Goal: Task Accomplishment & Management: Manage account settings

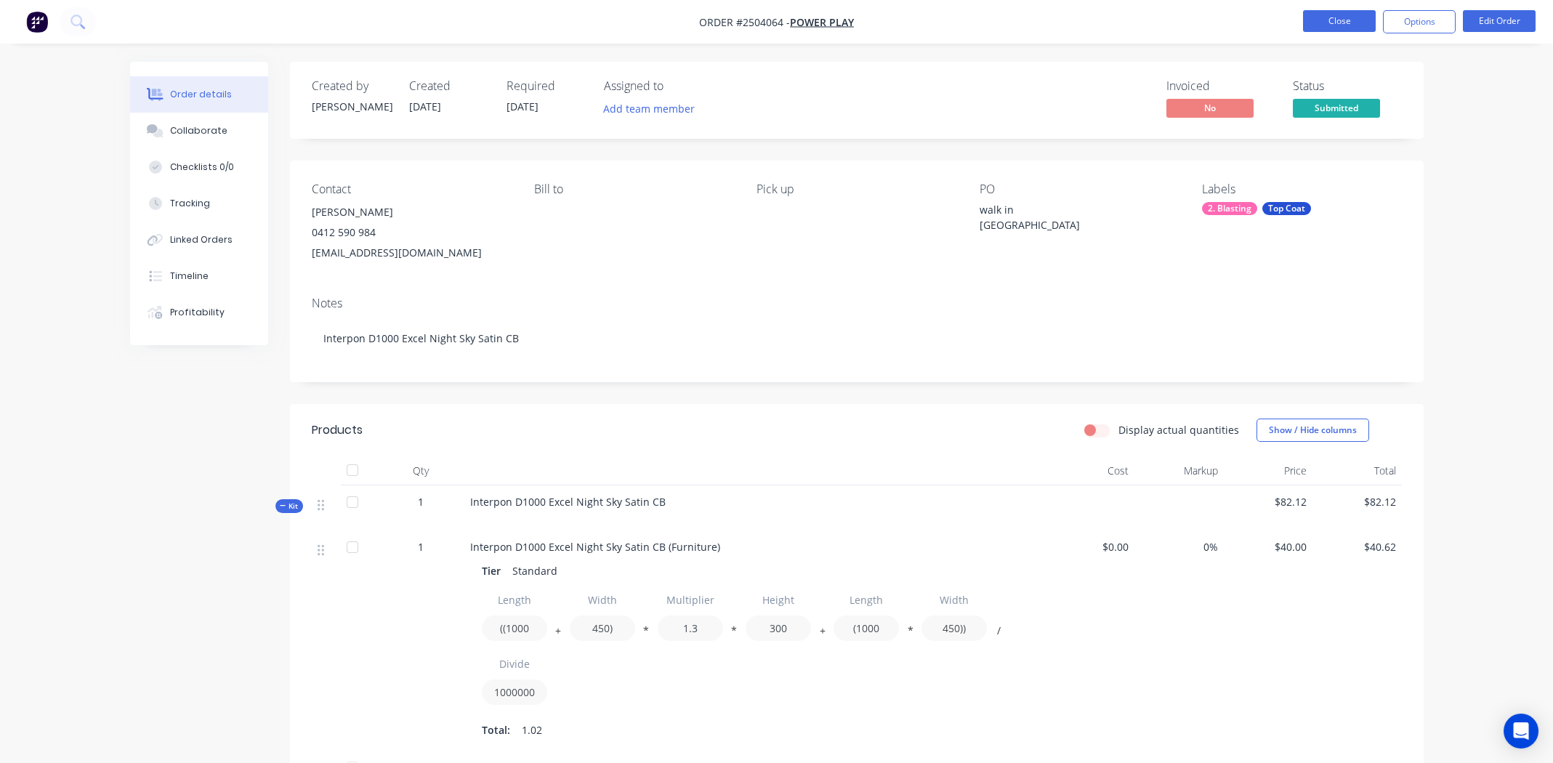
click at [1327, 21] on button "Close" at bounding box center [1339, 21] width 73 height 22
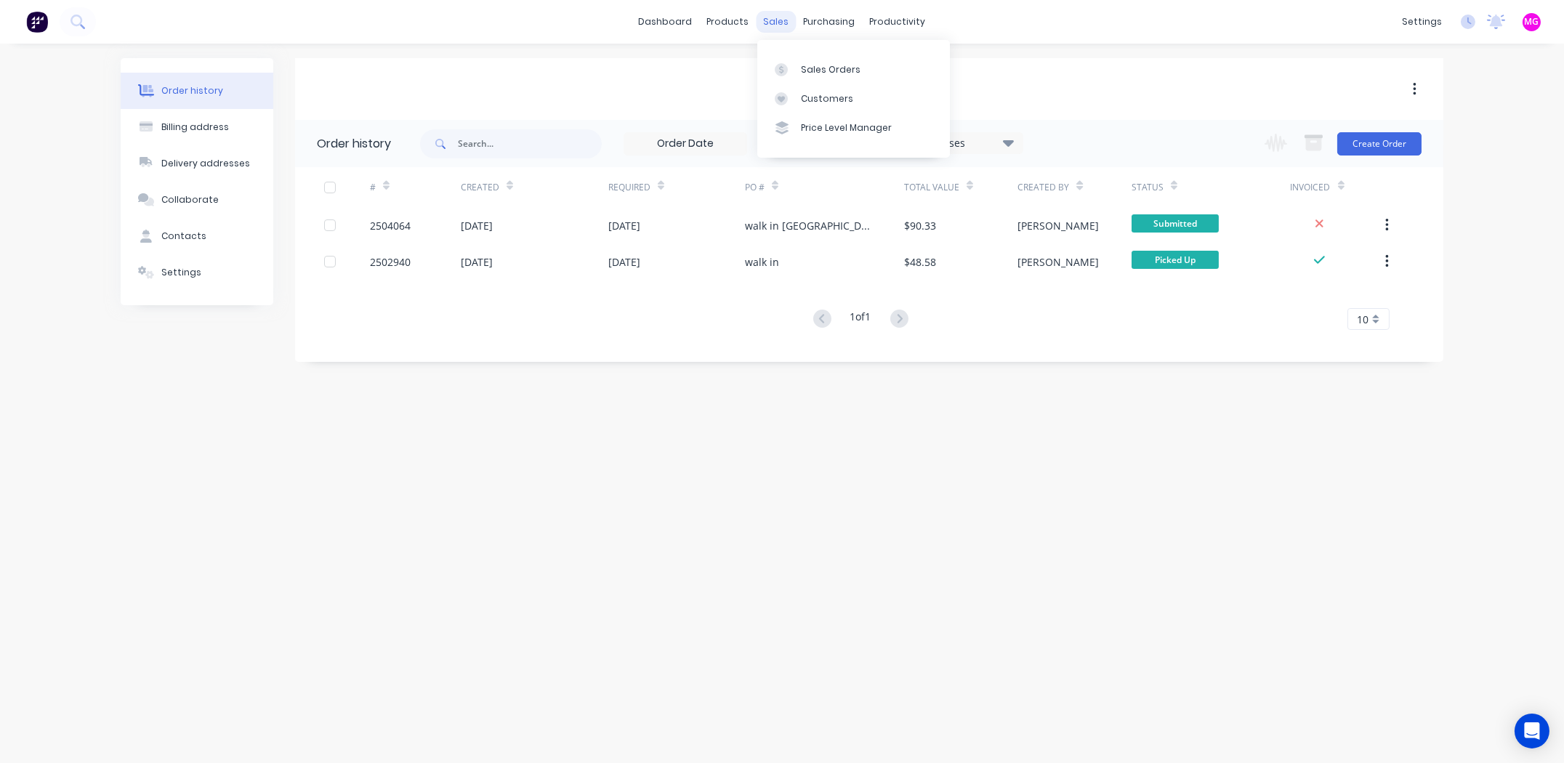
click at [775, 27] on div "sales" at bounding box center [776, 22] width 40 height 22
click at [824, 63] on div "Sales Orders" at bounding box center [831, 69] width 60 height 13
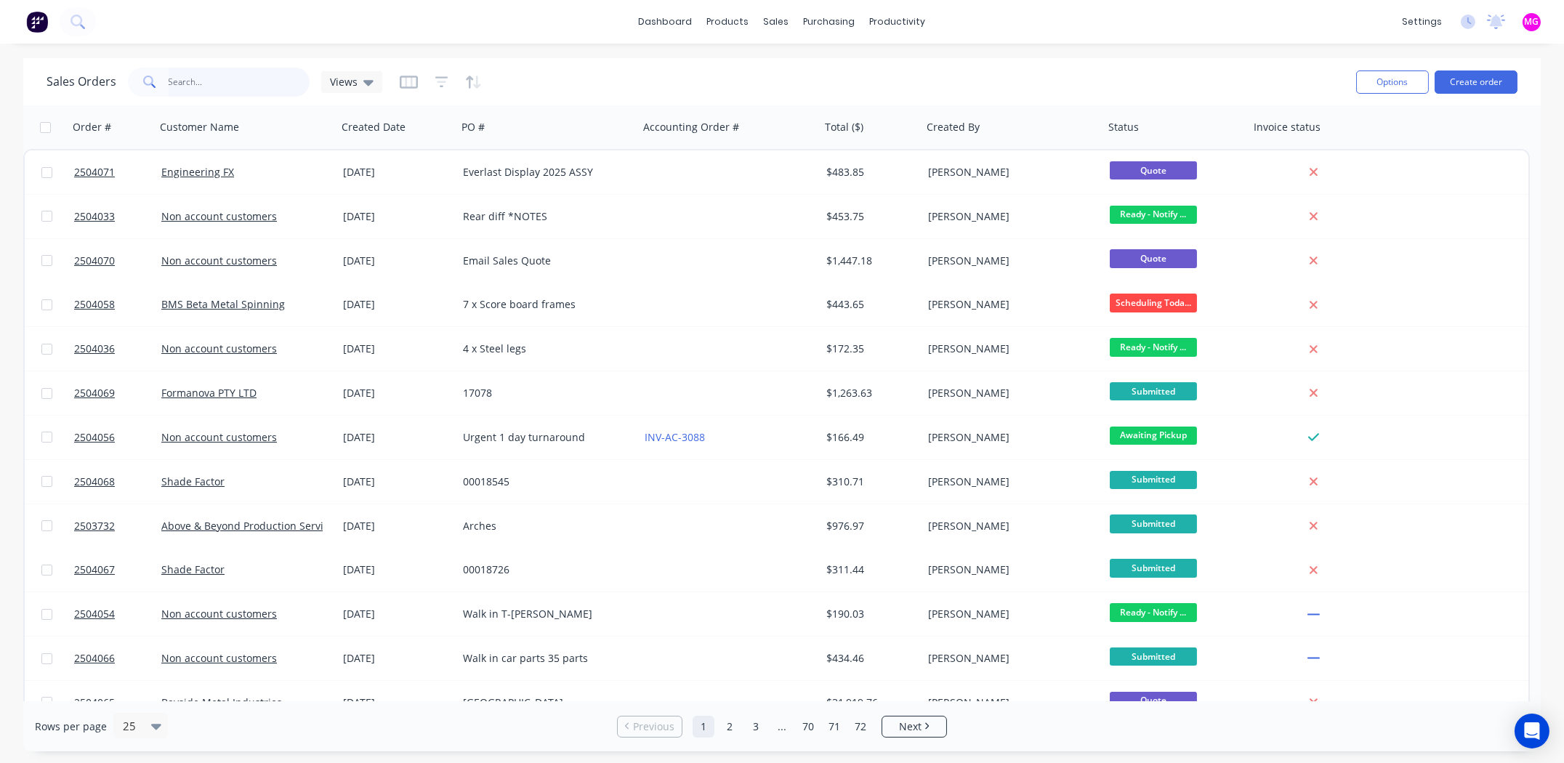
click at [206, 74] on input "text" at bounding box center [240, 82] width 142 height 29
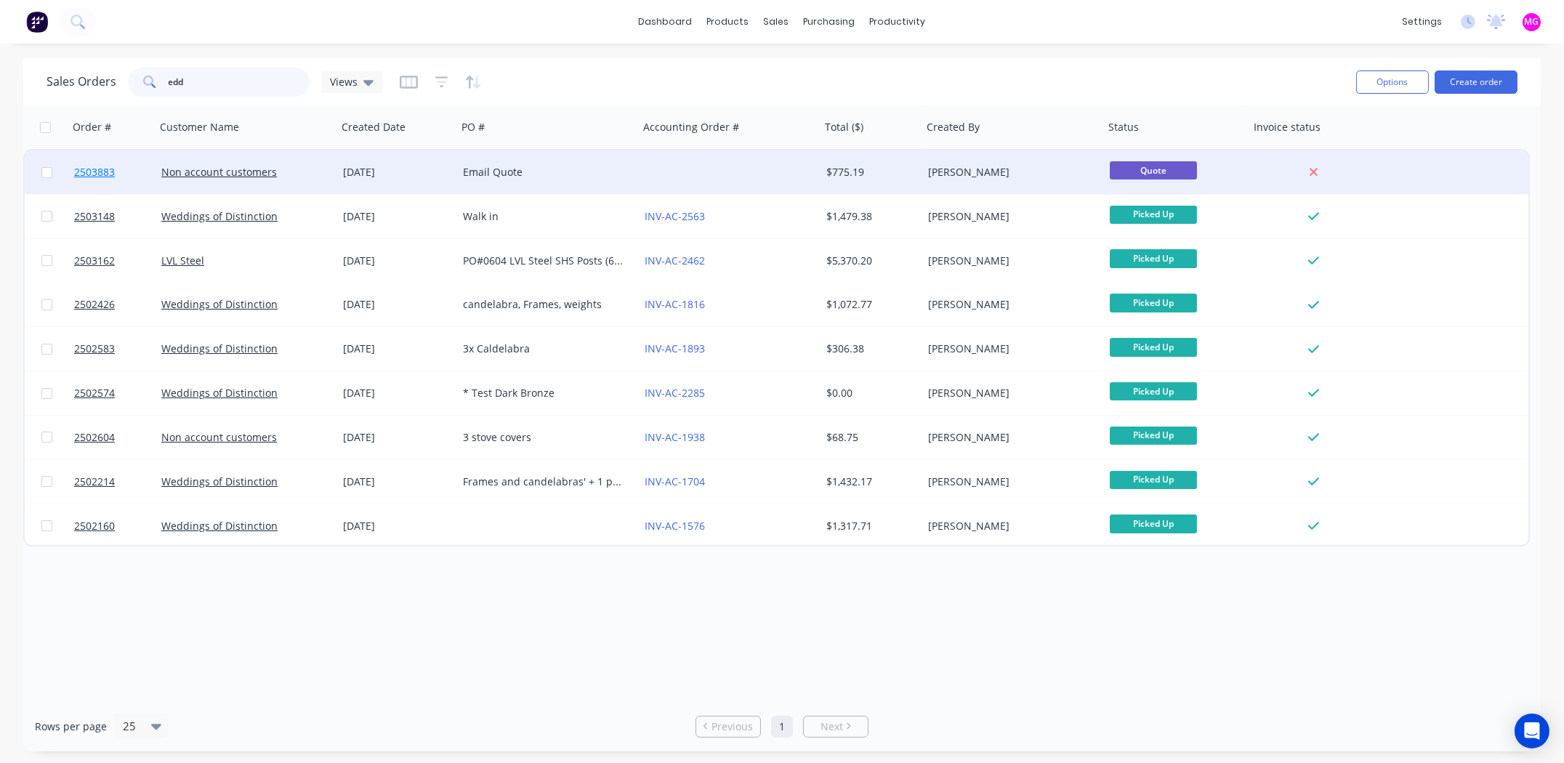
type input "edd"
click at [96, 166] on span "2503883" at bounding box center [94, 172] width 41 height 15
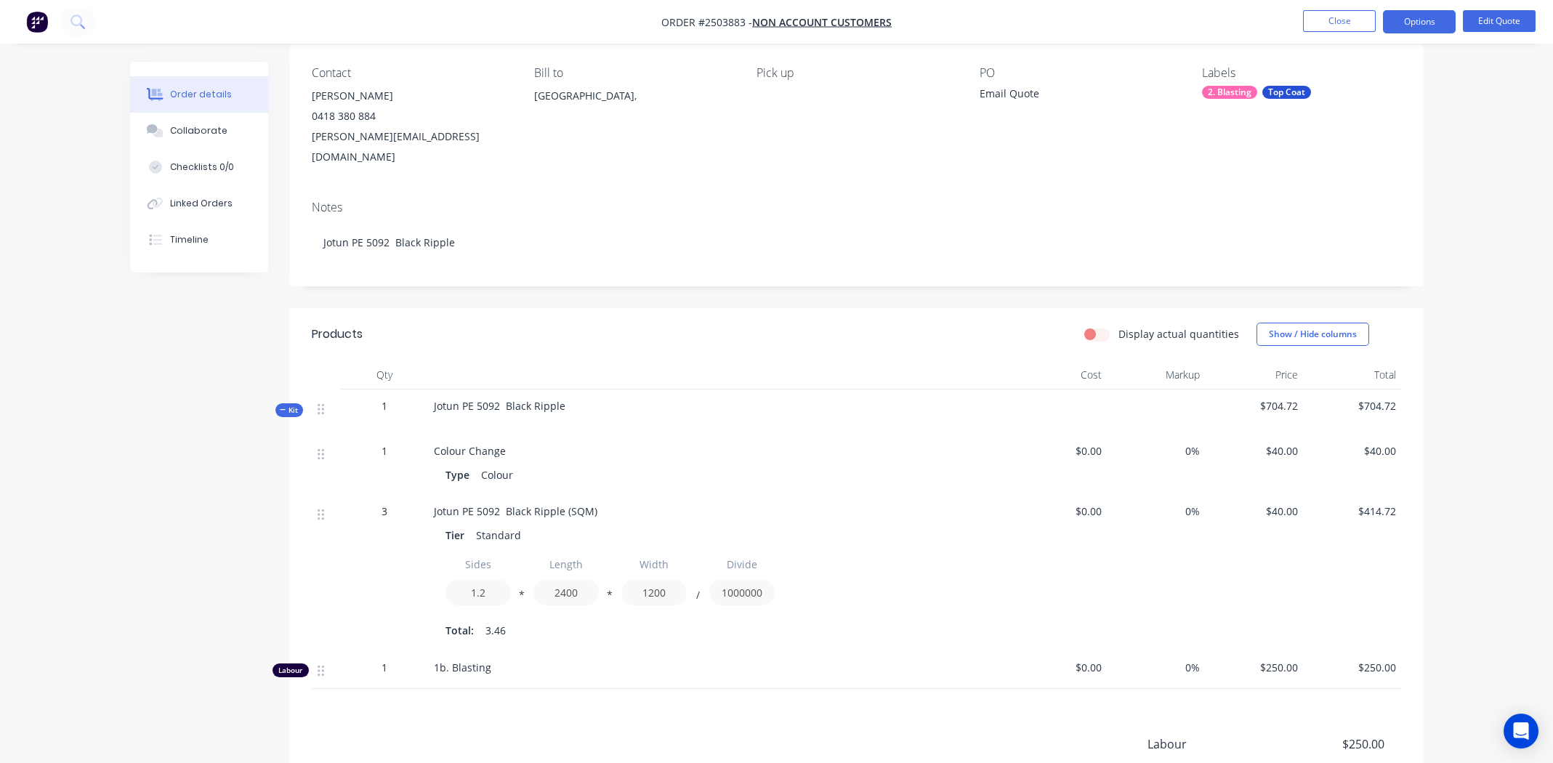
scroll to position [281, 0]
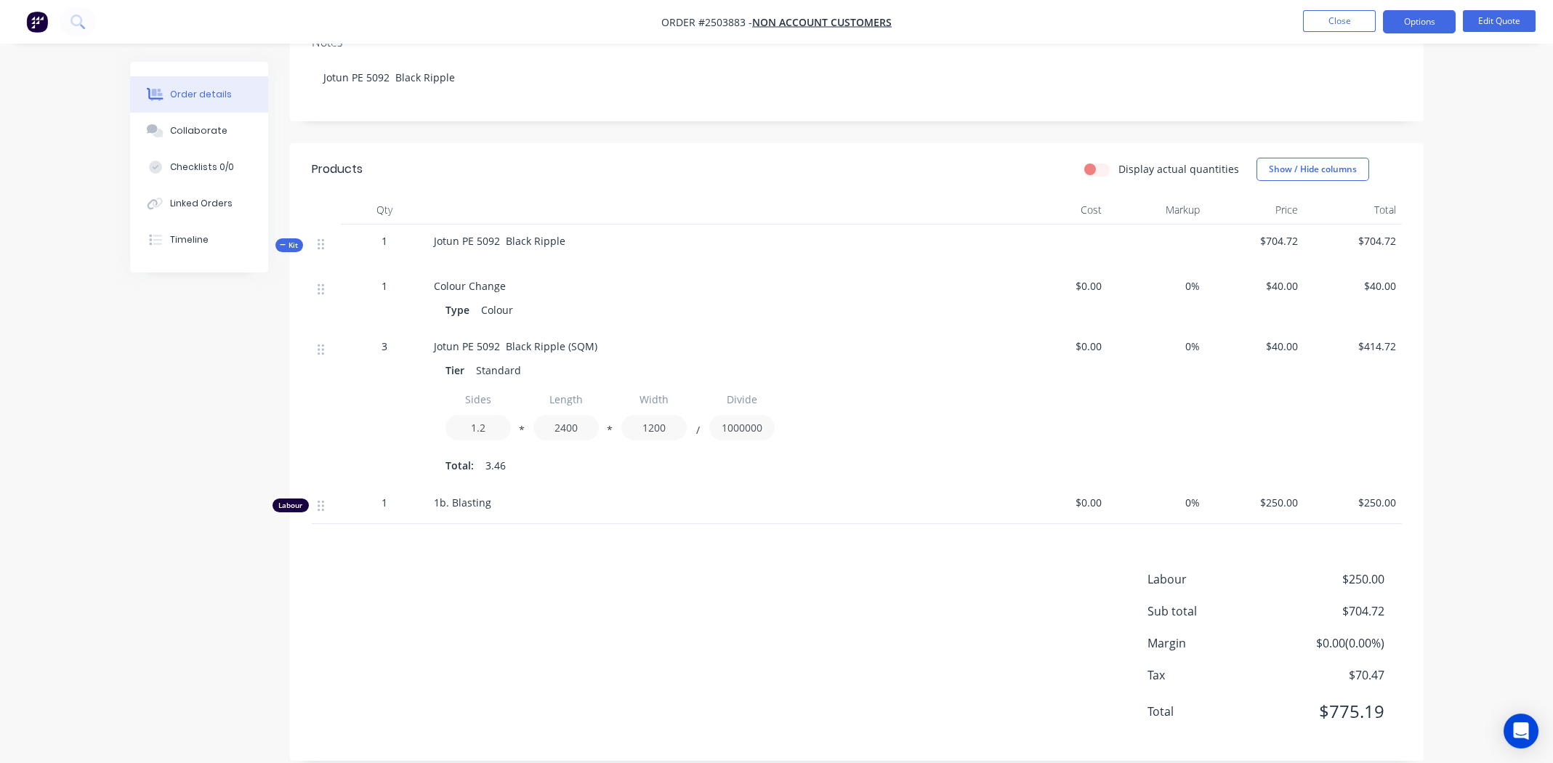
click at [379, 495] on div "1" at bounding box center [385, 502] width 76 height 15
click at [1491, 22] on button "Edit Quote" at bounding box center [1499, 21] width 73 height 22
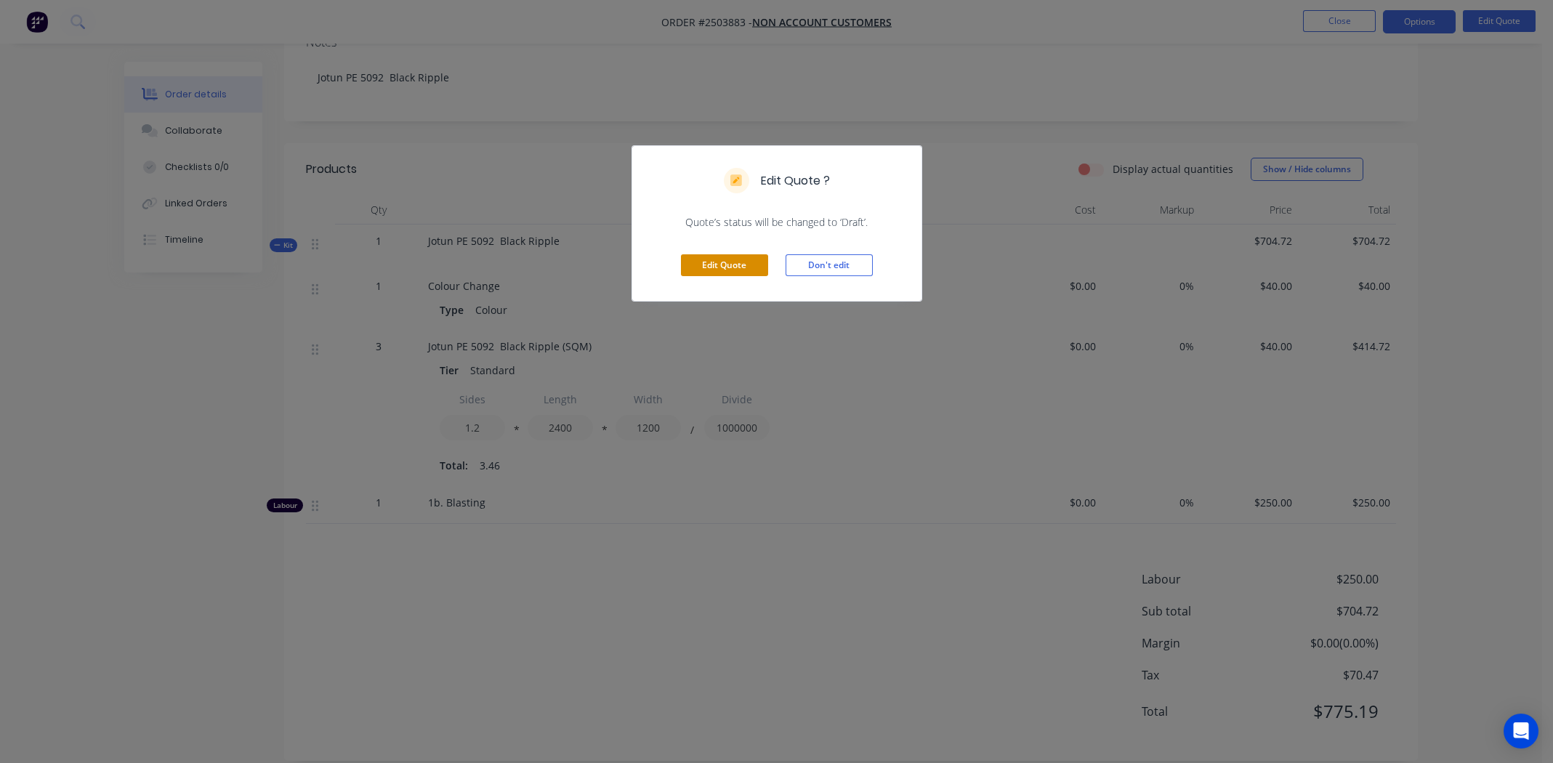
click at [733, 264] on button "Edit Quote" at bounding box center [724, 265] width 87 height 22
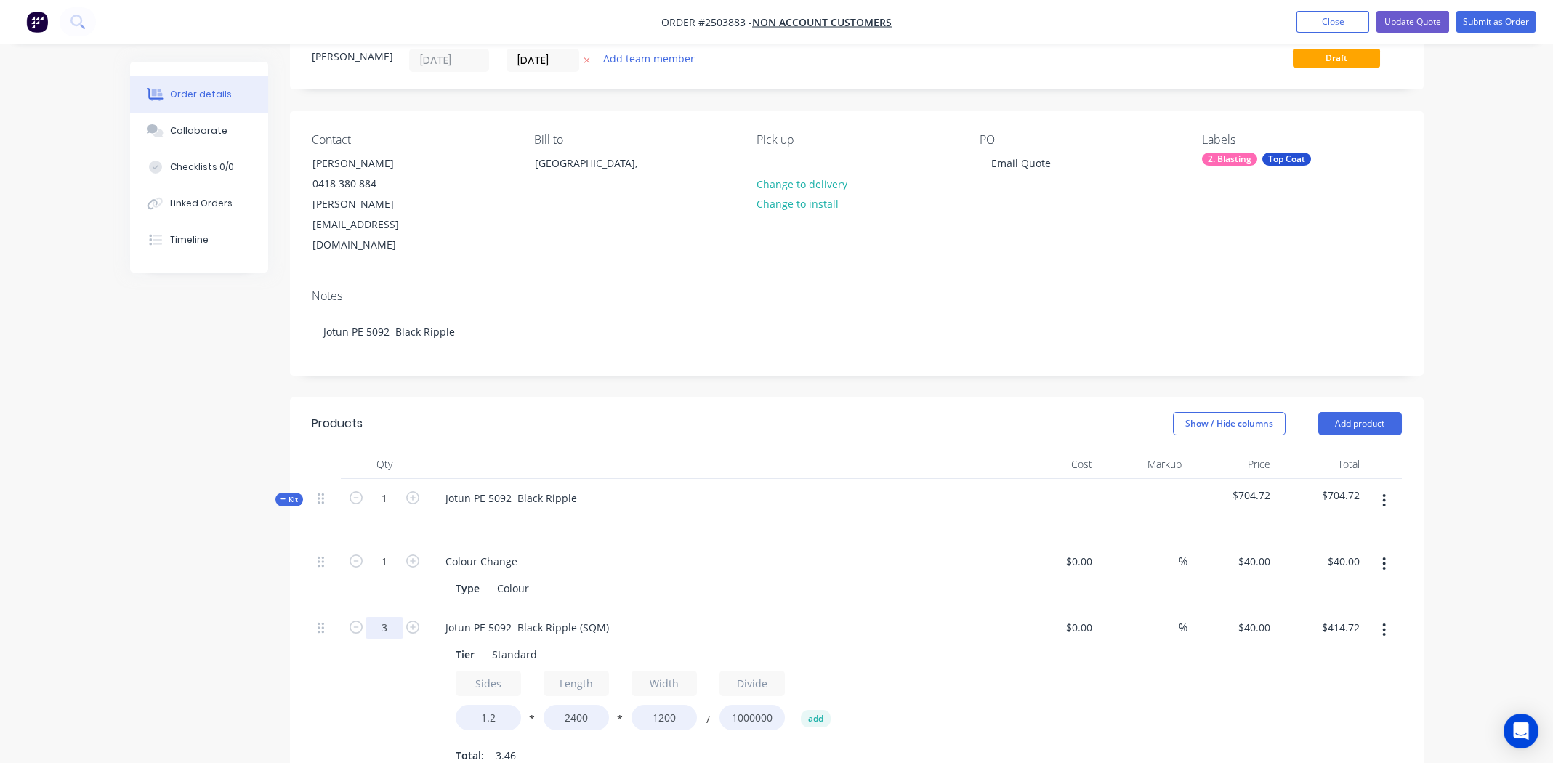
scroll to position [290, 0]
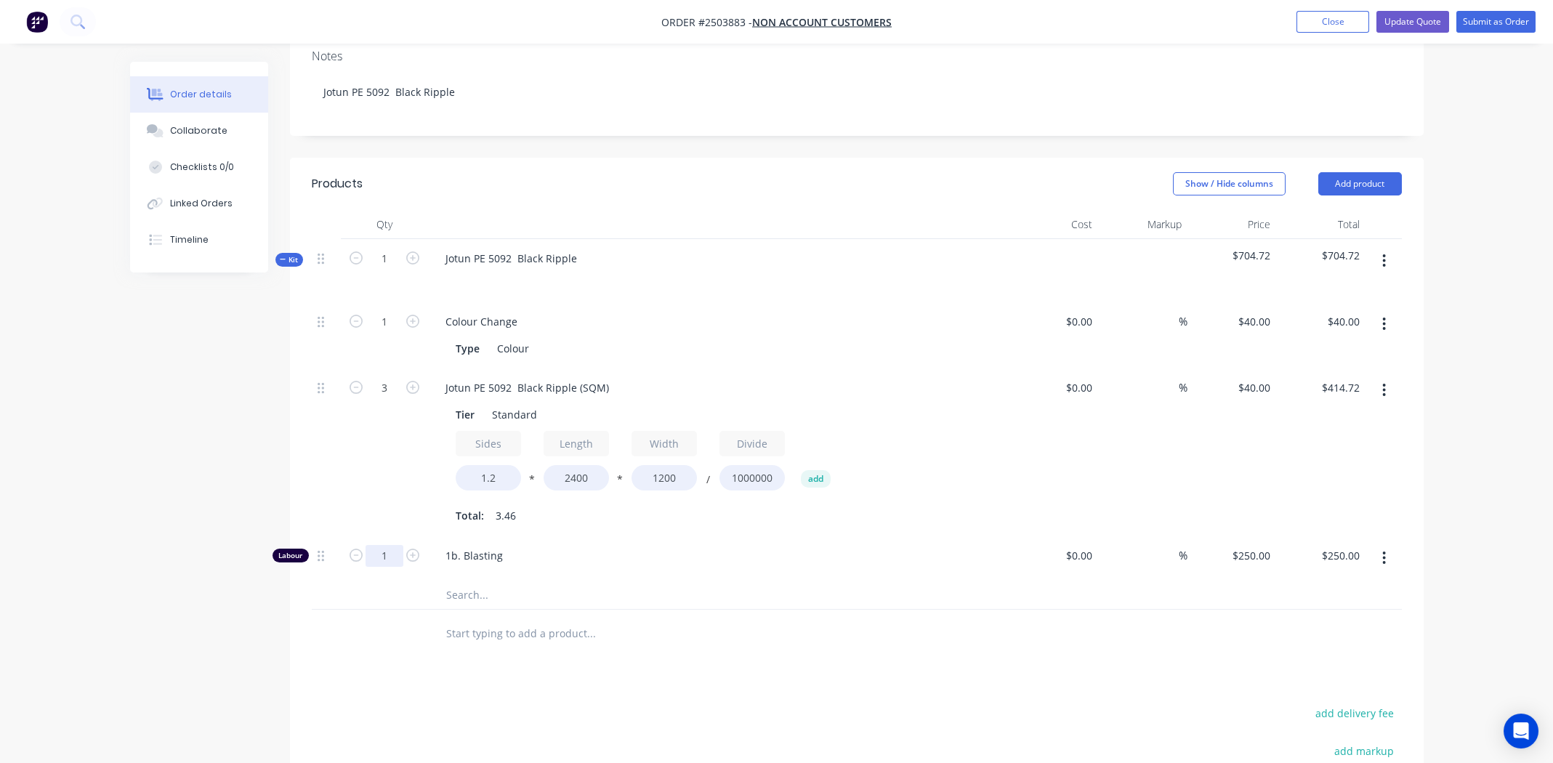
click at [377, 545] on input "1" at bounding box center [384, 556] width 38 height 22
type input "0.333"
type input "$83.25"
click at [759, 641] on div "Products Show / Hide columns Add product Qty Cost Markup Price Total Kit 1 Jotu…" at bounding box center [856, 582] width 1133 height 849
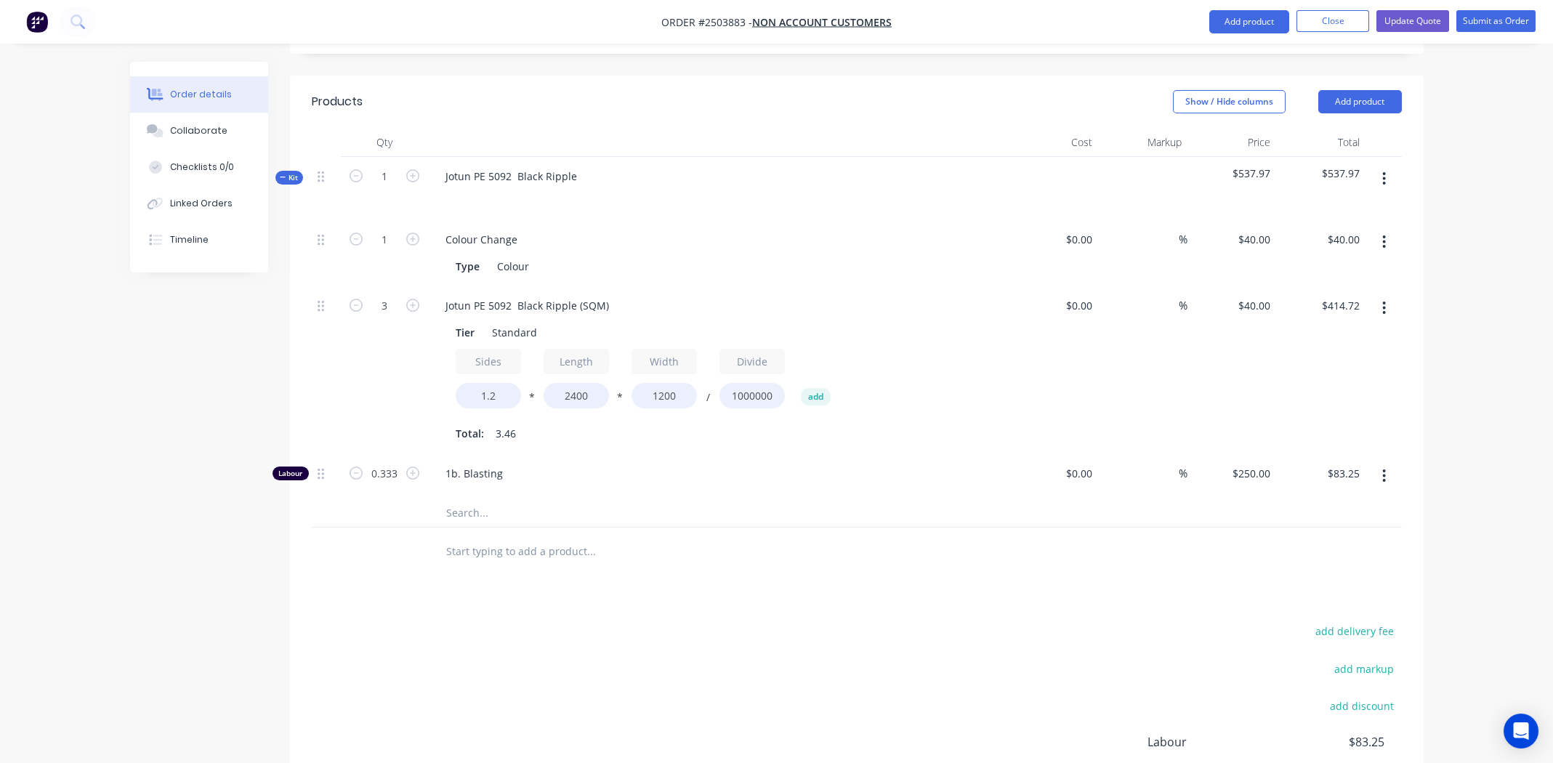
scroll to position [512, 0]
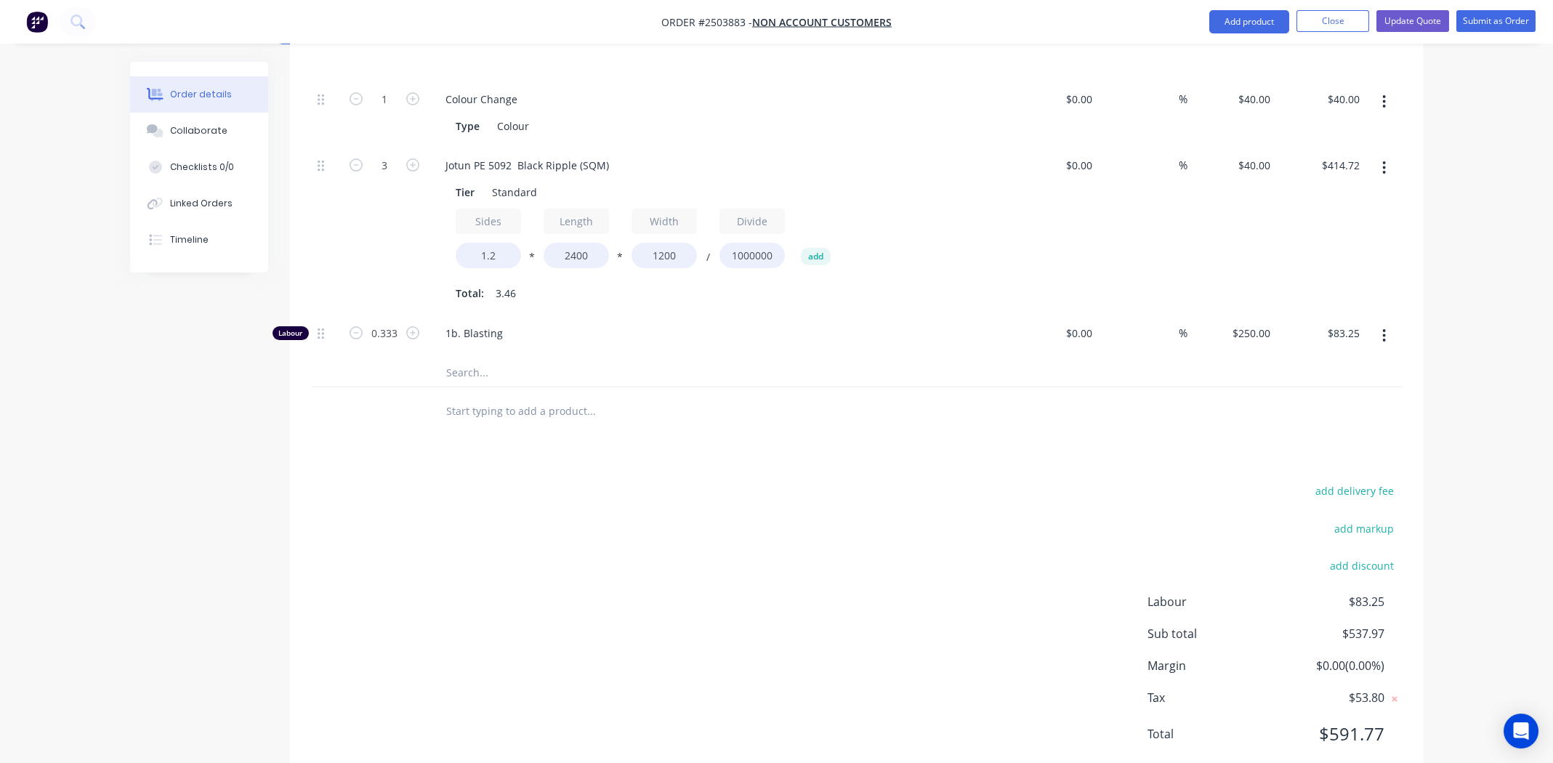
click at [666, 623] on div "add delivery fee add markup add discount Labour $83.25 Sub total $537.97 Margin…" at bounding box center [857, 621] width 1090 height 280
click at [631, 525] on div "add delivery fee add markup add discount Labour $83.25 Sub total $537.97 Margin…" at bounding box center [857, 621] width 1090 height 280
drag, startPoint x: 646, startPoint y: 497, endPoint x: 761, endPoint y: 573, distance: 137.8
click at [714, 551] on div "add delivery fee add markup add discount Labour $83.25 Sub total $537.97 Margin…" at bounding box center [857, 621] width 1090 height 280
click at [761, 573] on div "add delivery fee add markup add discount Labour $83.25 Sub total $537.97 Margin…" at bounding box center [857, 621] width 1090 height 280
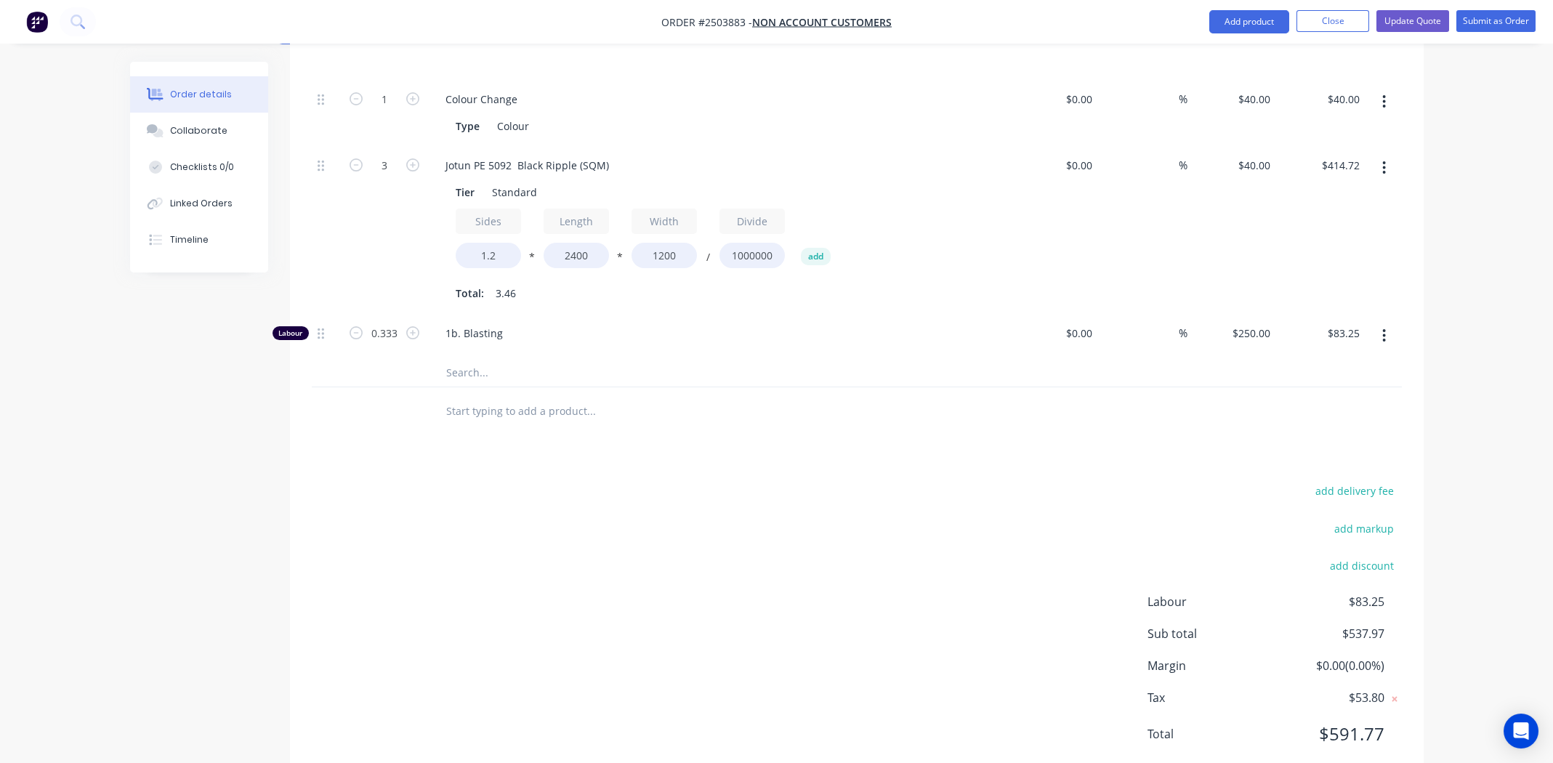
click at [807, 546] on div "add delivery fee add markup add discount Labour $83.25 Sub total $537.97 Margin…" at bounding box center [857, 621] width 1090 height 280
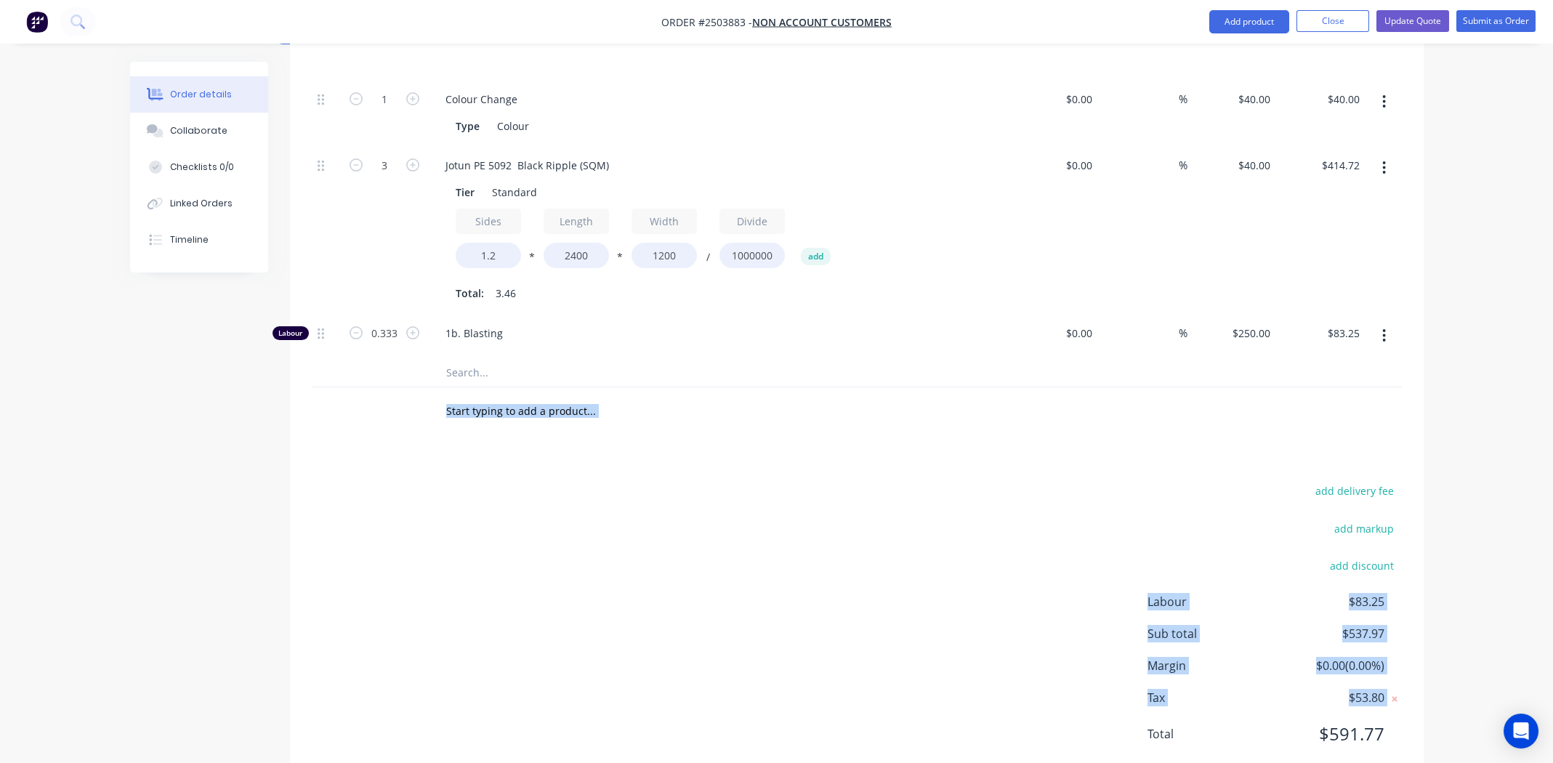
drag, startPoint x: 380, startPoint y: 379, endPoint x: 605, endPoint y: 627, distance: 334.9
click at [625, 661] on div "Products Show / Hide columns Add product Qty Cost Markup Price Total Kit 1 Jotu…" at bounding box center [856, 359] width 1133 height 849
click at [700, 518] on div "add delivery fee add markup add discount Labour $83.25 Sub total $537.97 Margin…" at bounding box center [857, 621] width 1090 height 280
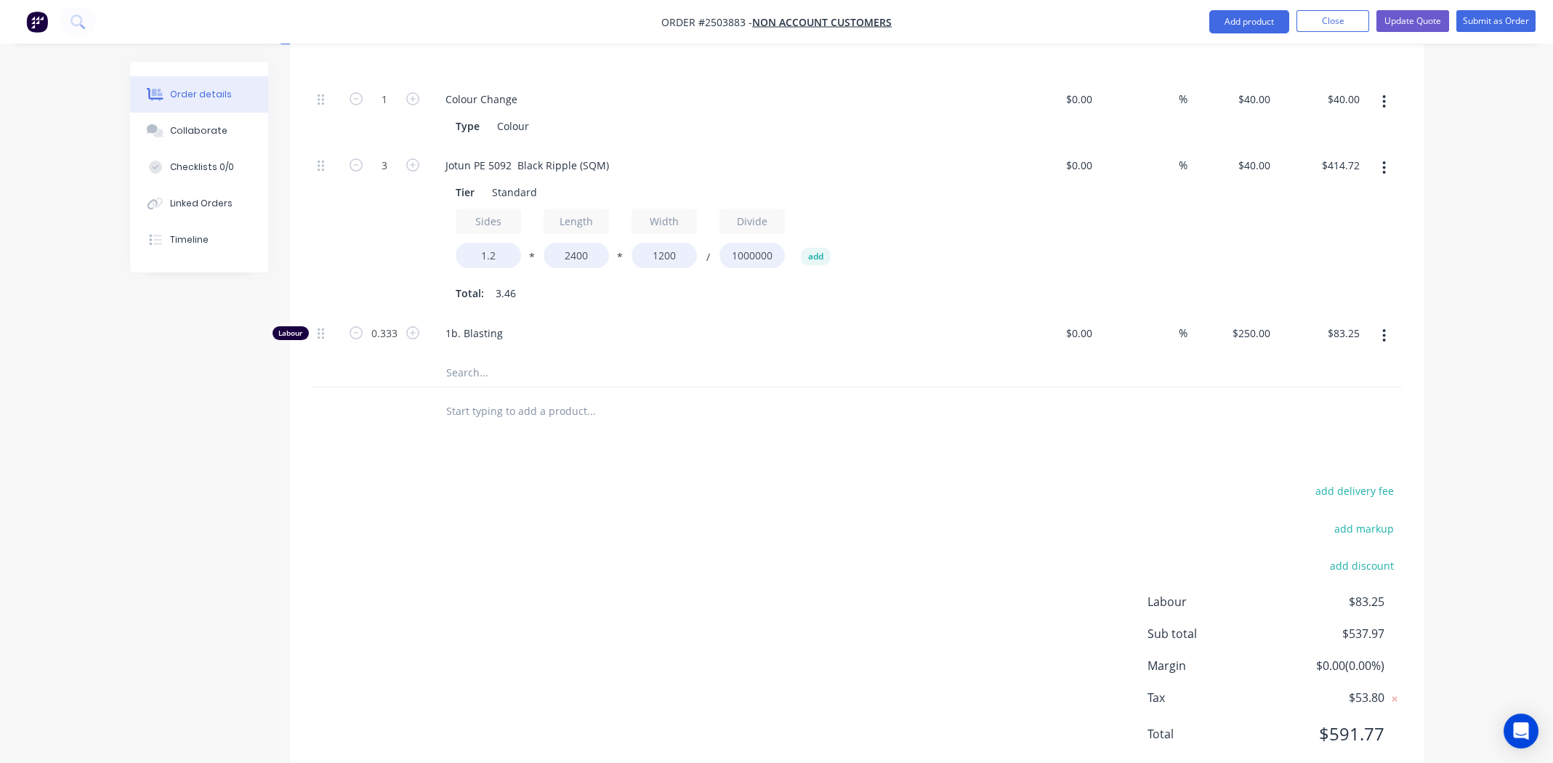
click at [331, 387] on div at bounding box center [326, 410] width 29 height 47
click at [614, 512] on div "add delivery fee add markup add discount Labour $83.25 Sub total $537.97 Margin…" at bounding box center [857, 621] width 1090 height 280
click at [616, 501] on div "add delivery fee add markup add discount Labour $83.25 Sub total $537.97 Margin…" at bounding box center [857, 621] width 1090 height 280
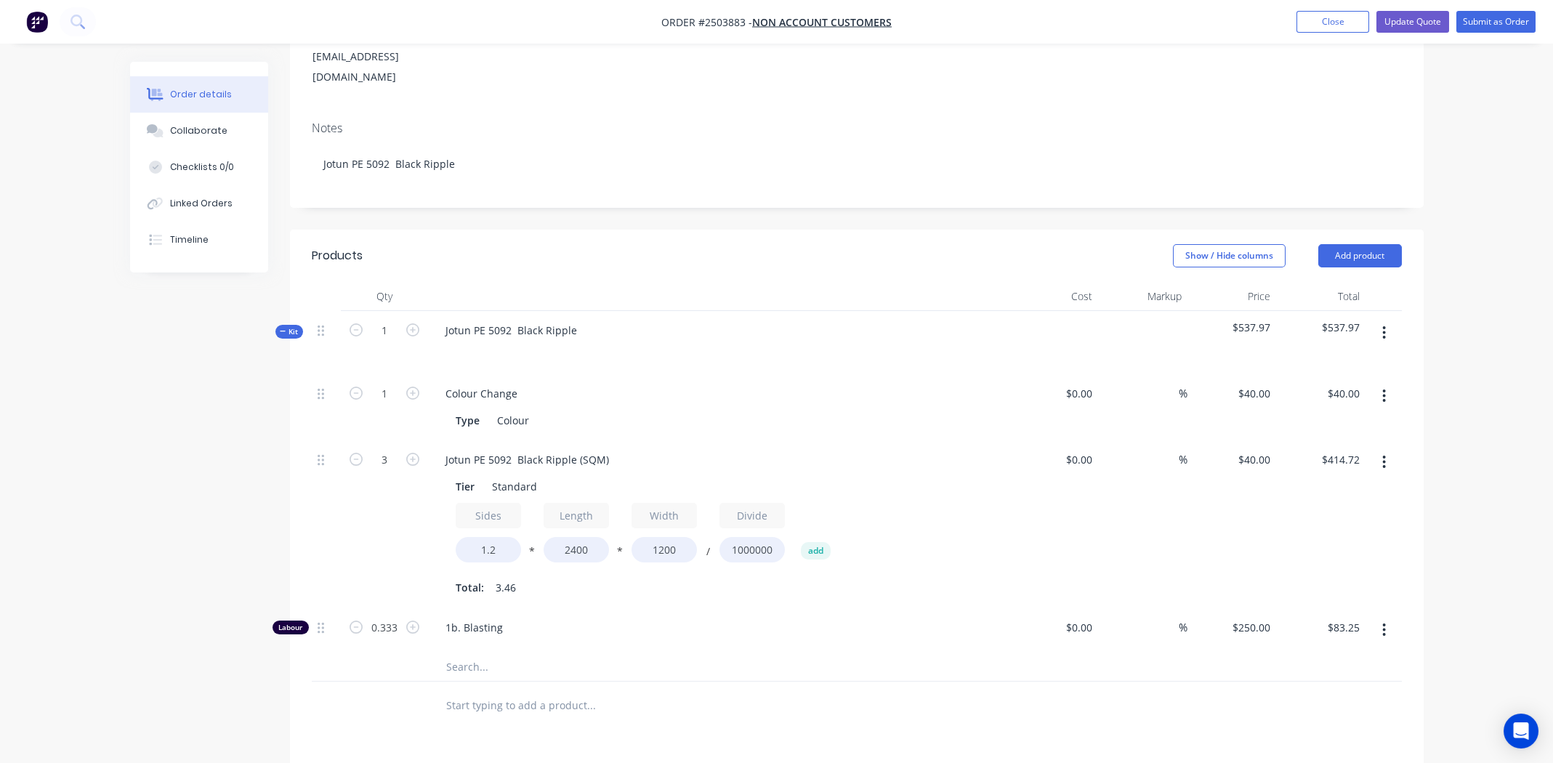
scroll to position [222, 0]
click at [188, 132] on div "Collaborate" at bounding box center [198, 130] width 57 height 13
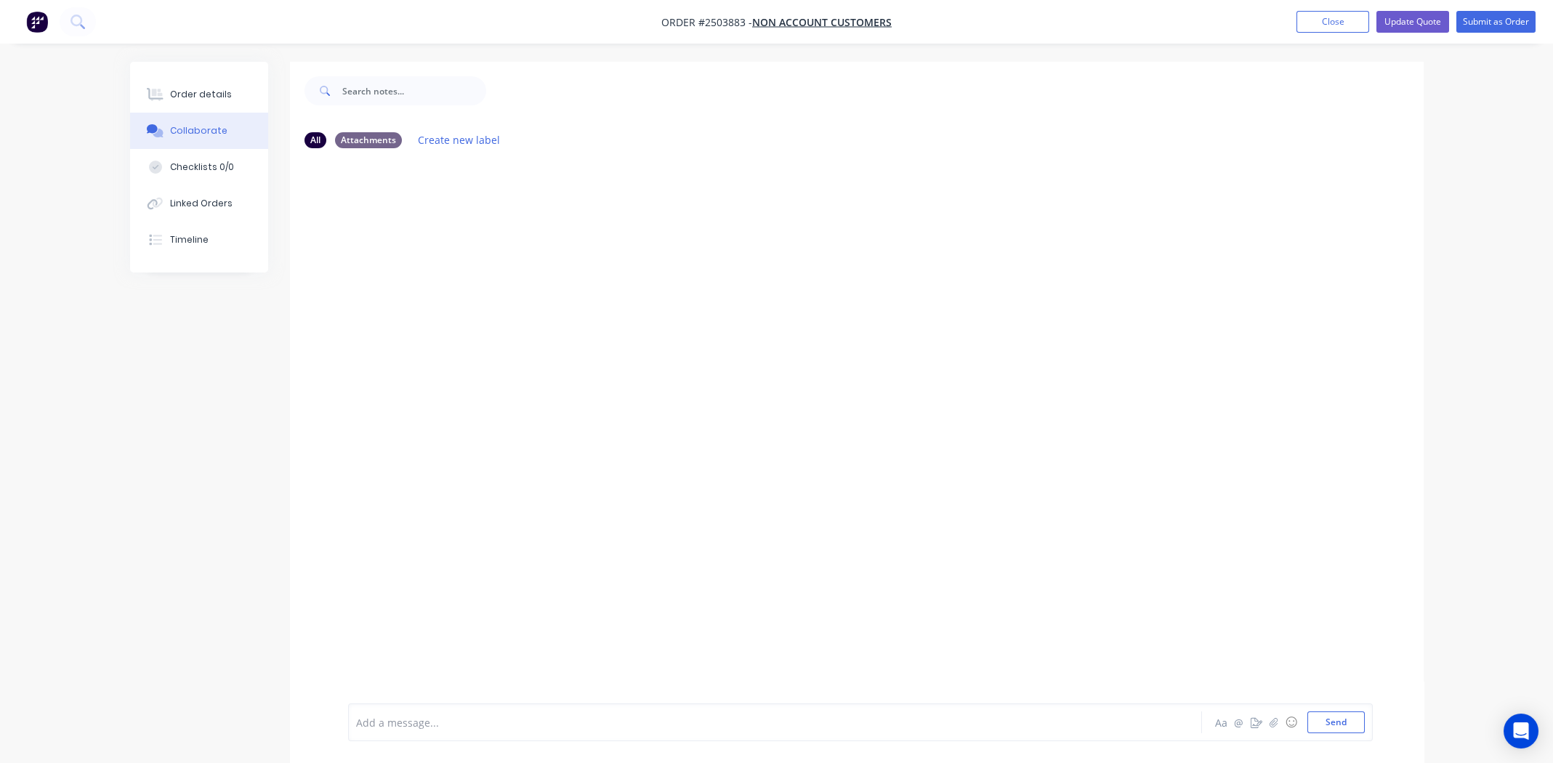
drag, startPoint x: 535, startPoint y: 711, endPoint x: 547, endPoint y: 726, distance: 19.6
click at [535, 711] on div "Add a message... Aa @ ☺ Send" at bounding box center [860, 722] width 1024 height 38
click at [430, 724] on div at bounding box center [735, 722] width 756 height 15
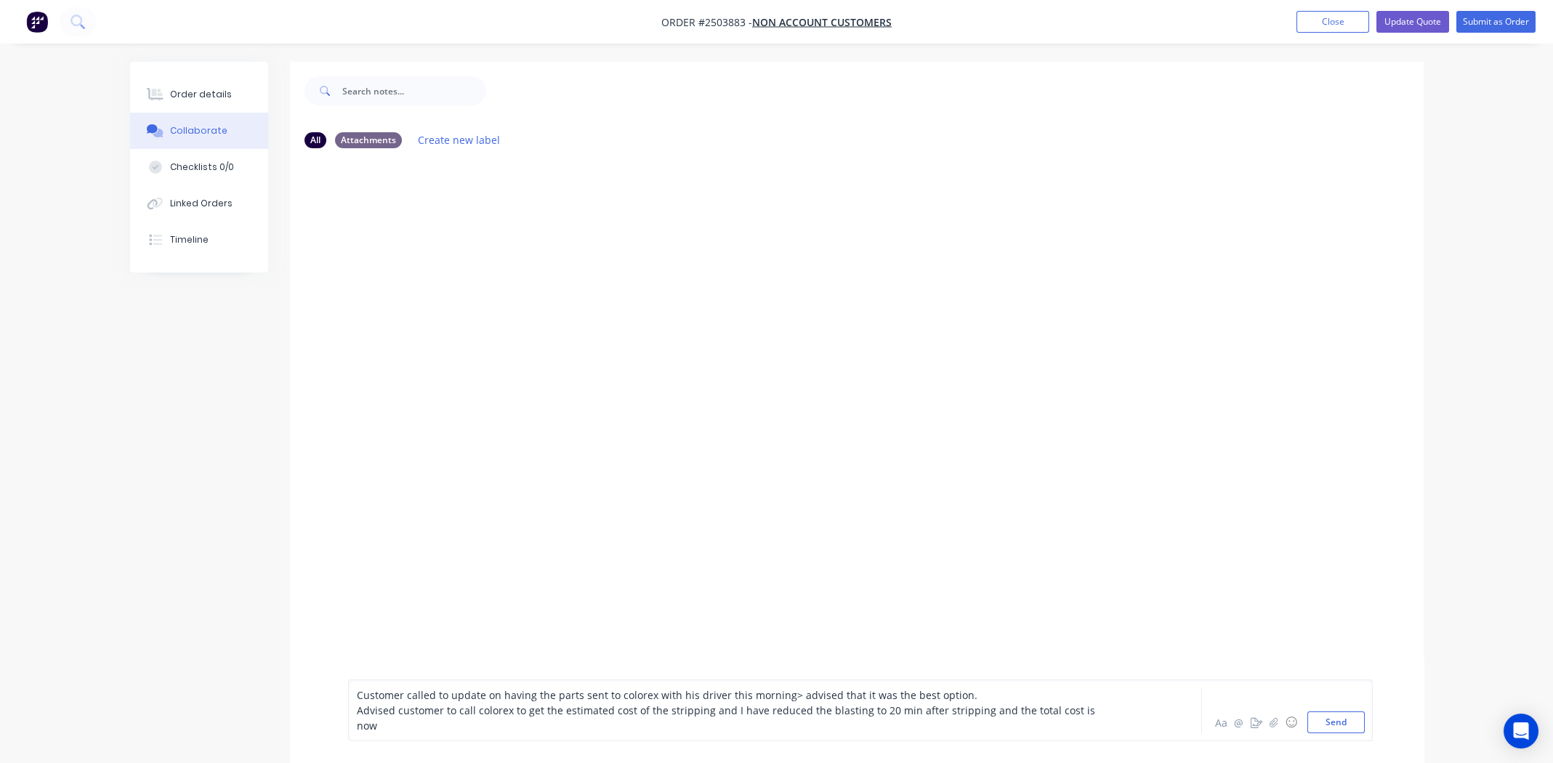
drag, startPoint x: 1100, startPoint y: 724, endPoint x: 308, endPoint y: 690, distance: 792.7
click at [308, 690] on div "Customer called to update on having the parts sent to colorex with his driver t…" at bounding box center [856, 710] width 1133 height 105
copy div "Customer called to update on having the parts sent to colorex with his driver t…"
click at [183, 86] on button "Order details" at bounding box center [199, 94] width 138 height 36
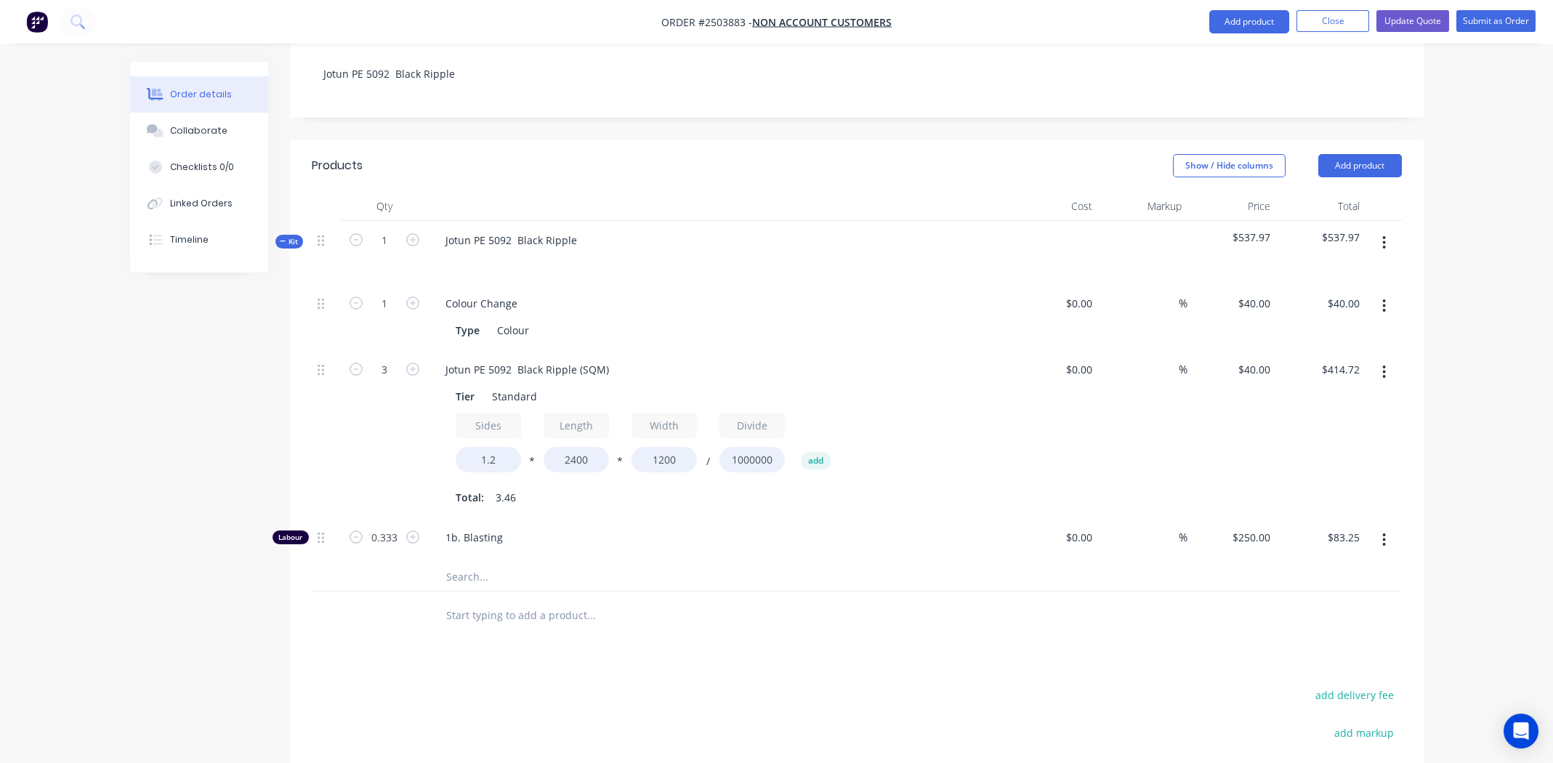
scroll to position [508, 0]
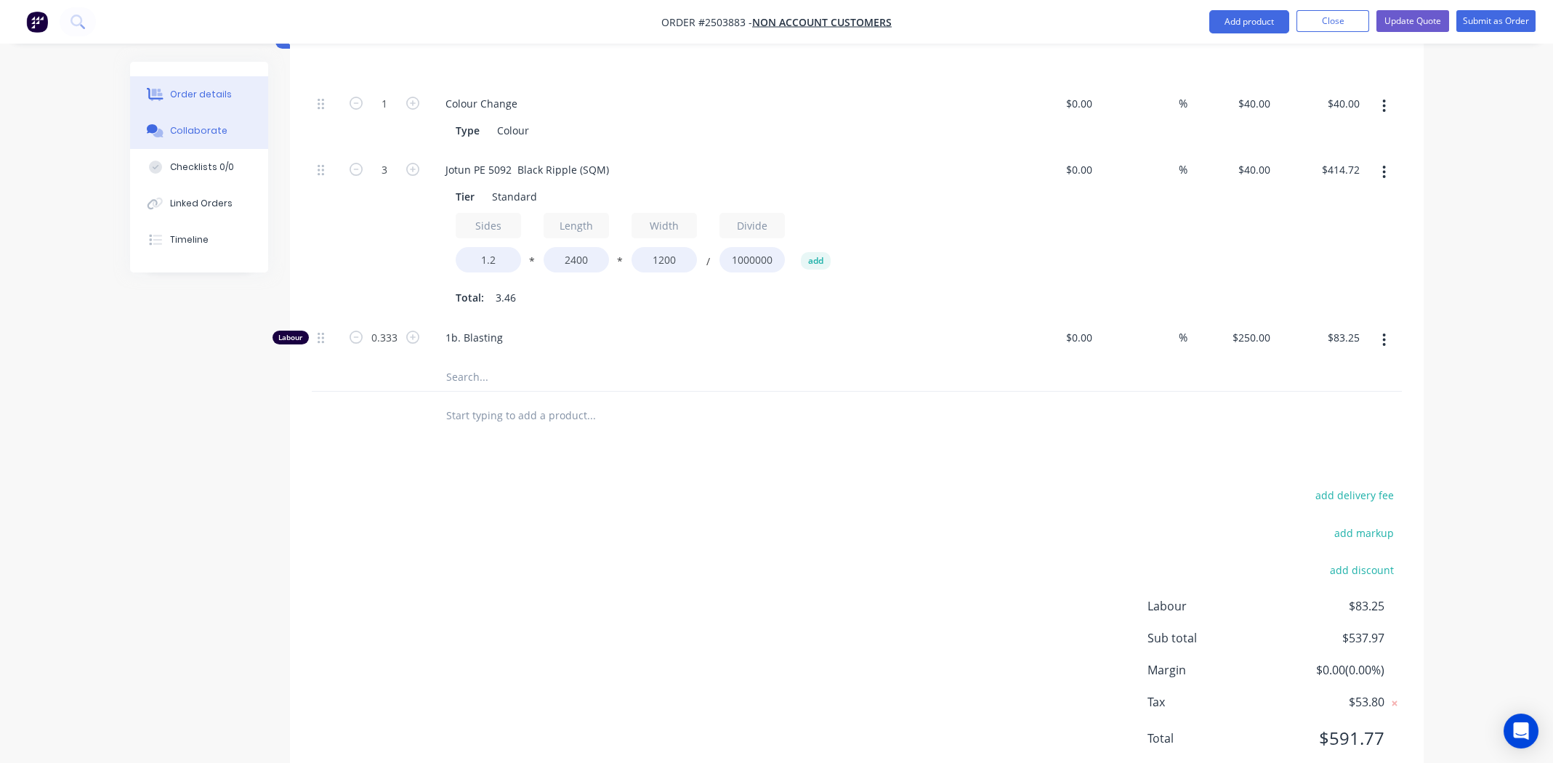
click at [223, 121] on button "Collaborate" at bounding box center [199, 131] width 138 height 36
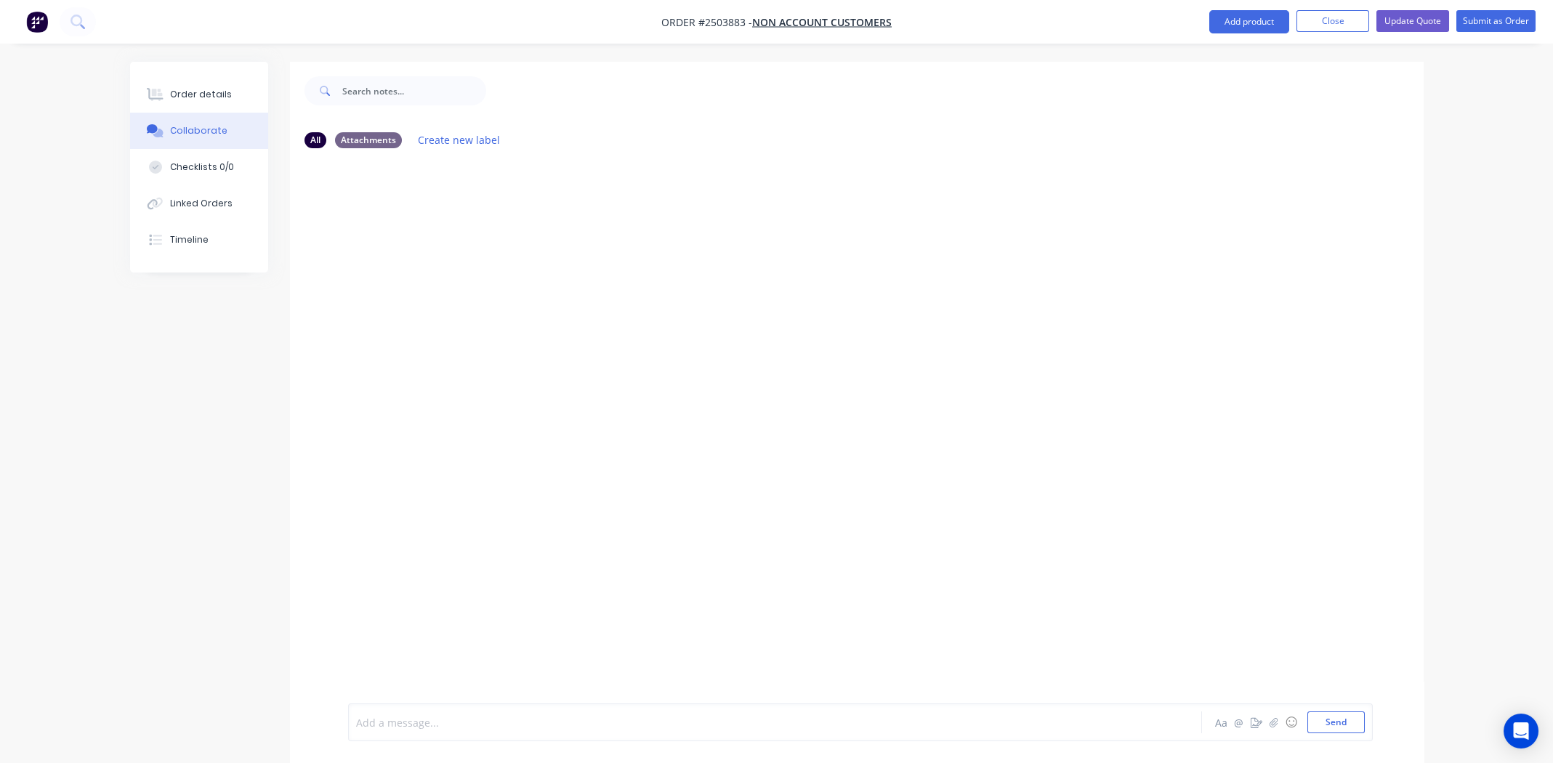
paste div
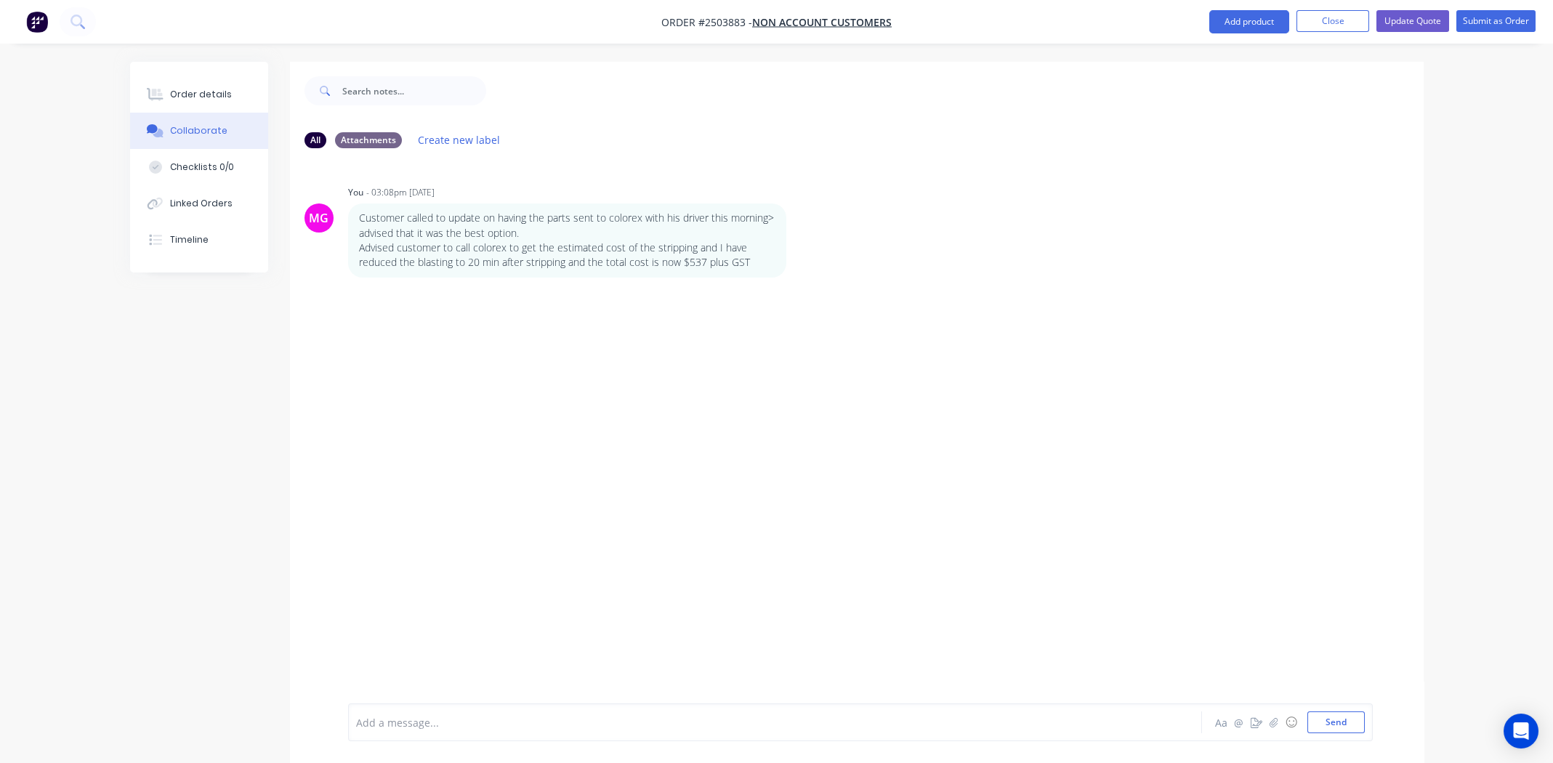
click at [852, 414] on div "MG You - 03:08pm [DATE] Customer called to update on having the parts sent to c…" at bounding box center [856, 431] width 1133 height 543
click at [194, 99] on div "Order details" at bounding box center [201, 94] width 62 height 13
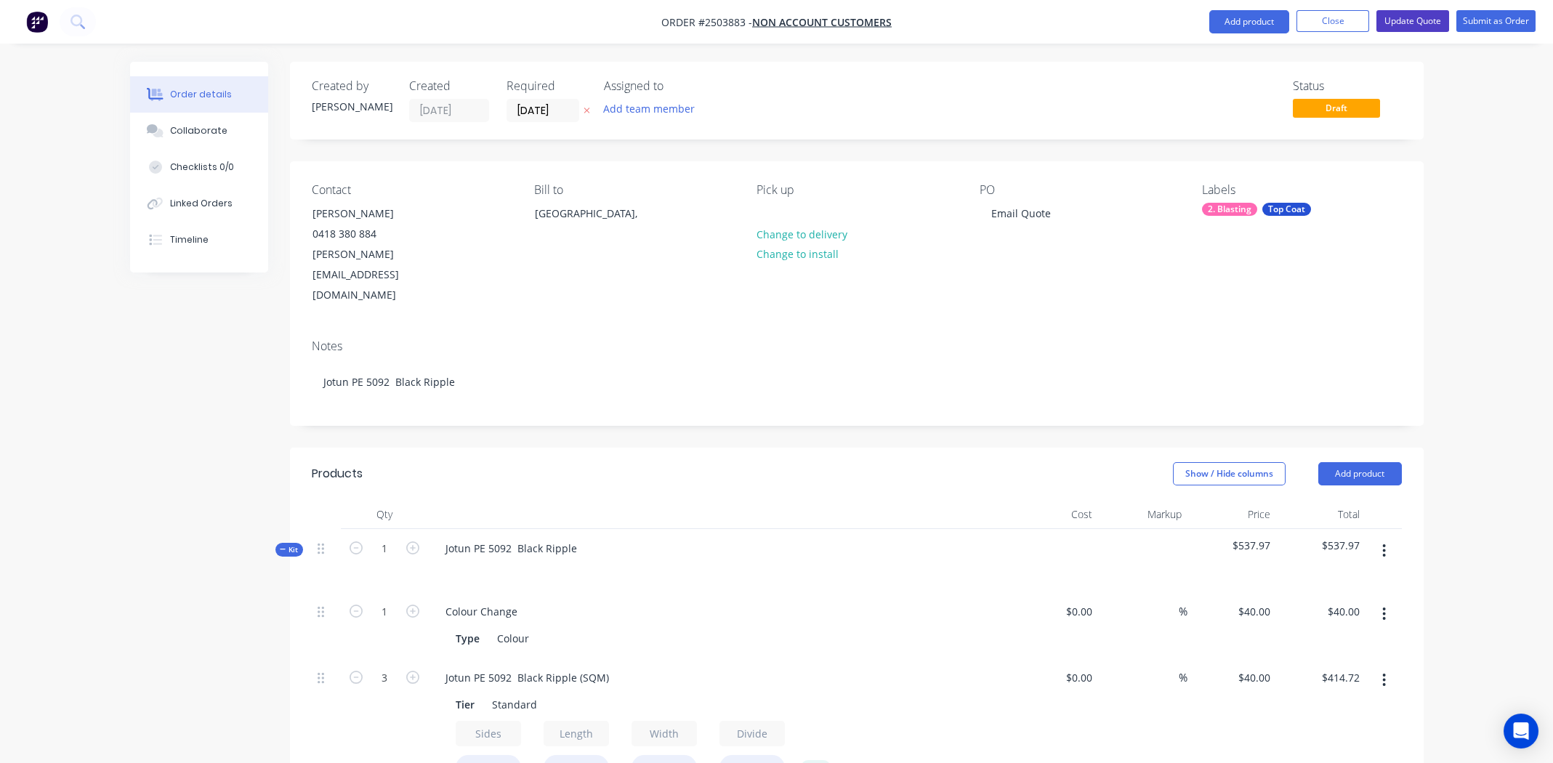
click at [1410, 20] on button "Update Quote" at bounding box center [1412, 21] width 73 height 22
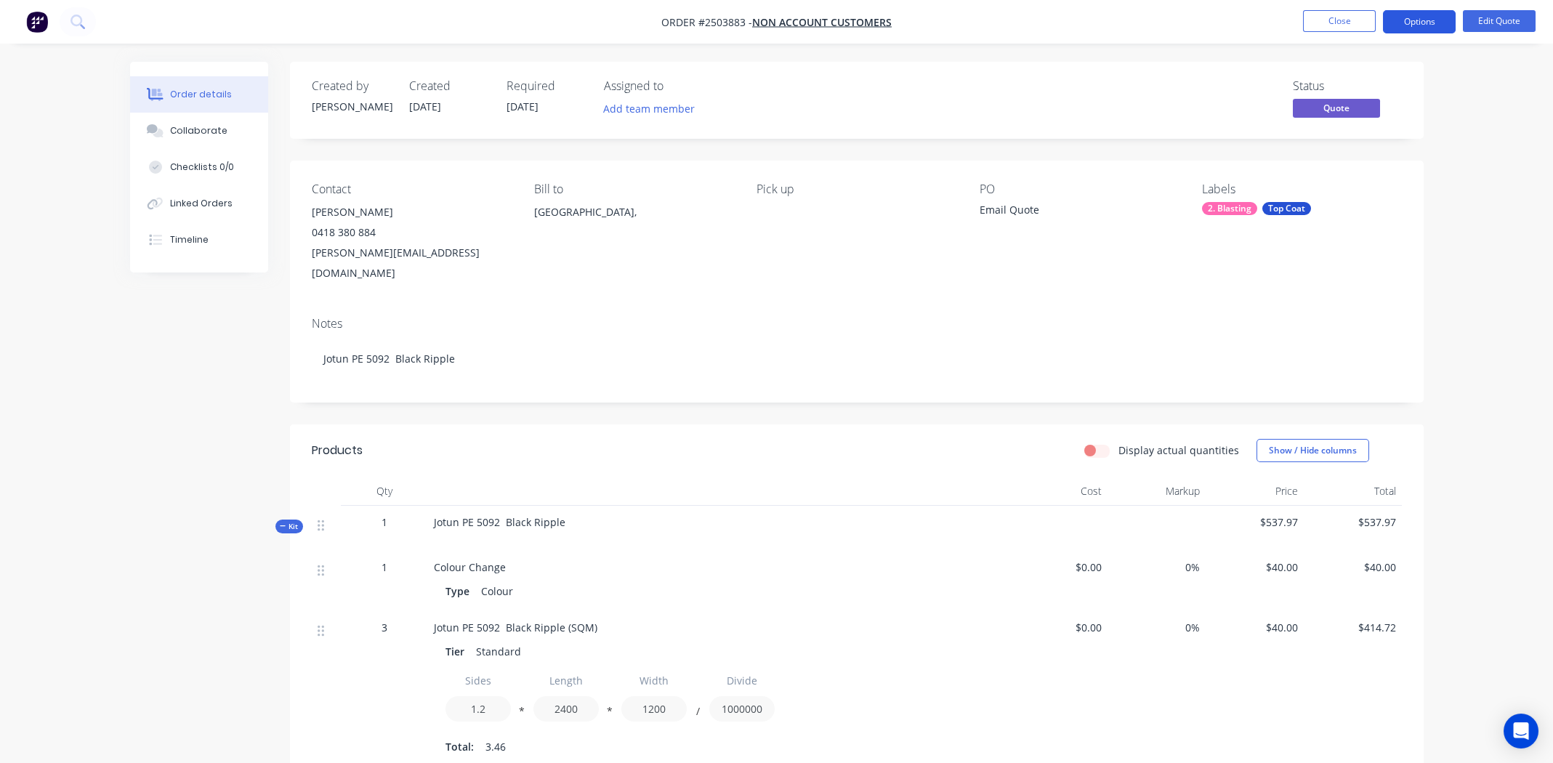
click at [1415, 21] on button "Options" at bounding box center [1419, 21] width 73 height 23
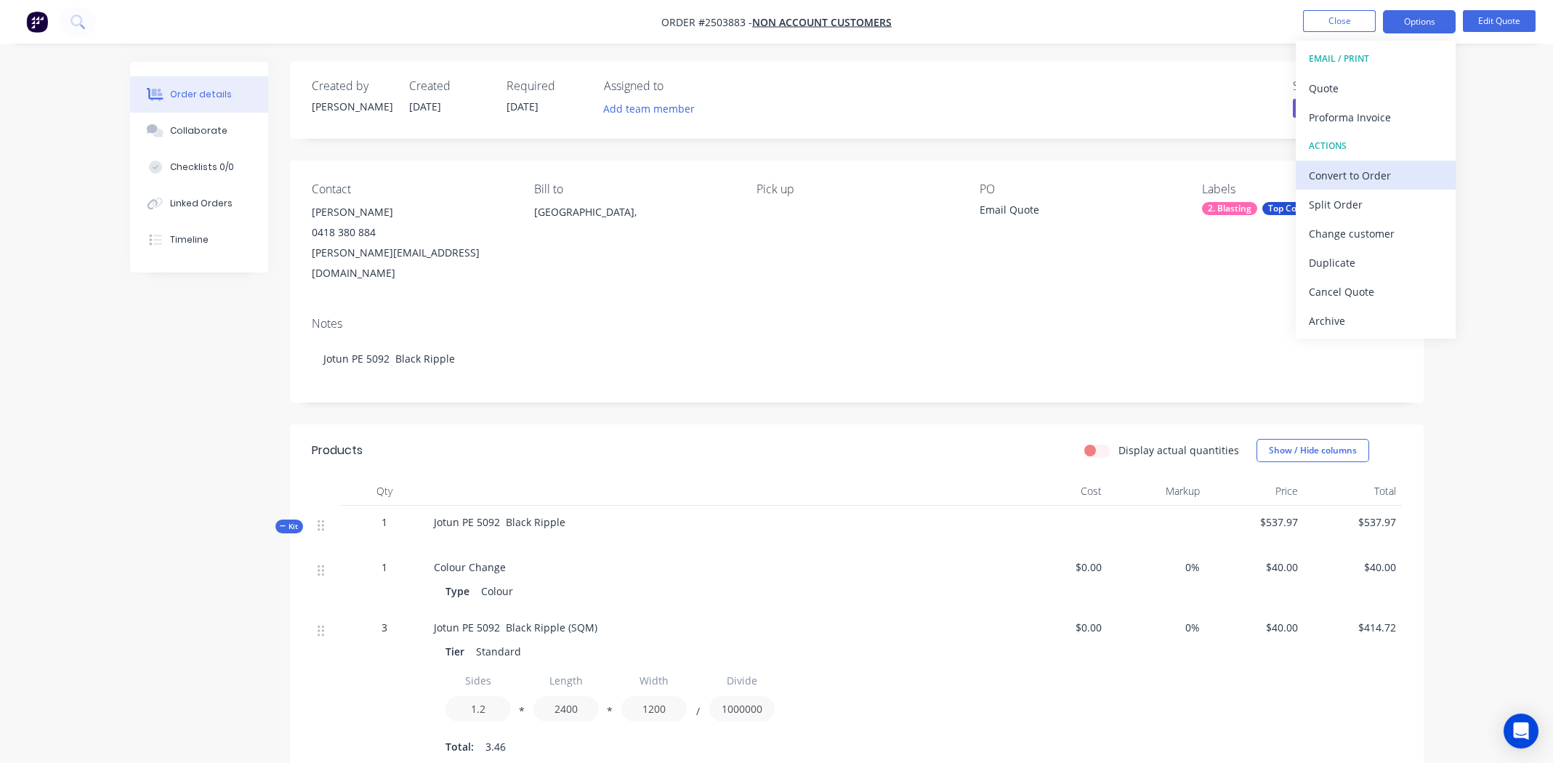
click at [1365, 178] on div "Convert to Order" at bounding box center [1376, 175] width 134 height 21
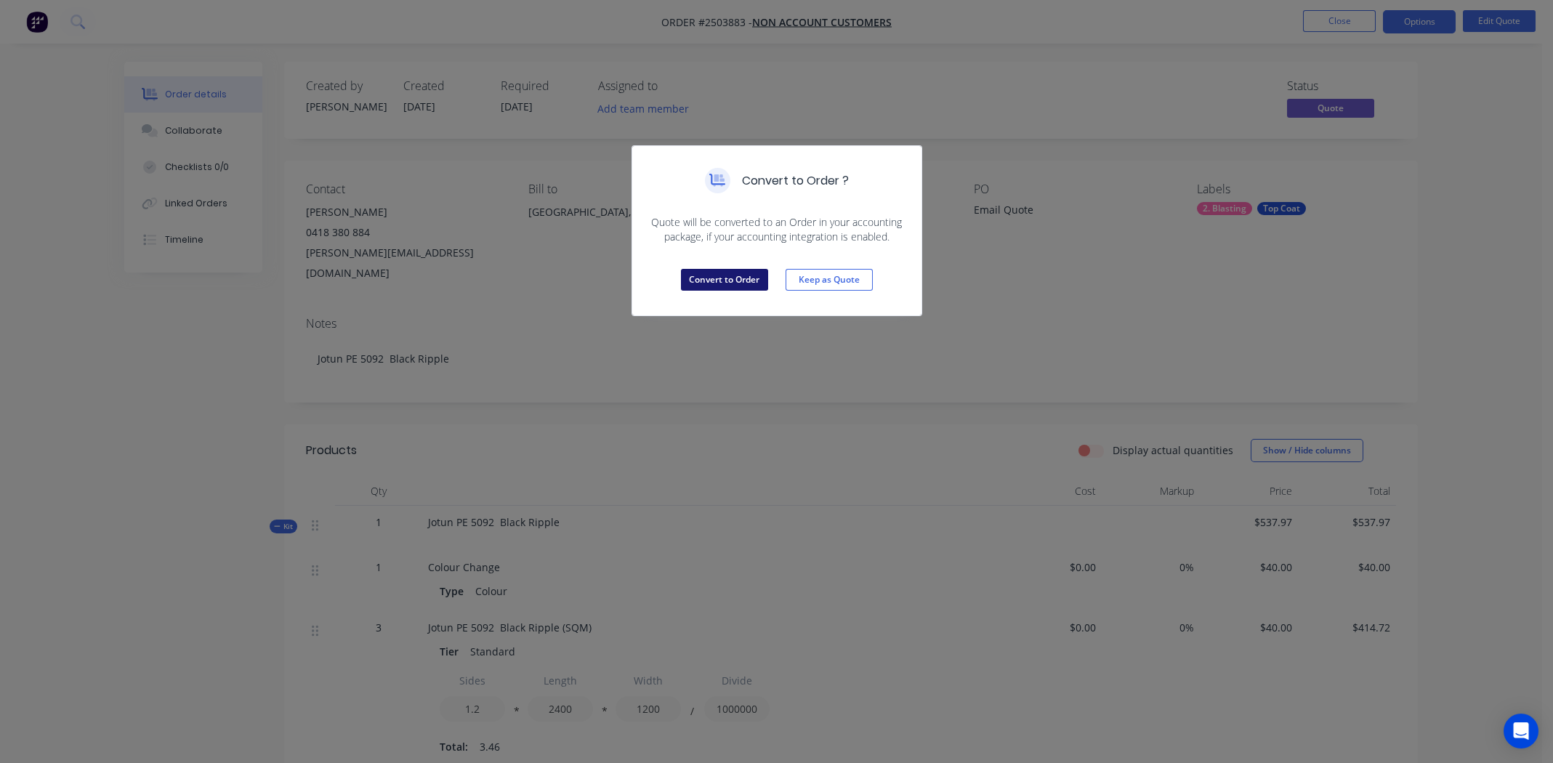
click at [723, 279] on button "Convert to Order" at bounding box center [724, 280] width 87 height 22
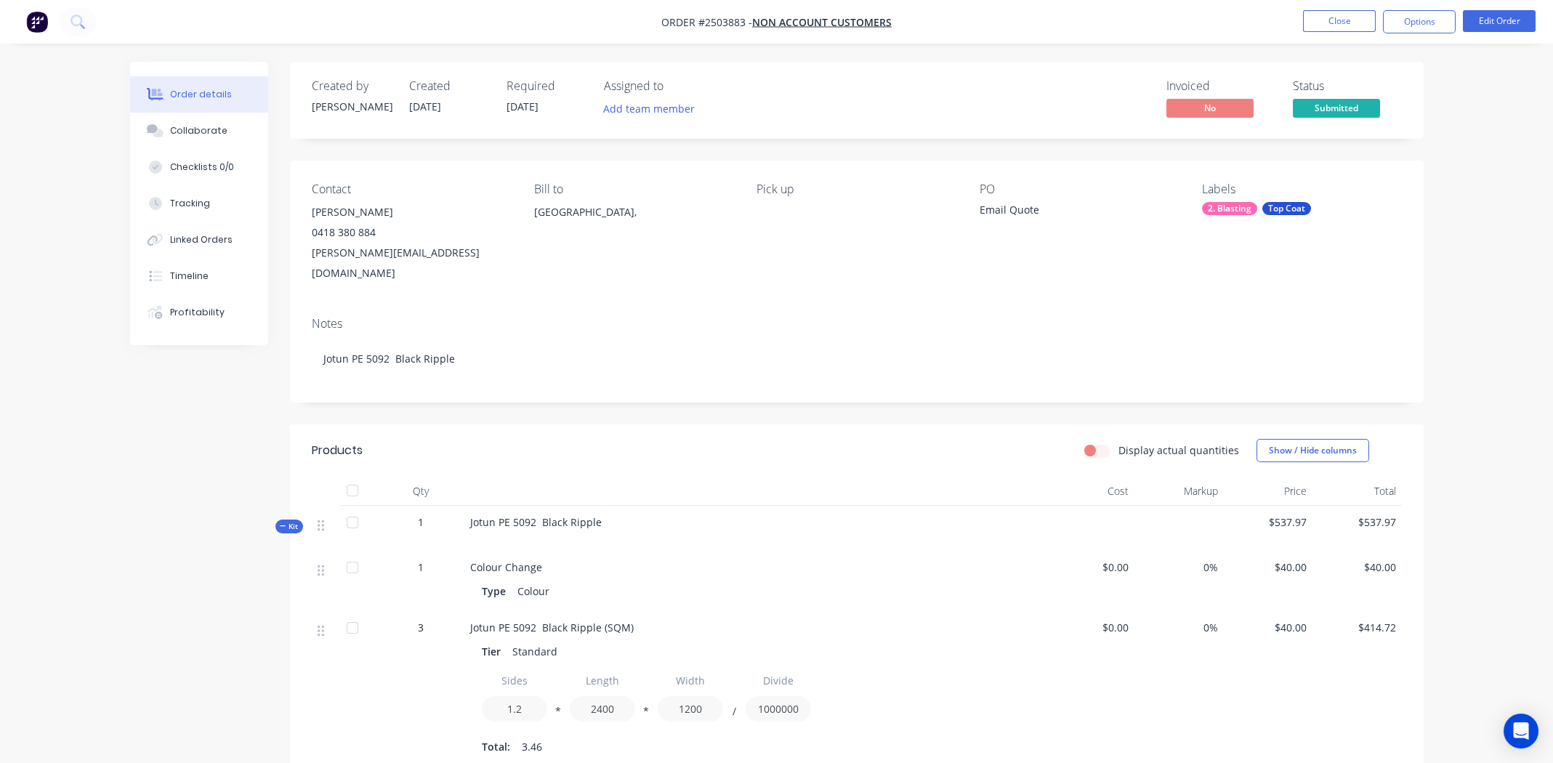
click at [1376, 28] on ul "Close Options Edit Order" at bounding box center [1418, 21] width 267 height 23
click at [1411, 16] on button "Options" at bounding box center [1419, 21] width 73 height 23
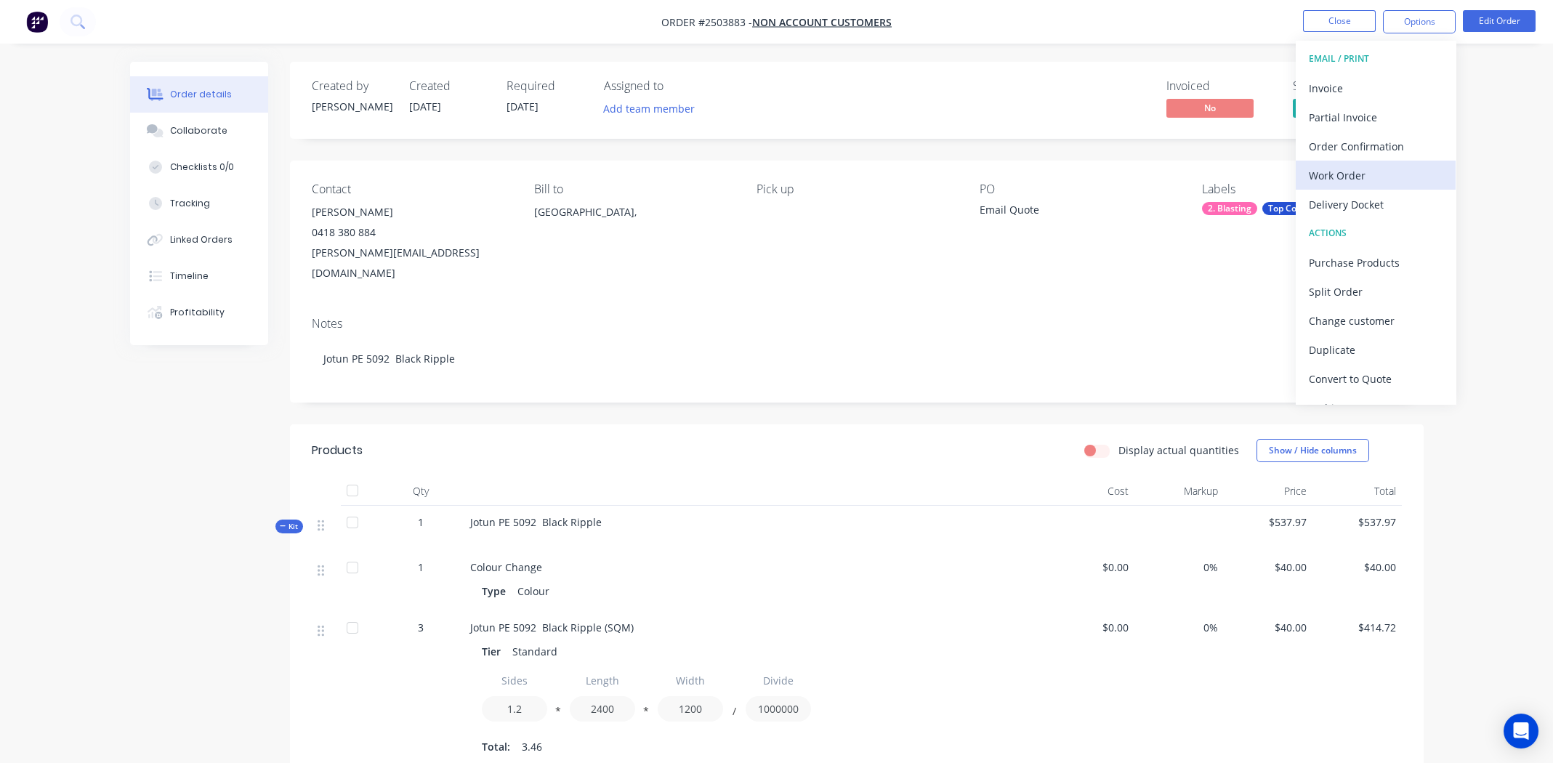
click at [1352, 177] on div "Work Order" at bounding box center [1376, 175] width 134 height 21
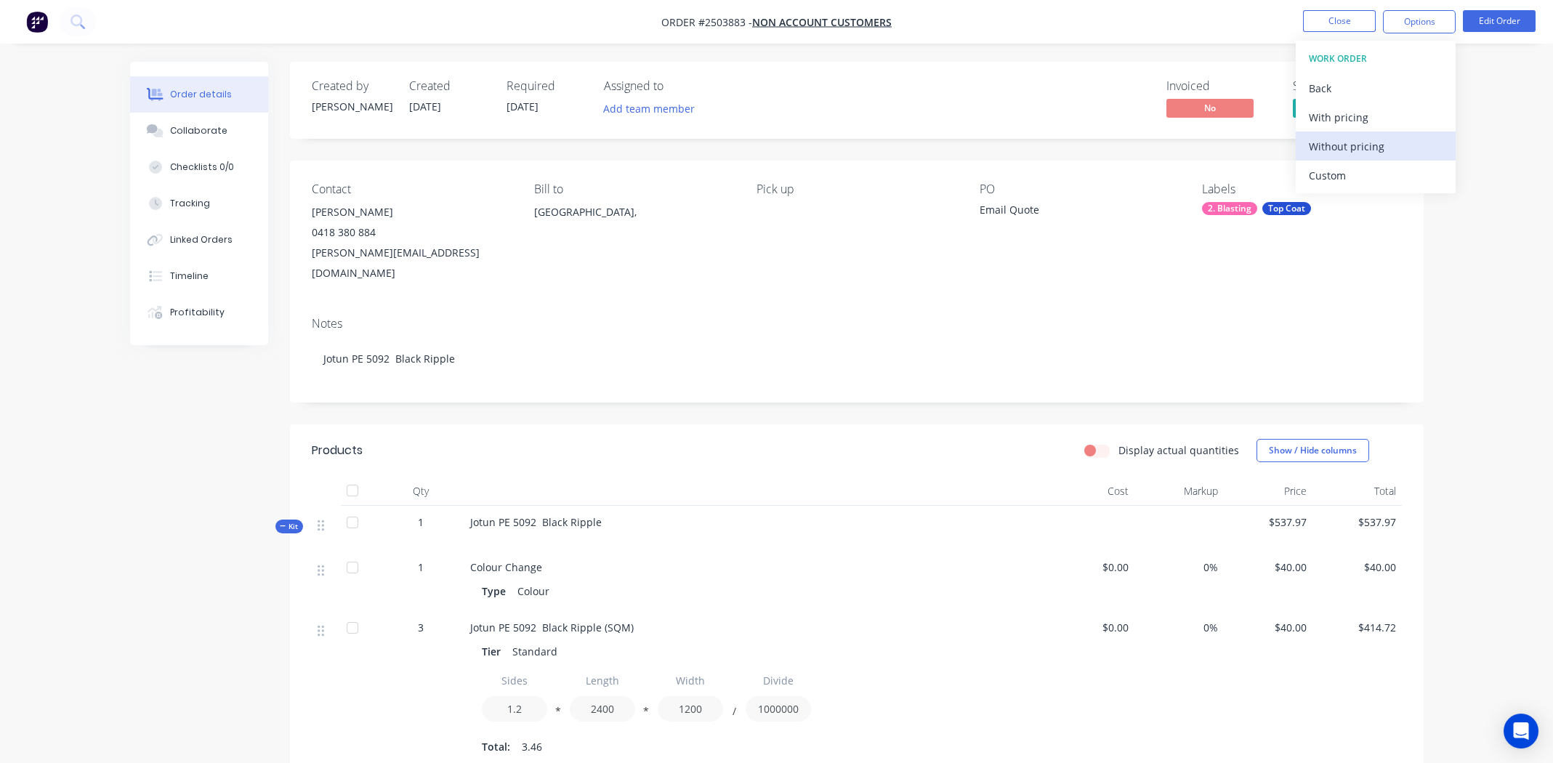
click at [1347, 148] on div "Without pricing" at bounding box center [1376, 146] width 134 height 21
click at [1323, 16] on button "Close" at bounding box center [1339, 21] width 73 height 22
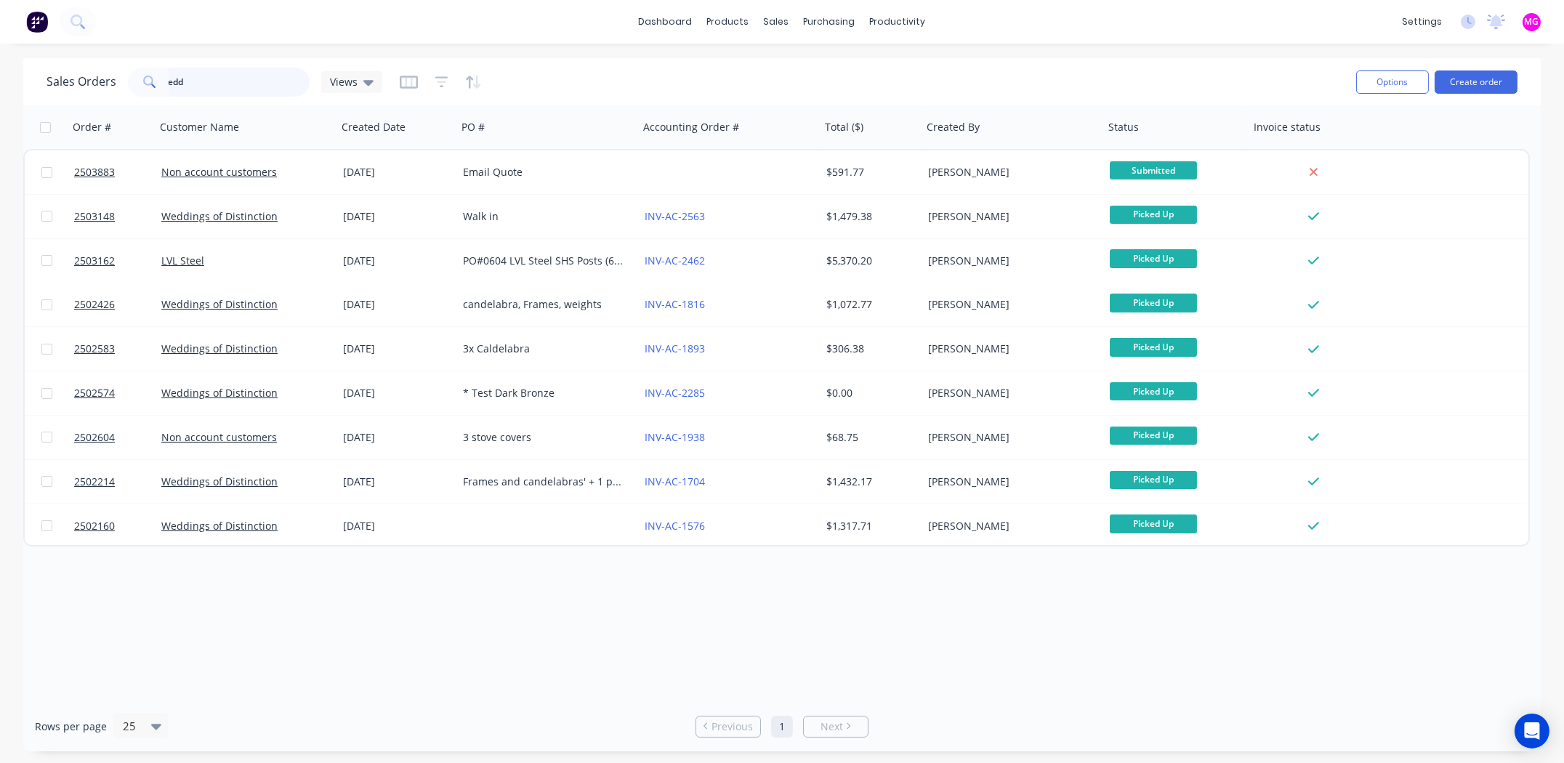
click at [210, 80] on input "edd" at bounding box center [240, 82] width 142 height 29
click at [209, 79] on input "edd" at bounding box center [240, 82] width 142 height 29
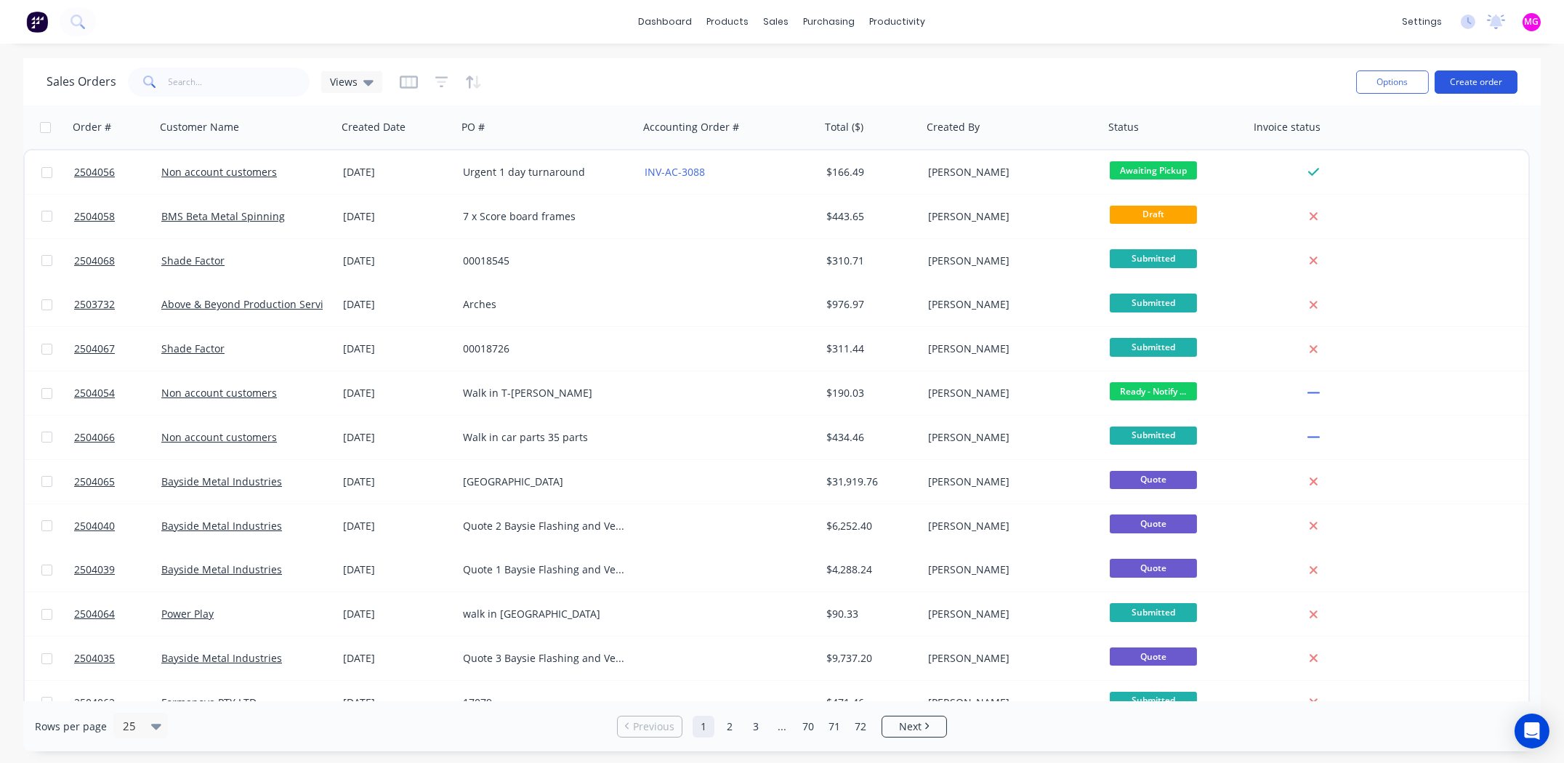
click at [1495, 79] on button "Create order" at bounding box center [1475, 81] width 83 height 23
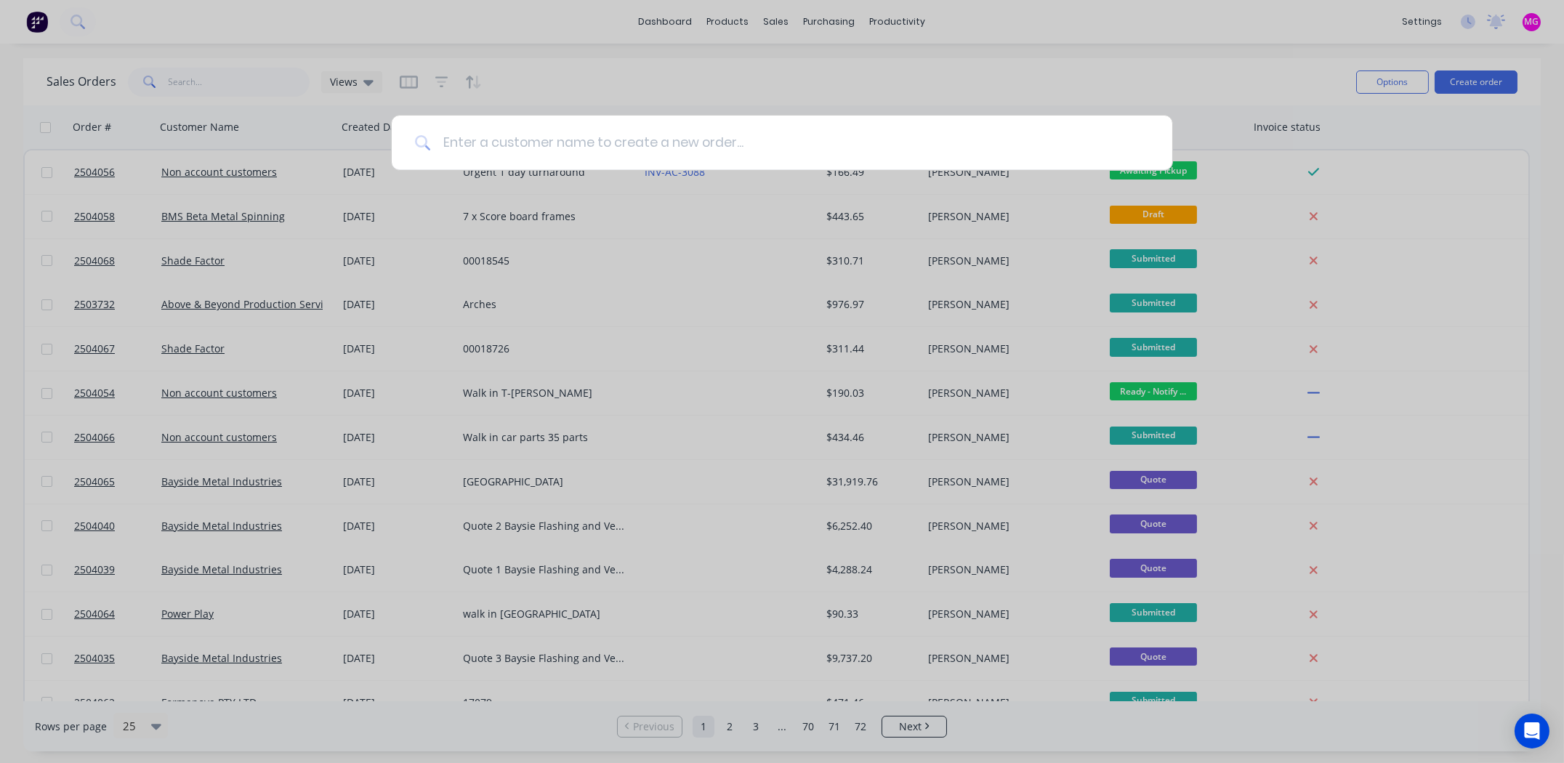
click at [511, 137] on input at bounding box center [790, 143] width 718 height 54
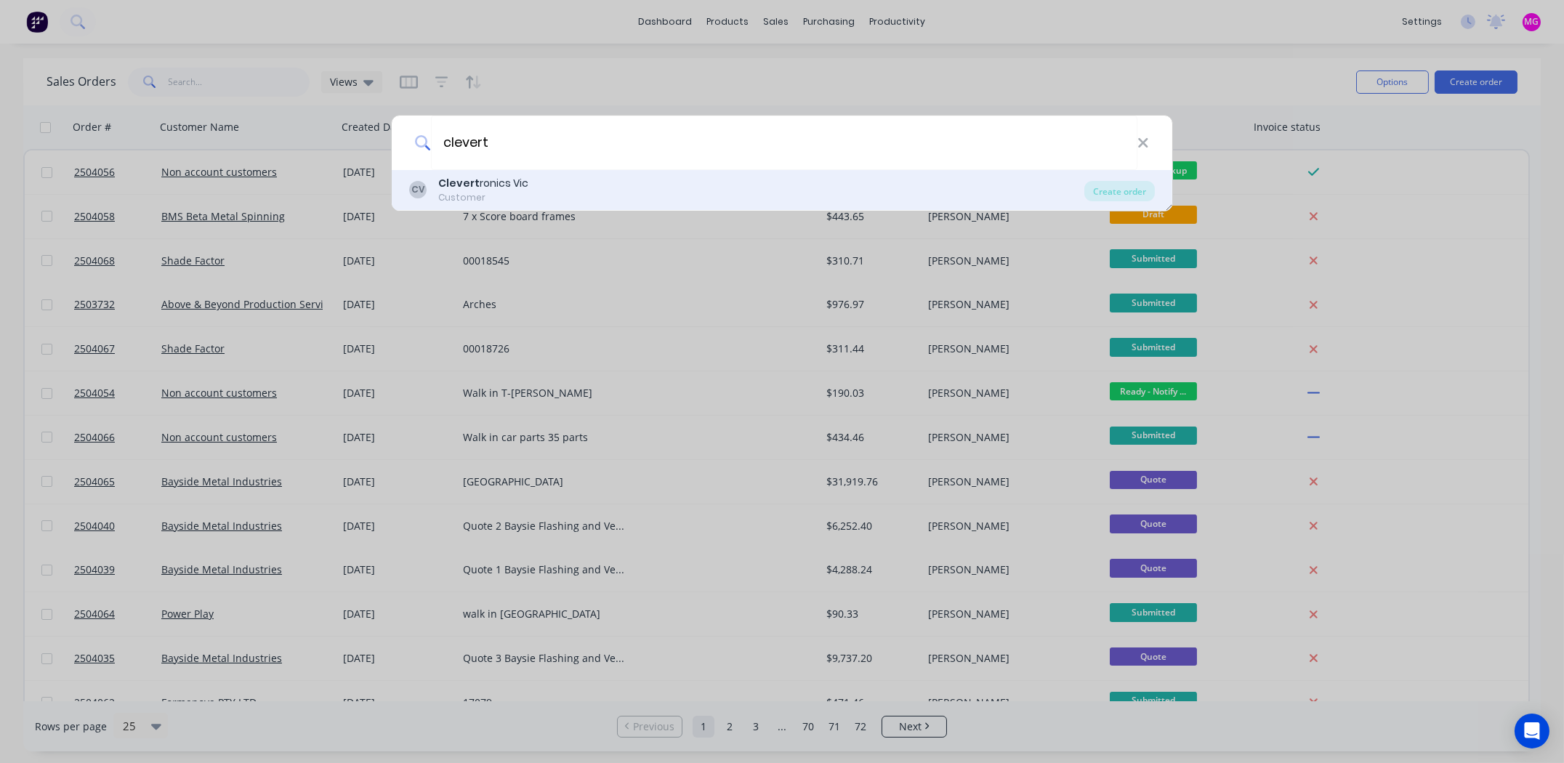
type input "clevert"
click at [486, 178] on div "Clevert ronics Vic" at bounding box center [483, 183] width 90 height 15
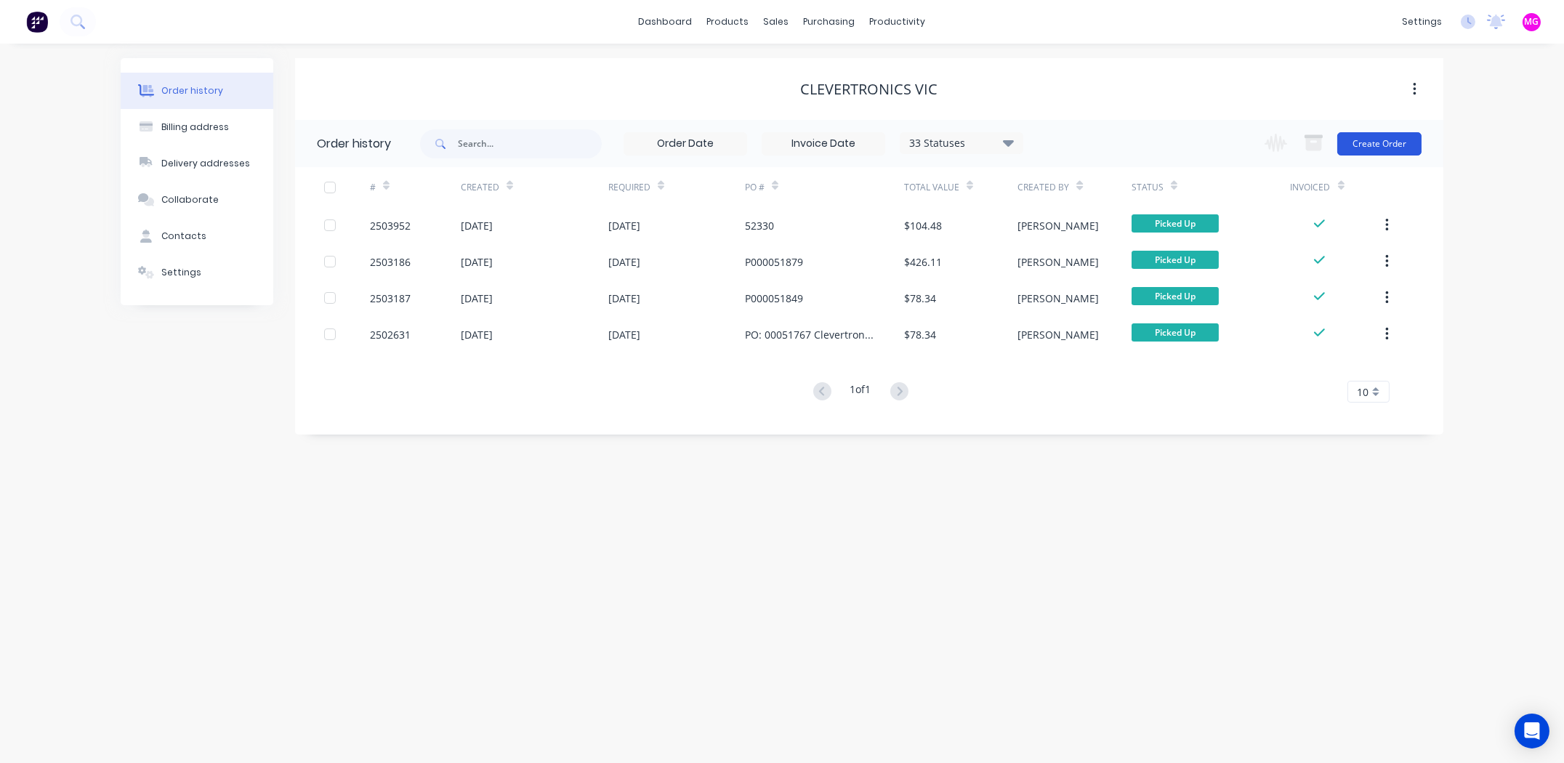
click at [1404, 138] on button "Create Order" at bounding box center [1379, 143] width 84 height 23
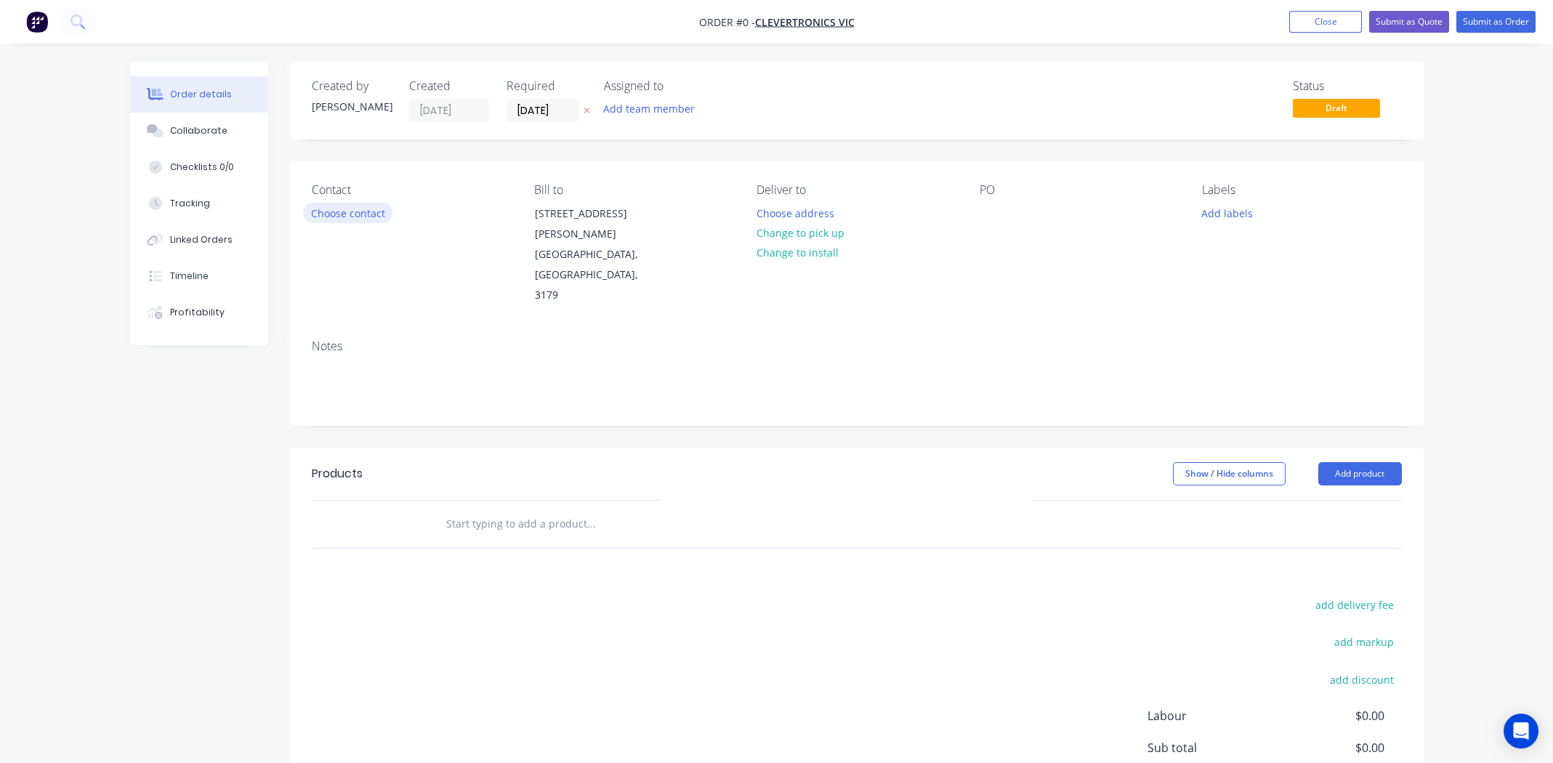
click at [321, 207] on button "Choose contact" at bounding box center [347, 213] width 89 height 20
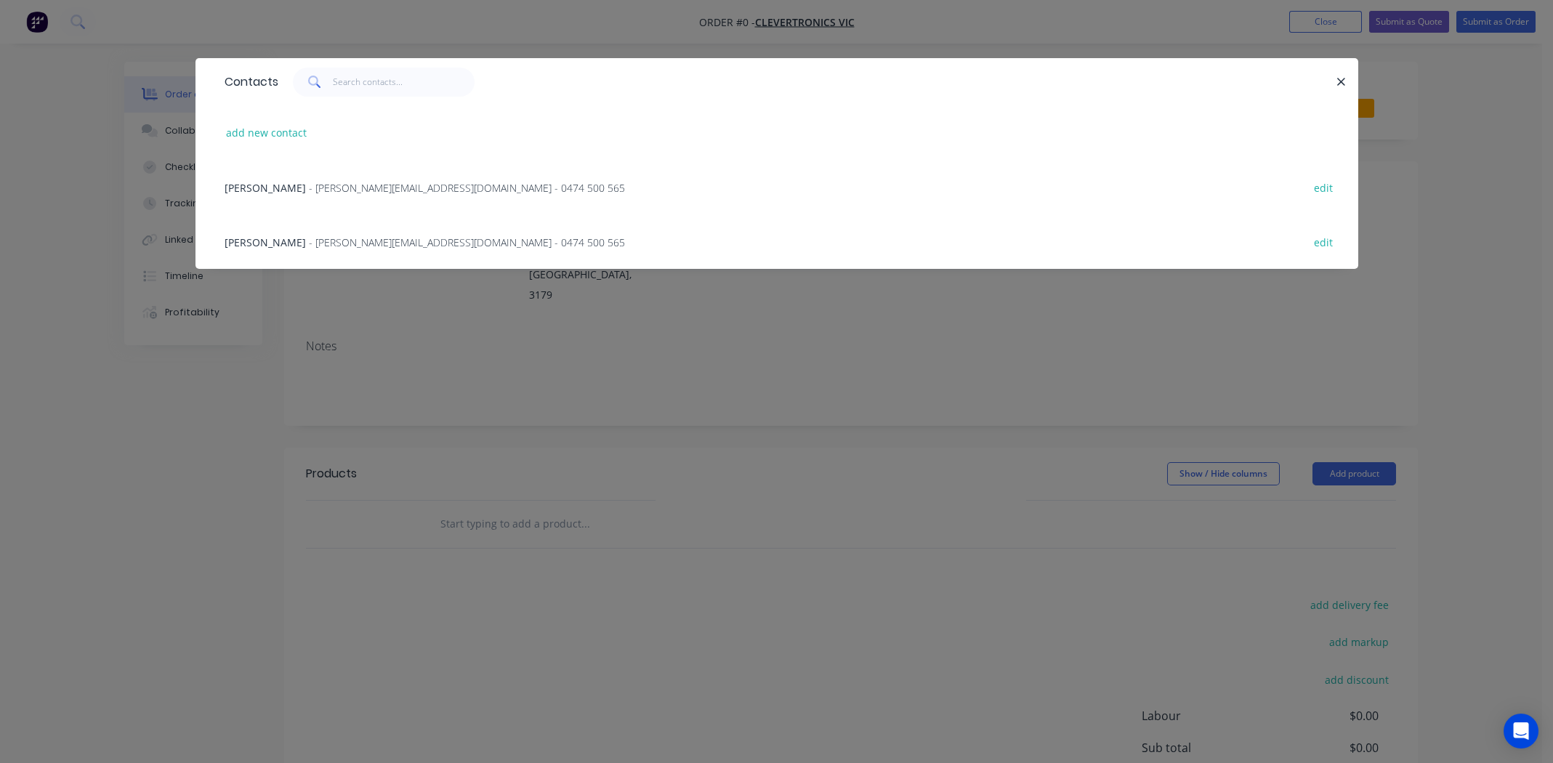
click at [251, 183] on span "Alex Haywood" at bounding box center [265, 188] width 81 height 14
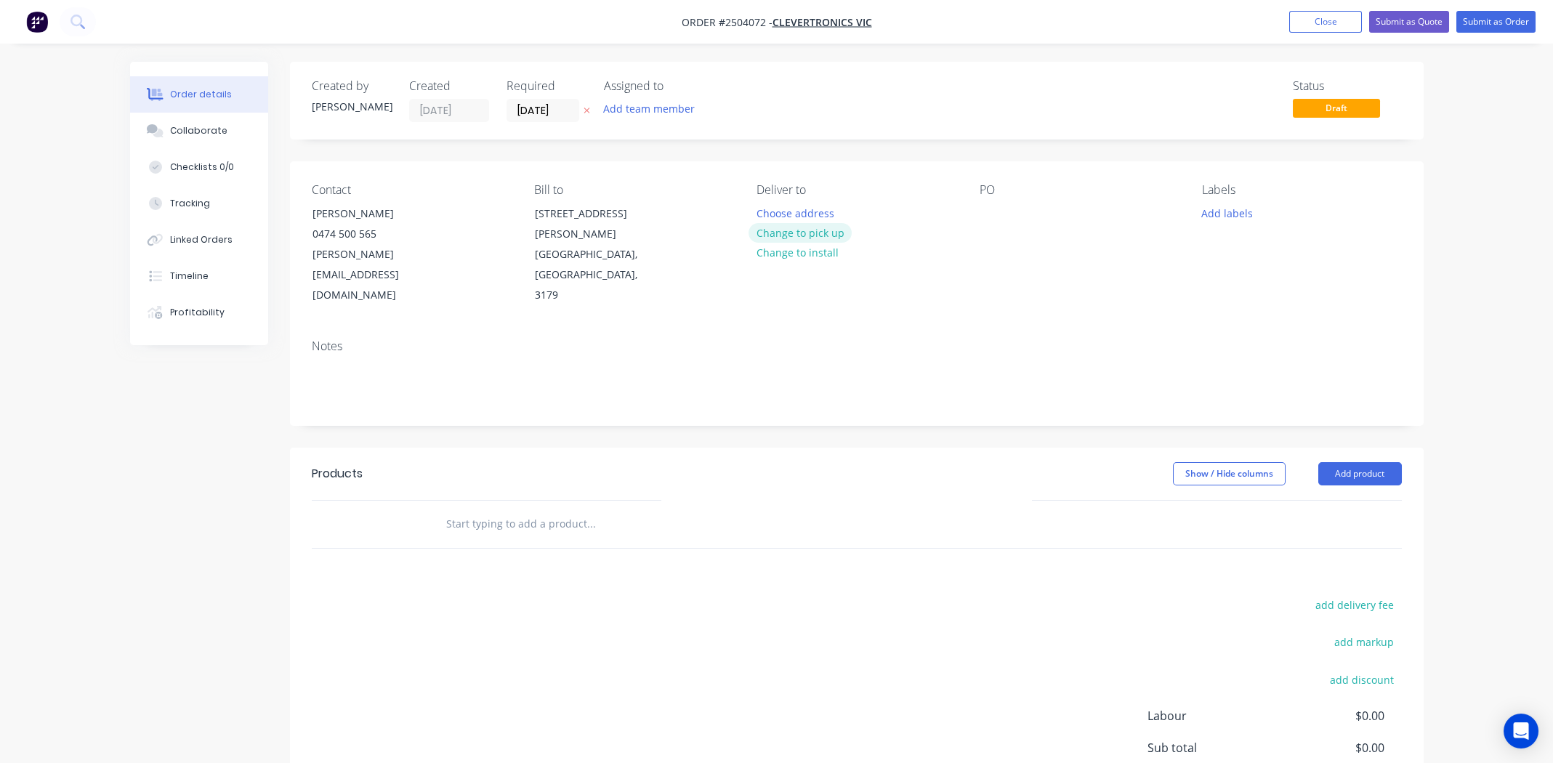
click at [809, 229] on button "Change to pick up" at bounding box center [799, 233] width 103 height 20
click at [988, 211] on div at bounding box center [990, 213] width 23 height 21
click at [1218, 201] on div "Labels Add labels" at bounding box center [1301, 244] width 199 height 123
click at [1221, 211] on button "Add labels" at bounding box center [1227, 213] width 67 height 20
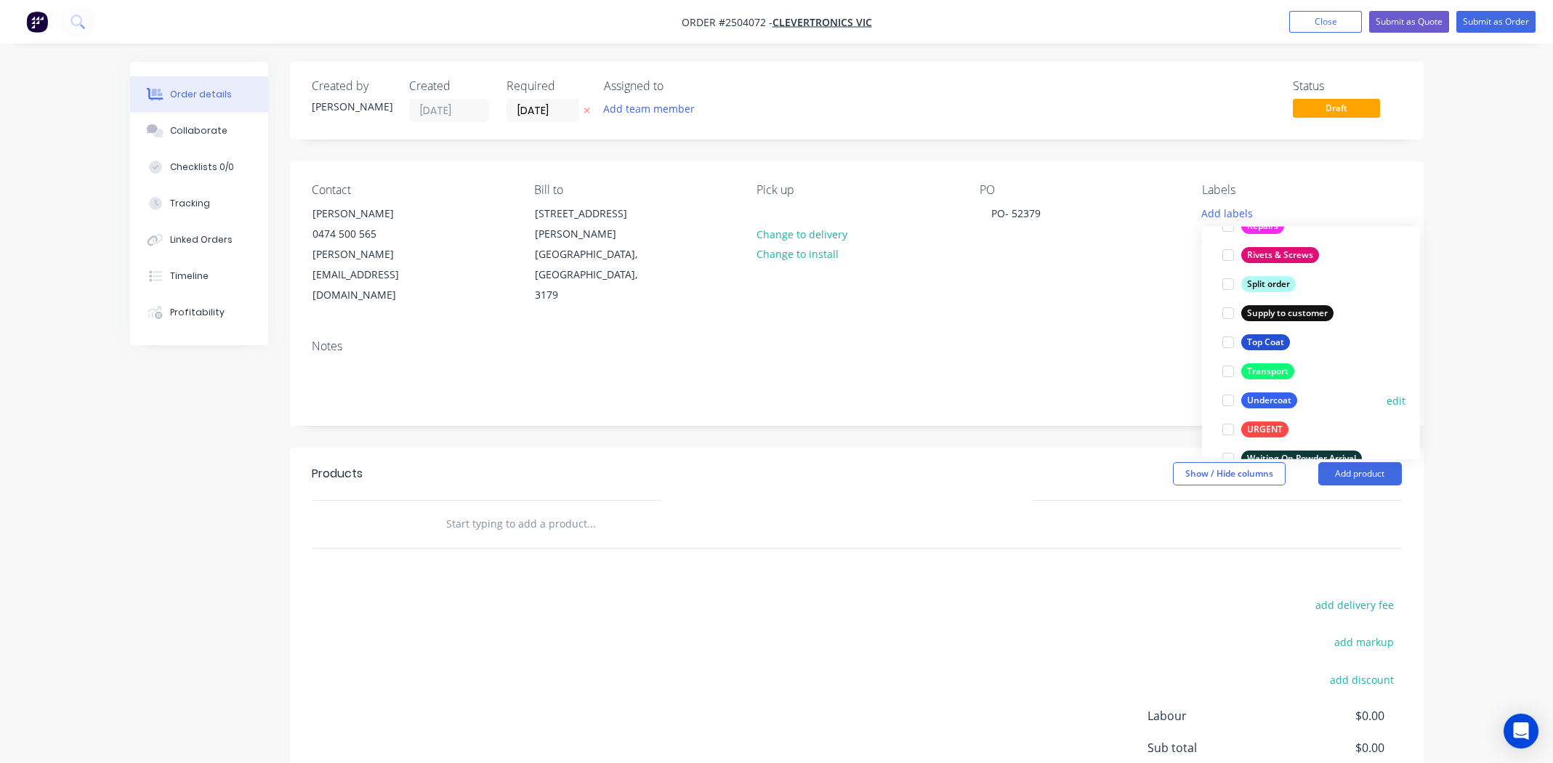
scroll to position [1074, 0]
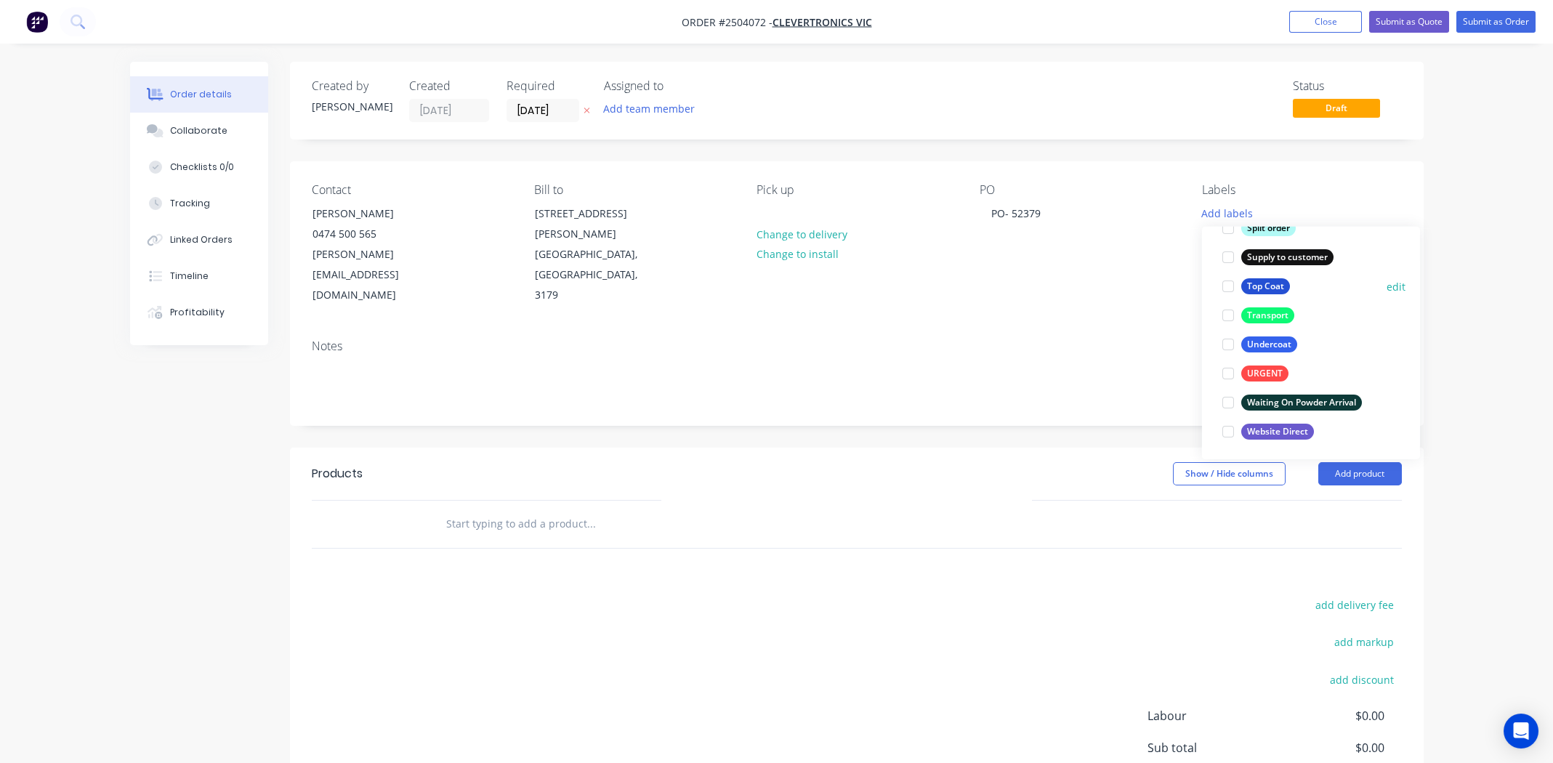
click at [1226, 284] on div at bounding box center [1227, 286] width 29 height 29
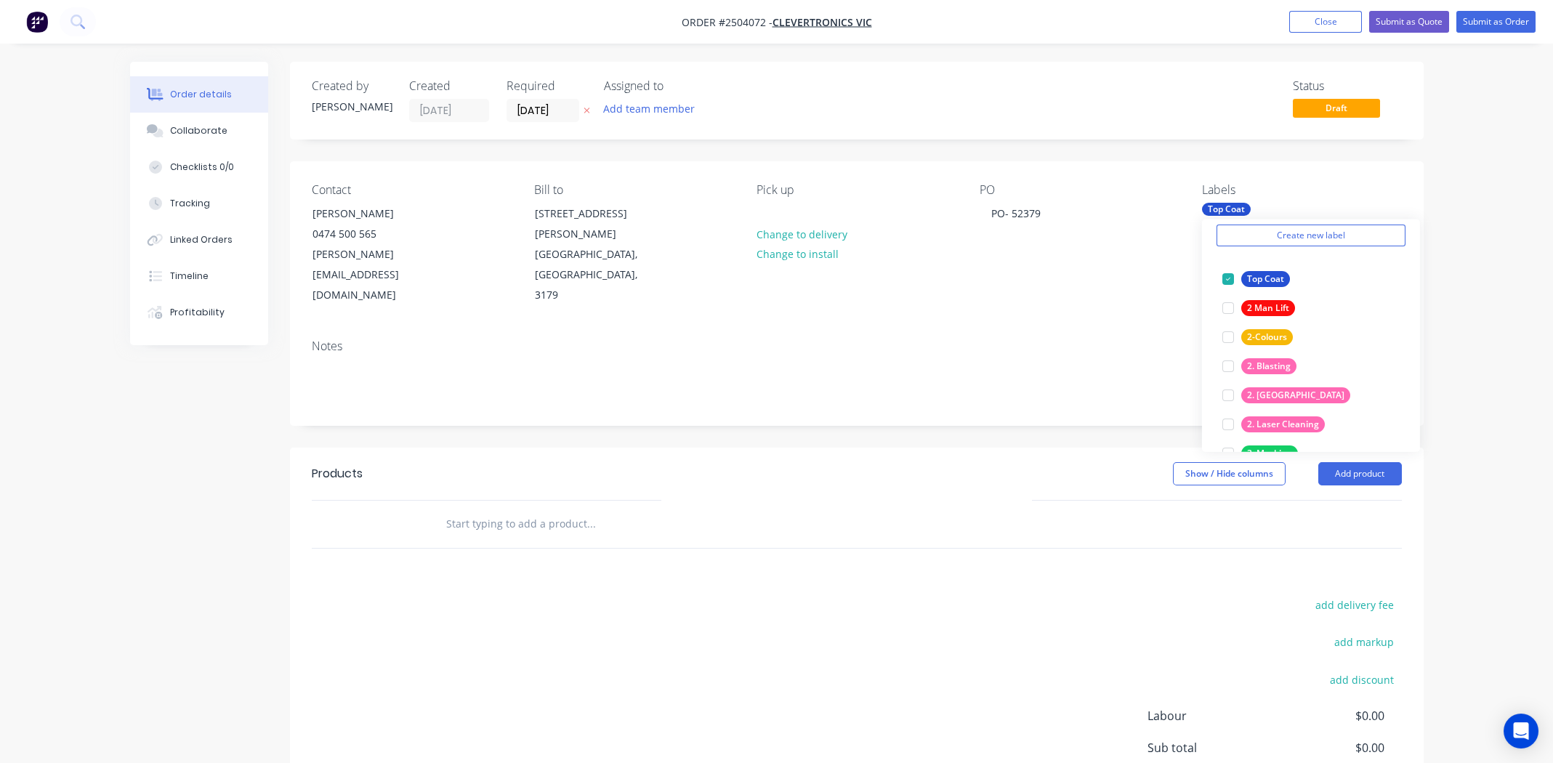
click at [908, 595] on div "add delivery fee add markup add discount Labour $0.00 Sub total $0.00 Margin $0…" at bounding box center [857, 735] width 1090 height 280
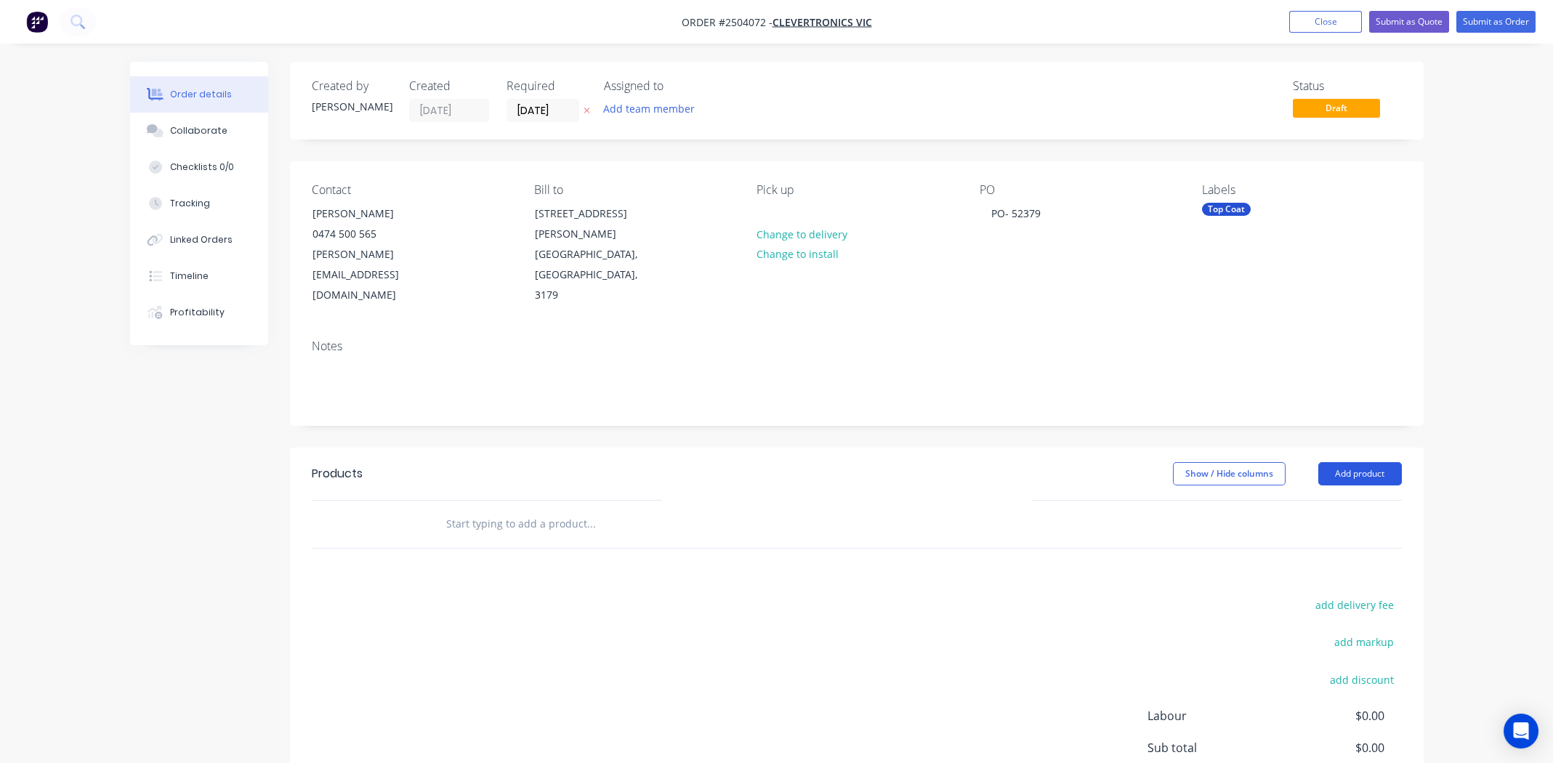
click at [1368, 462] on button "Add product" at bounding box center [1360, 473] width 84 height 23
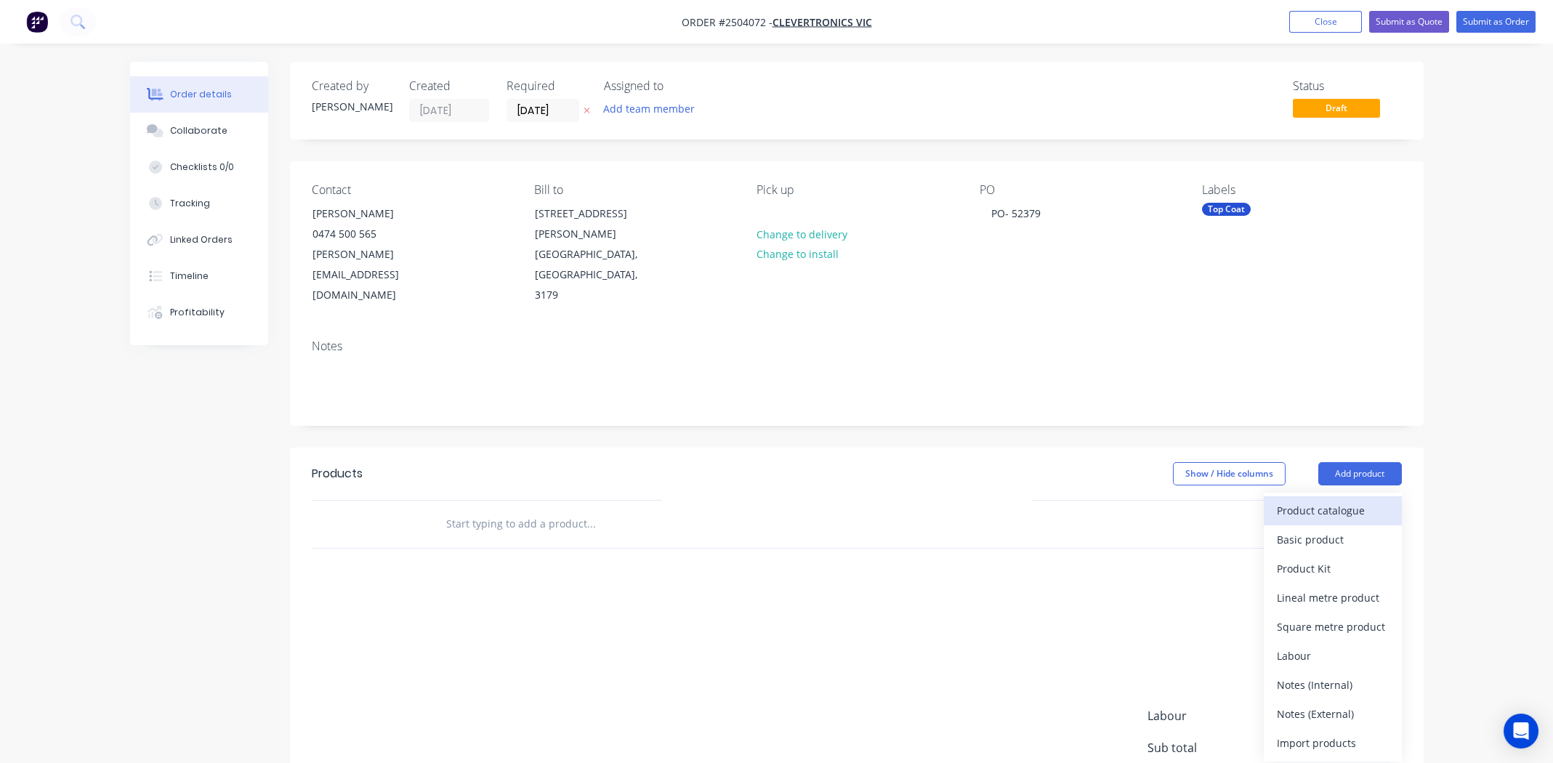
click at [1323, 500] on div "Product catalogue" at bounding box center [1333, 510] width 112 height 21
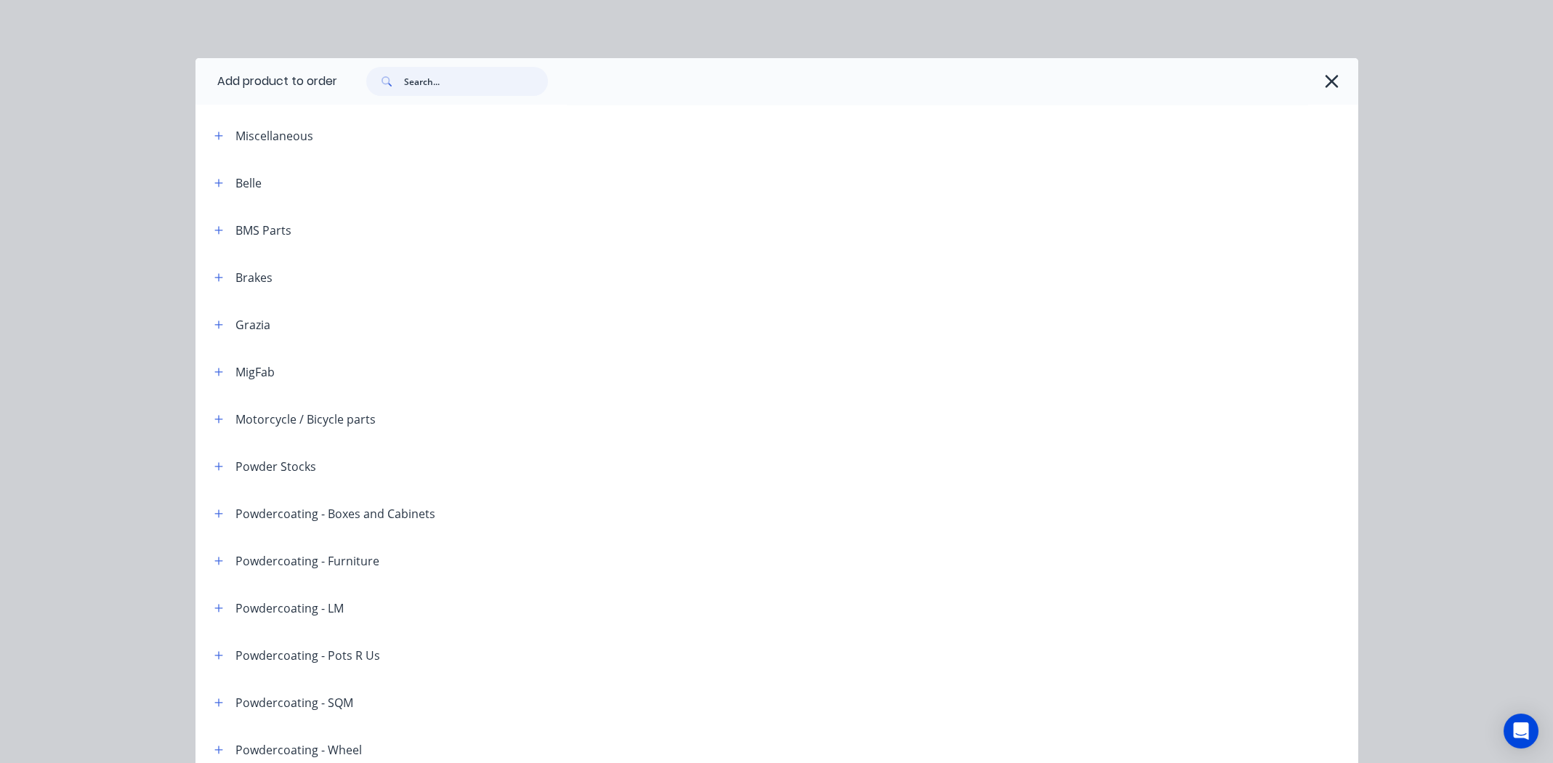
click at [448, 80] on input "text" at bounding box center [476, 81] width 144 height 29
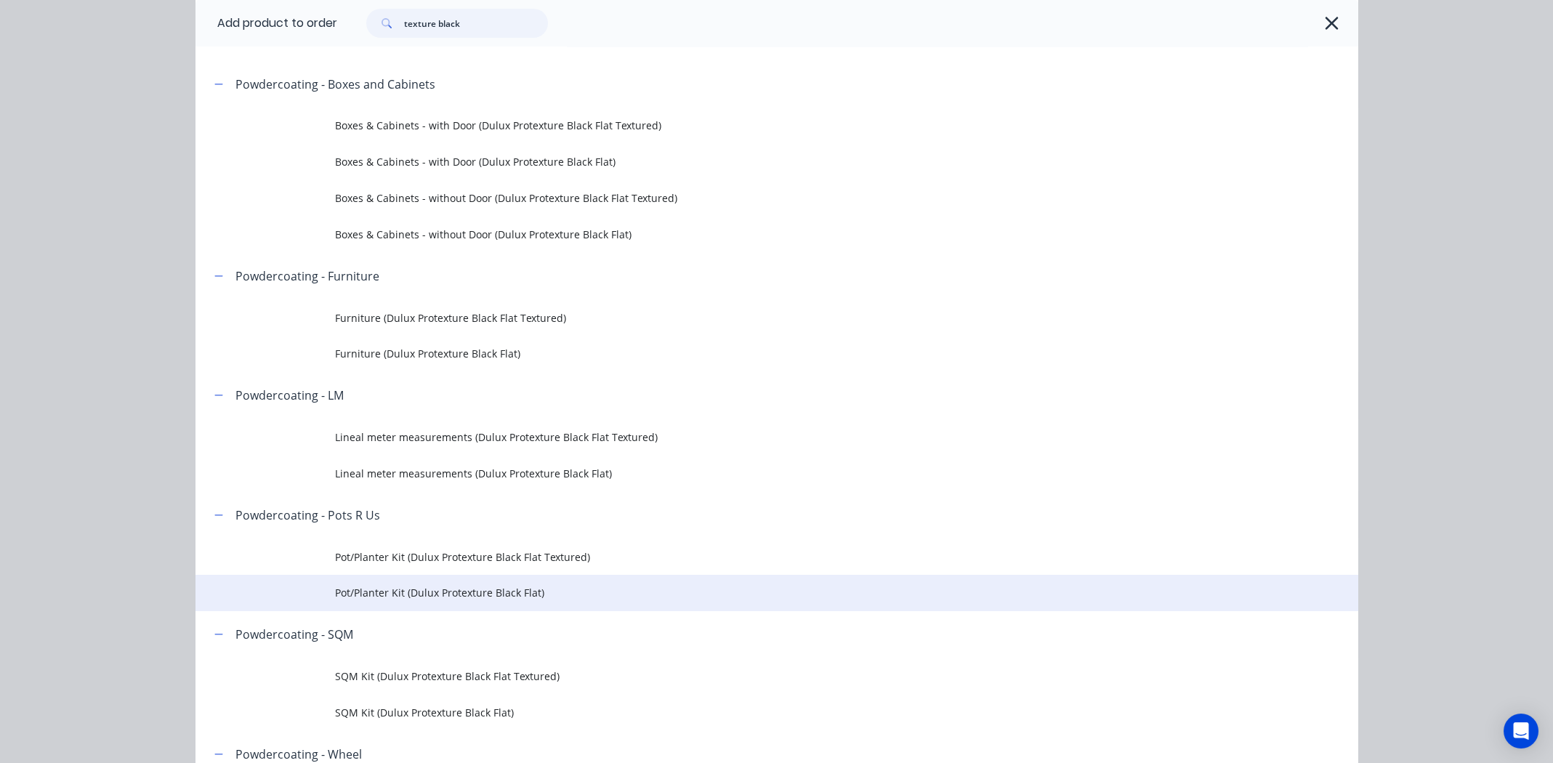
scroll to position [290, 0]
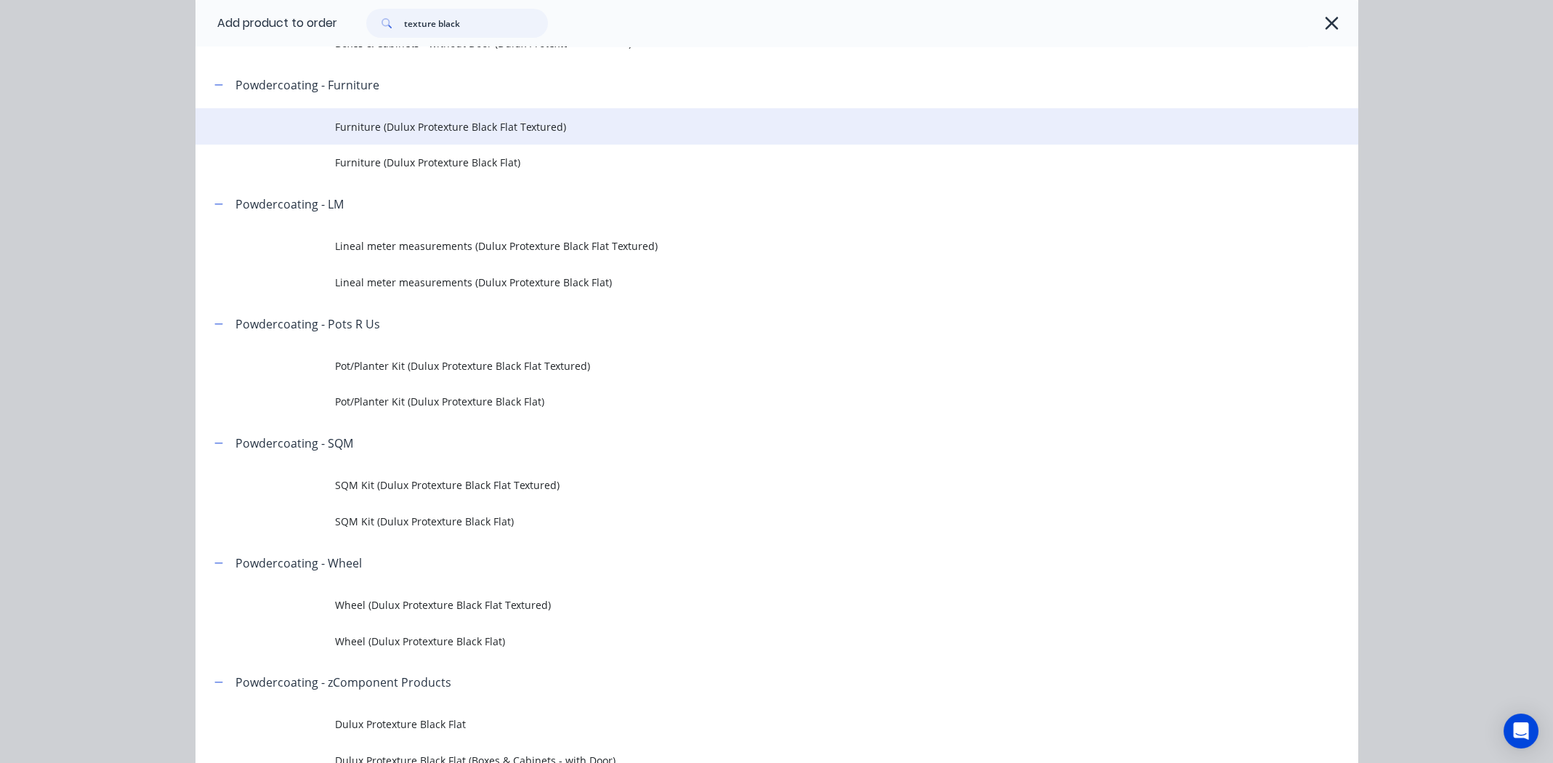
type input "texture black"
click at [427, 125] on span "Furniture (Dulux Protexture Black Flat Textured)" at bounding box center [744, 126] width 818 height 15
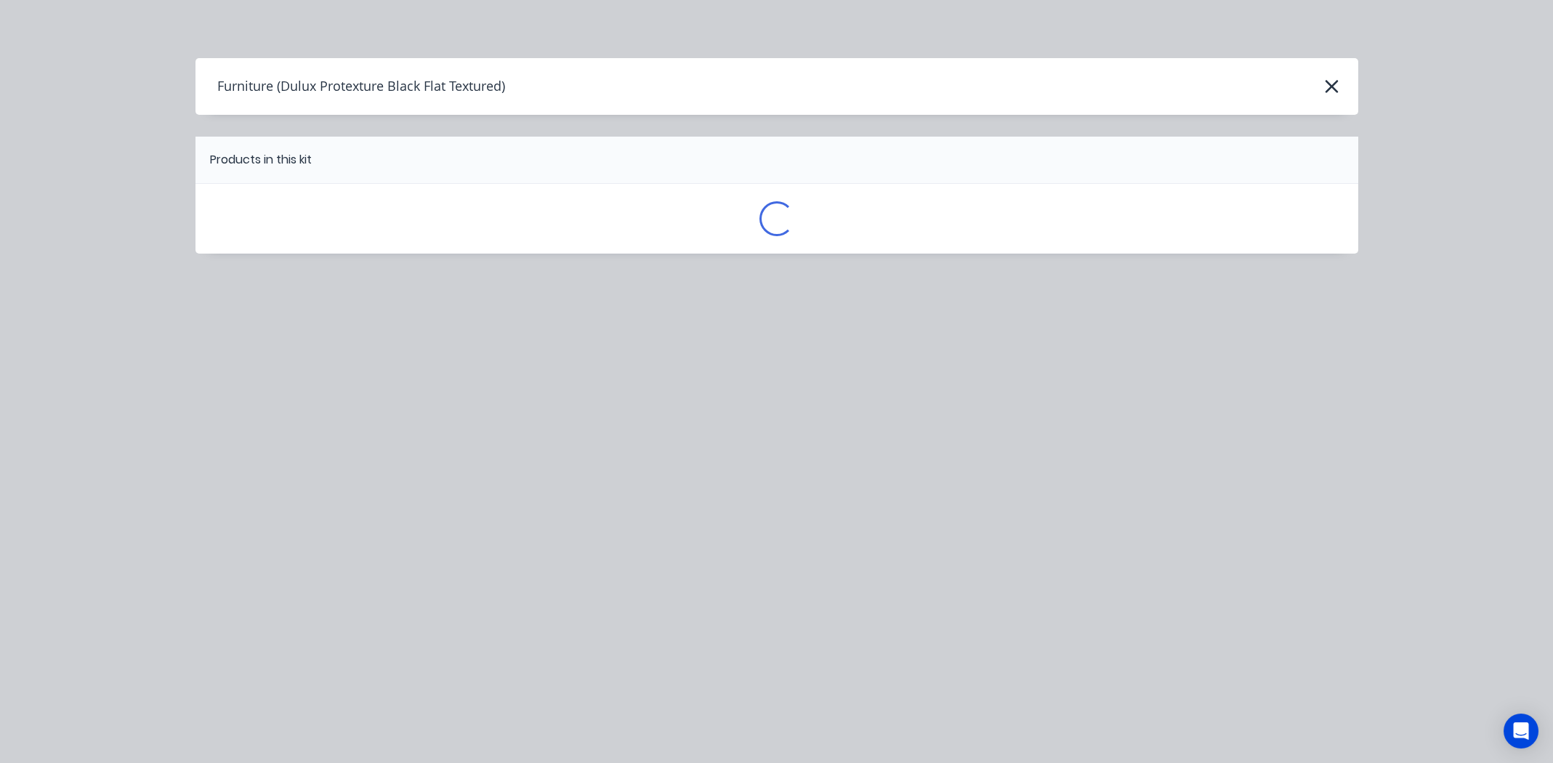
scroll to position [0, 0]
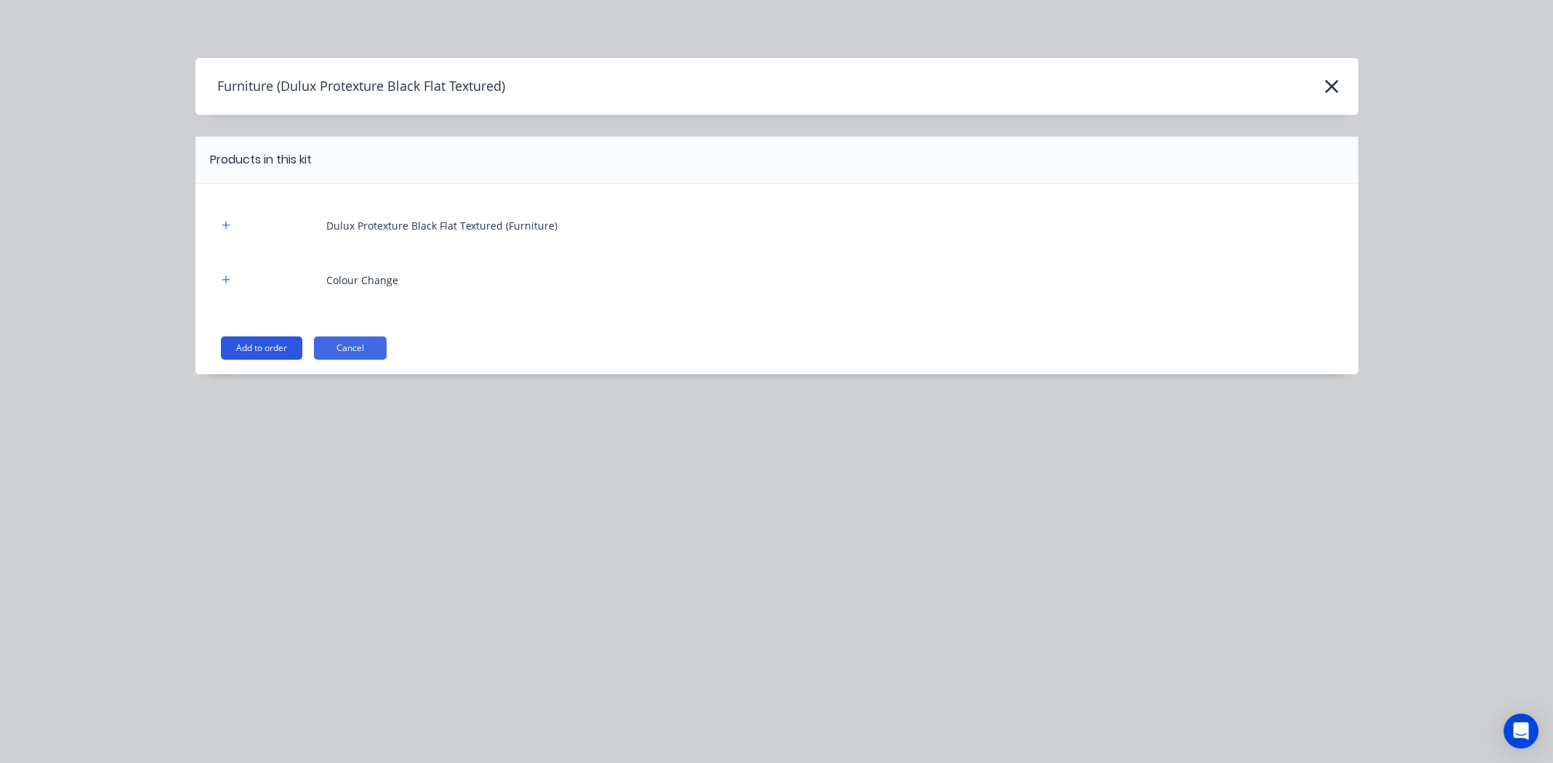
click at [252, 346] on button "Add to order" at bounding box center [261, 347] width 81 height 23
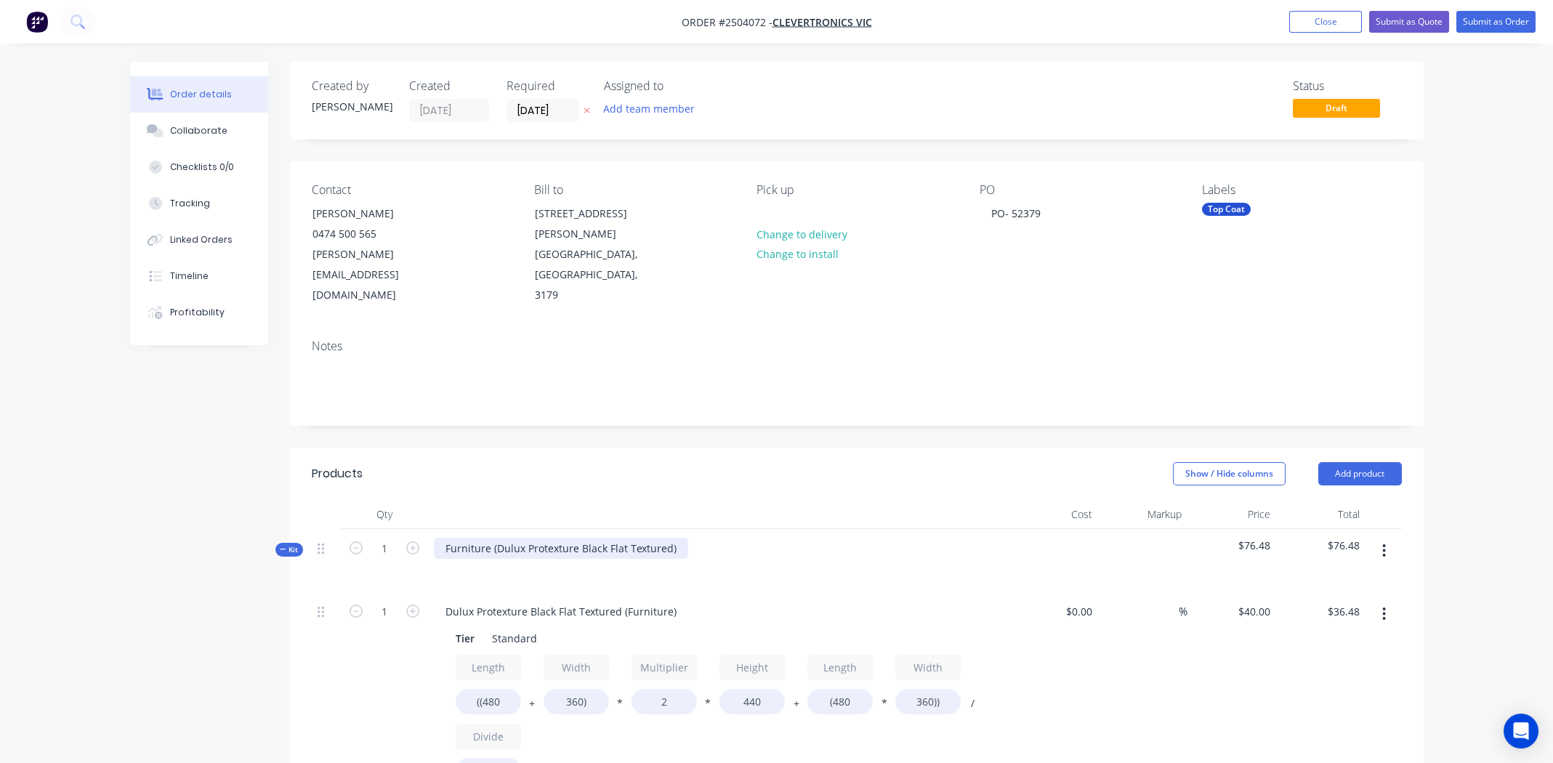
click at [675, 538] on div "Furniture (Dulux Protexture Black Flat Textured)" at bounding box center [561, 548] width 254 height 21
click at [568, 538] on div "Dulux Protexture Black Flat Textured" at bounding box center [534, 548] width 200 height 21
click at [566, 538] on div "Dulux Protexture Black Flat Textured" at bounding box center [534, 548] width 200 height 21
click at [565, 538] on div "Dulux Protexture Black Flat Textured" at bounding box center [534, 548] width 200 height 21
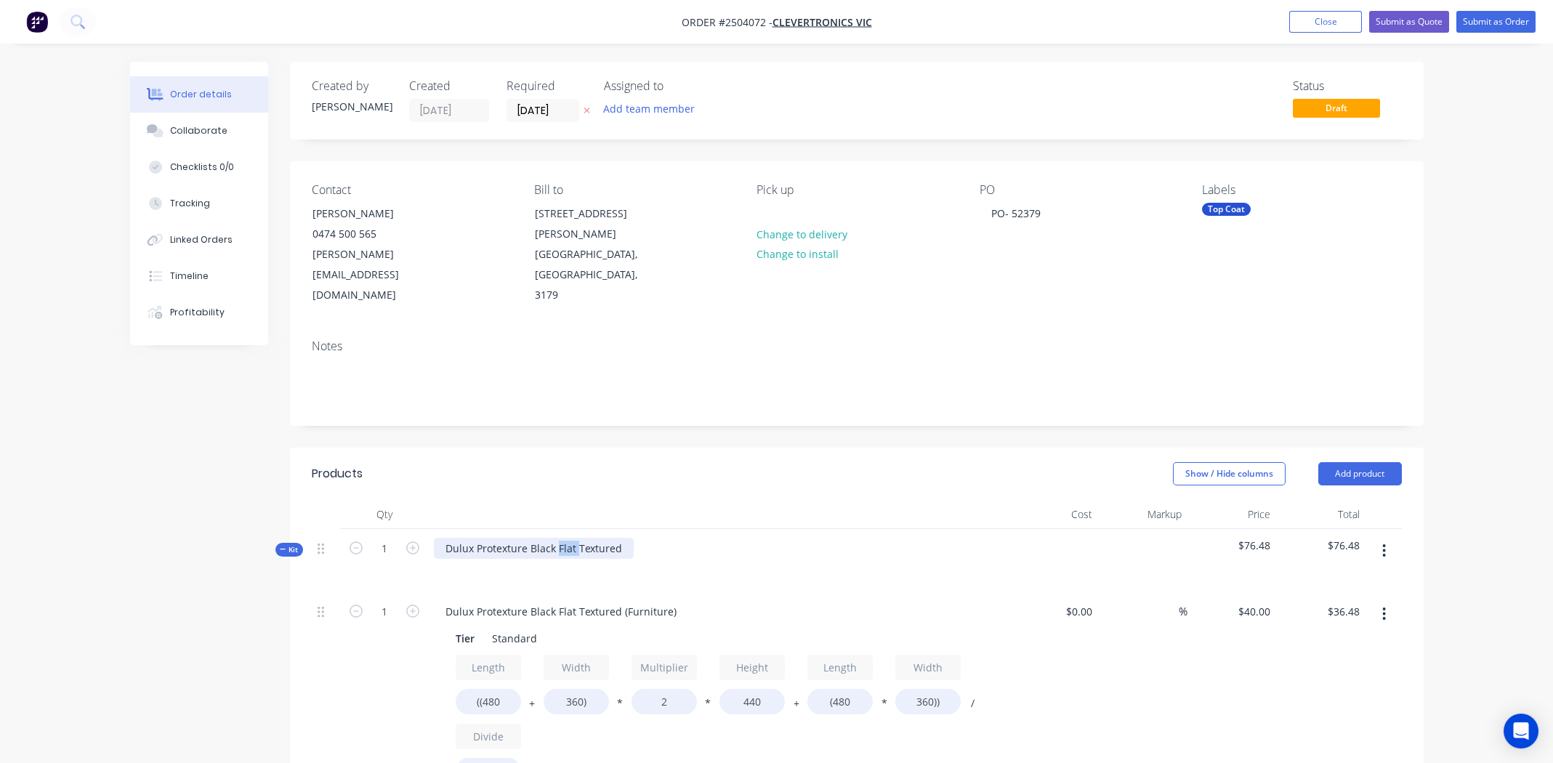
click at [565, 538] on div "Dulux Protexture Black Flat Textured" at bounding box center [534, 548] width 200 height 21
copy div "Dulux Protexture Black Flat Textured"
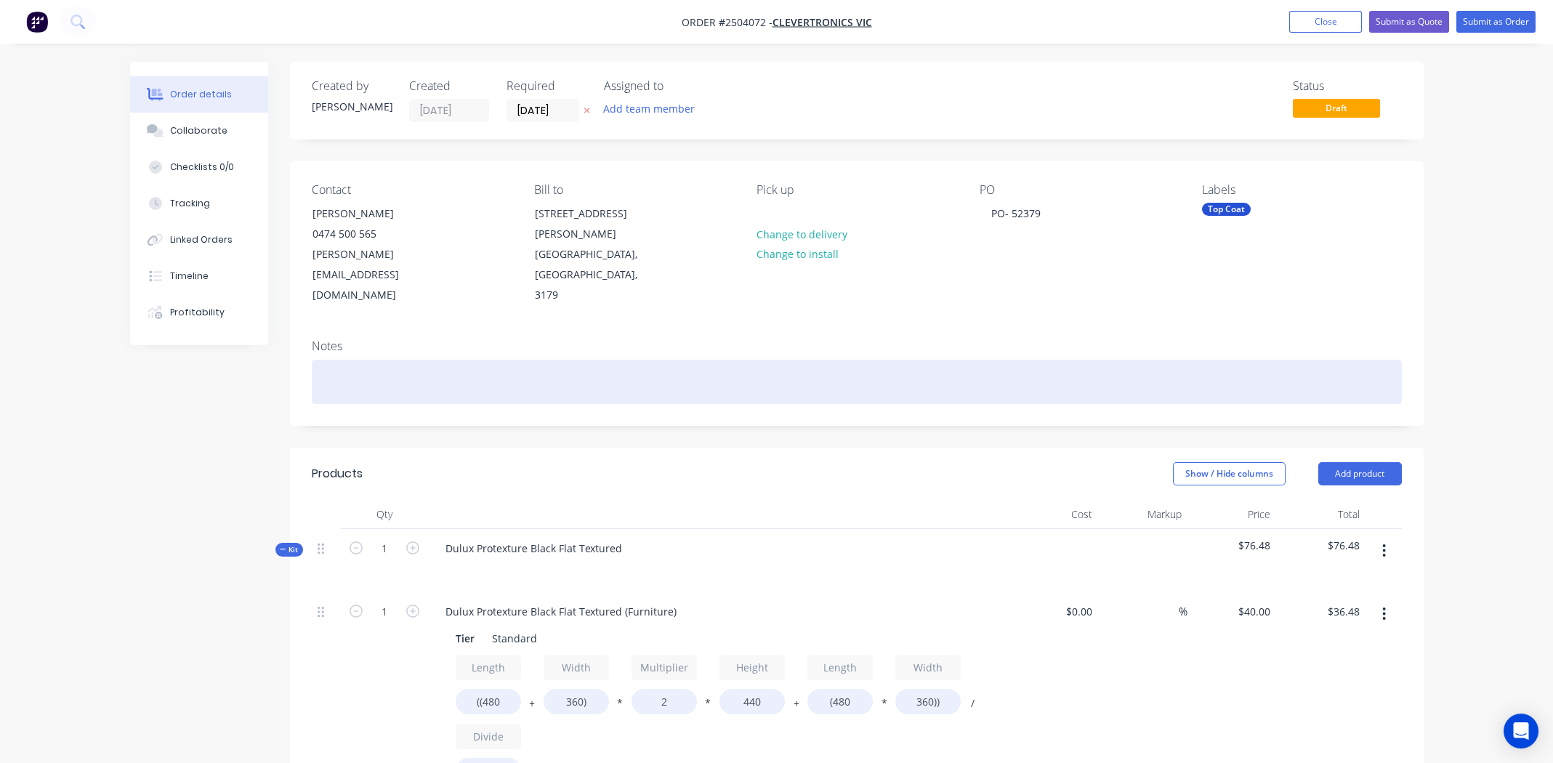
click at [405, 360] on div at bounding box center [857, 382] width 1090 height 44
paste div
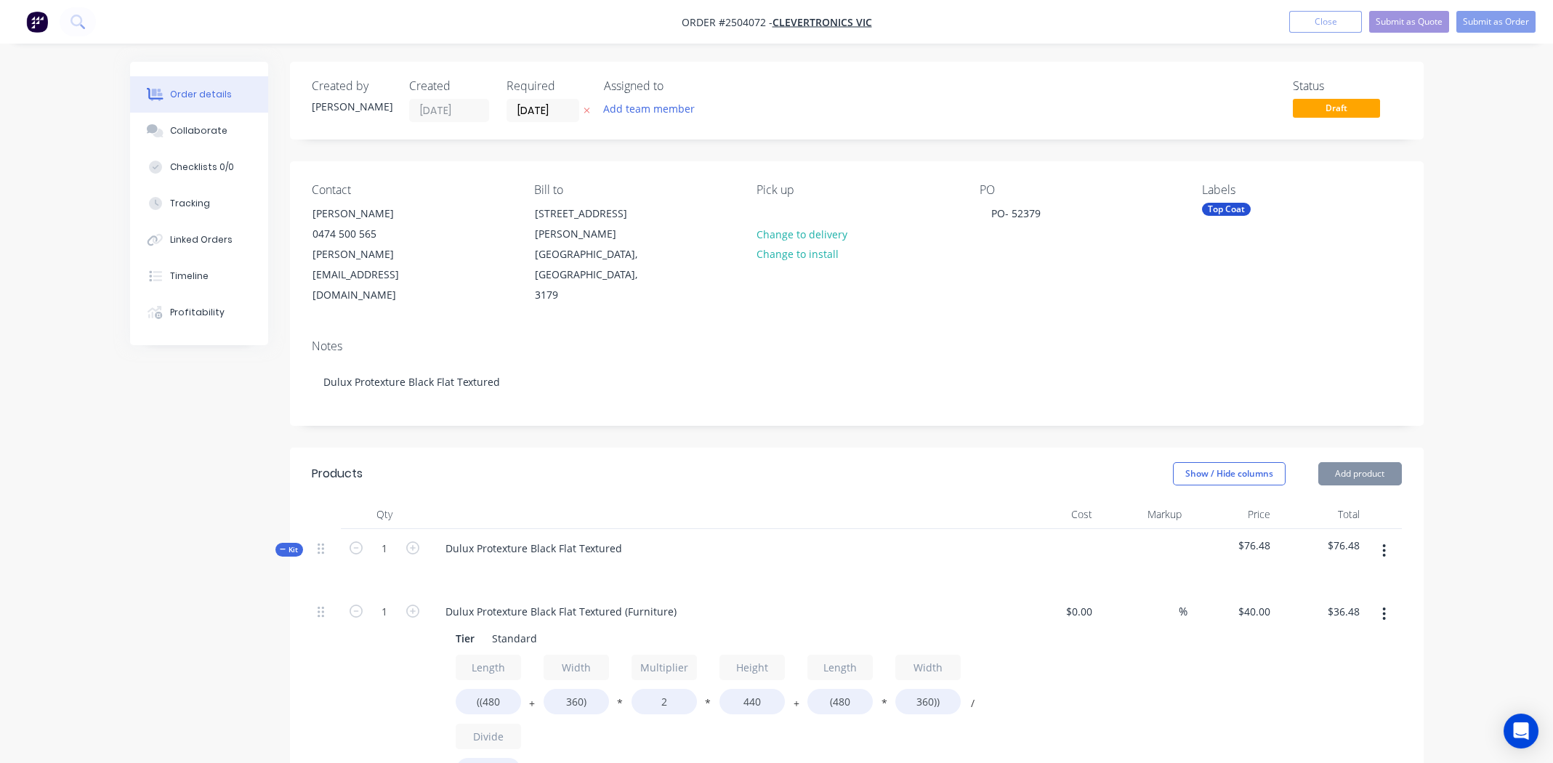
click at [743, 451] on header "Products Show / Hide columns Add product" at bounding box center [856, 474] width 1133 height 52
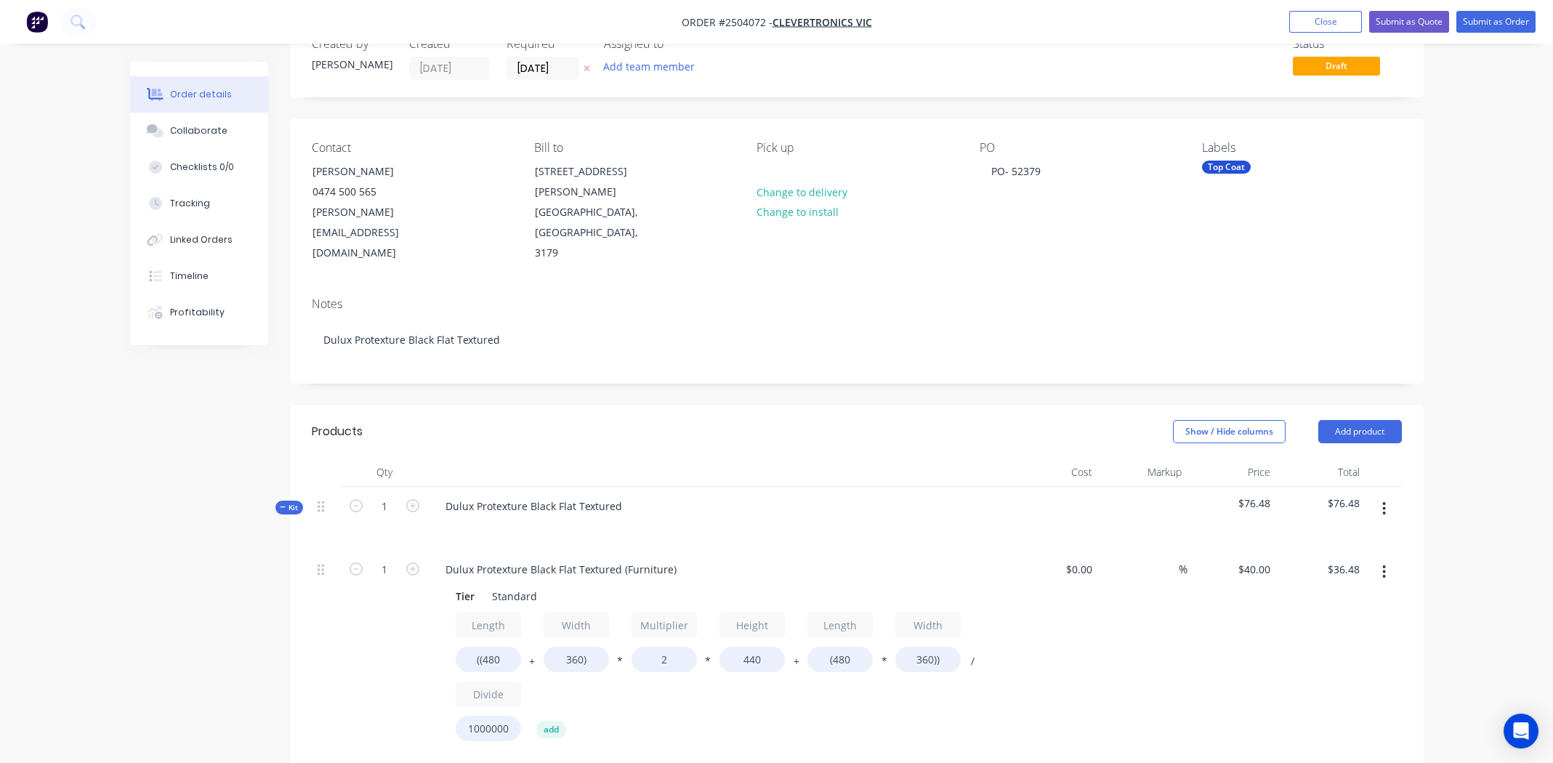
scroll to position [218, 0]
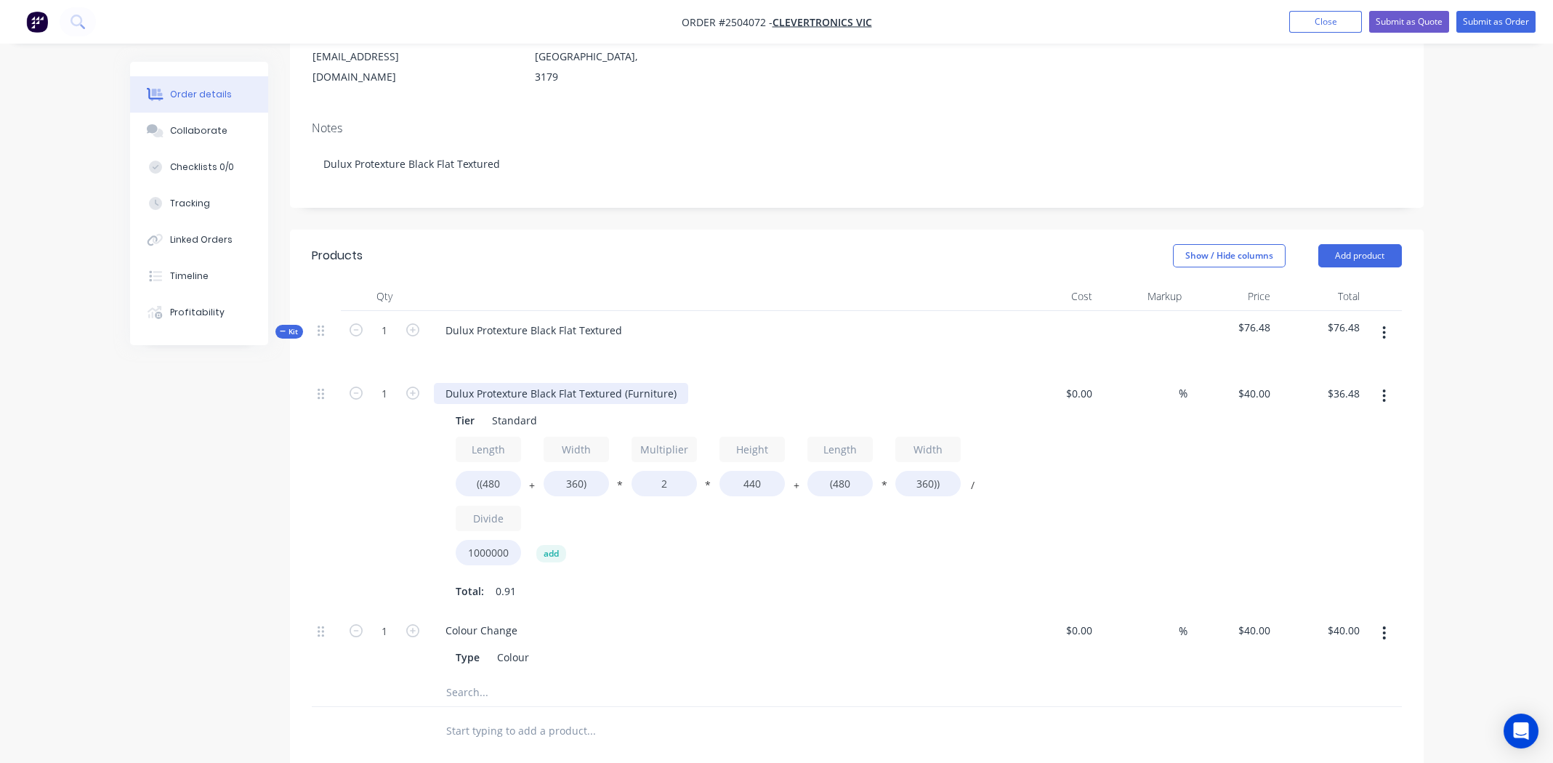
click at [560, 383] on div "Dulux Protexture Black Flat Textured (Furniture)" at bounding box center [561, 393] width 254 height 21
click at [561, 383] on div "Dulux Protexture Black Flat Textured (Furniture)" at bounding box center [561, 393] width 254 height 21
click at [744, 523] on div "Length ((480 + Width 360) * Multiplier 2 * Height 440 + Length (480 * Width 360…" at bounding box center [719, 504] width 526 height 135
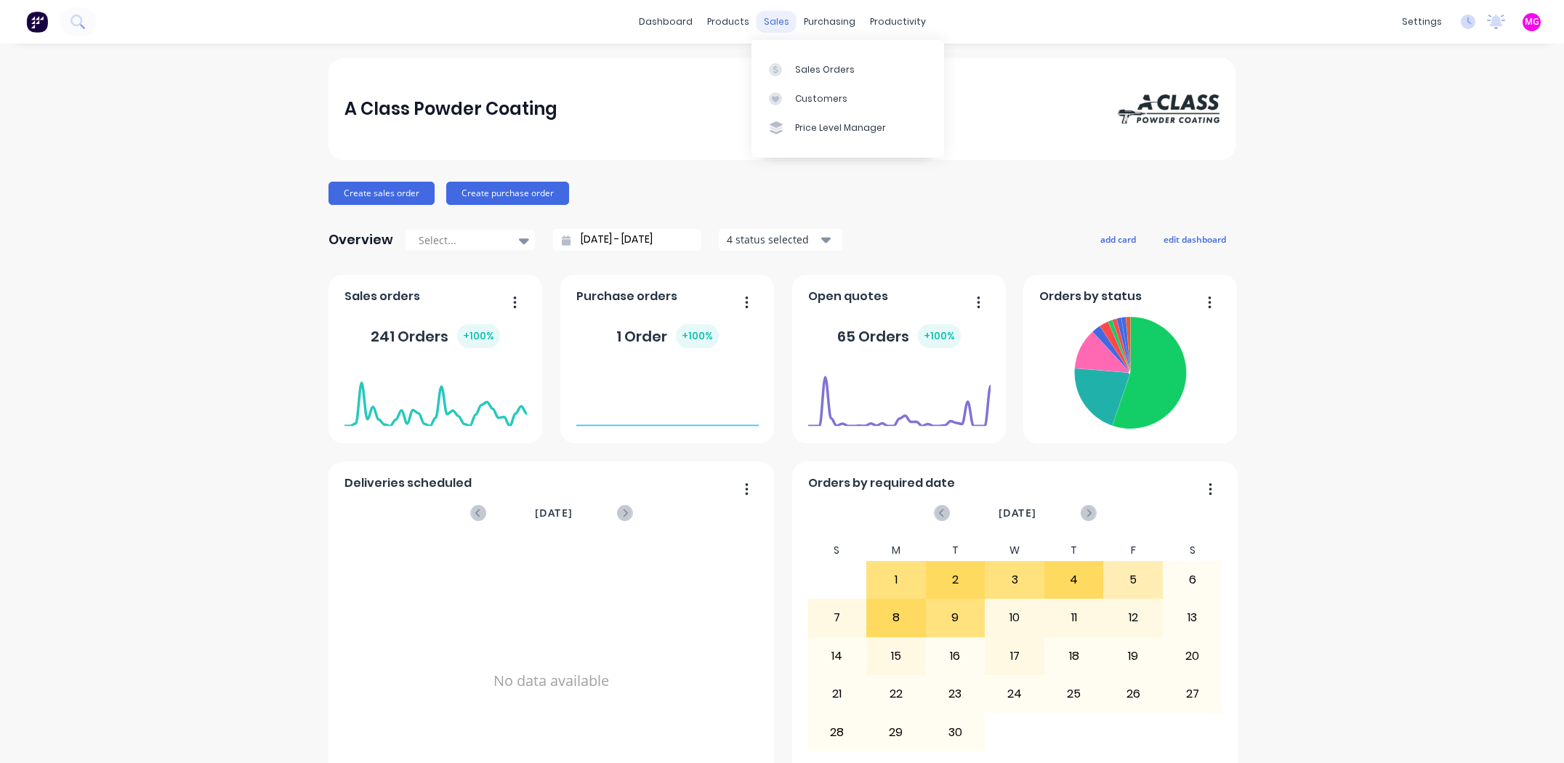
drag, startPoint x: 0, startPoint y: 0, endPoint x: 760, endPoint y: 19, distance: 760.3
click at [760, 19] on div "sales" at bounding box center [776, 22] width 40 height 22
click at [822, 70] on div "Sales Orders" at bounding box center [825, 69] width 60 height 13
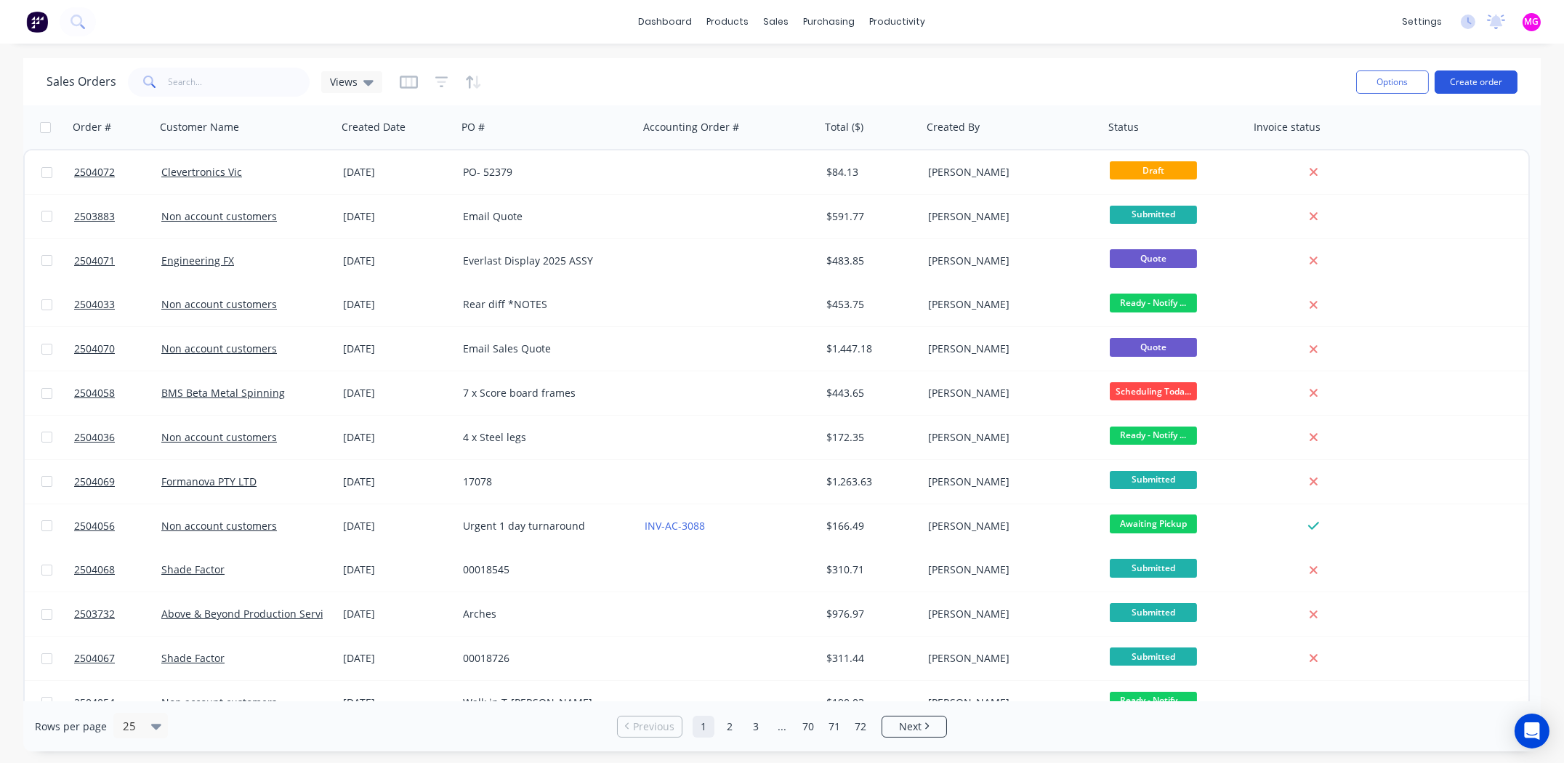
click at [1474, 82] on button "Create order" at bounding box center [1475, 81] width 83 height 23
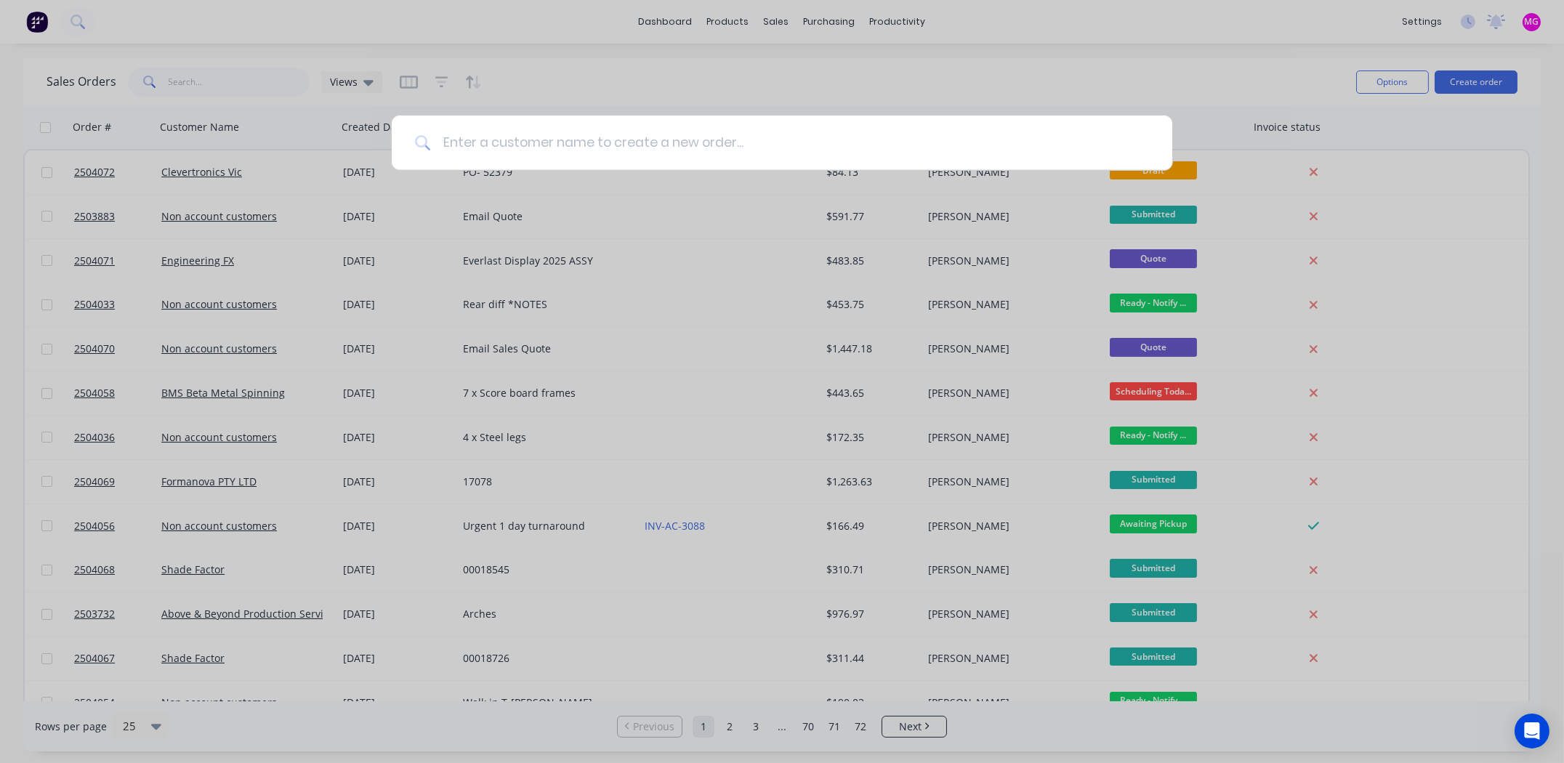
click at [815, 149] on input at bounding box center [790, 143] width 718 height 54
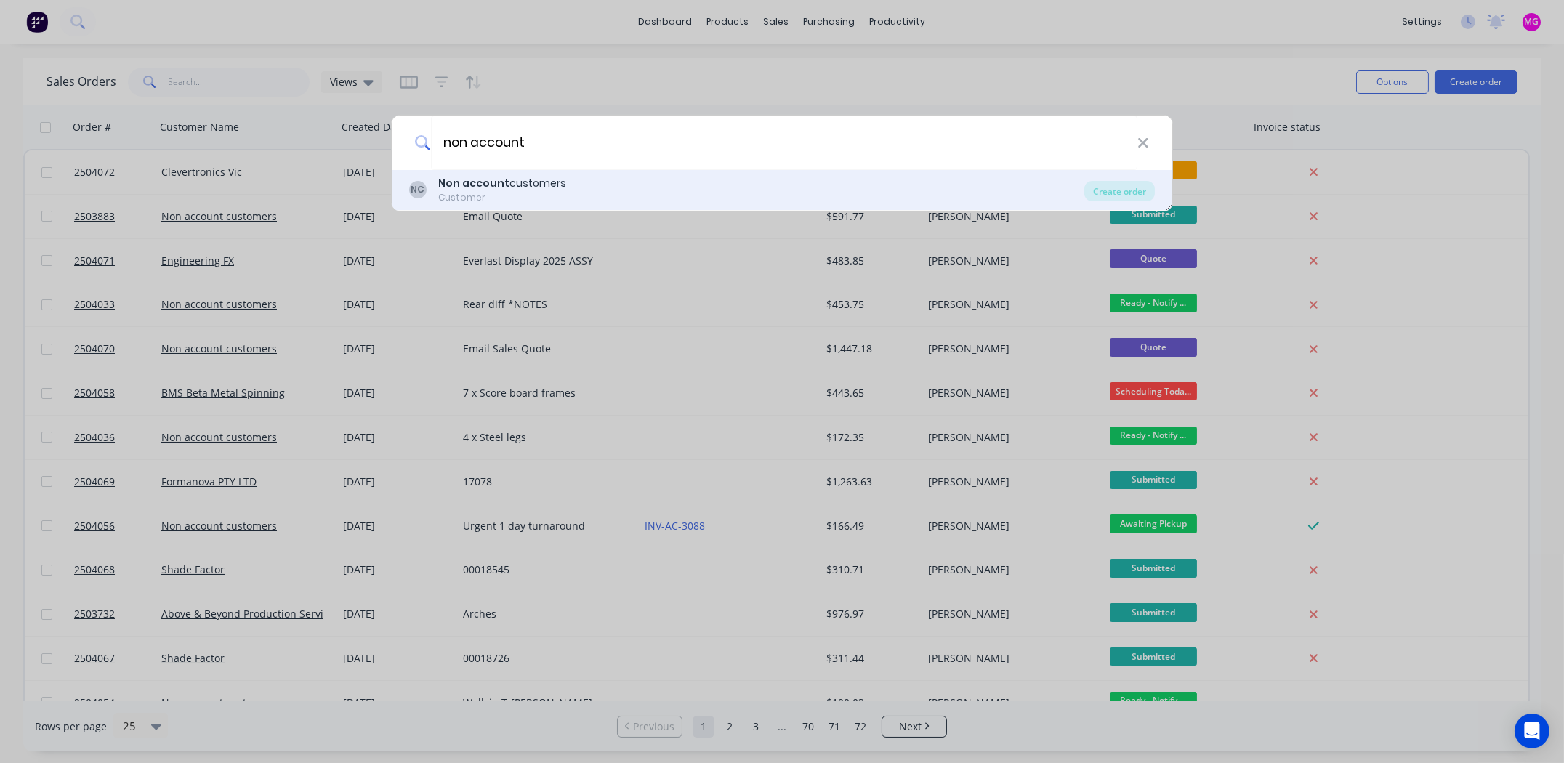
type input "non account"
click at [474, 183] on b "Non account" at bounding box center [473, 183] width 71 height 15
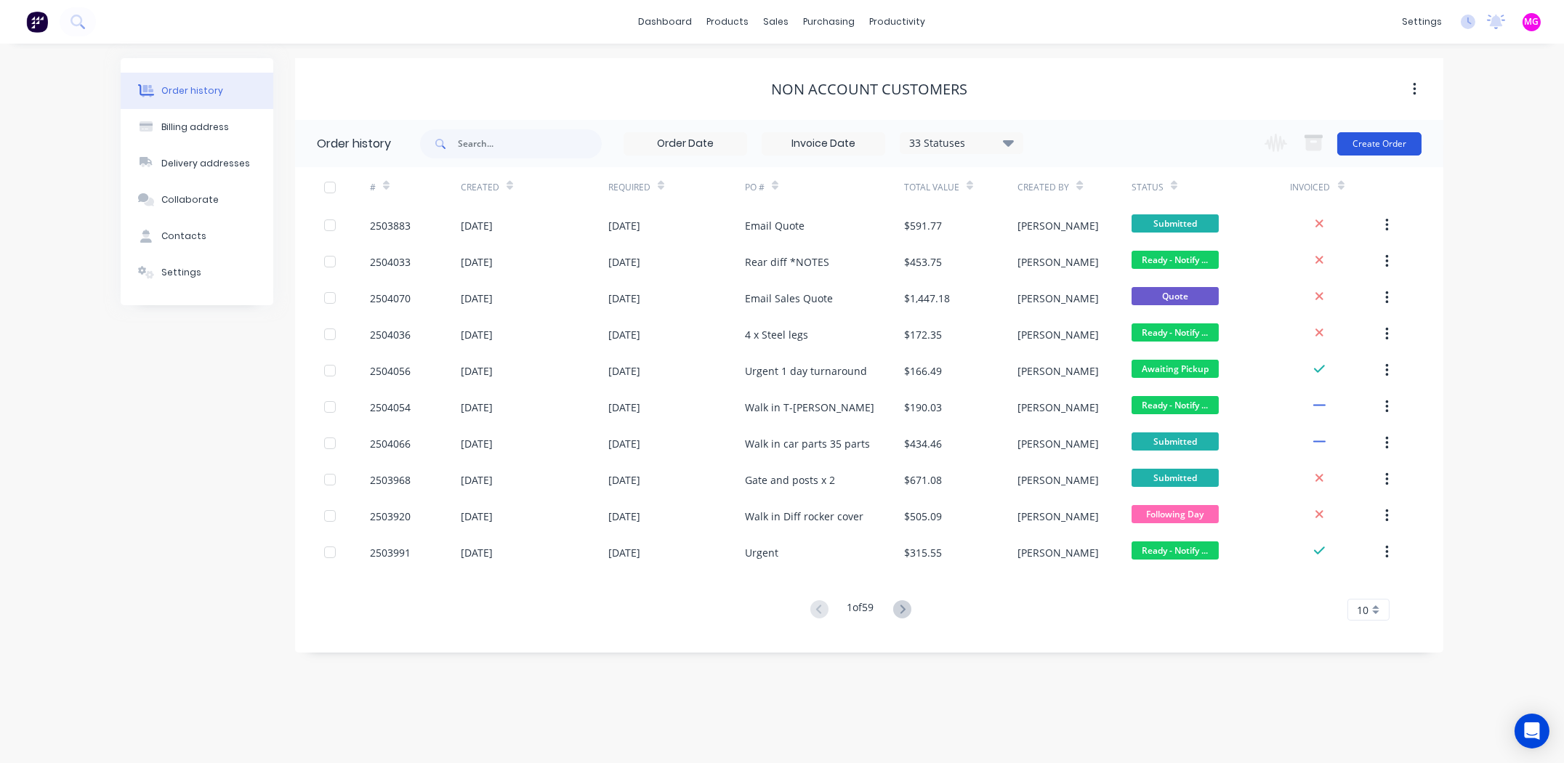
click at [1385, 139] on button "Create Order" at bounding box center [1379, 143] width 84 height 23
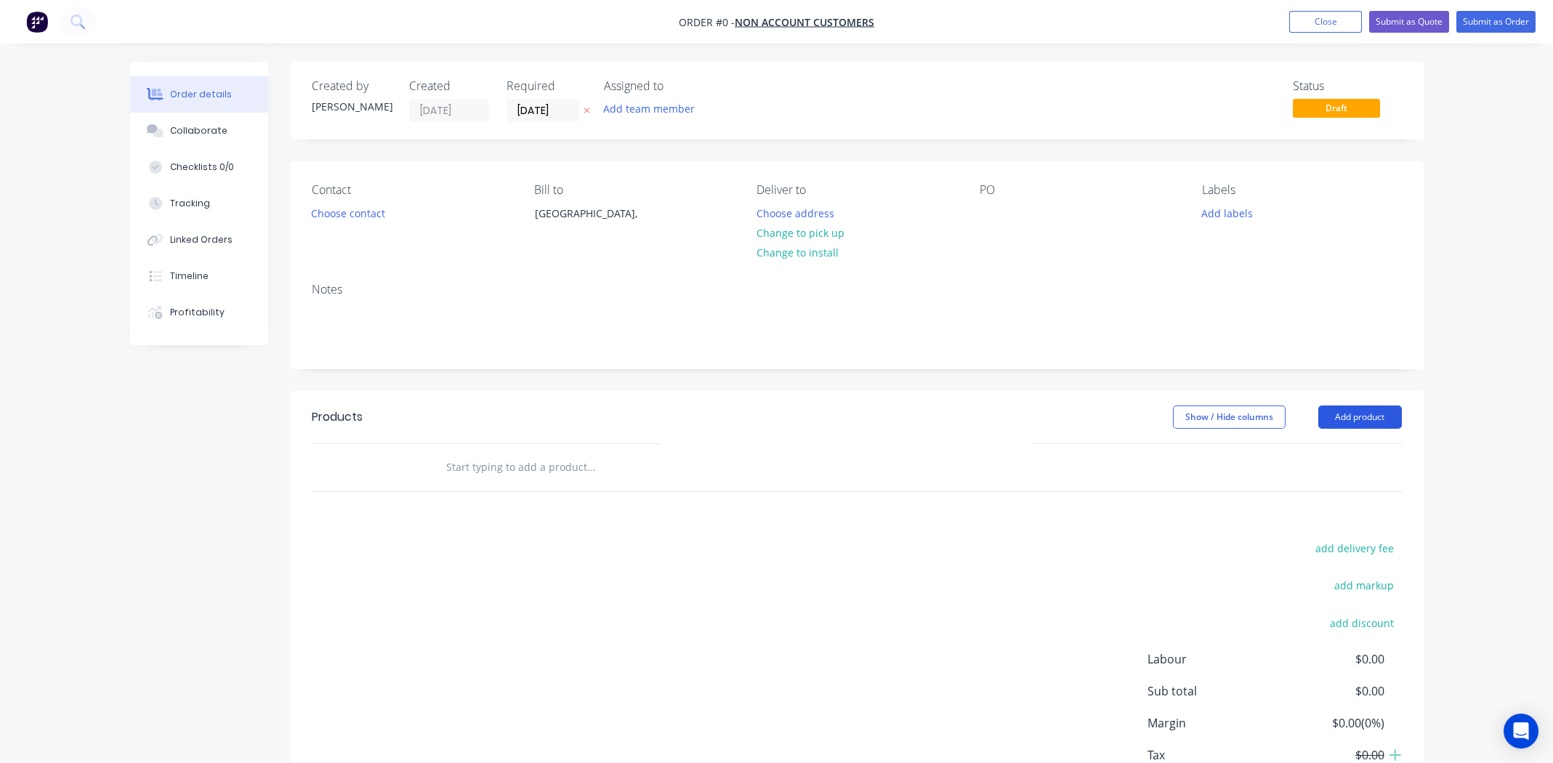
click at [1366, 413] on button "Add product" at bounding box center [1360, 416] width 84 height 23
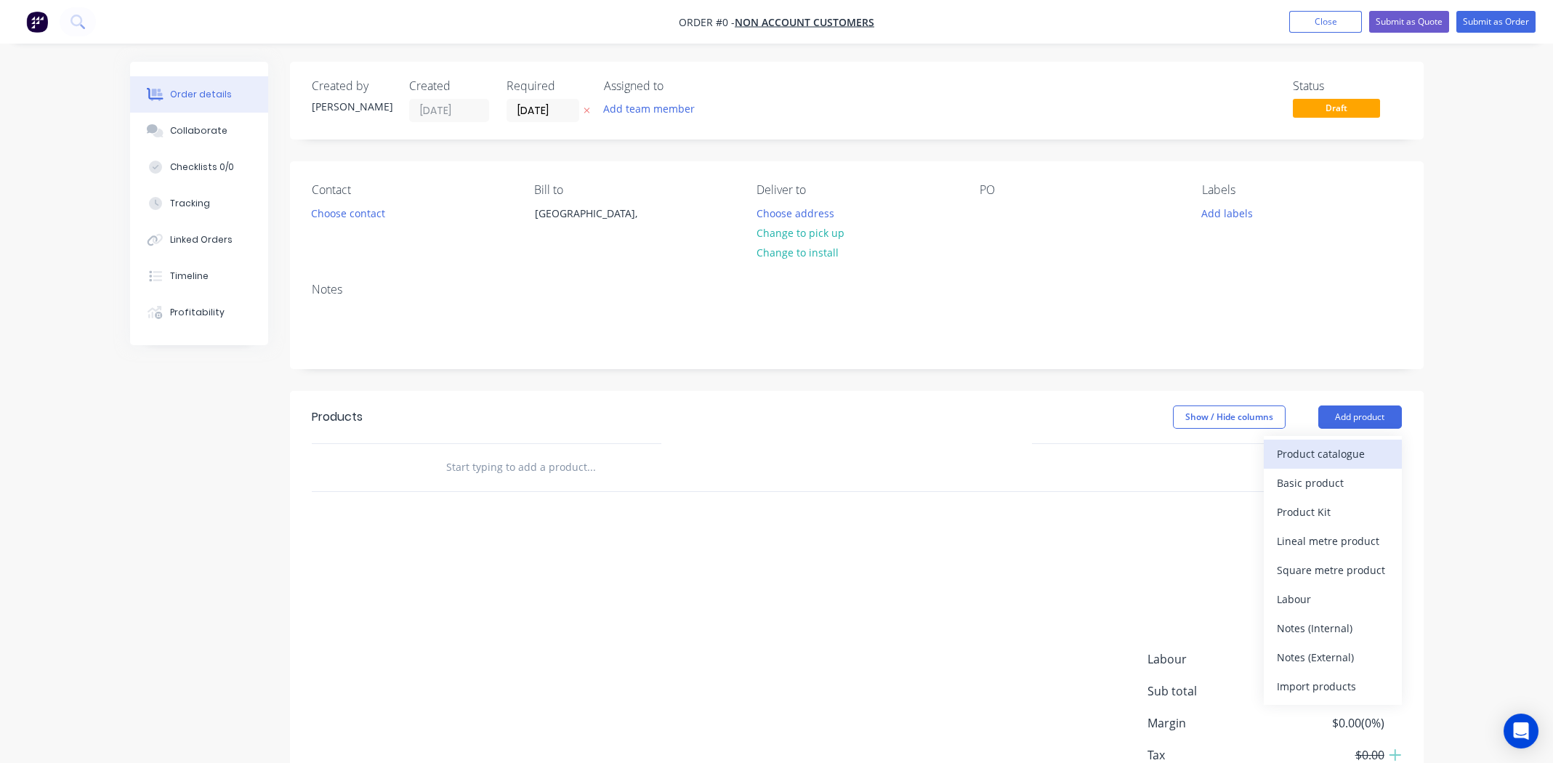
click at [1344, 455] on div "Product catalogue" at bounding box center [1333, 453] width 112 height 21
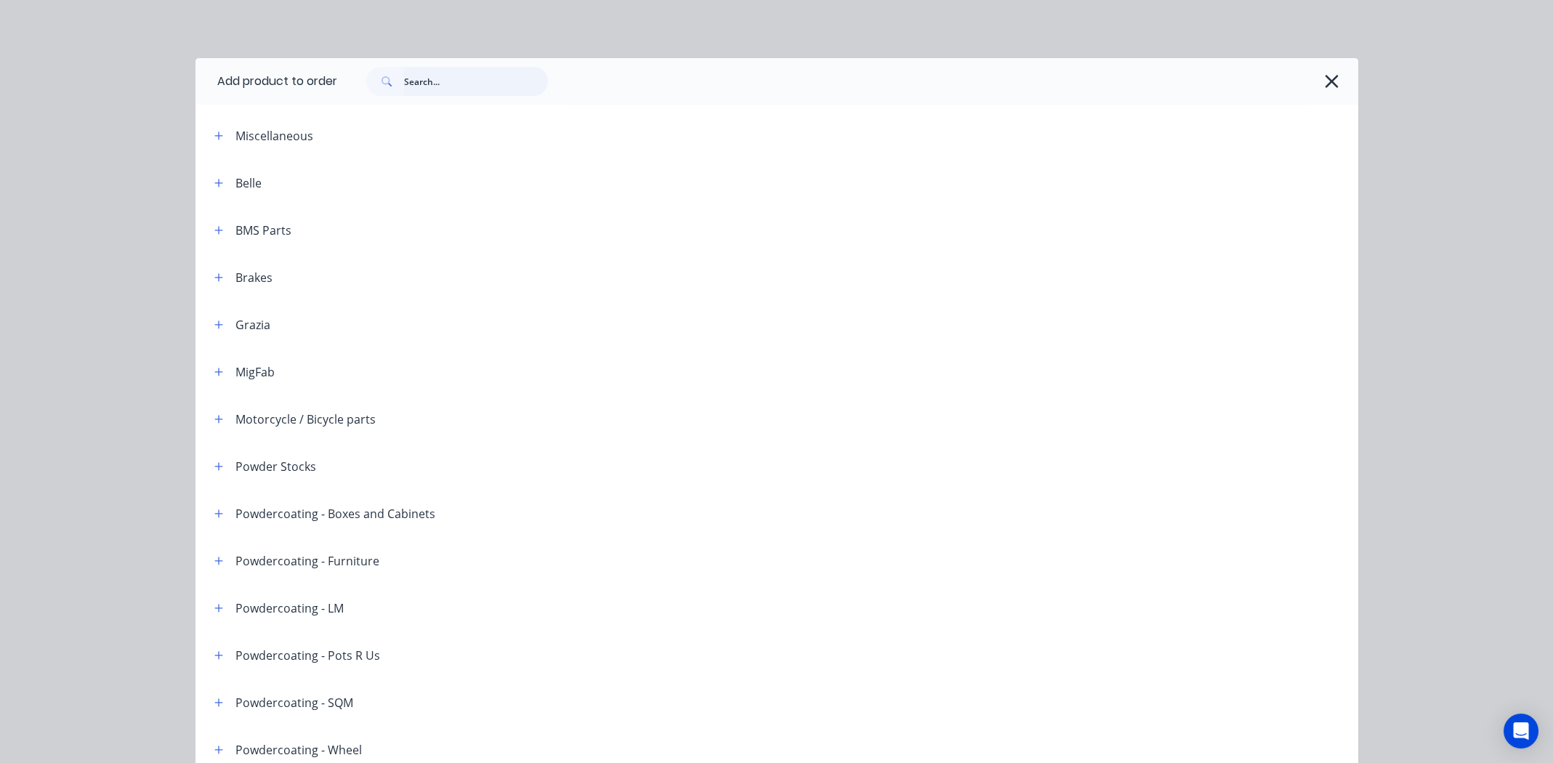
click at [443, 84] on input "text" at bounding box center [476, 81] width 144 height 29
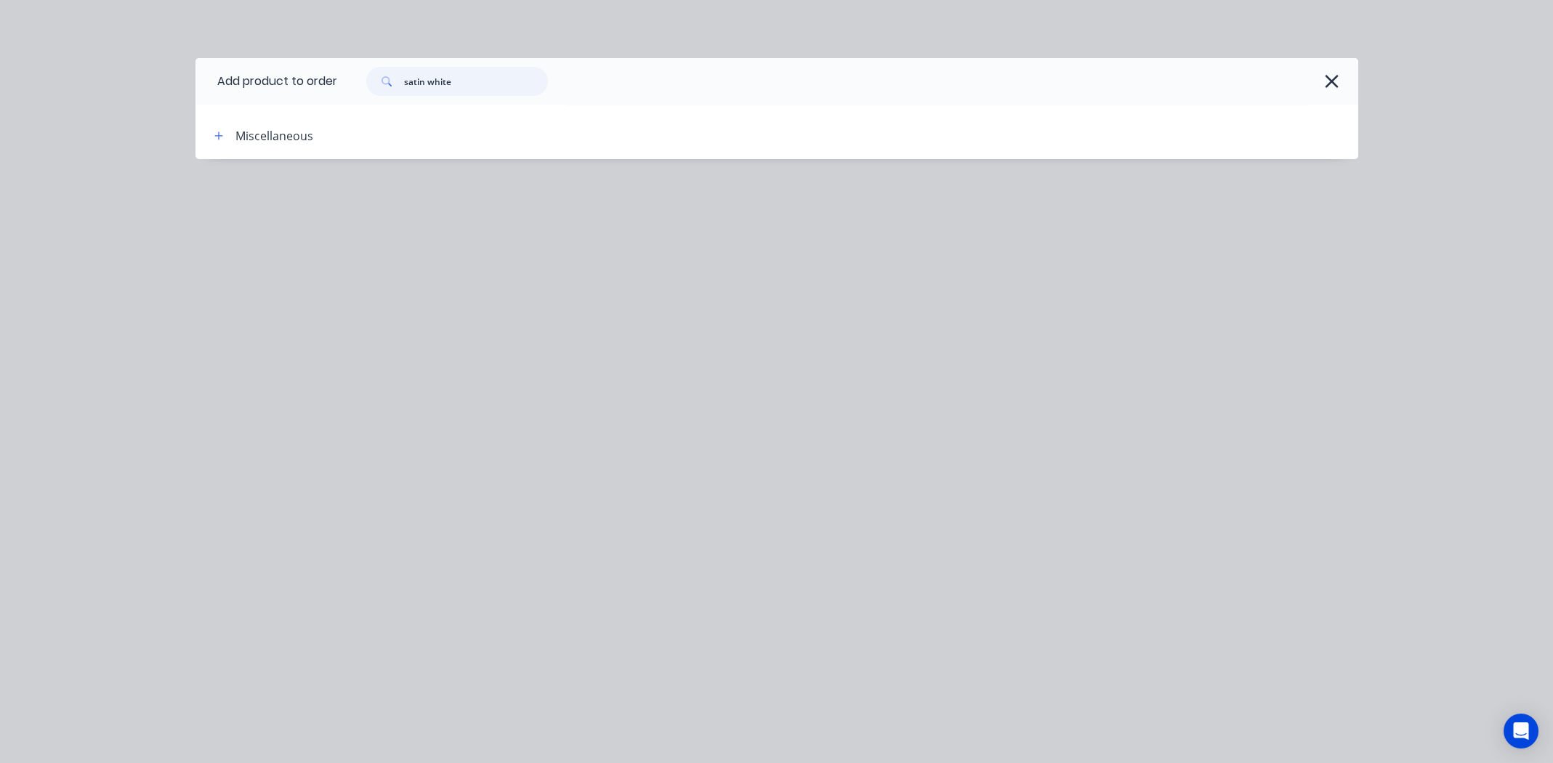
click at [440, 81] on input "satin white" at bounding box center [476, 81] width 144 height 29
click at [440, 82] on input "satin white" at bounding box center [476, 81] width 144 height 29
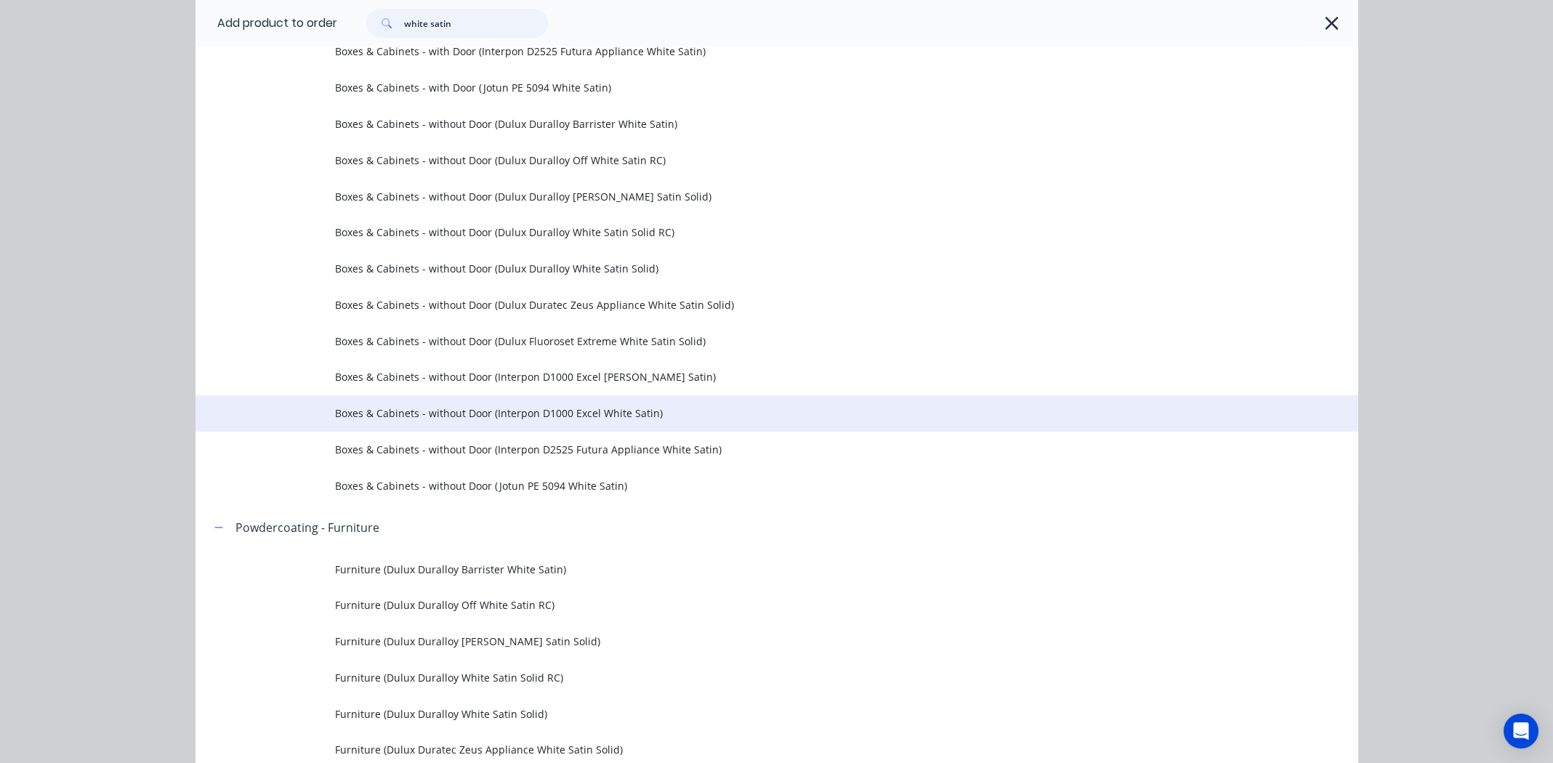
scroll to position [508, 0]
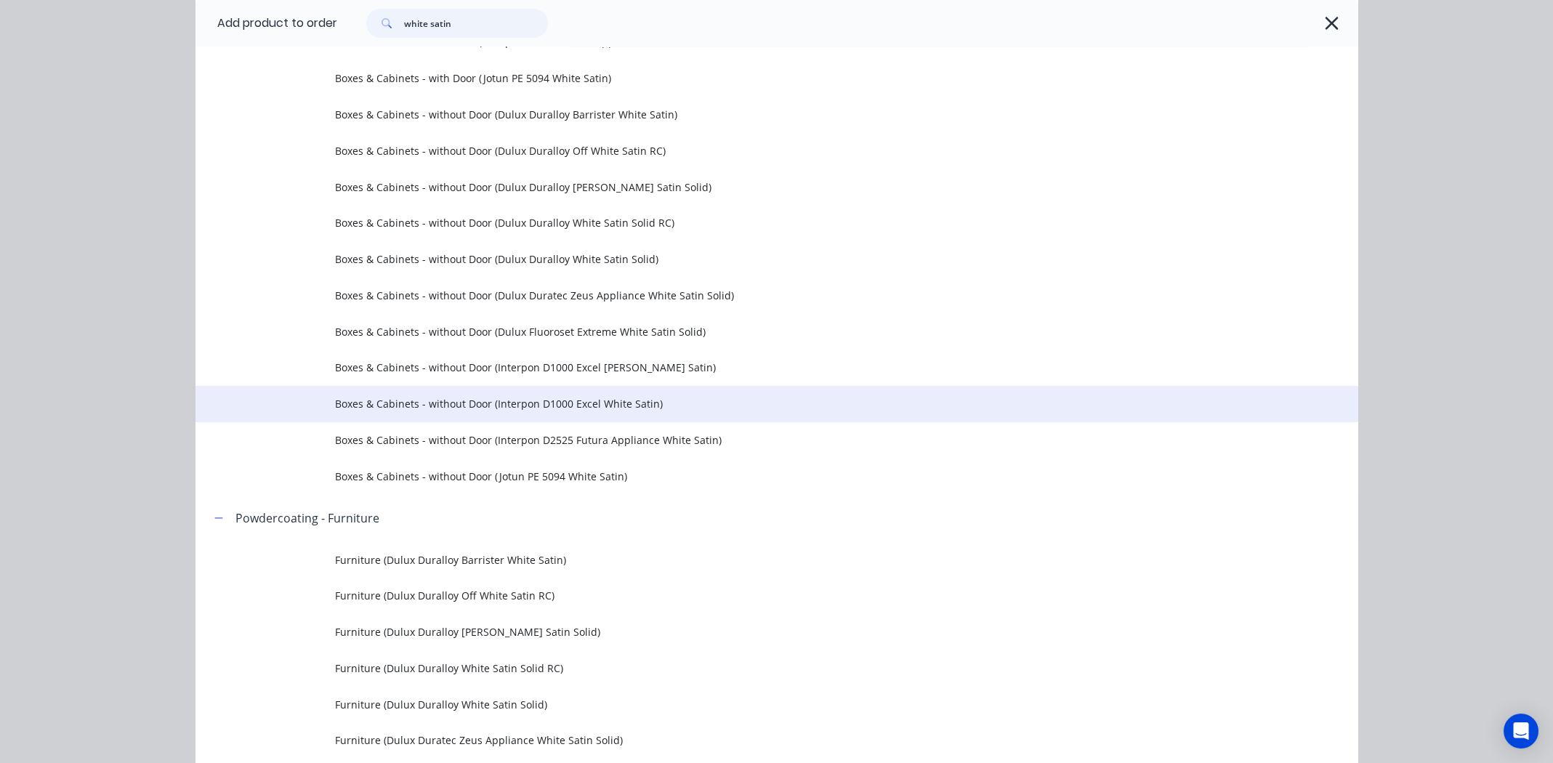
type input "white satin"
click at [455, 401] on span "Boxes & Cabinets - without Door (Interpon D1000 Excel White Satin)" at bounding box center [744, 403] width 818 height 15
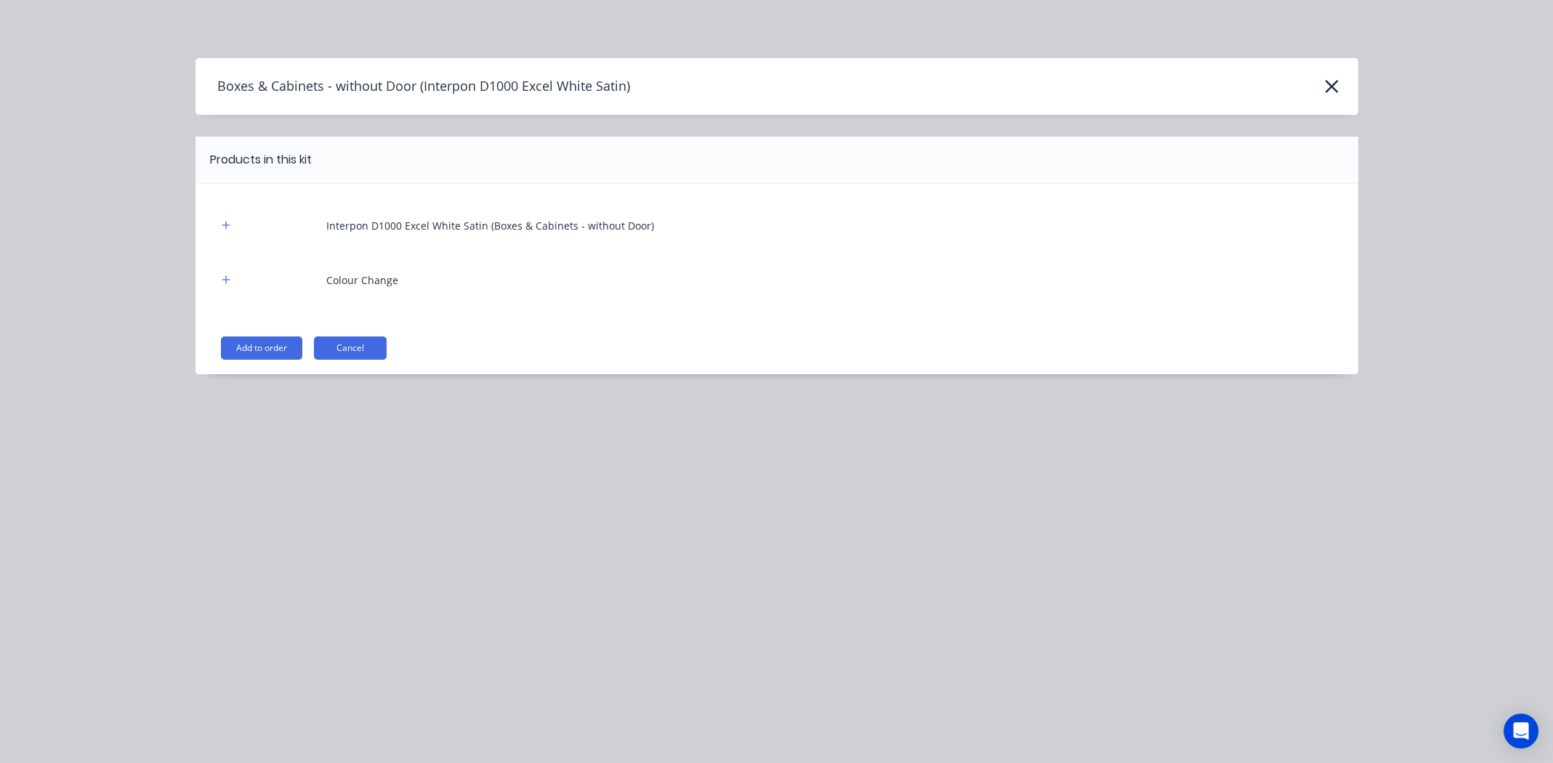
click at [245, 345] on button "Add to order" at bounding box center [261, 347] width 81 height 23
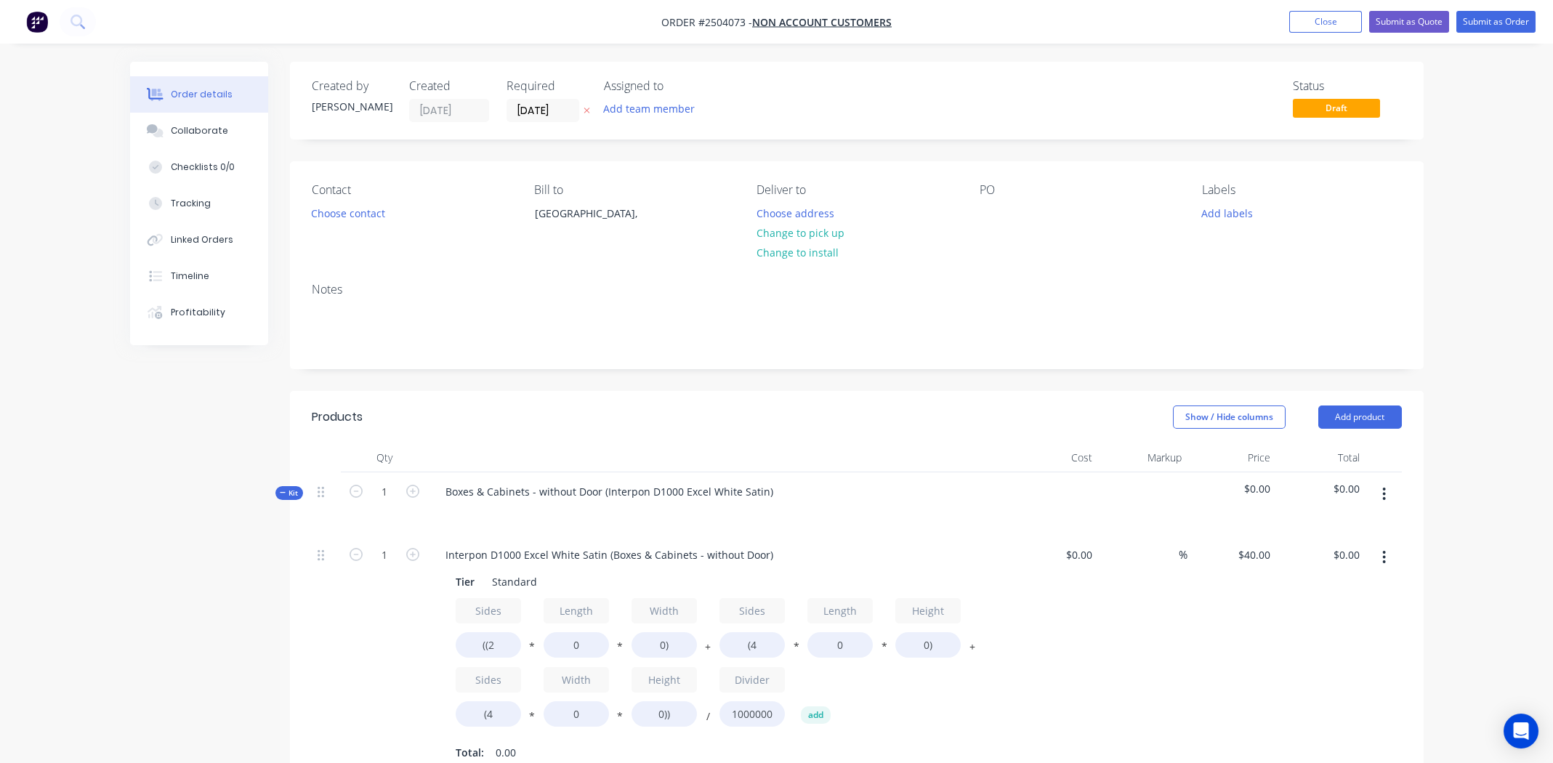
scroll to position [363, 0]
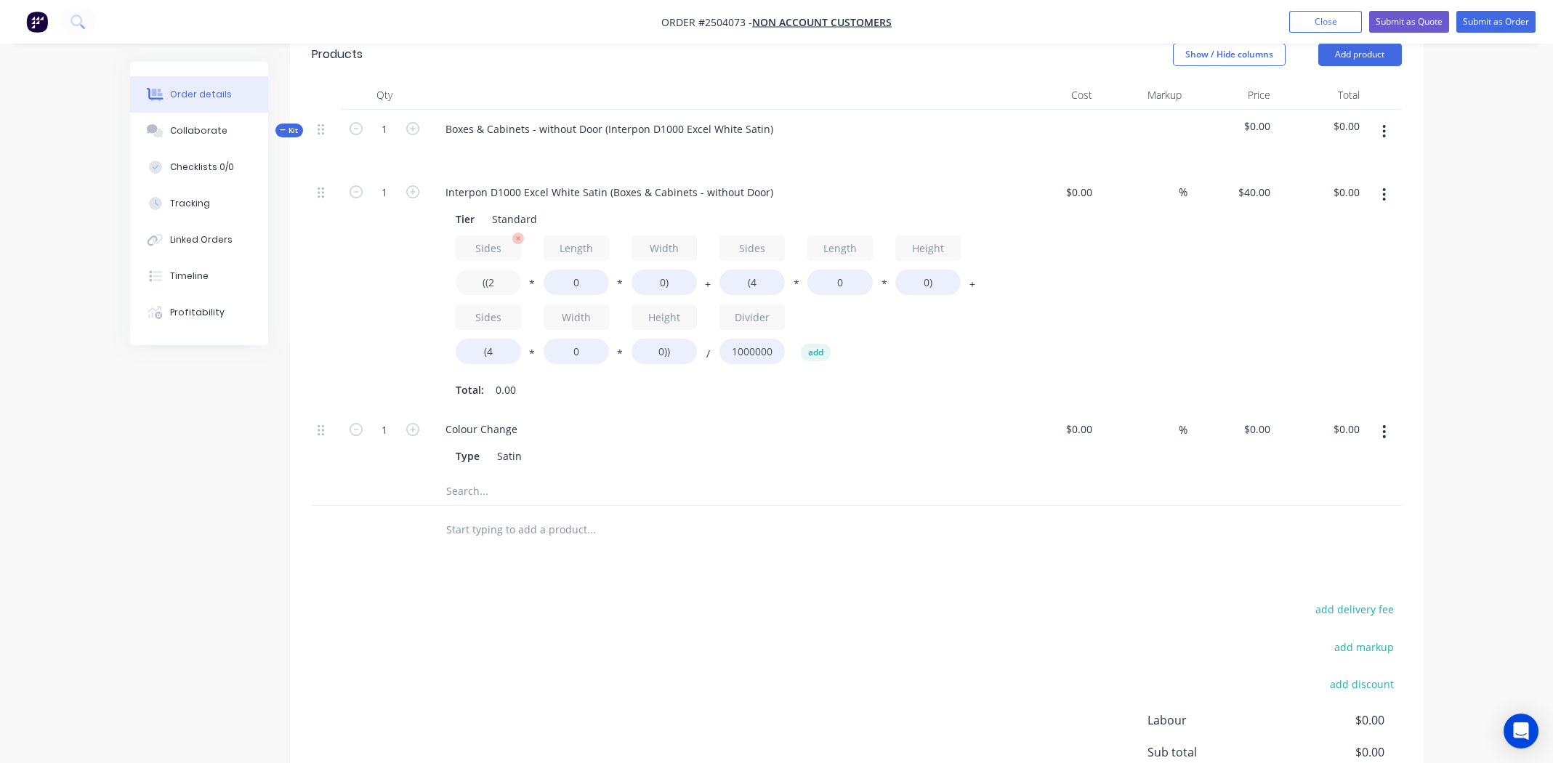
click at [493, 278] on input "((2" at bounding box center [488, 282] width 65 height 25
click at [497, 283] on input "((1160" at bounding box center [488, 282] width 65 height 25
type input "((2"
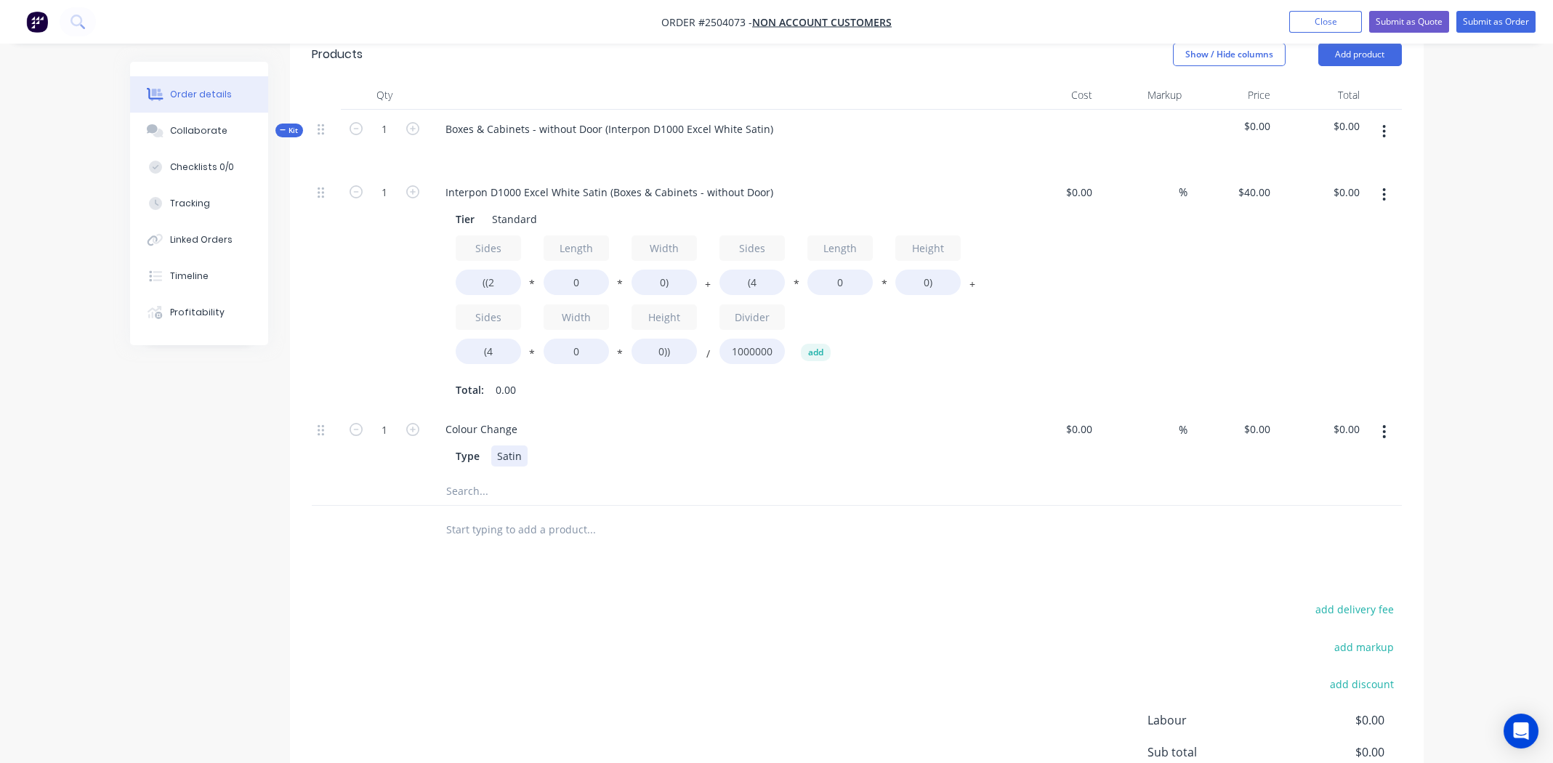
click at [933, 462] on div "Type Satin" at bounding box center [716, 455] width 532 height 21
click at [573, 280] on input "0" at bounding box center [575, 282] width 65 height 25
type input "1160"
click at [661, 280] on input "0)" at bounding box center [663, 282] width 65 height 25
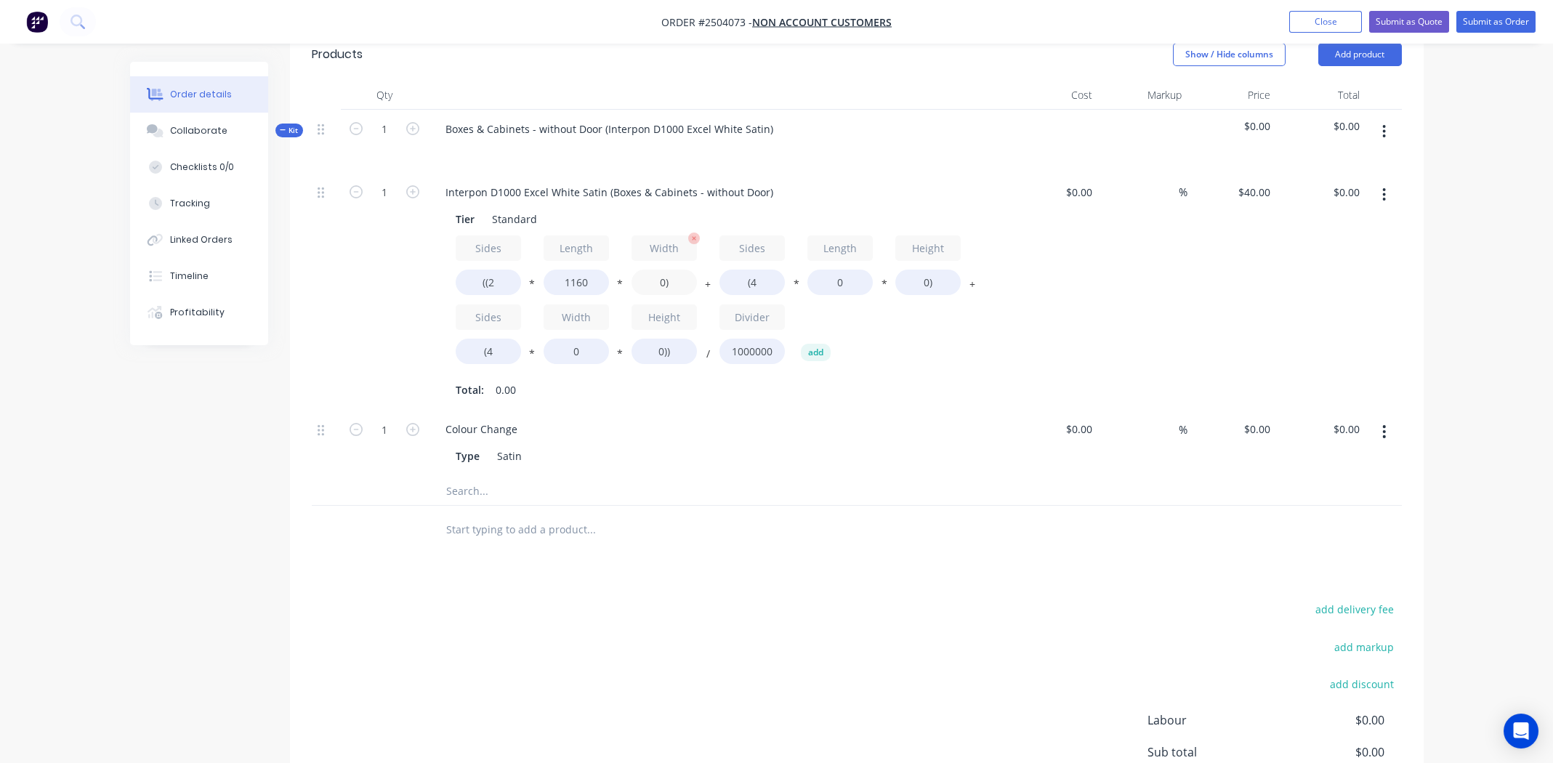
click at [661, 280] on input "0)" at bounding box center [663, 282] width 65 height 25
type input "300)"
type input "$27.84"
click at [921, 281] on input "0)" at bounding box center [927, 282] width 65 height 25
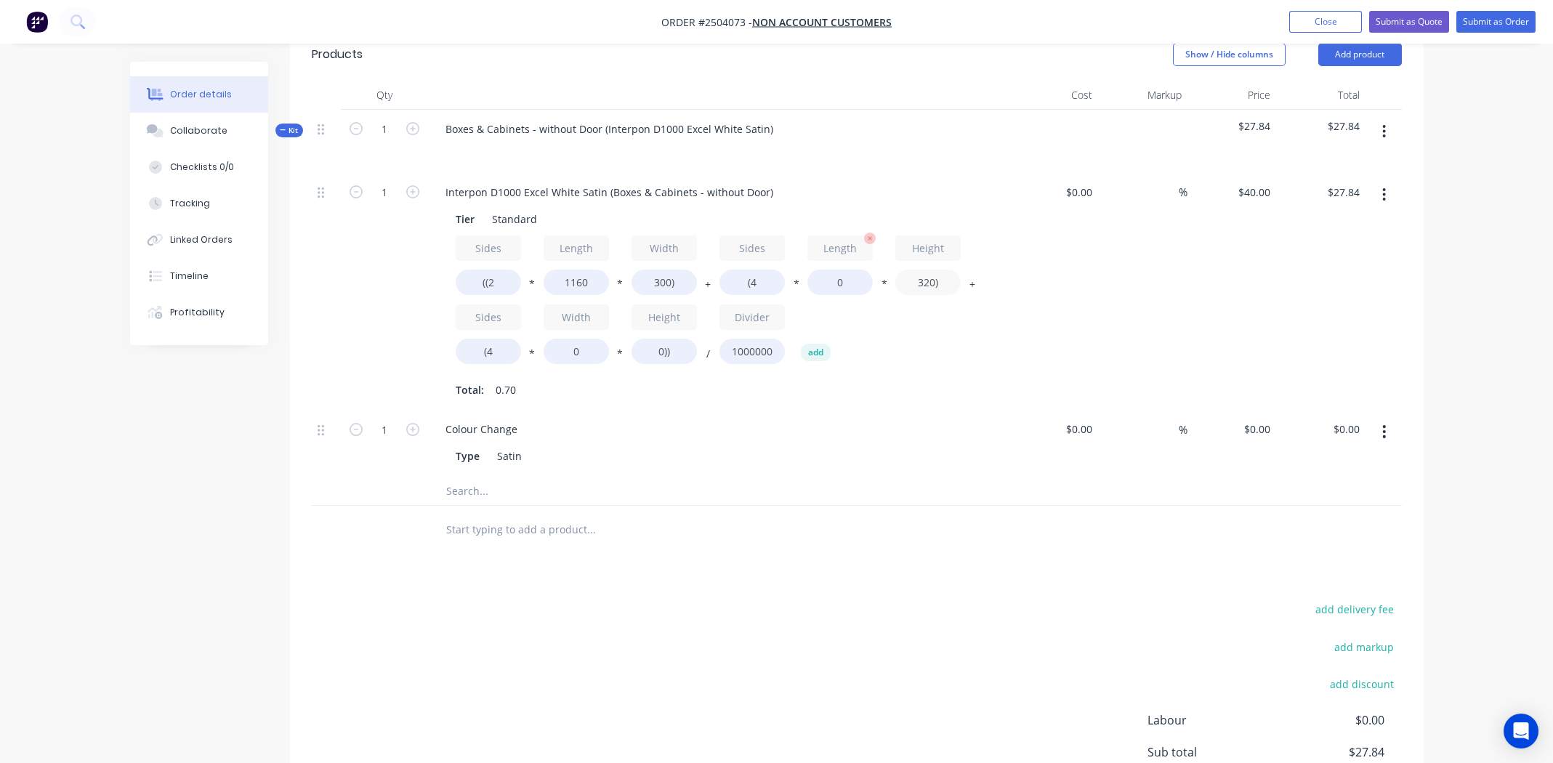
type input "320)"
click at [841, 280] on input "0" at bounding box center [839, 282] width 65 height 25
type input "1160"
type input "$87.23"
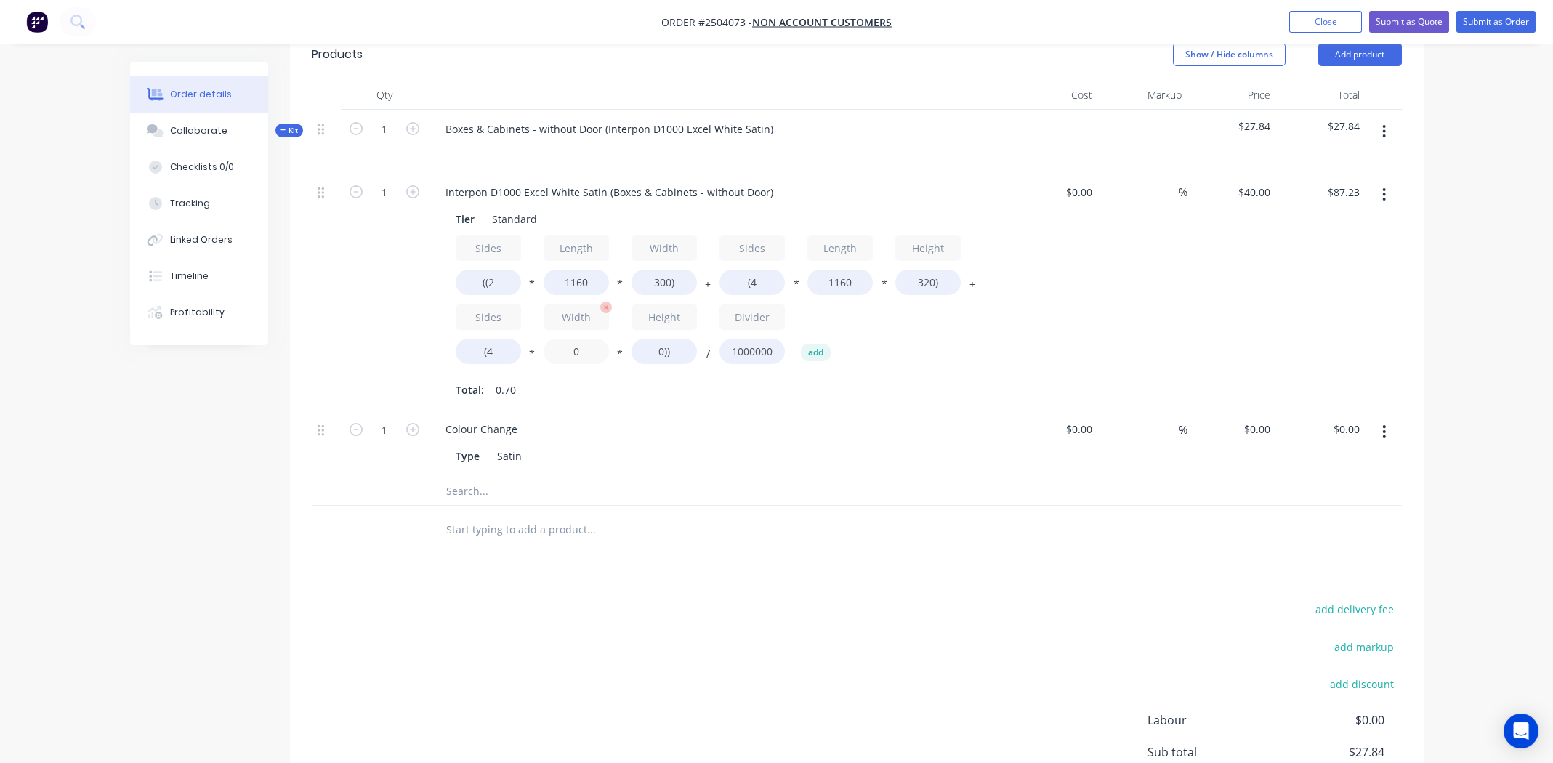
click at [576, 352] on input "0" at bounding box center [575, 351] width 65 height 25
click at [577, 352] on input "0" at bounding box center [575, 351] width 65 height 25
type input "300"
click at [658, 353] on input "0))" at bounding box center [663, 351] width 65 height 25
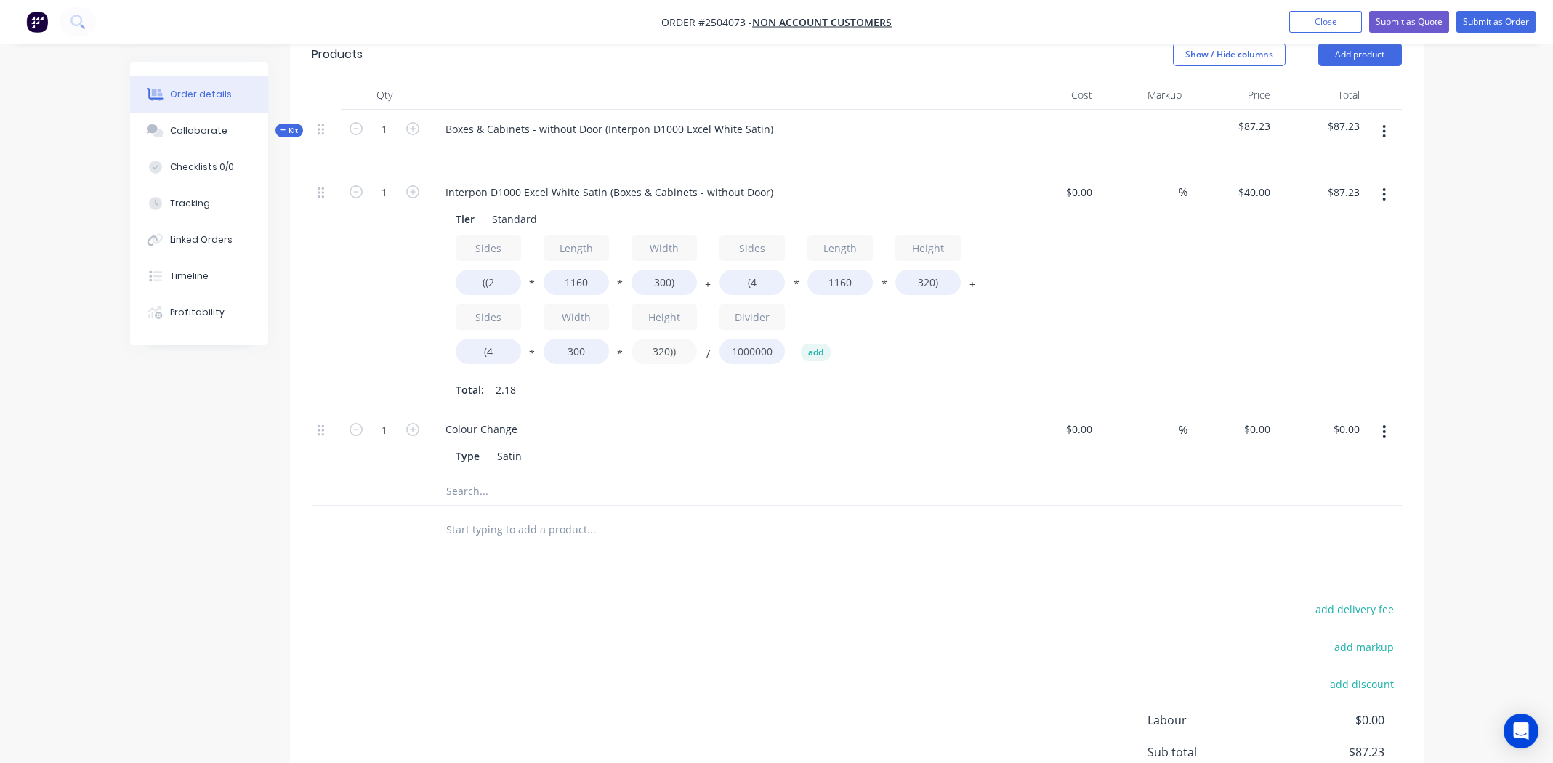
type input "320))"
type input "$102.59"
click at [718, 413] on div "Colour Change Type Satin" at bounding box center [718, 443] width 581 height 66
click at [878, 449] on div "Type Satin" at bounding box center [716, 455] width 532 height 21
click at [1388, 421] on button "button" at bounding box center [1384, 432] width 34 height 26
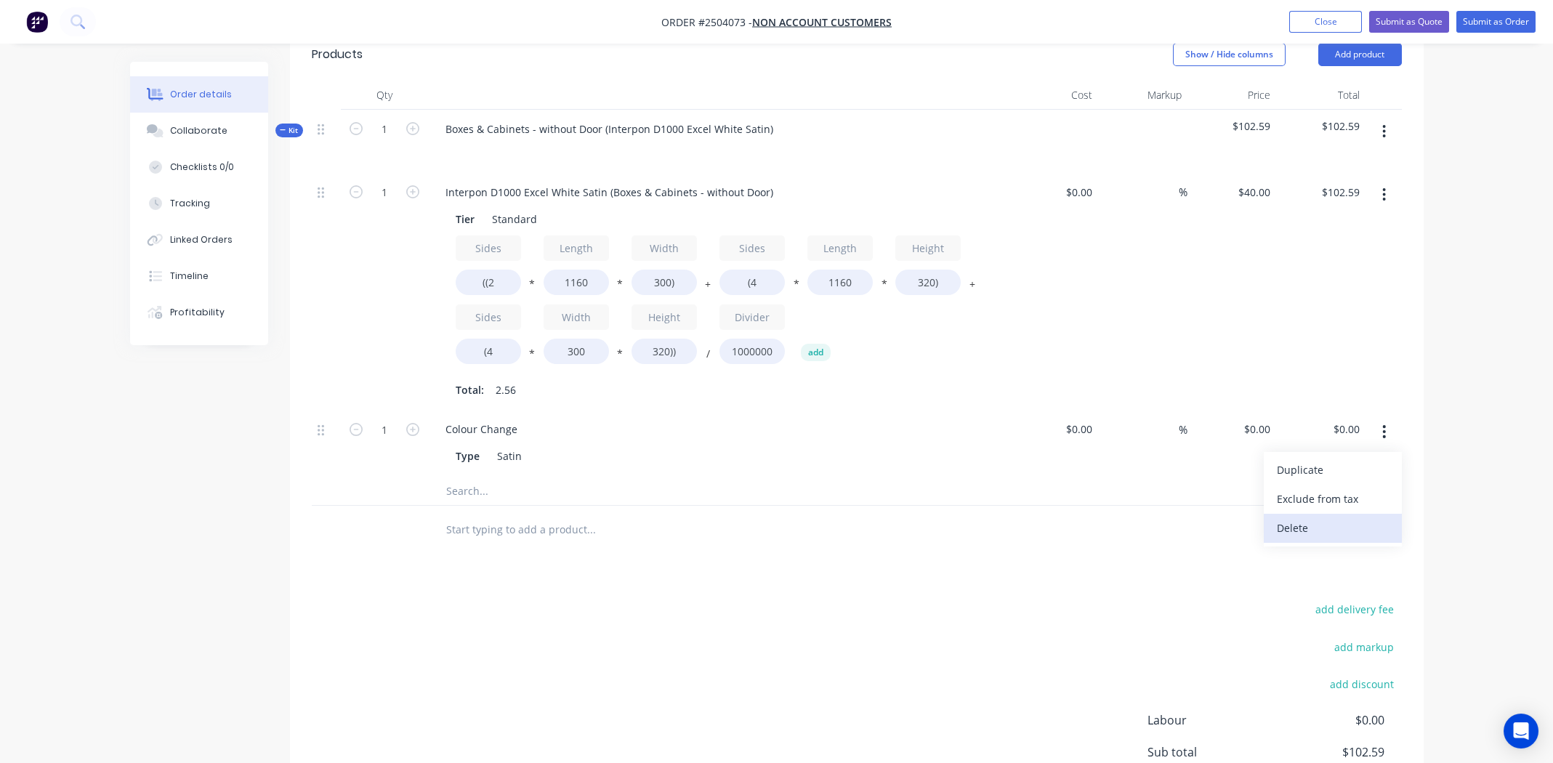
click at [1319, 530] on div "Delete" at bounding box center [1333, 527] width 112 height 21
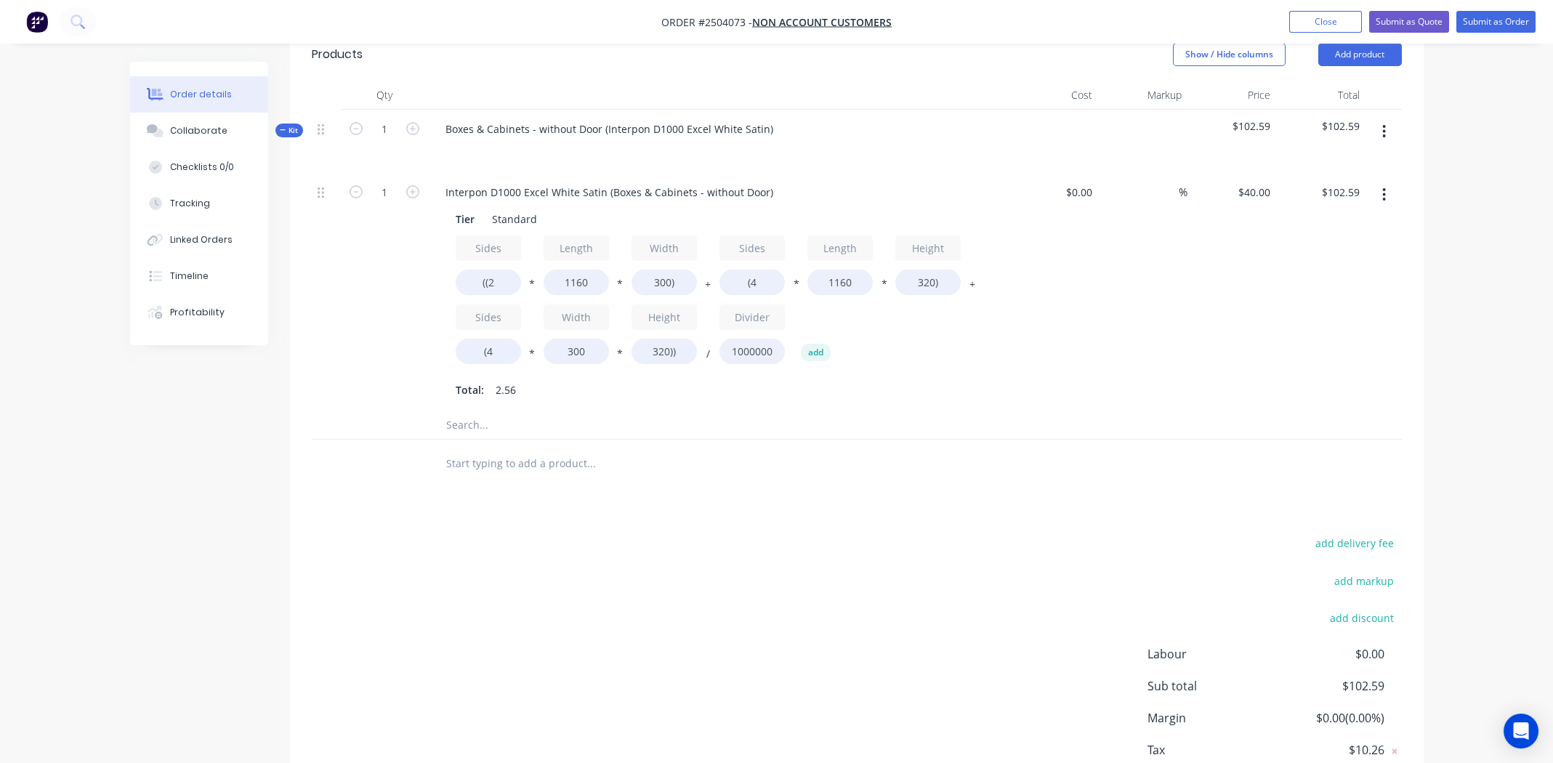
click at [1382, 118] on button "button" at bounding box center [1384, 131] width 34 height 26
click at [1327, 173] on div "Add product to kit" at bounding box center [1333, 169] width 112 height 21
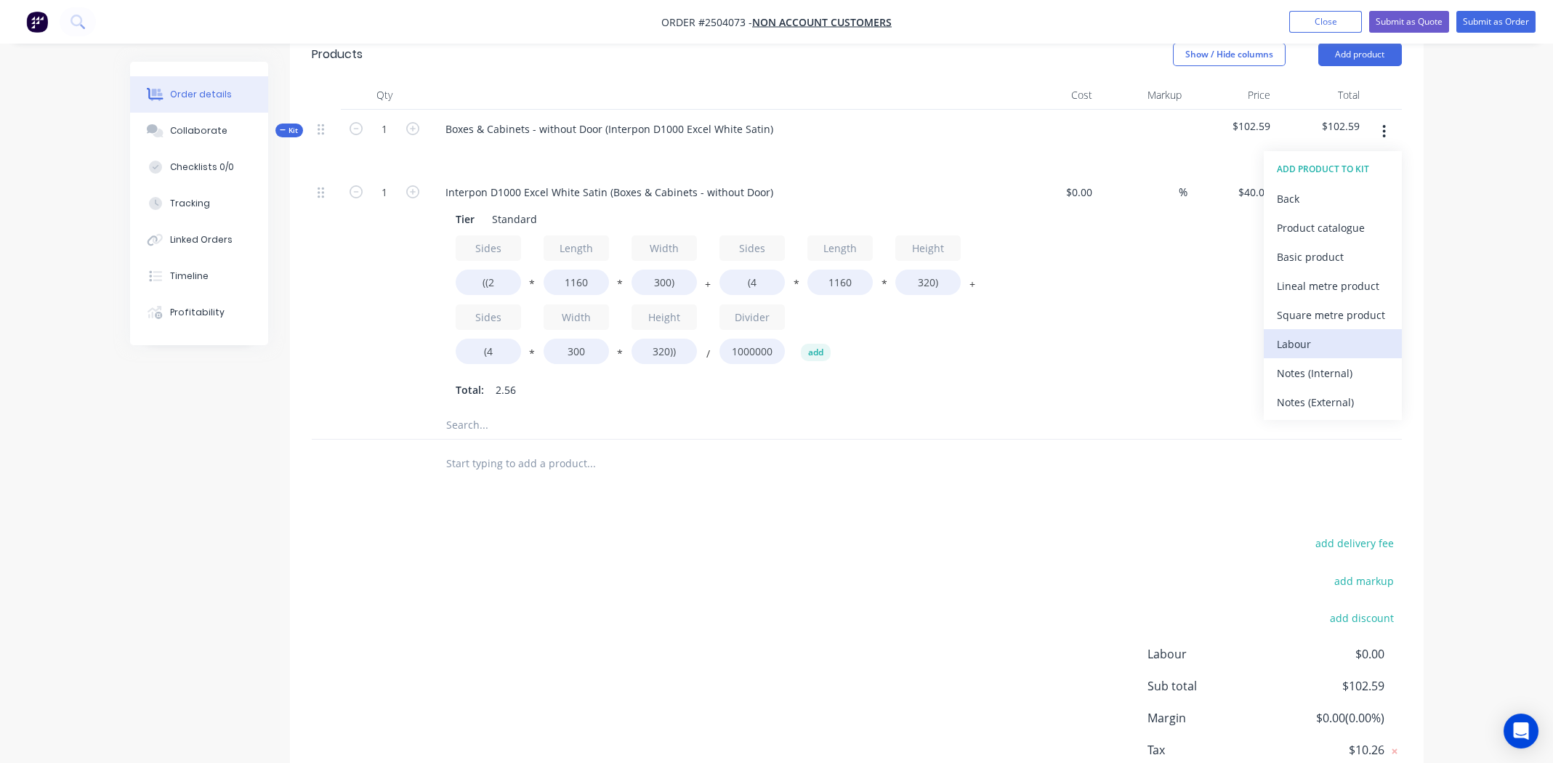
click at [1290, 343] on div "Labour" at bounding box center [1333, 344] width 112 height 21
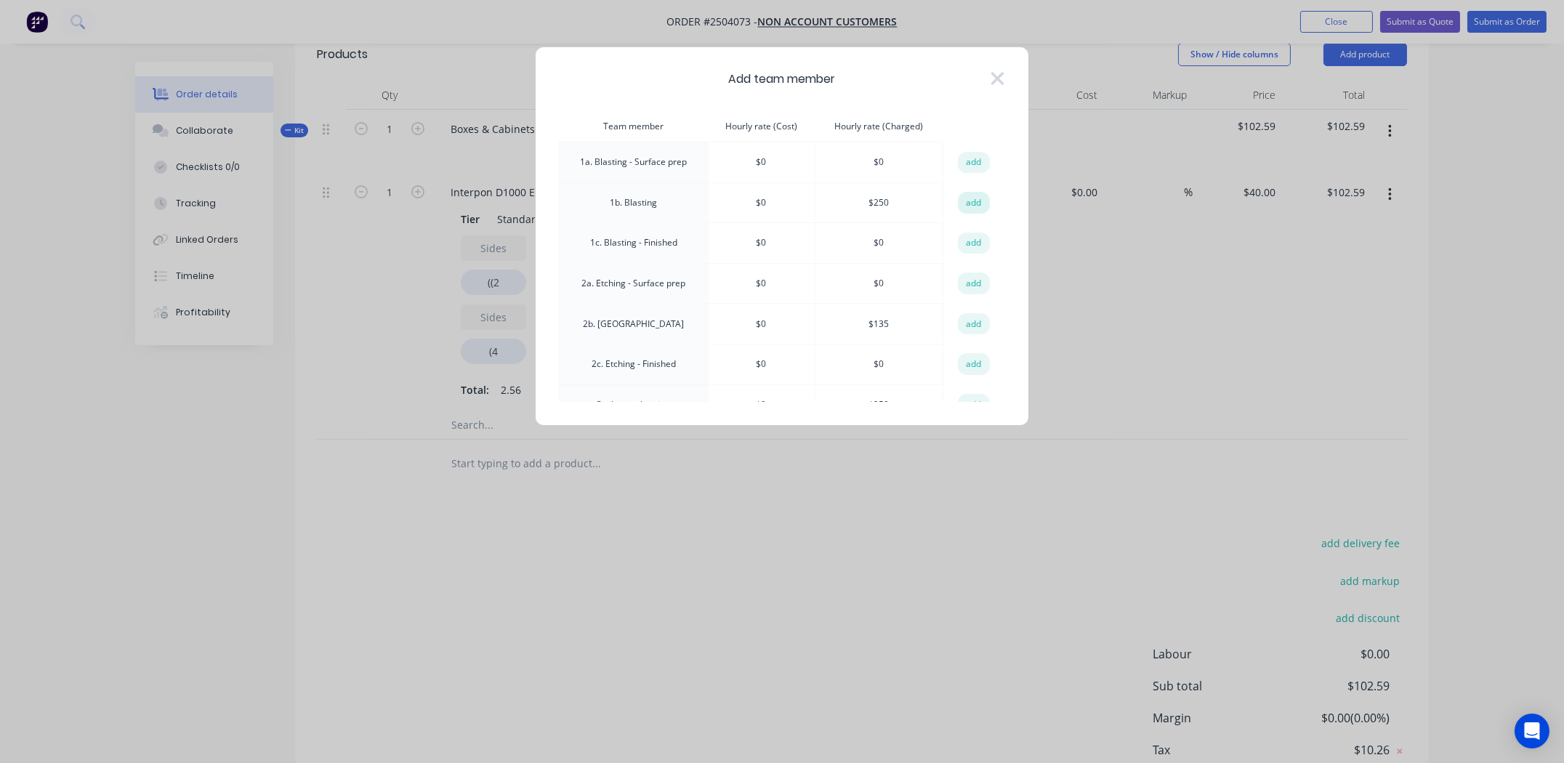
click at [975, 202] on button "add" at bounding box center [974, 203] width 32 height 22
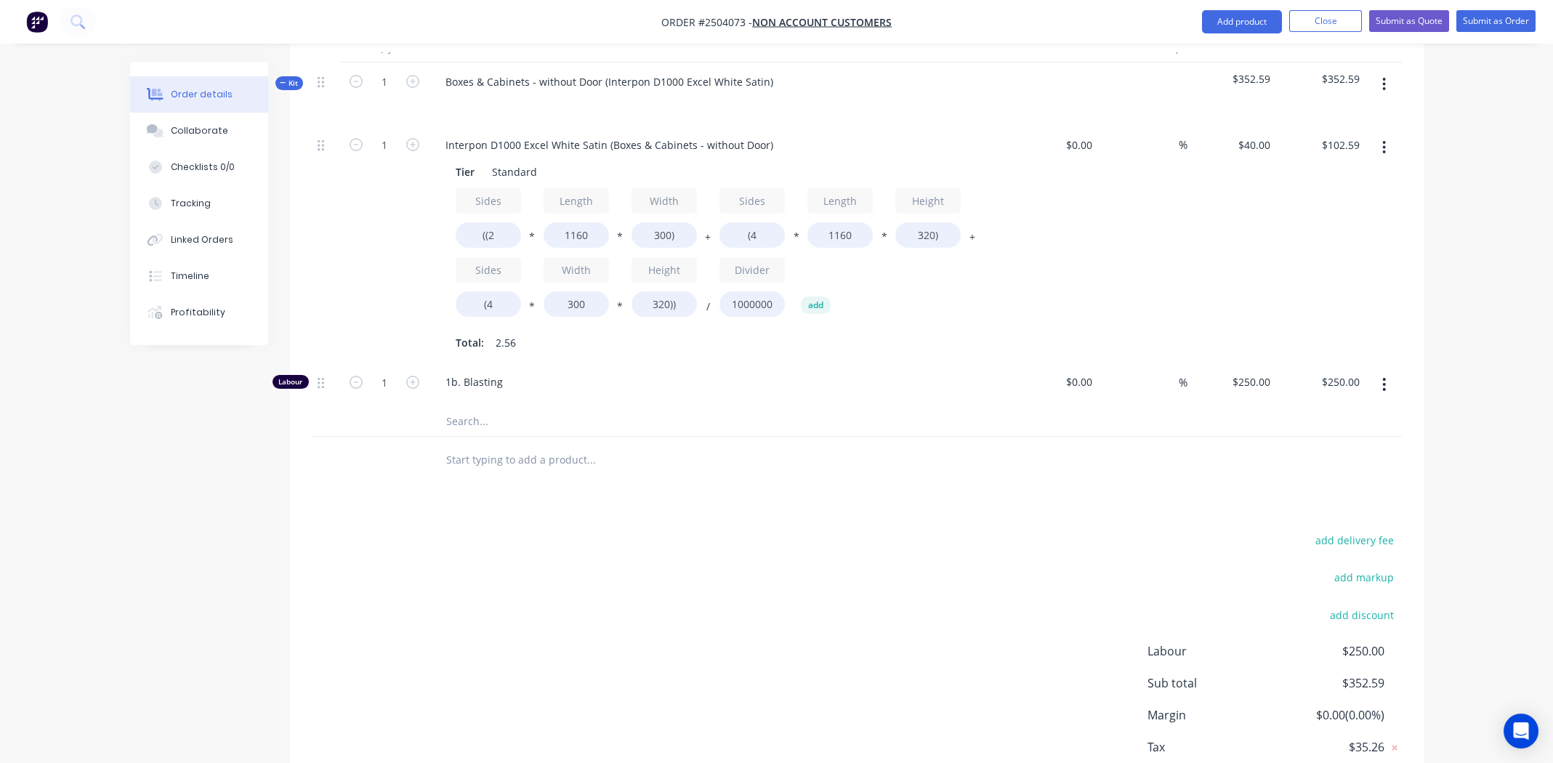
scroll to position [436, 0]
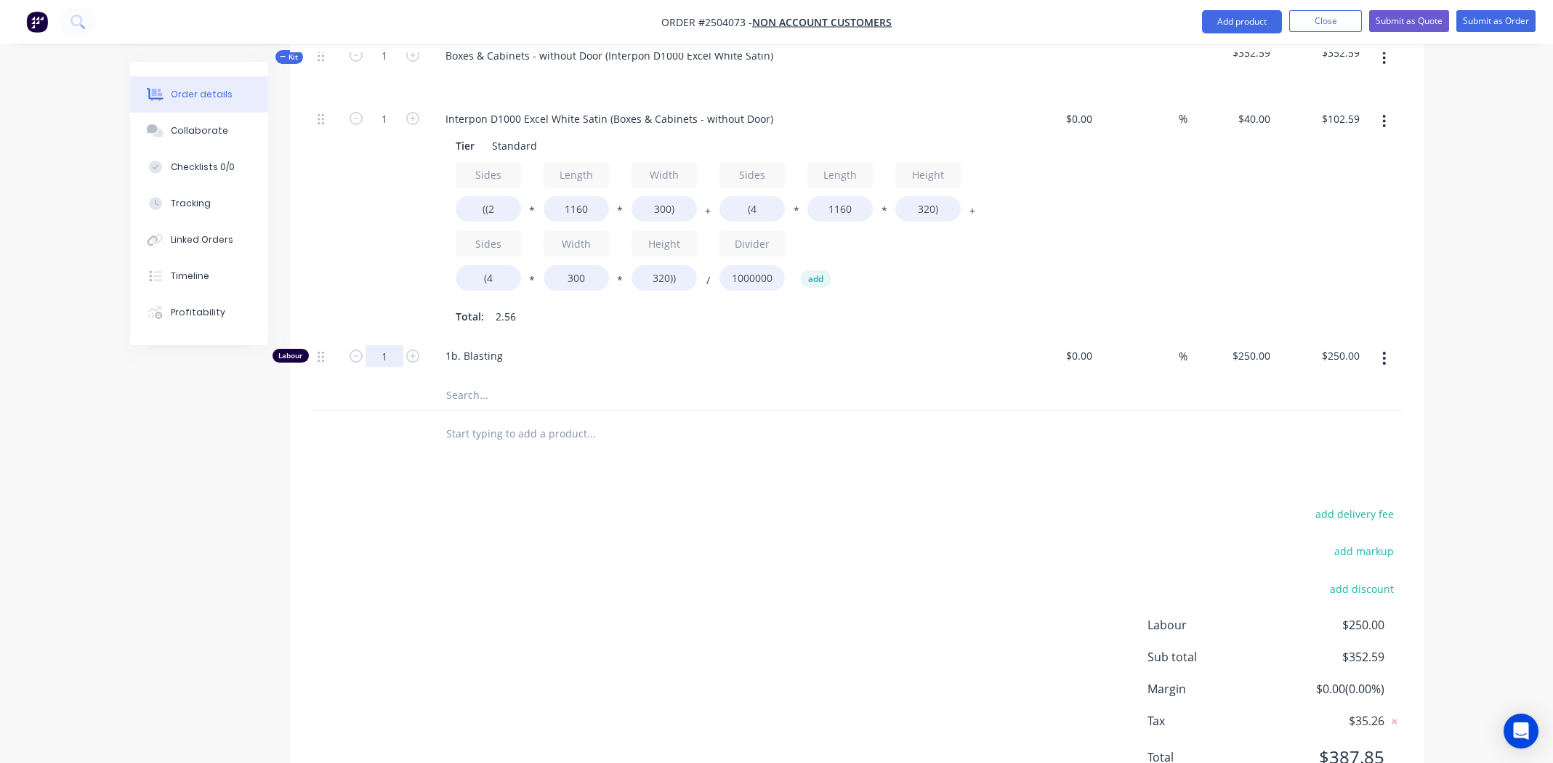
click at [389, 364] on input "1" at bounding box center [384, 356] width 38 height 22
type input "0.25"
type input "$62.50"
click at [721, 422] on input "text" at bounding box center [590, 433] width 291 height 29
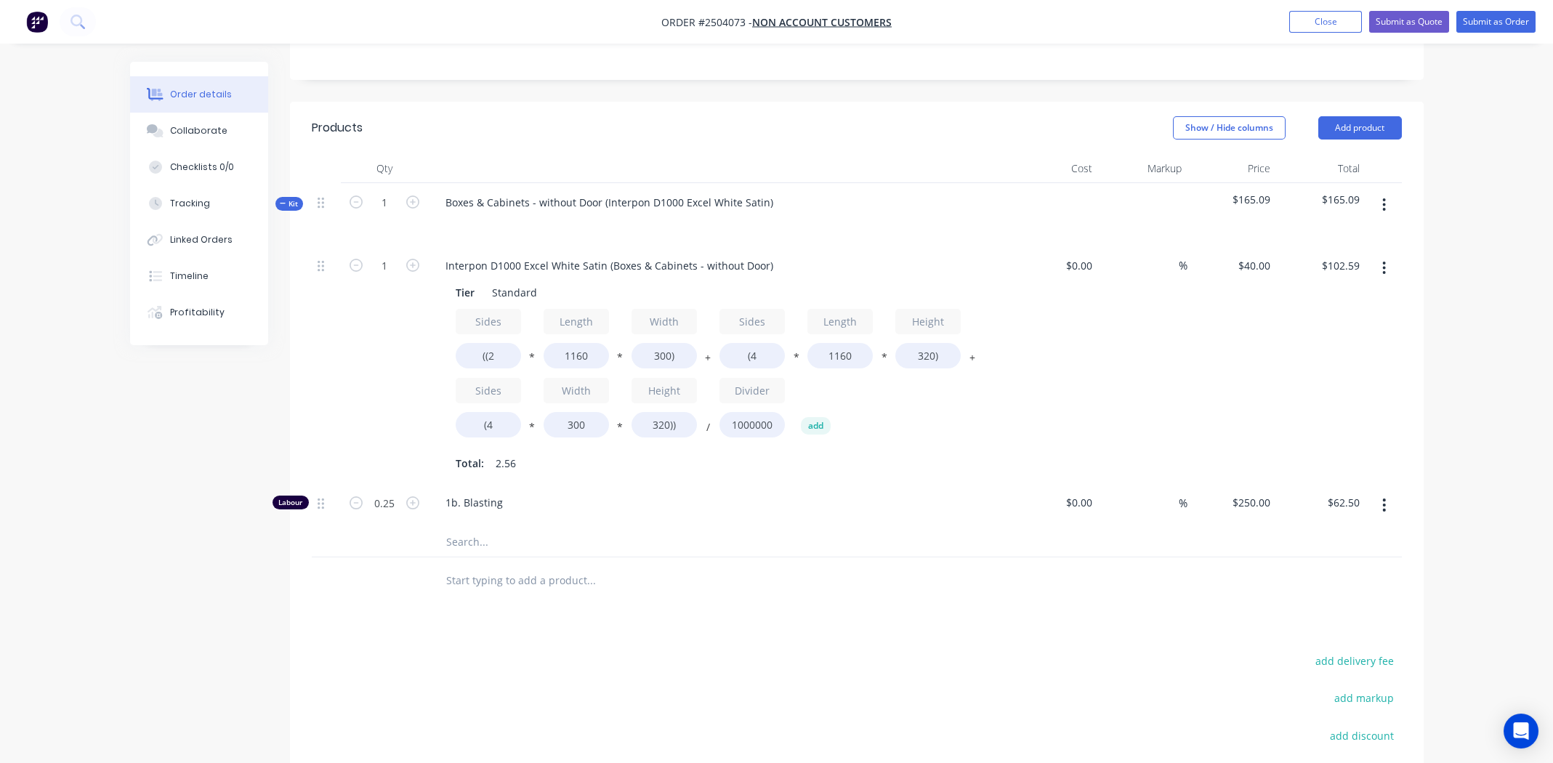
scroll to position [0, 0]
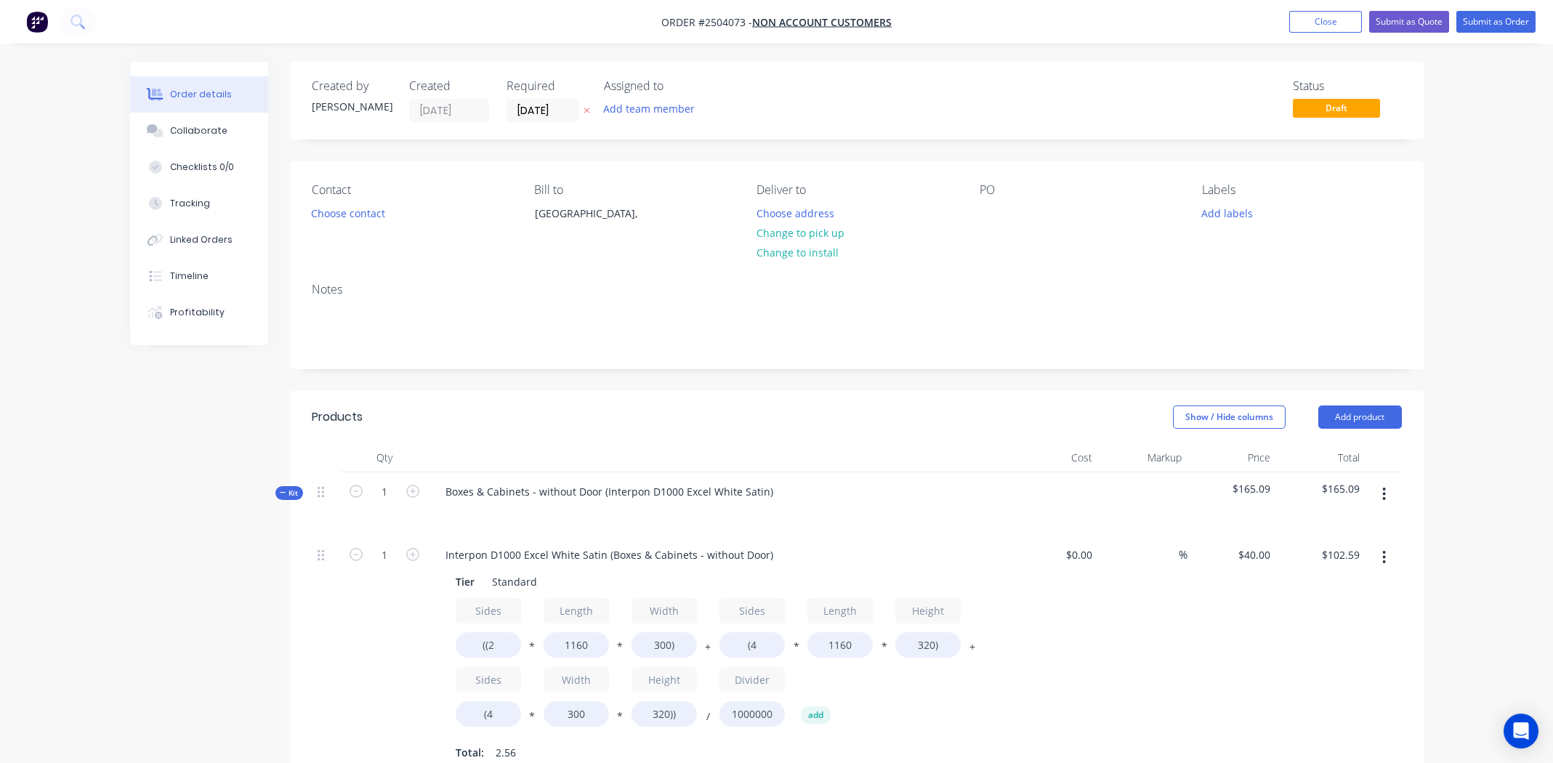
click at [1383, 486] on icon "button" at bounding box center [1384, 494] width 4 height 16
click at [1340, 526] on div "Add product to kit" at bounding box center [1333, 532] width 112 height 21
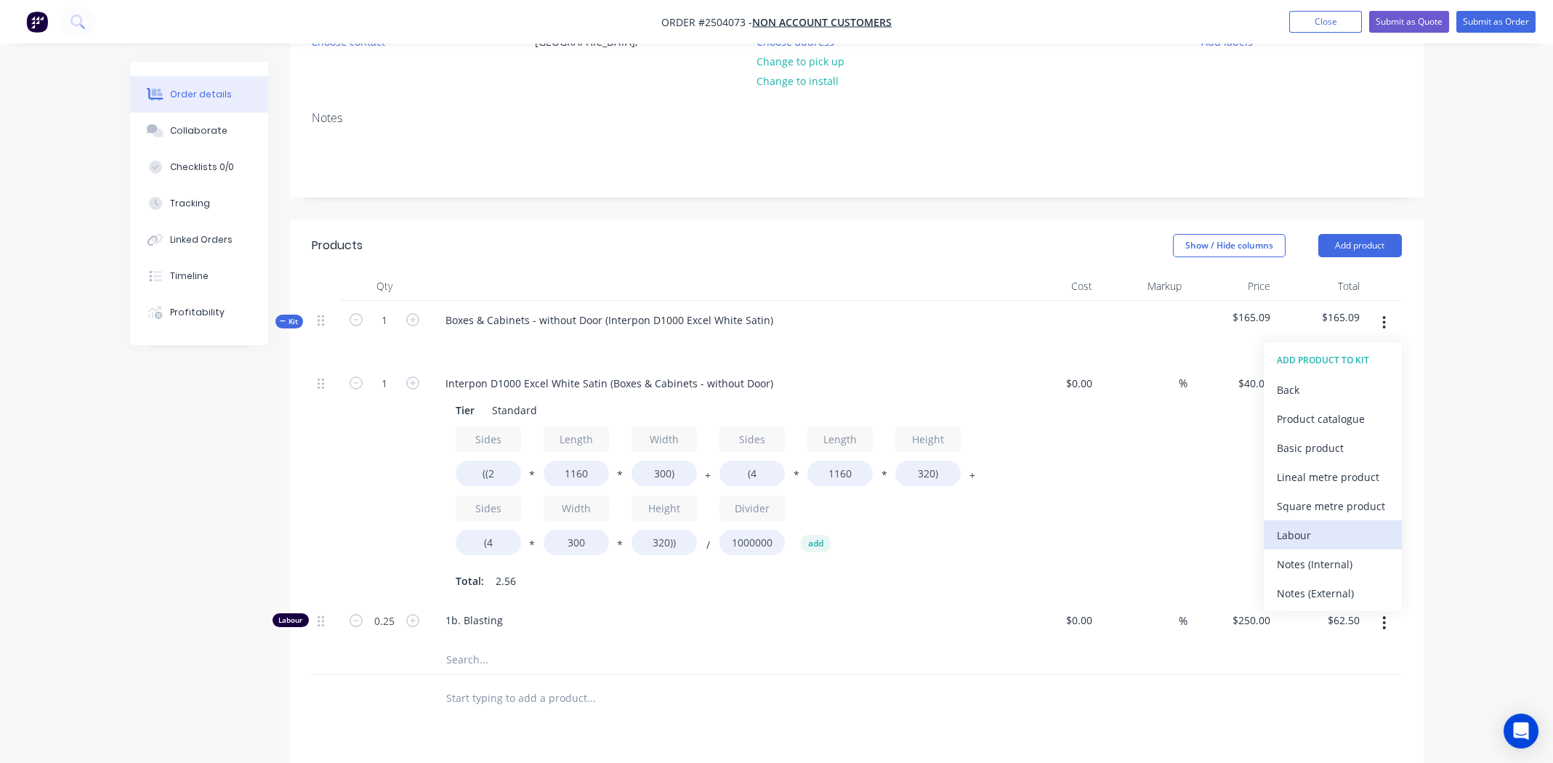
scroll to position [218, 0]
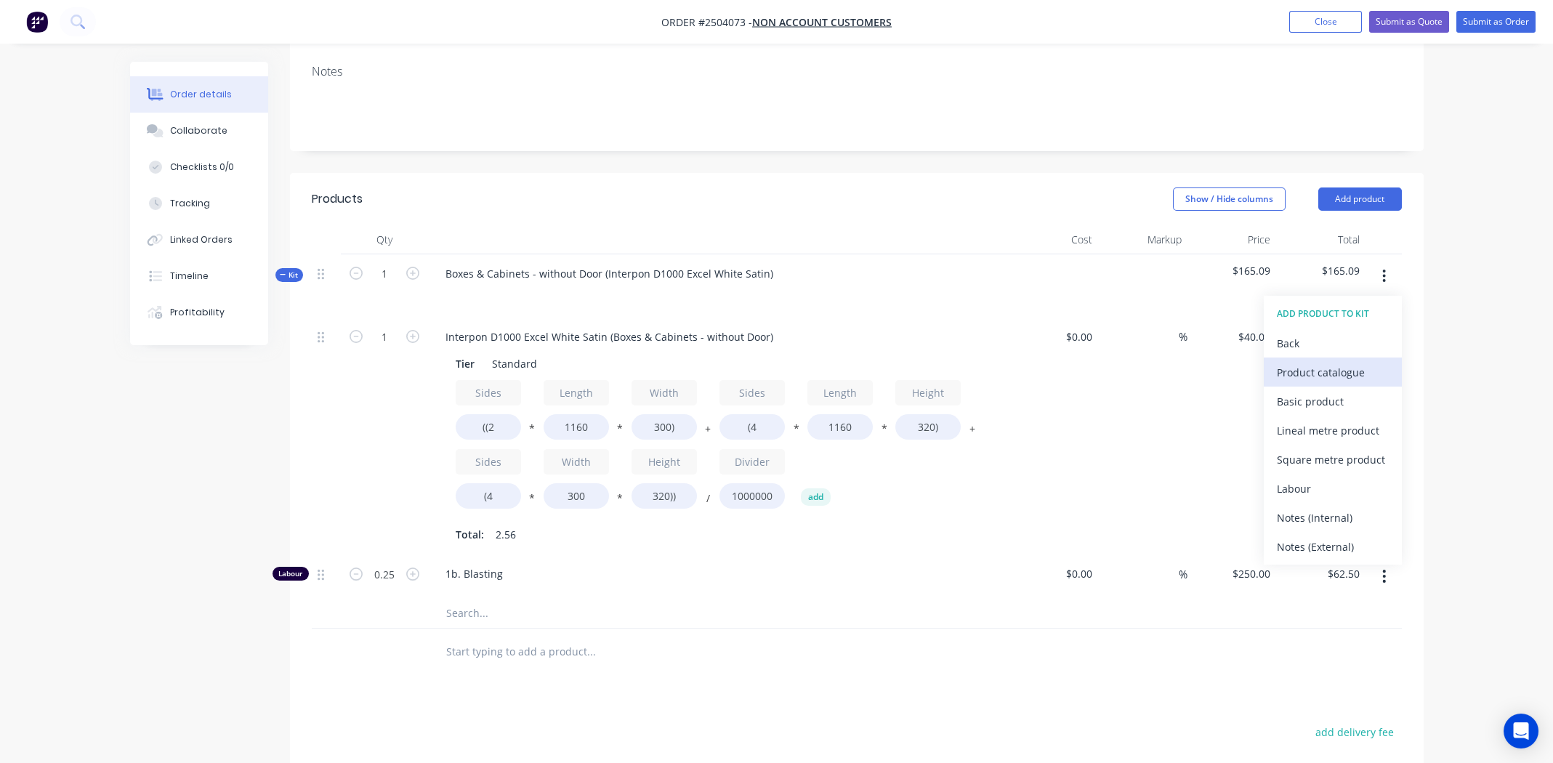
click at [1321, 368] on div "Product catalogue" at bounding box center [1333, 372] width 112 height 21
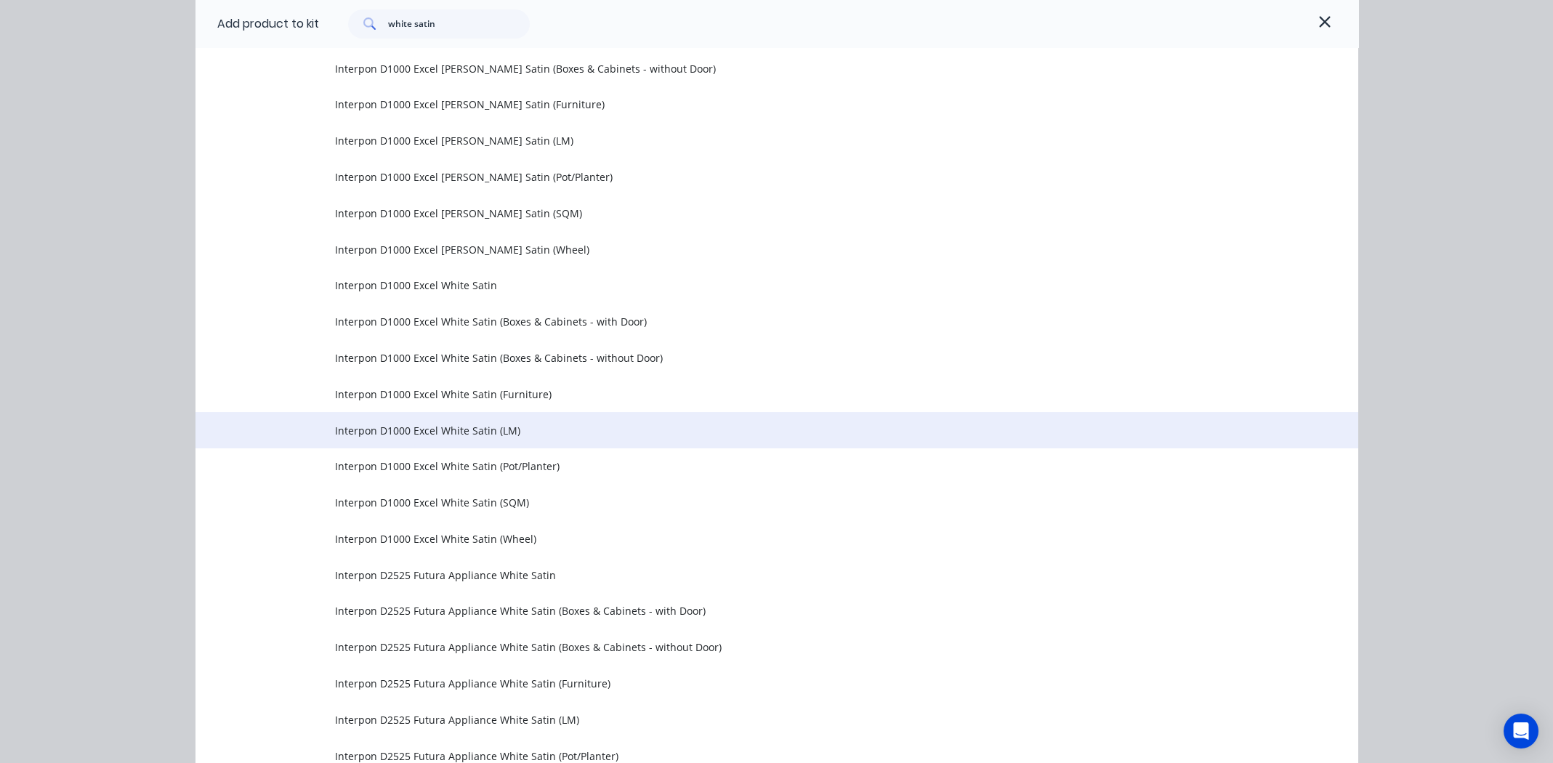
scroll to position [2683, 0]
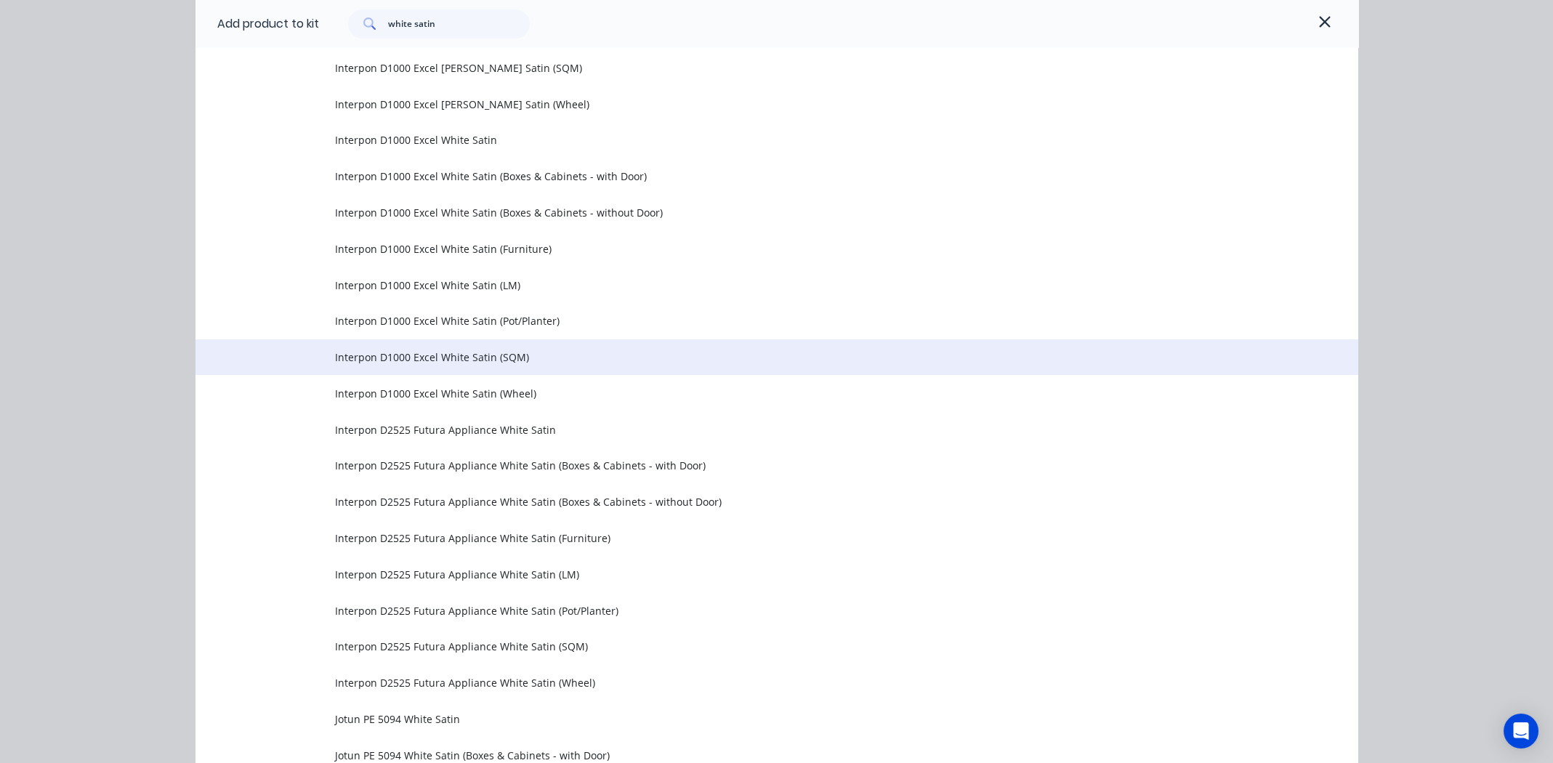
click at [434, 354] on span "Interpon D1000 Excel White Satin (SQM)" at bounding box center [744, 356] width 818 height 15
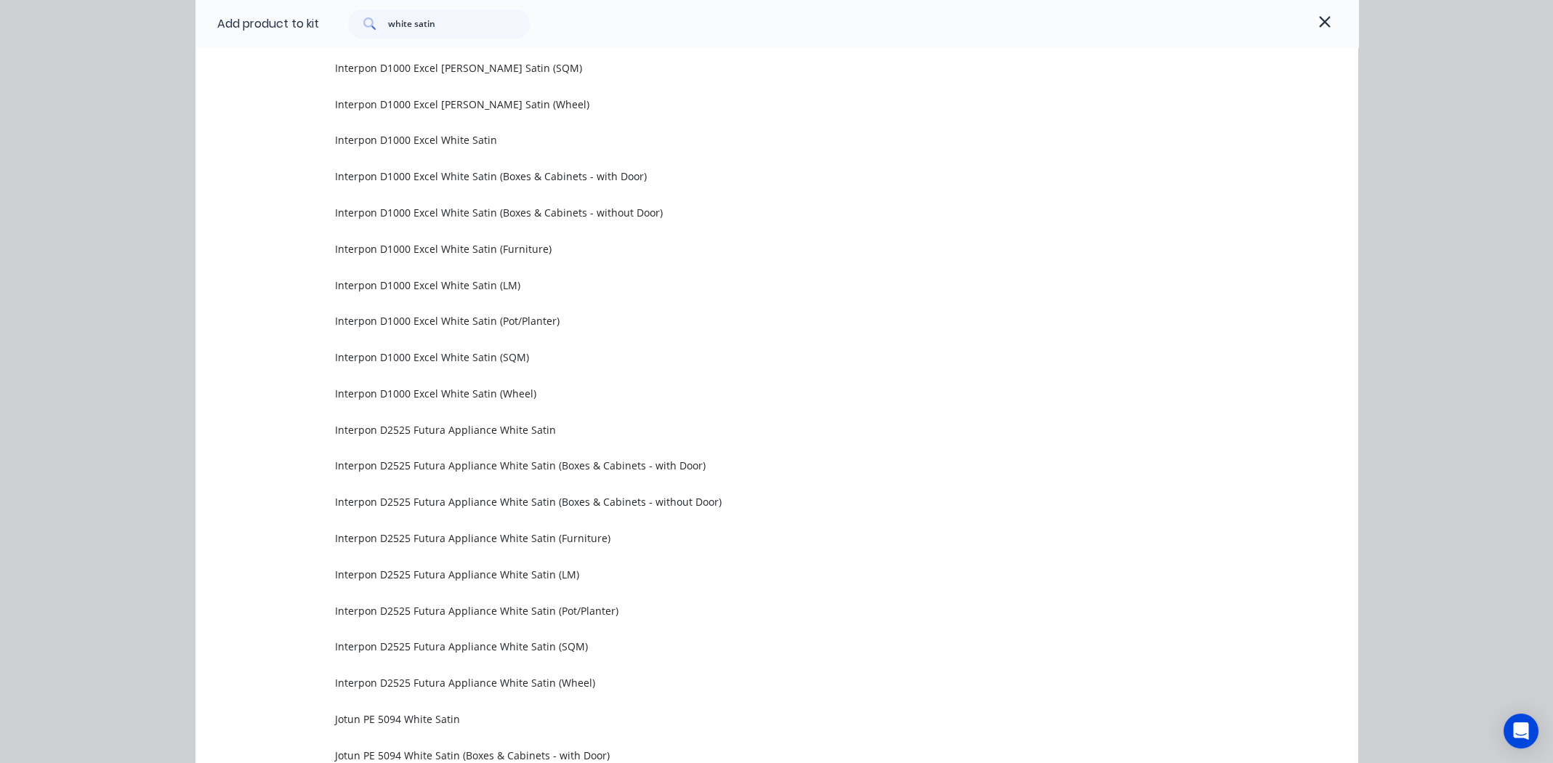
scroll to position [0, 0]
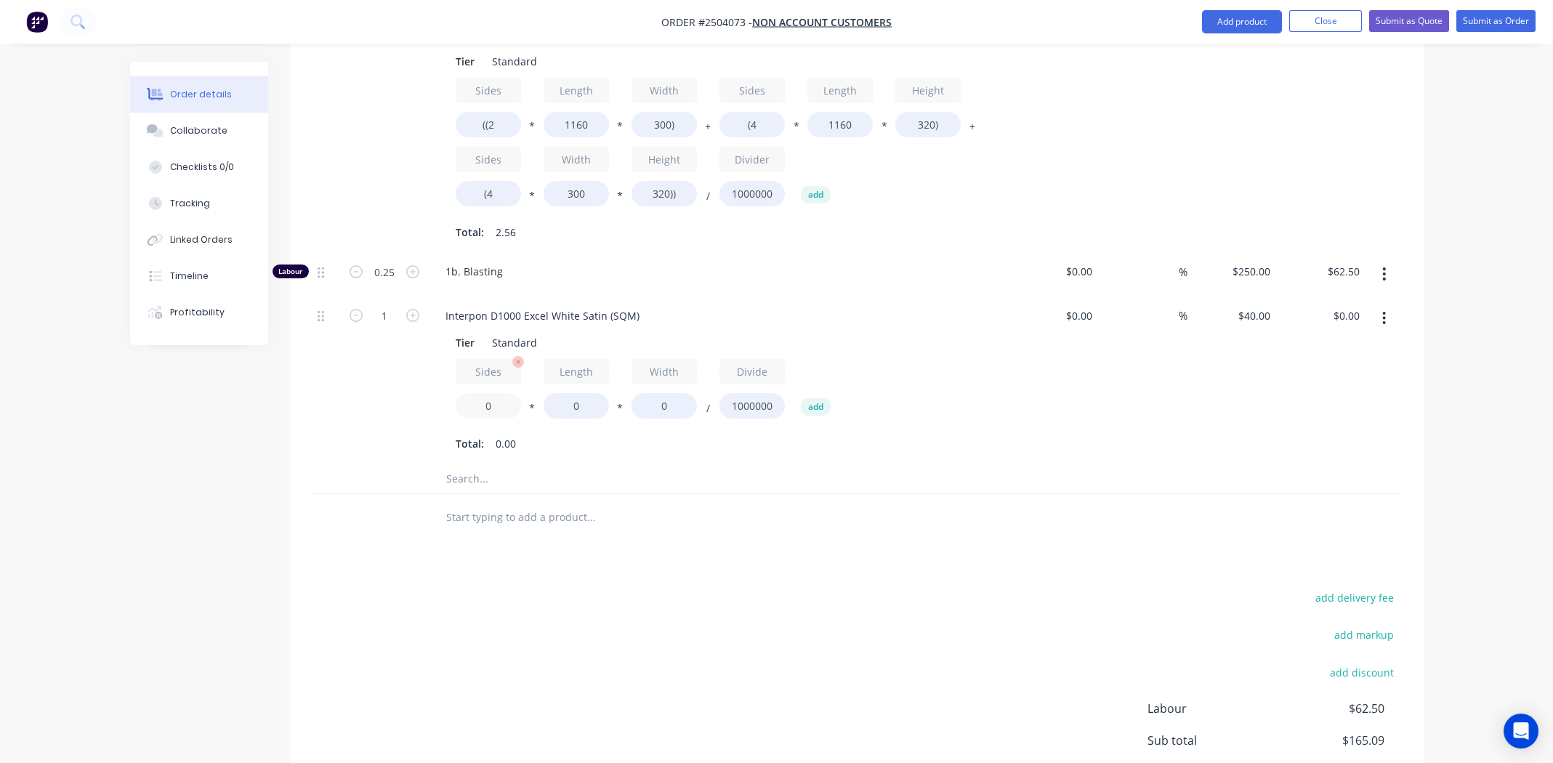
click at [492, 405] on input "0" at bounding box center [488, 405] width 65 height 25
type input "2"
click at [571, 409] on input "0" at bounding box center [575, 405] width 65 height 25
click at [571, 408] on input "0" at bounding box center [575, 405] width 65 height 25
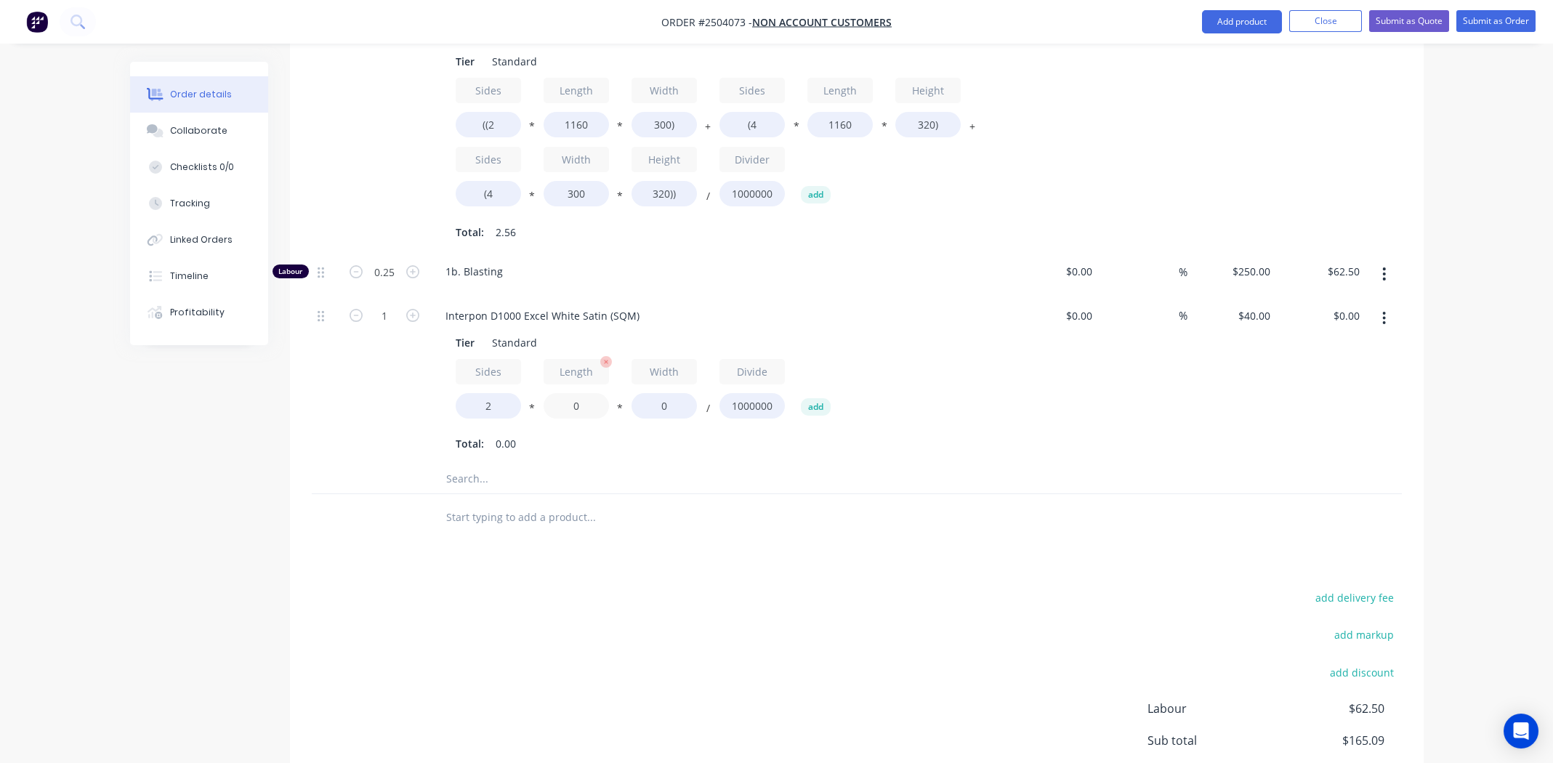
click at [575, 405] on input "0" at bounding box center [575, 405] width 65 height 25
click at [581, 414] on input "0" at bounding box center [575, 405] width 65 height 25
type input "1480"
click at [668, 401] on input "0" at bounding box center [663, 405] width 65 height 25
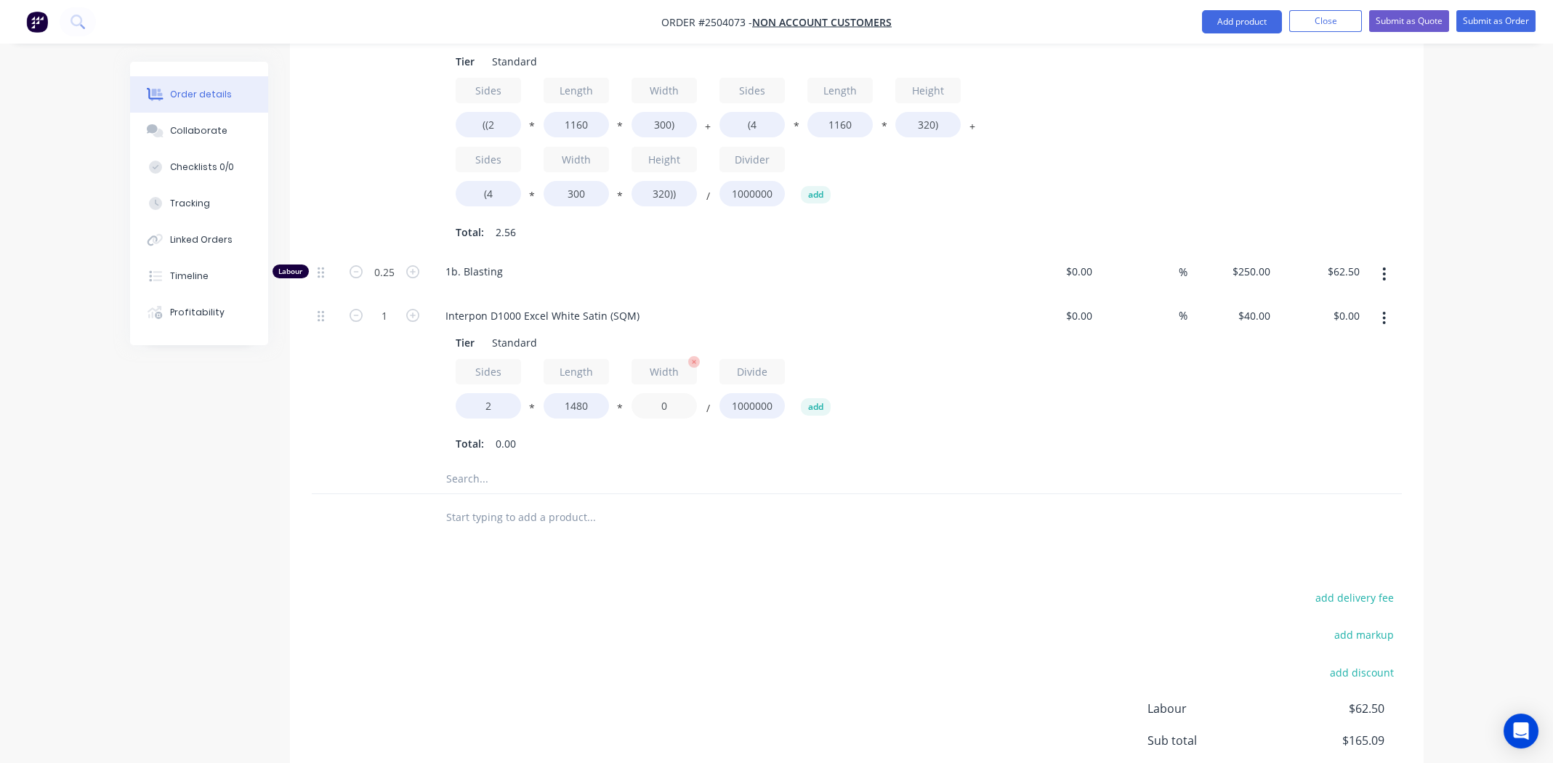
click at [668, 401] on input "0" at bounding box center [663, 405] width 65 height 25
type input "300"
type input "$35.52"
click at [386, 317] on input "1" at bounding box center [384, 316] width 38 height 22
type input "2"
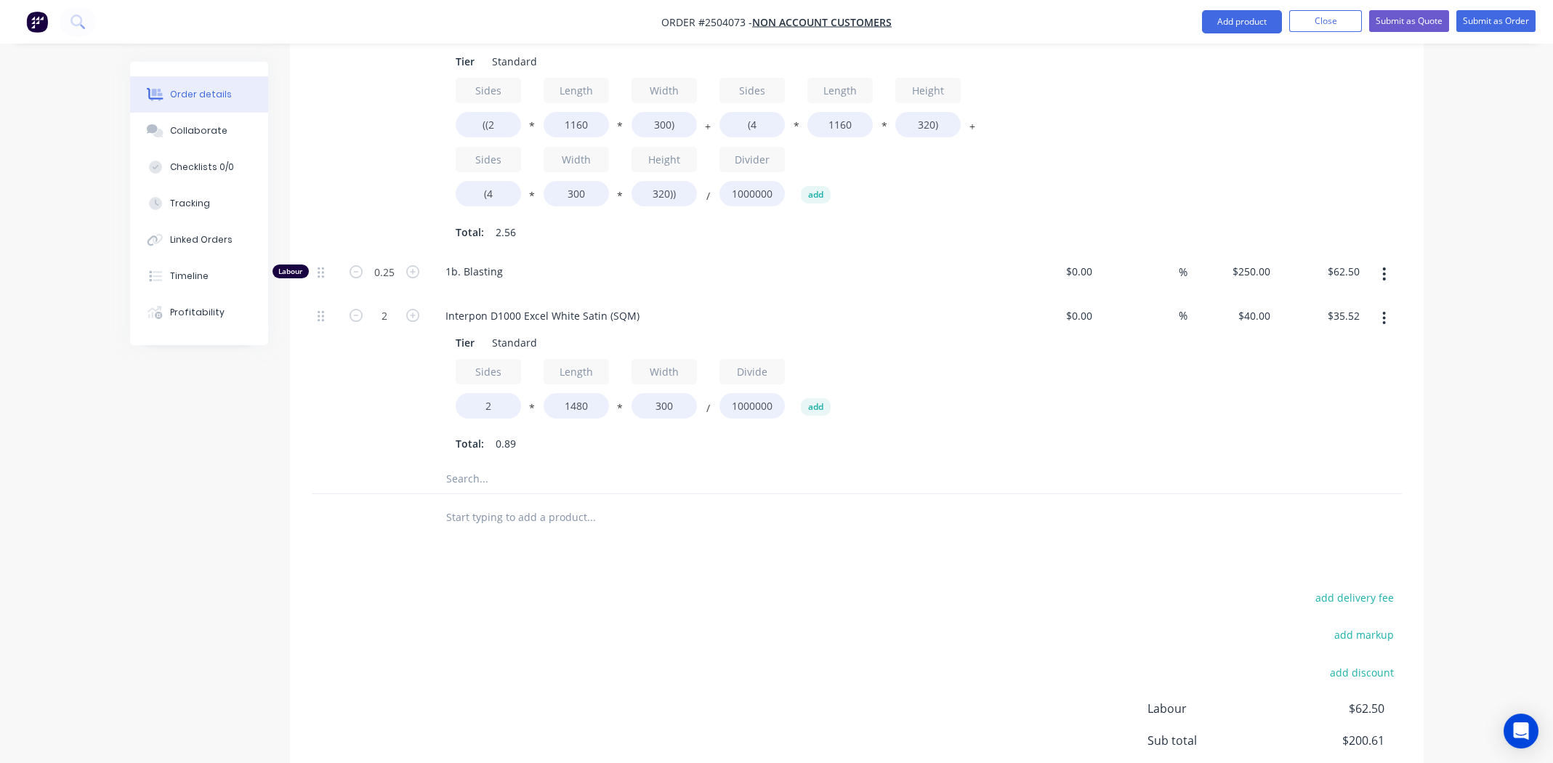
type input "$71.04"
click at [780, 448] on div "Total: 0.89" at bounding box center [719, 444] width 526 height 22
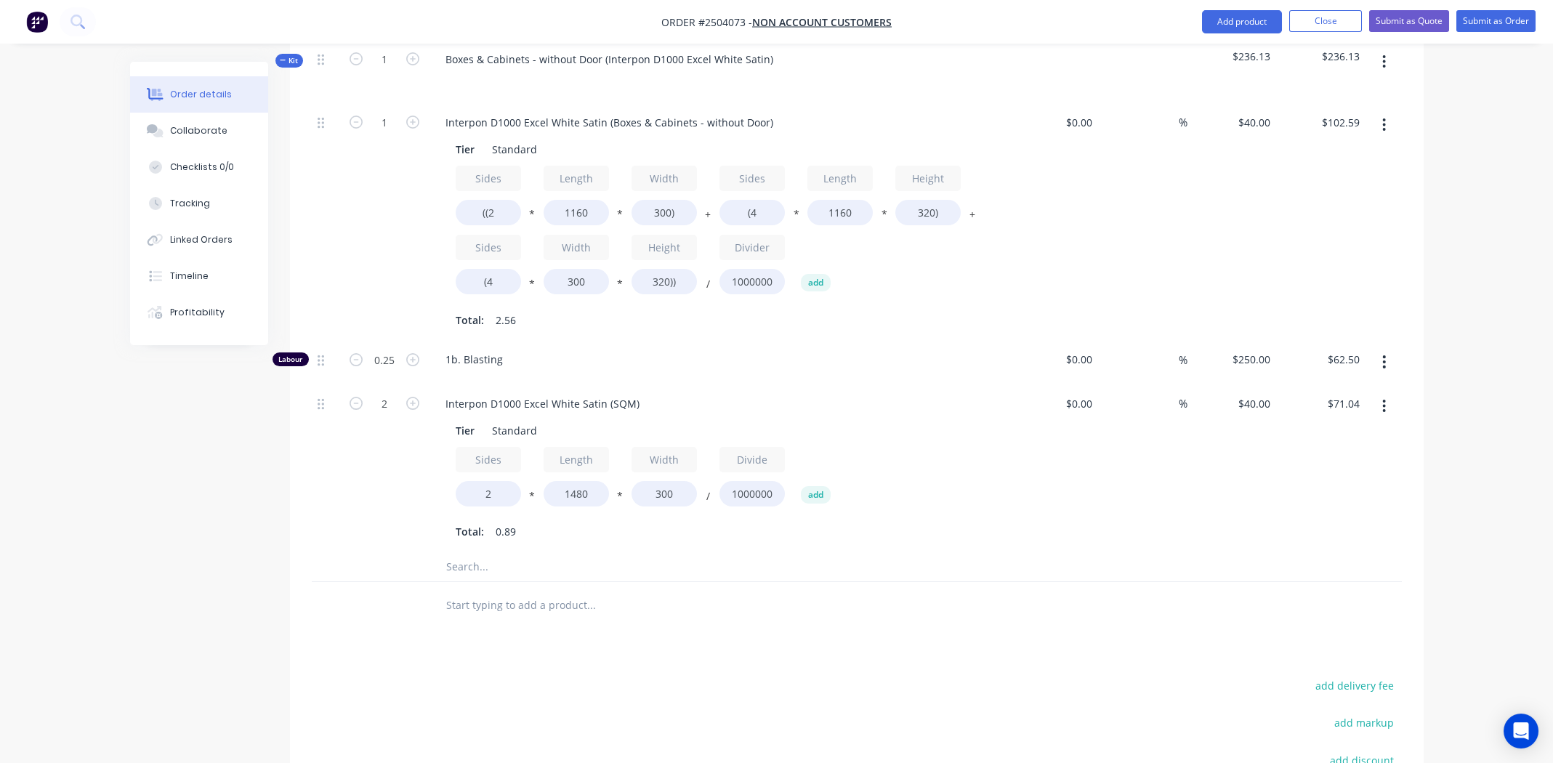
scroll to position [375, 0]
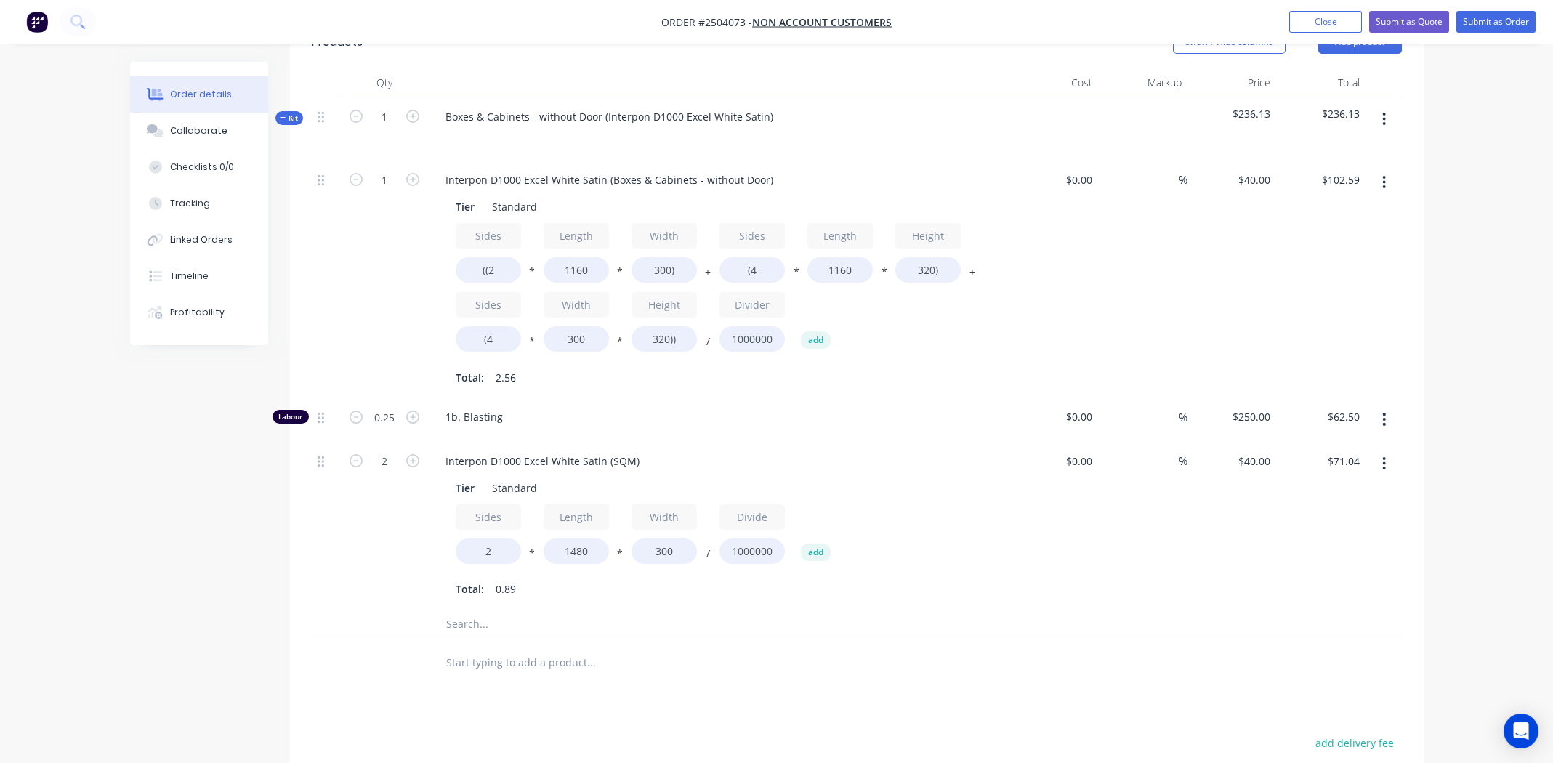
click at [1376, 179] on button "button" at bounding box center [1384, 182] width 34 height 26
click at [1343, 272] on div "Delete" at bounding box center [1333, 278] width 112 height 21
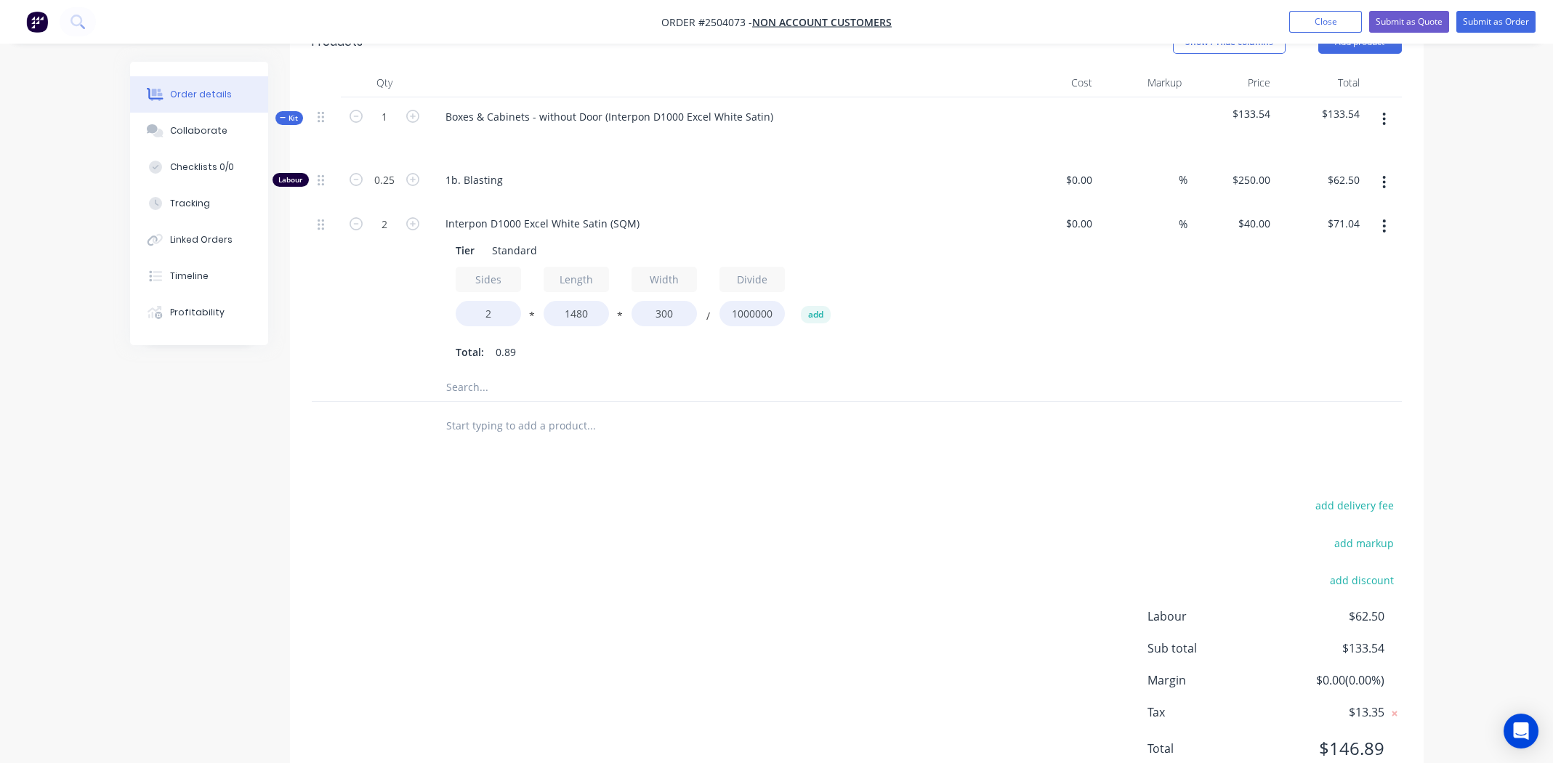
click at [1385, 177] on icon "button" at bounding box center [1384, 182] width 4 height 16
drag, startPoint x: 1173, startPoint y: 338, endPoint x: 1247, endPoint y: 328, distance: 74.8
click at [1172, 338] on div "%" at bounding box center [1142, 288] width 89 height 168
click at [1381, 229] on button "button" at bounding box center [1384, 226] width 34 height 26
click at [1346, 318] on div "Delete" at bounding box center [1333, 322] width 112 height 21
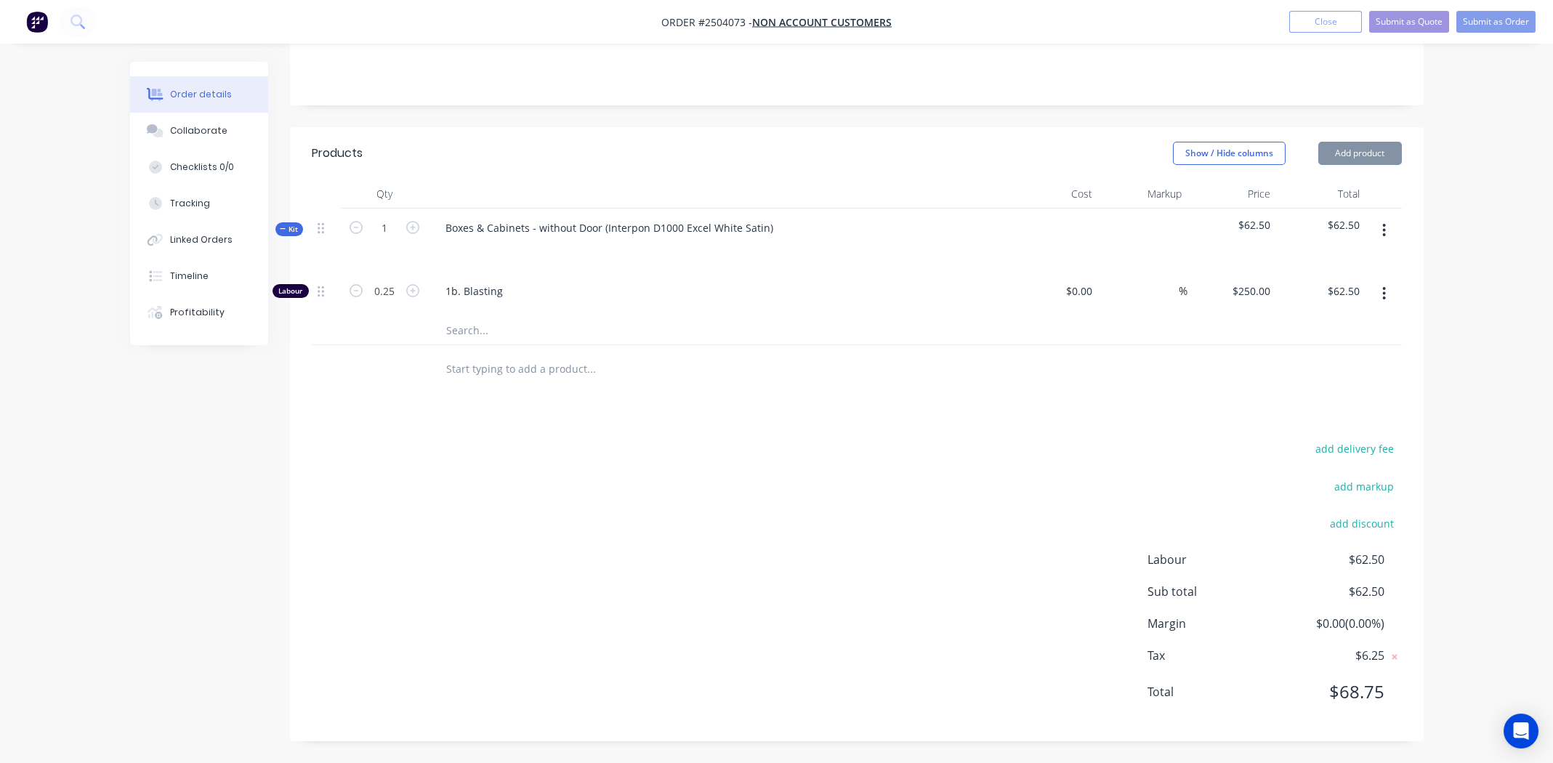
scroll to position [263, 0]
click at [1376, 229] on button "button" at bounding box center [1384, 231] width 34 height 26
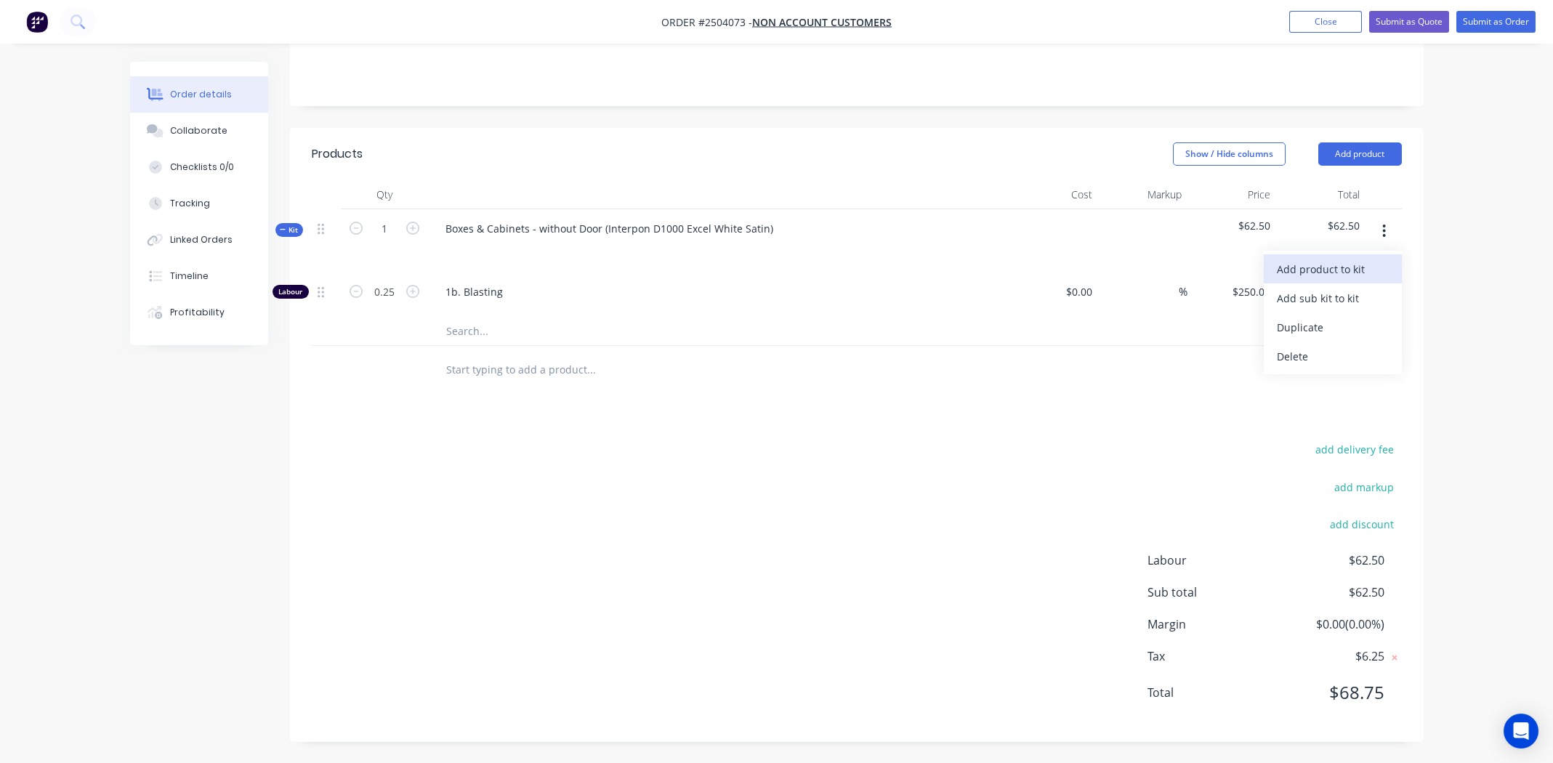
click at [1341, 263] on div "Add product to kit" at bounding box center [1333, 269] width 112 height 21
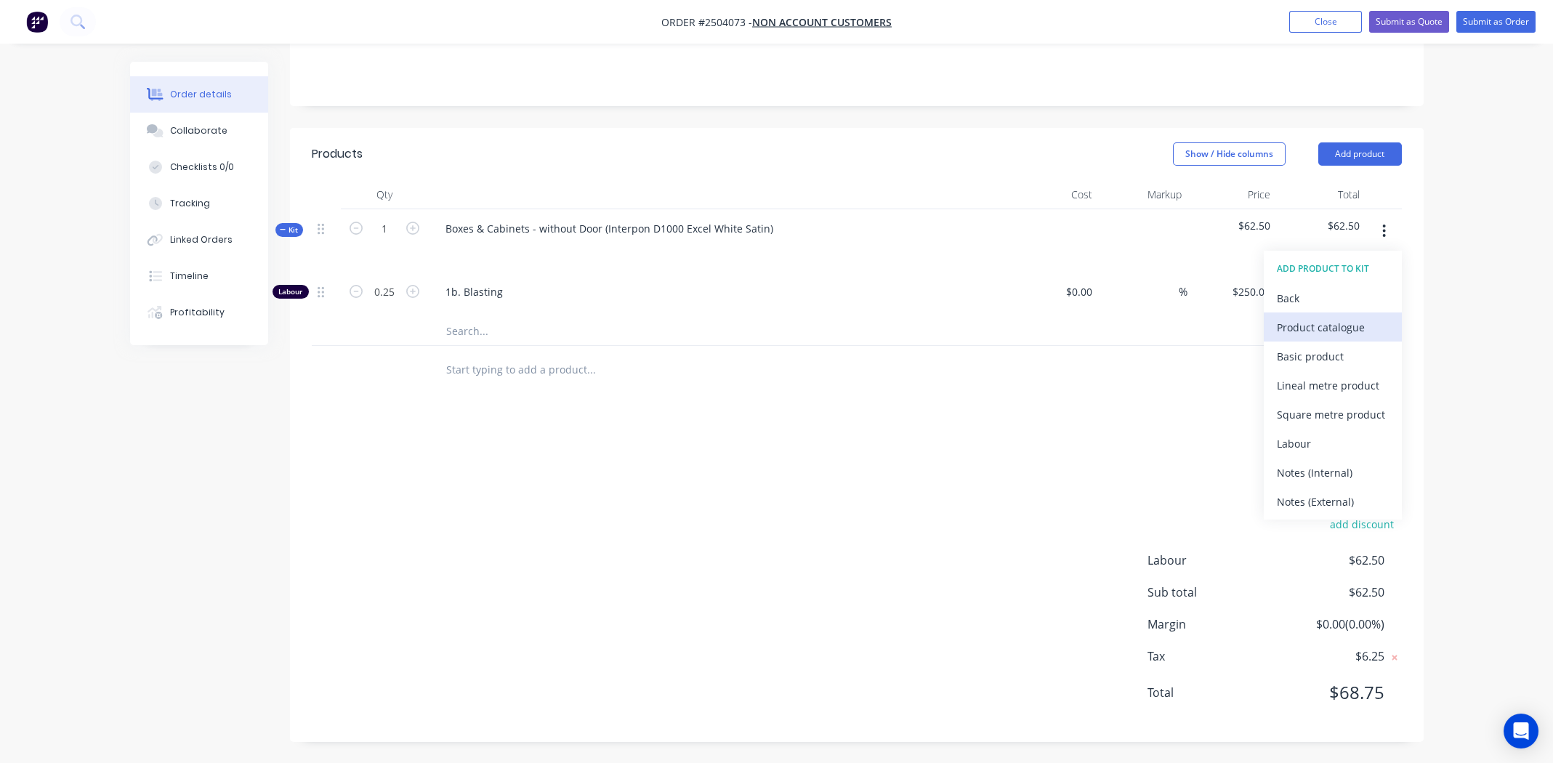
click at [1305, 334] on div "Product catalogue" at bounding box center [1333, 327] width 112 height 21
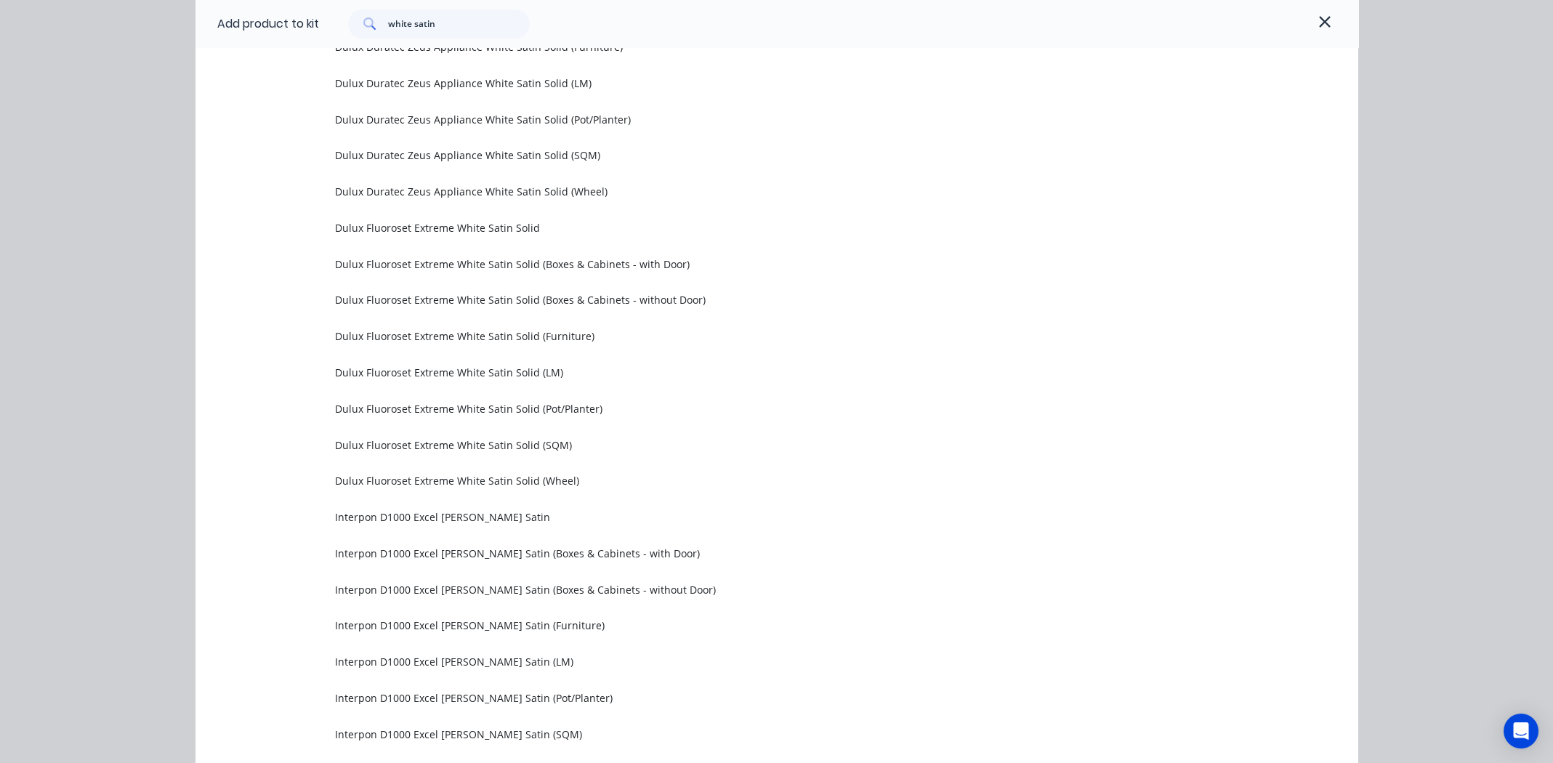
scroll to position [1884, 0]
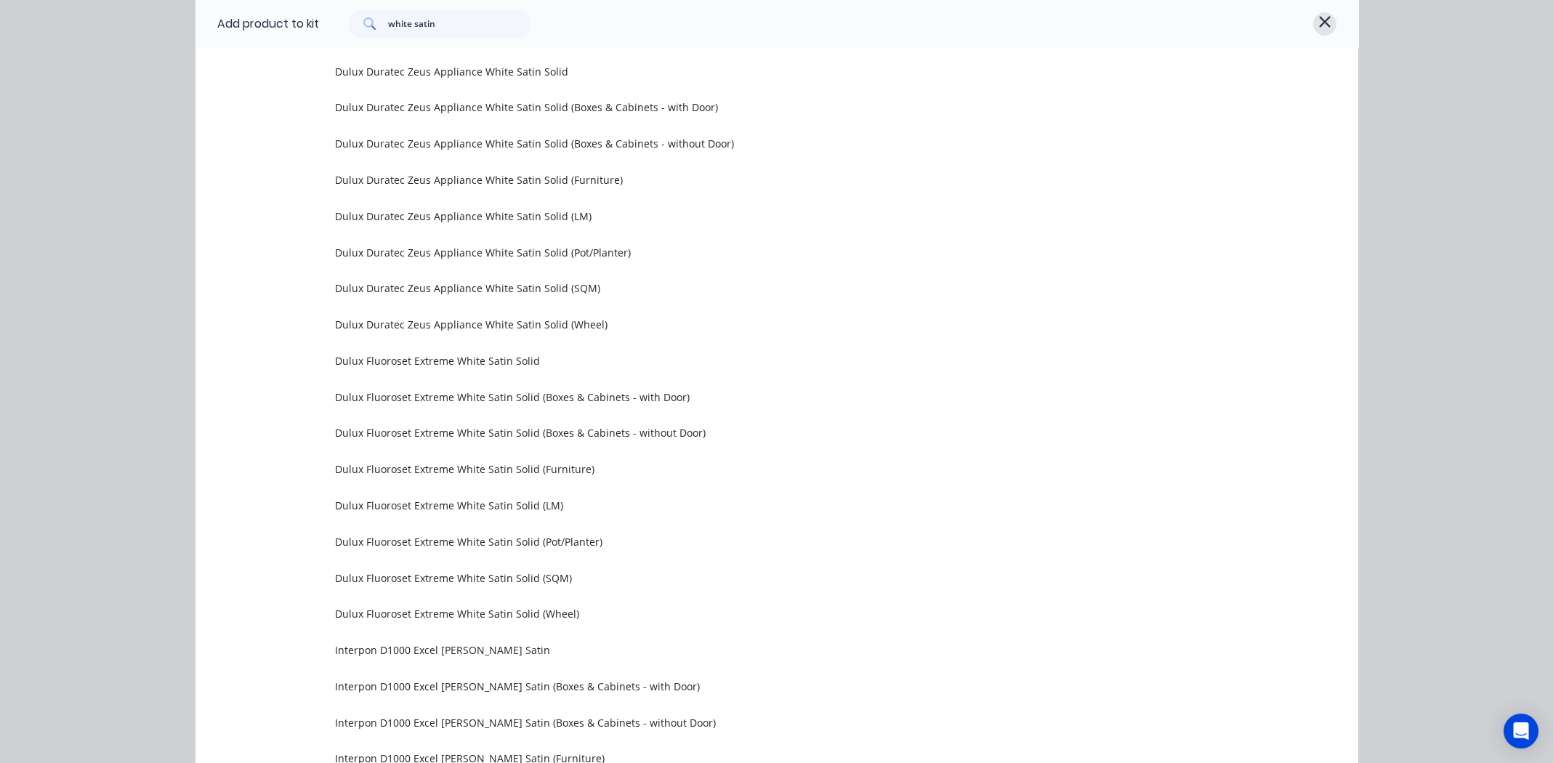
click at [1319, 23] on icon "button" at bounding box center [1324, 21] width 11 height 11
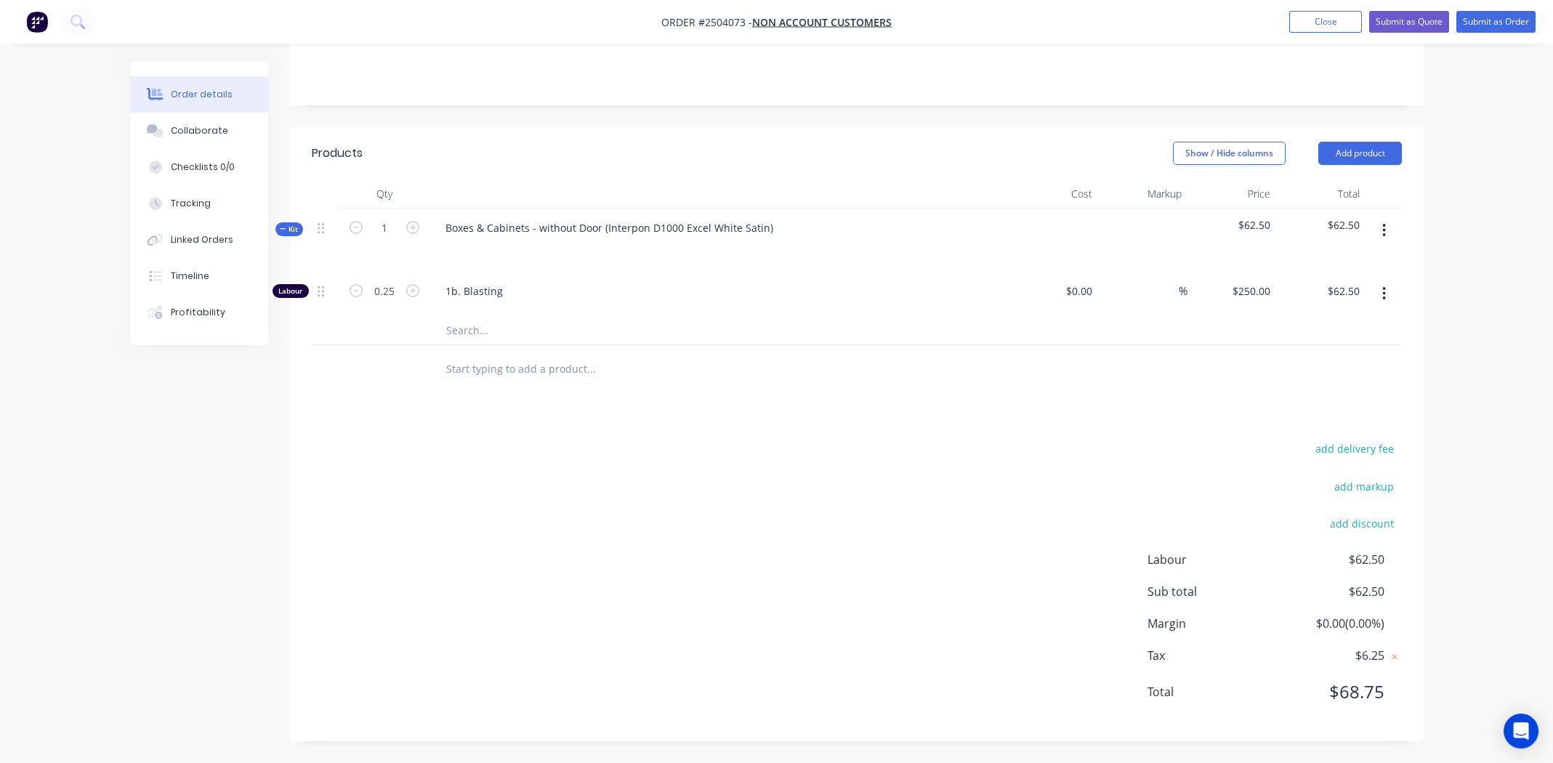
scroll to position [263, 0]
click at [1385, 231] on icon "button" at bounding box center [1384, 231] width 4 height 16
click at [1339, 267] on div "Add product to kit" at bounding box center [1333, 269] width 112 height 21
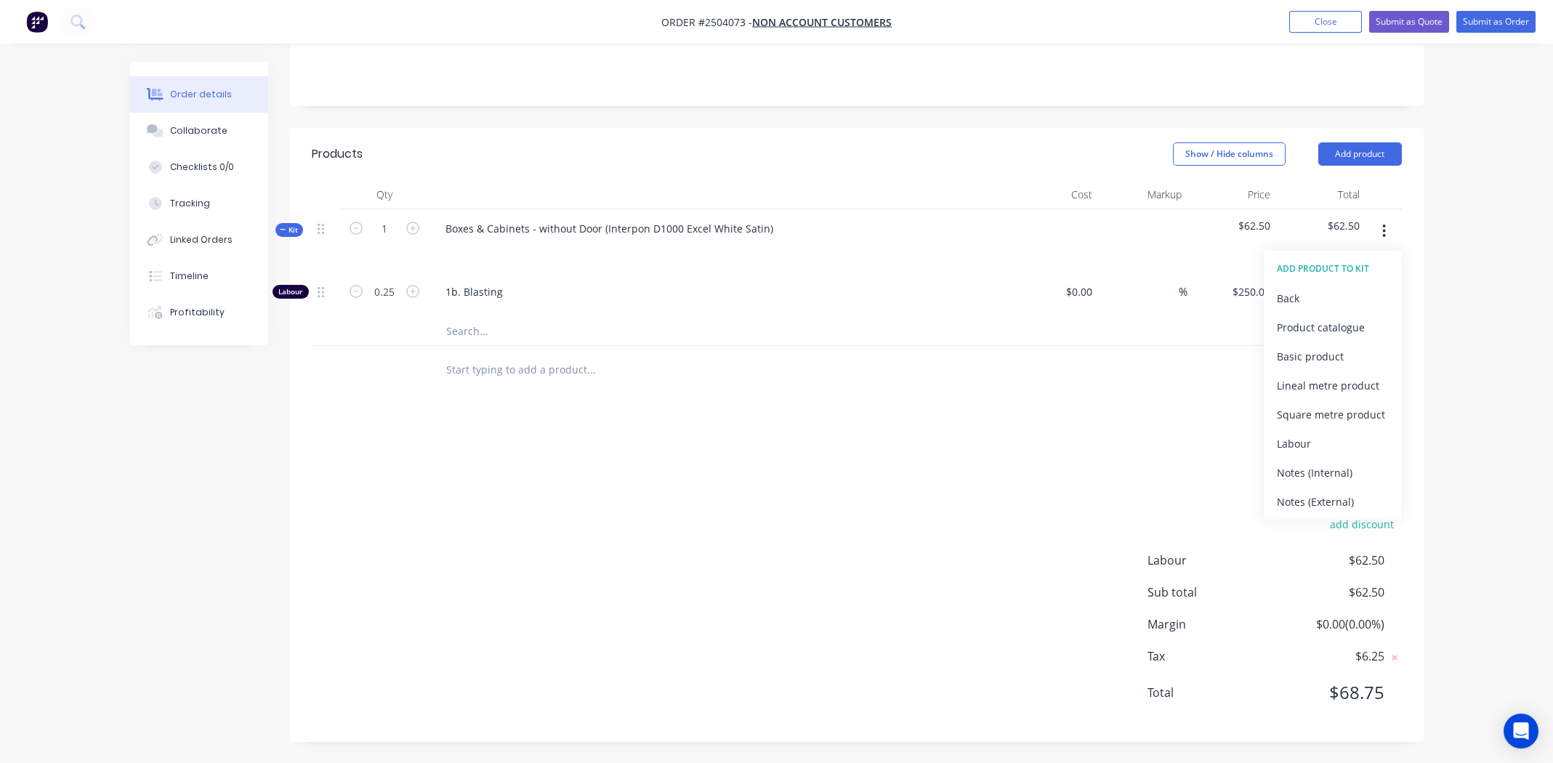
click at [1387, 227] on button "button" at bounding box center [1384, 231] width 34 height 26
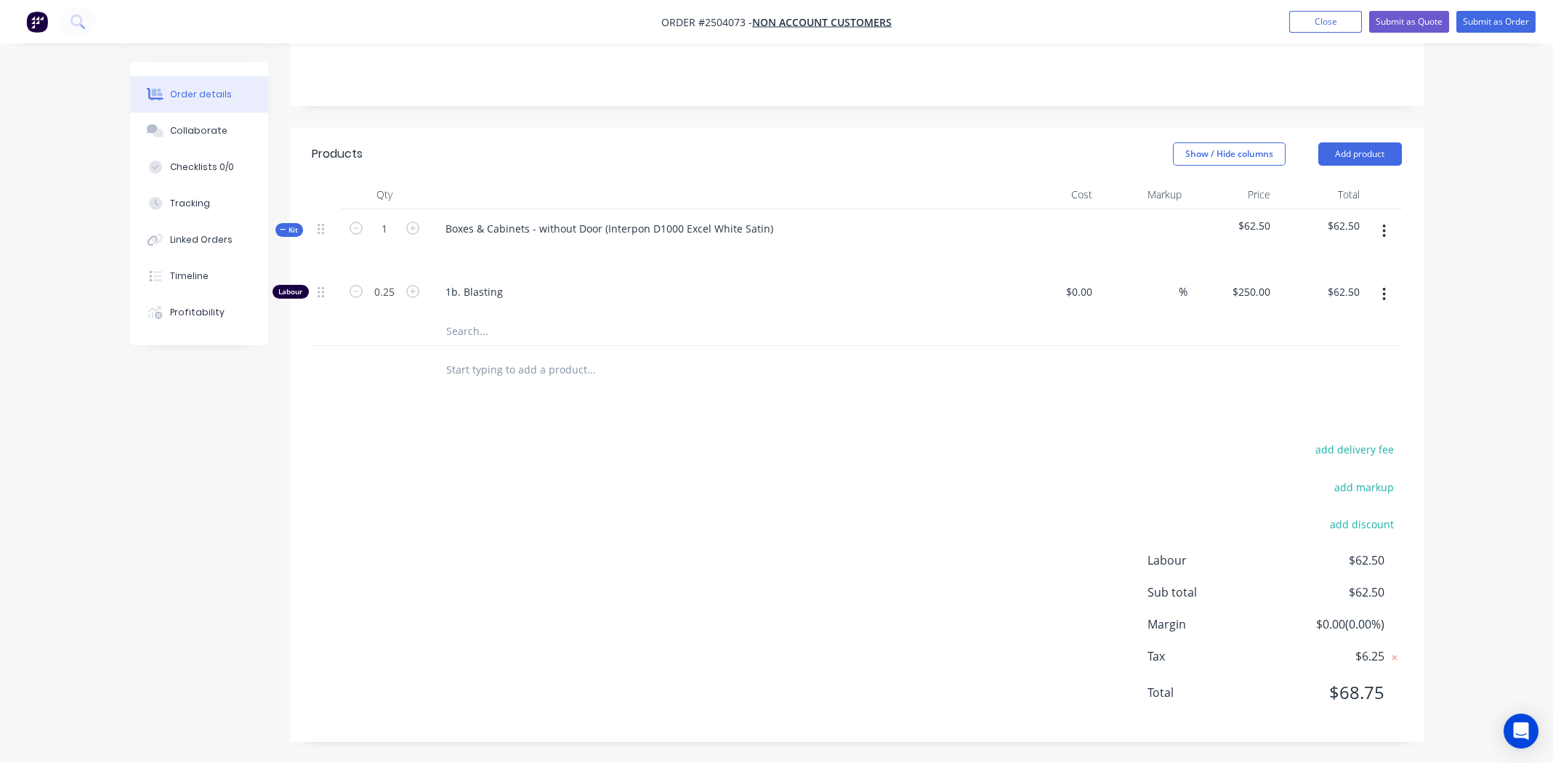
drag, startPoint x: 1383, startPoint y: 229, endPoint x: 1385, endPoint y: 241, distance: 11.8
click at [1382, 228] on icon "button" at bounding box center [1384, 231] width 4 height 16
click at [1349, 351] on div "Delete" at bounding box center [1333, 356] width 112 height 21
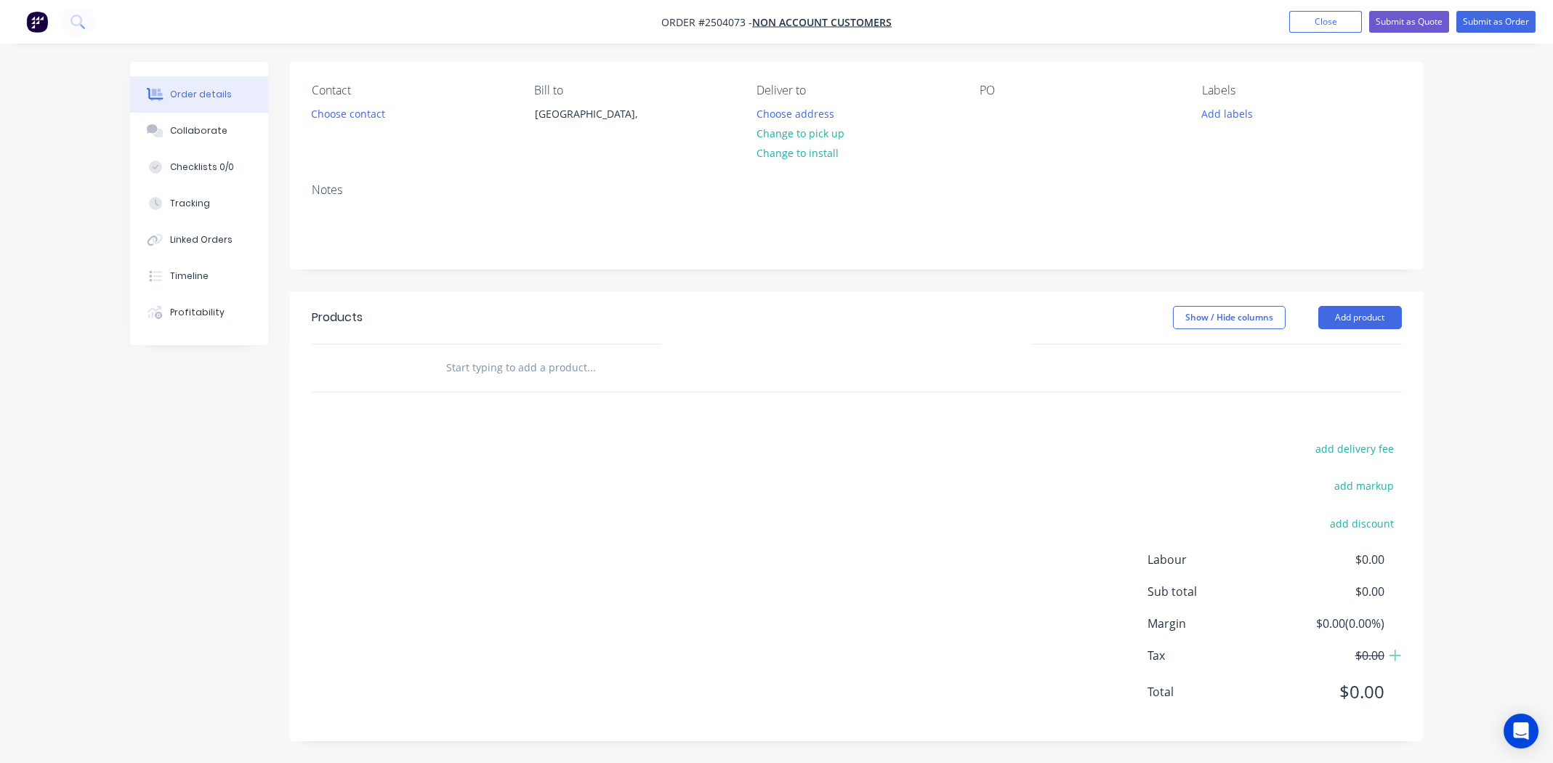
scroll to position [99, 0]
click at [1375, 310] on button "Add product" at bounding box center [1360, 318] width 84 height 23
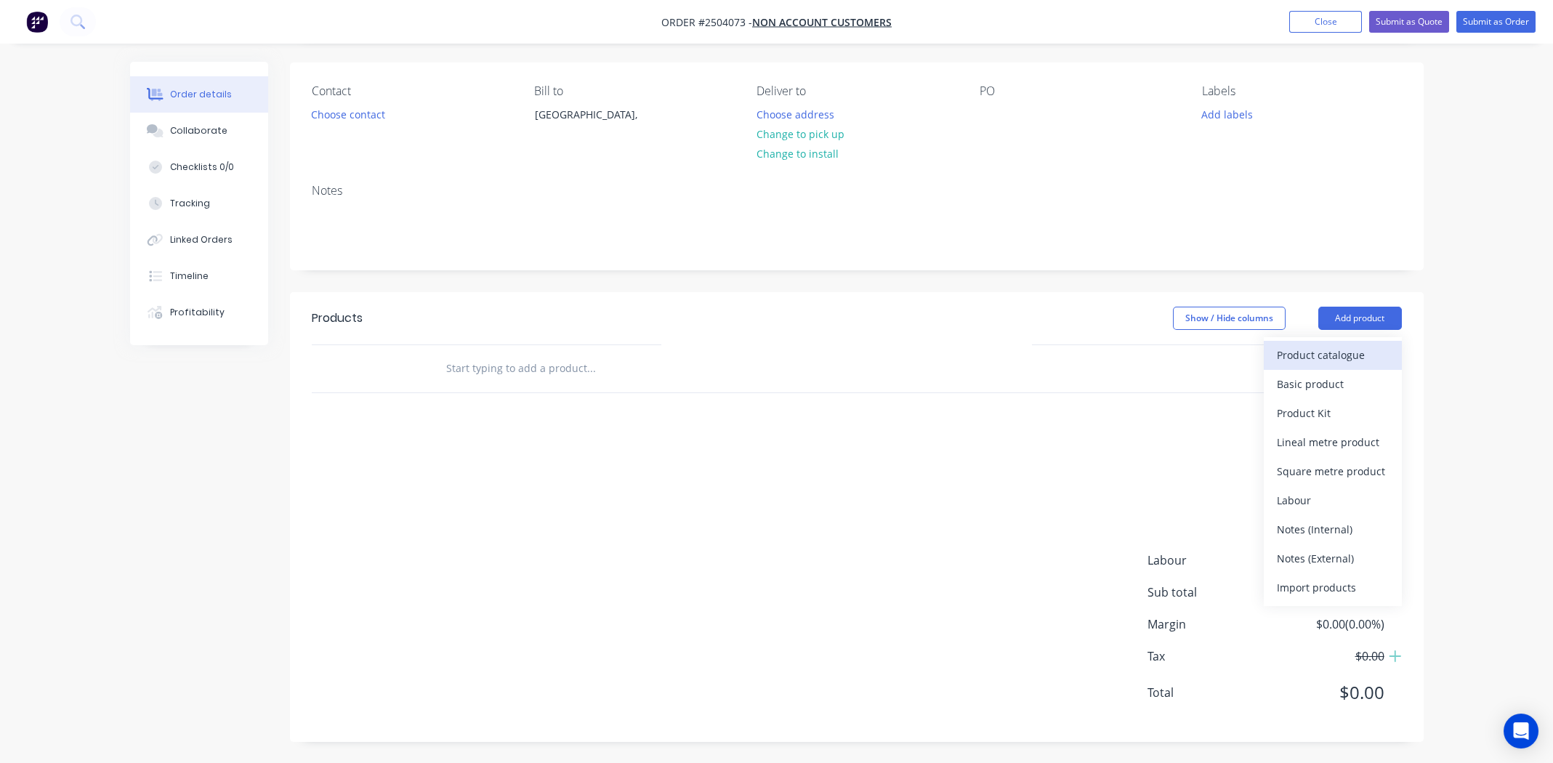
click at [1342, 359] on div "Product catalogue" at bounding box center [1333, 354] width 112 height 21
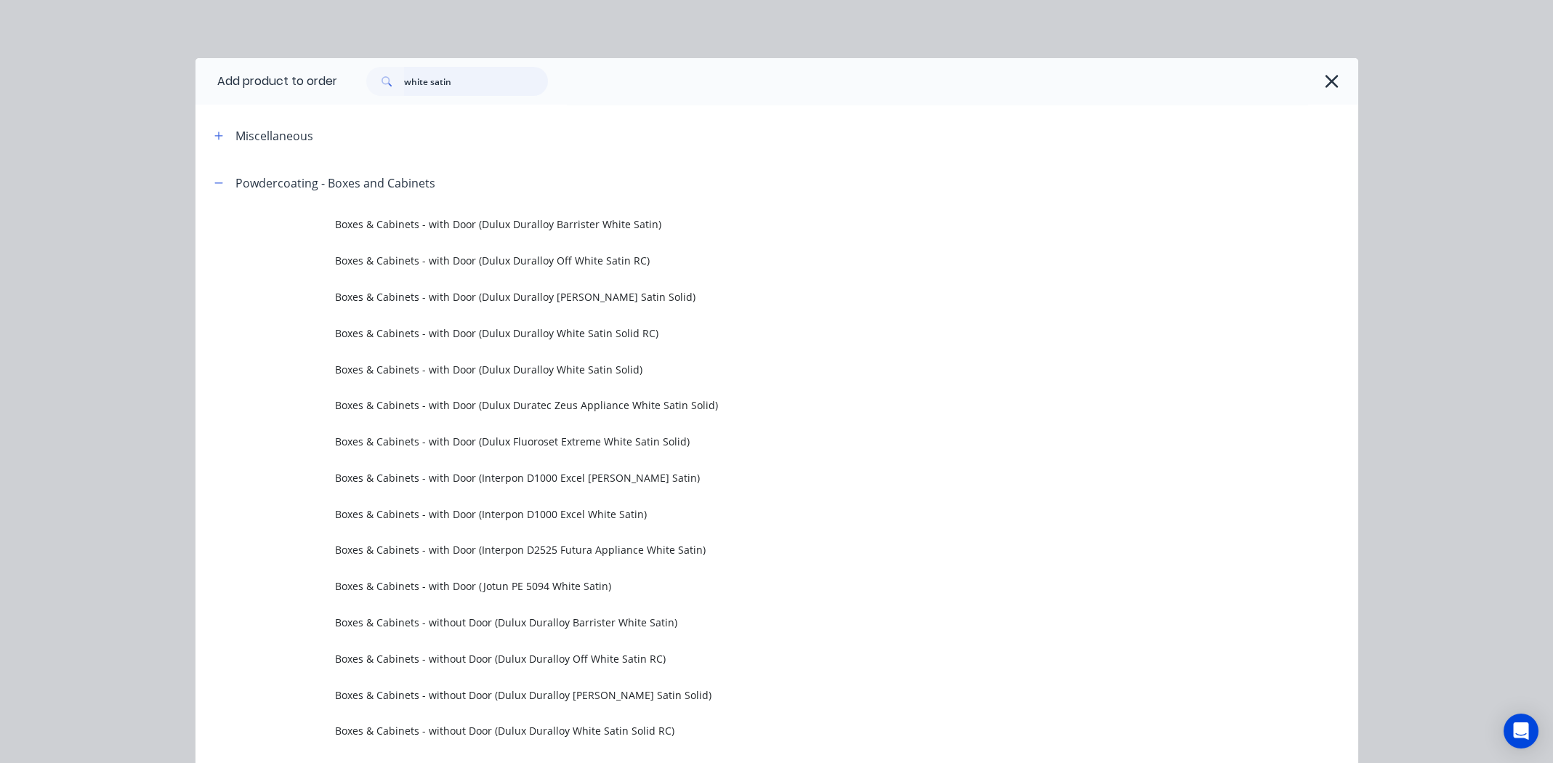
click at [448, 84] on input "white satin" at bounding box center [476, 81] width 144 height 29
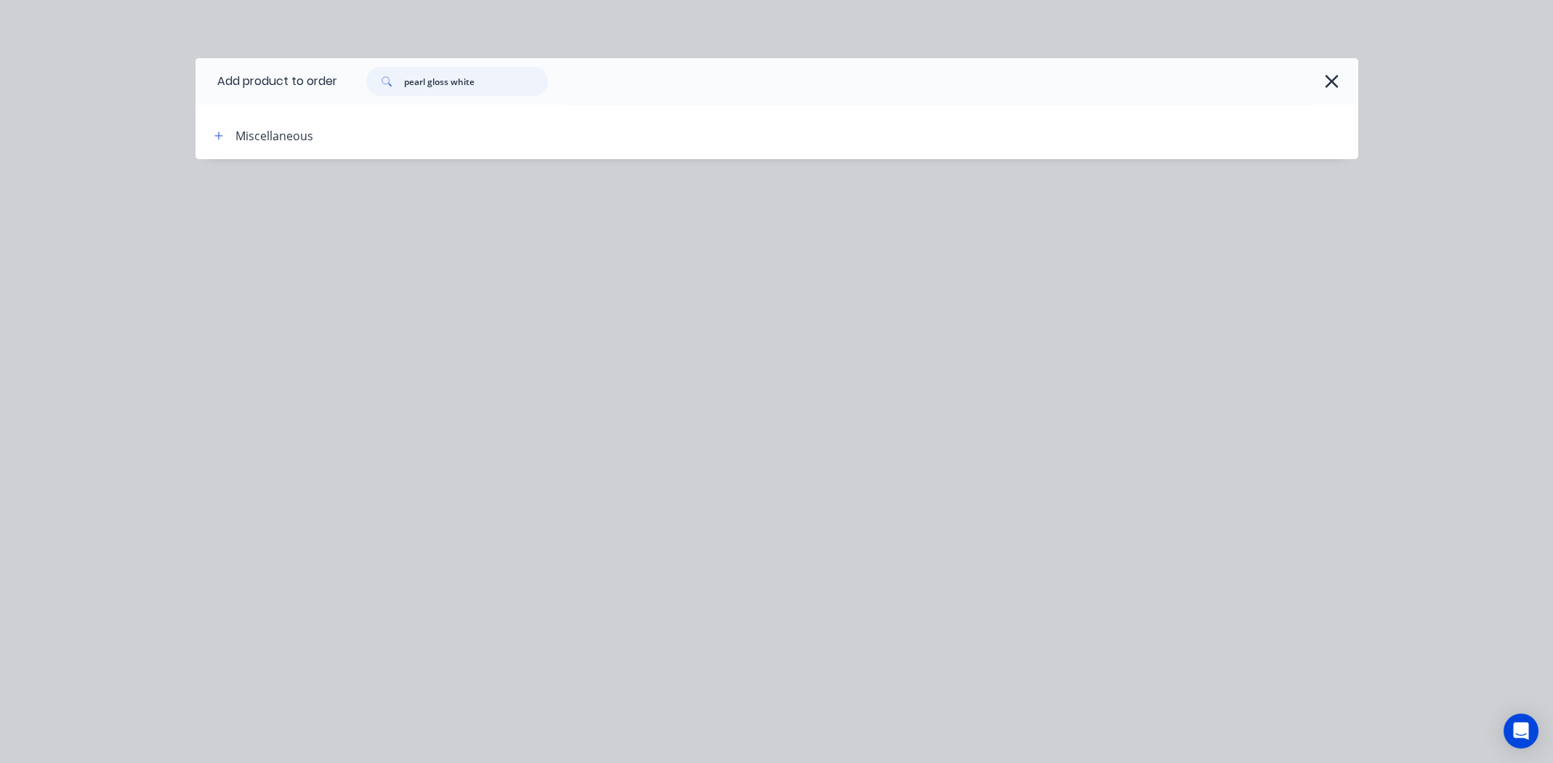
click at [448, 81] on input "pearl gloss white" at bounding box center [476, 81] width 144 height 29
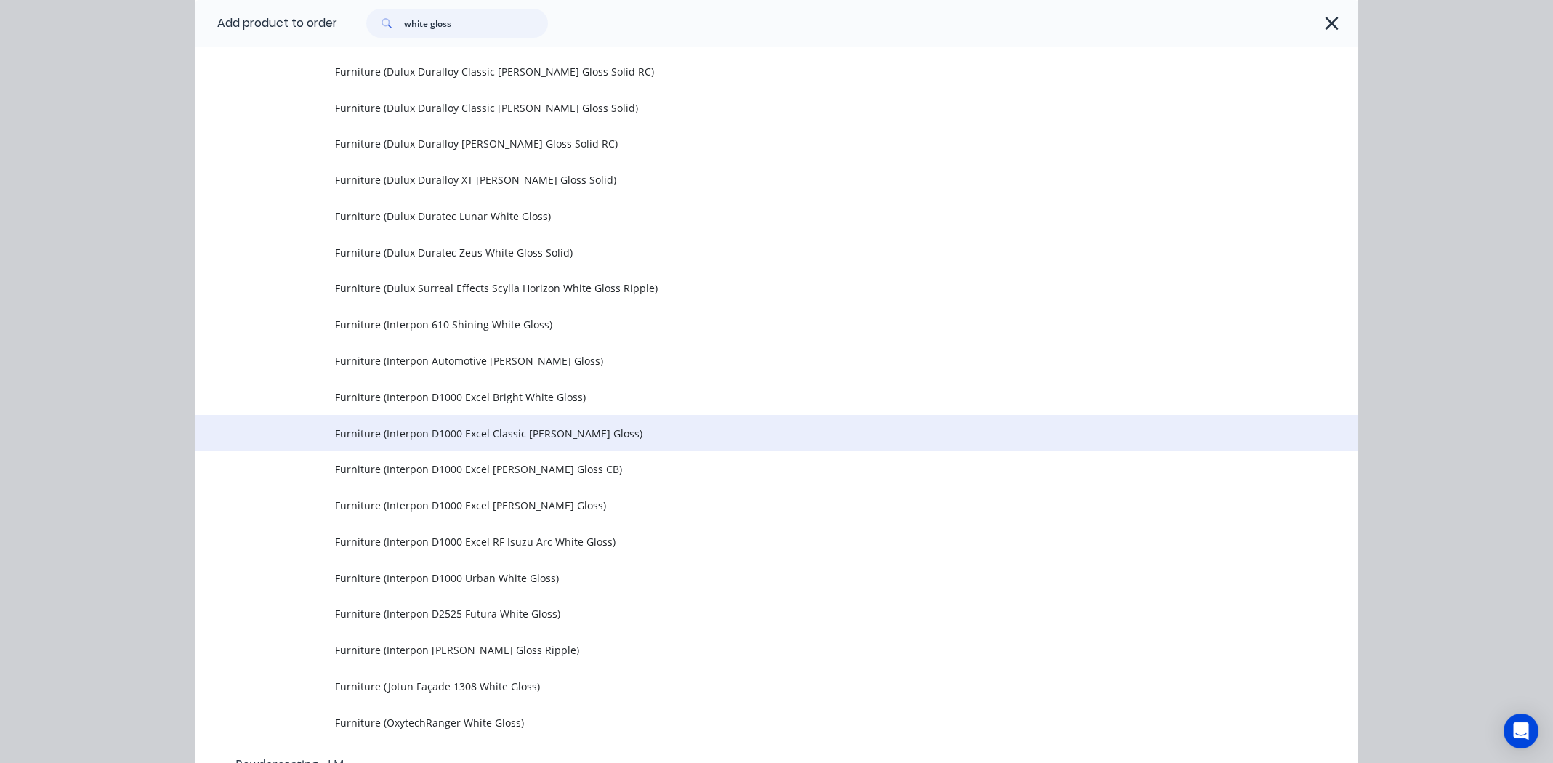
scroll to position [1816, 0]
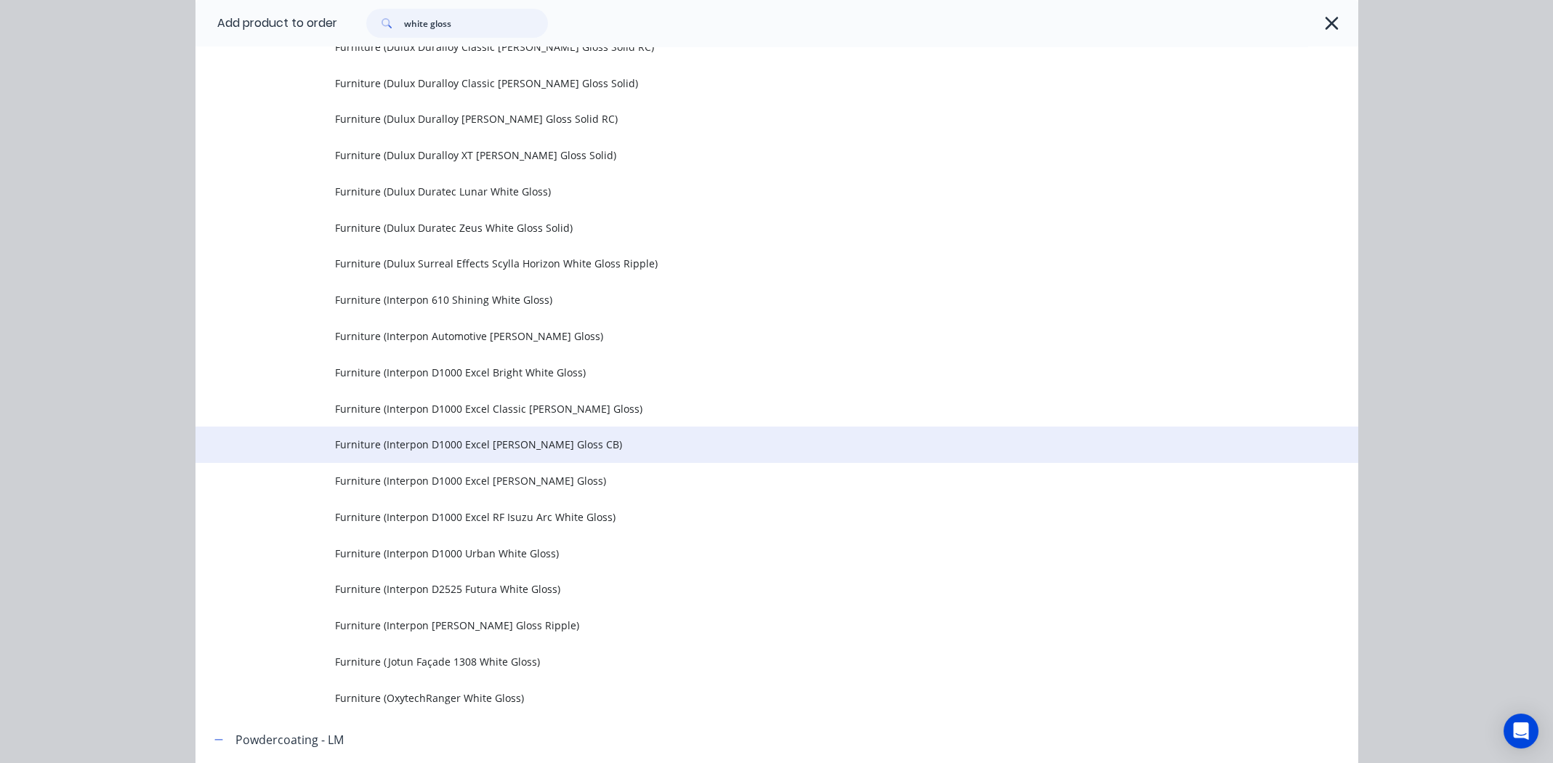
type input "white gloss"
click at [412, 443] on span "Furniture (Interpon D1000 Excel Pearl White Gloss CB)" at bounding box center [744, 444] width 818 height 15
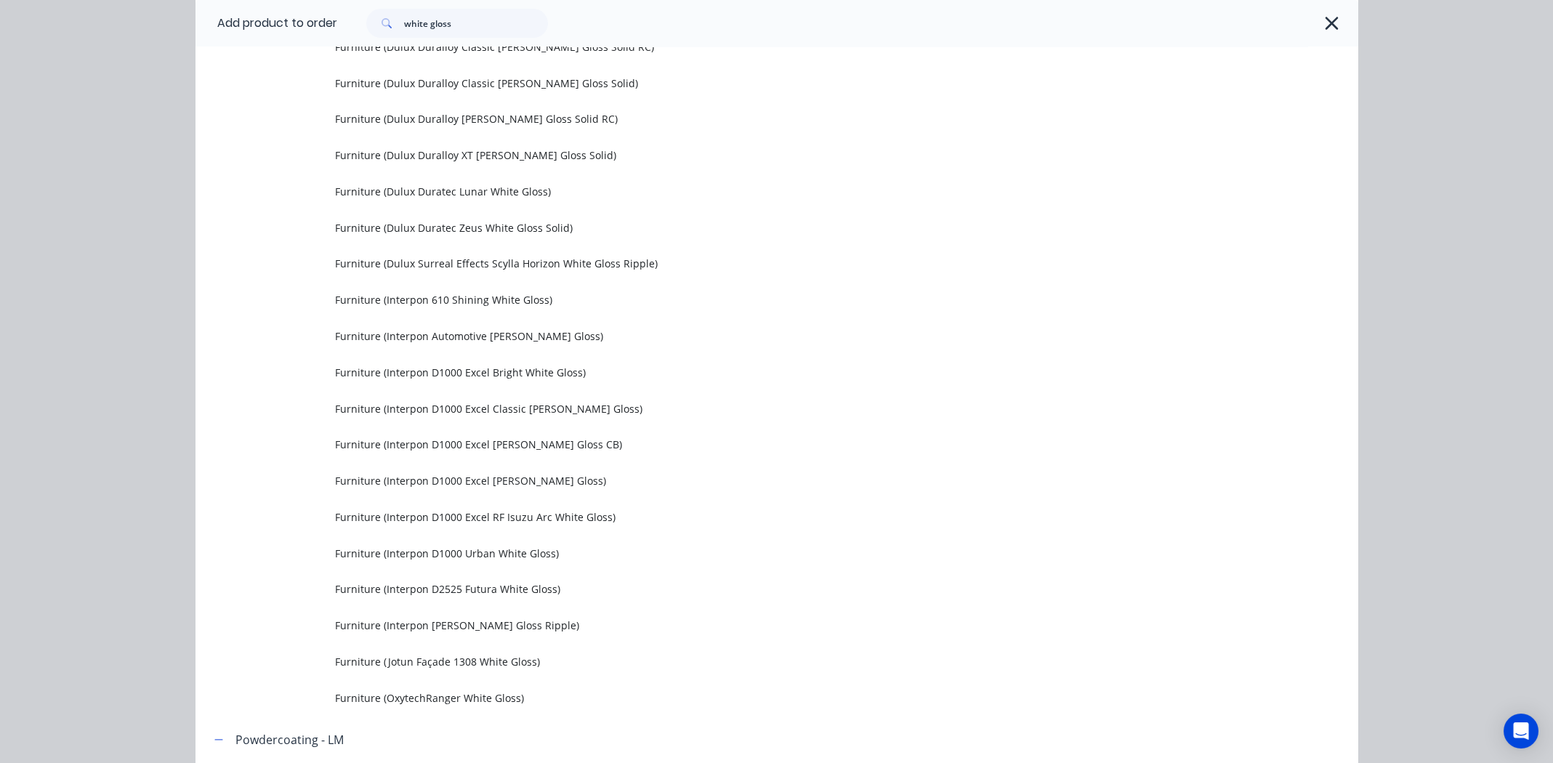
scroll to position [0, 0]
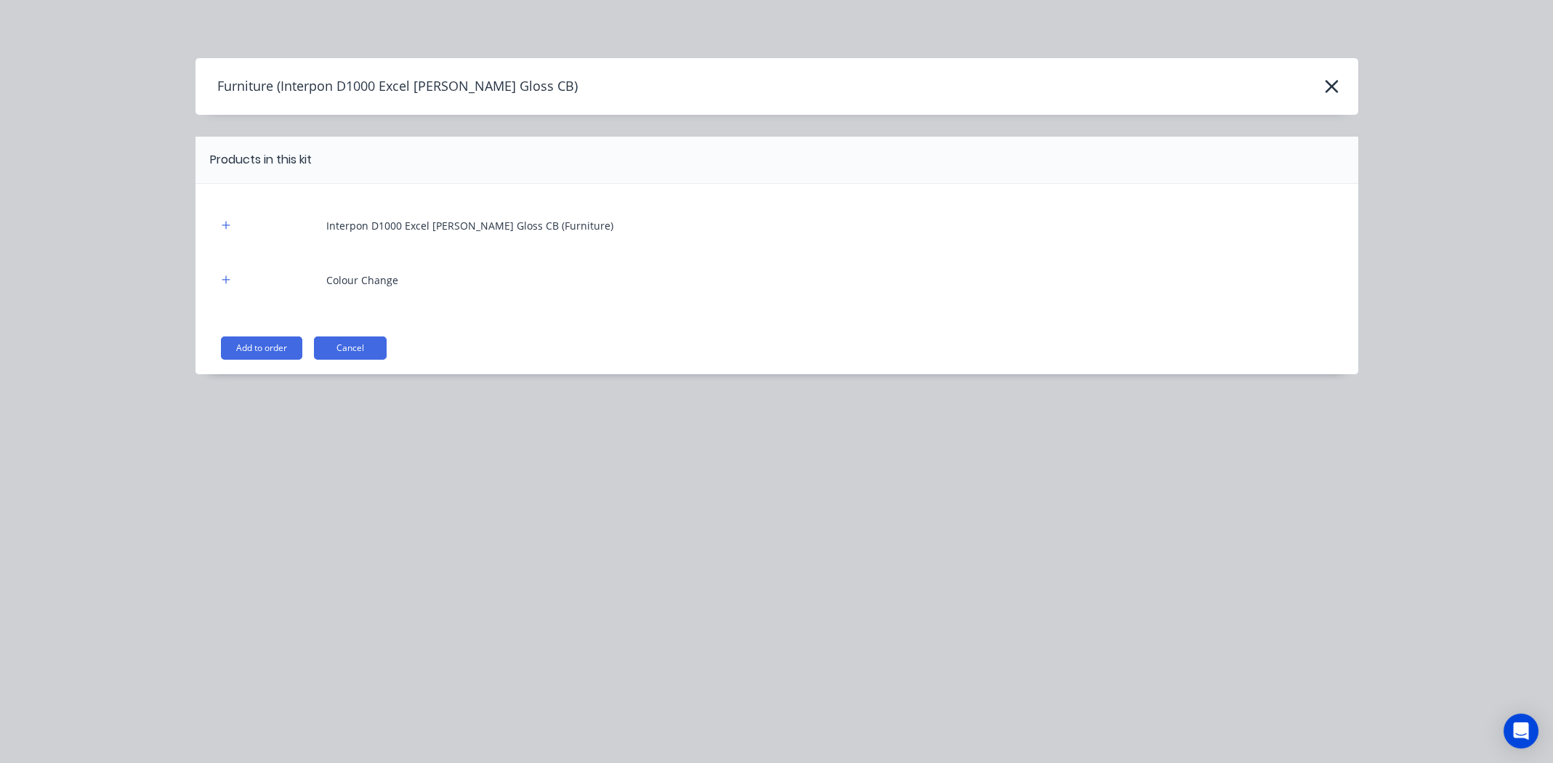
drag, startPoint x: 266, startPoint y: 344, endPoint x: 284, endPoint y: 339, distance: 18.7
click at [267, 344] on button "Add to order" at bounding box center [261, 347] width 81 height 23
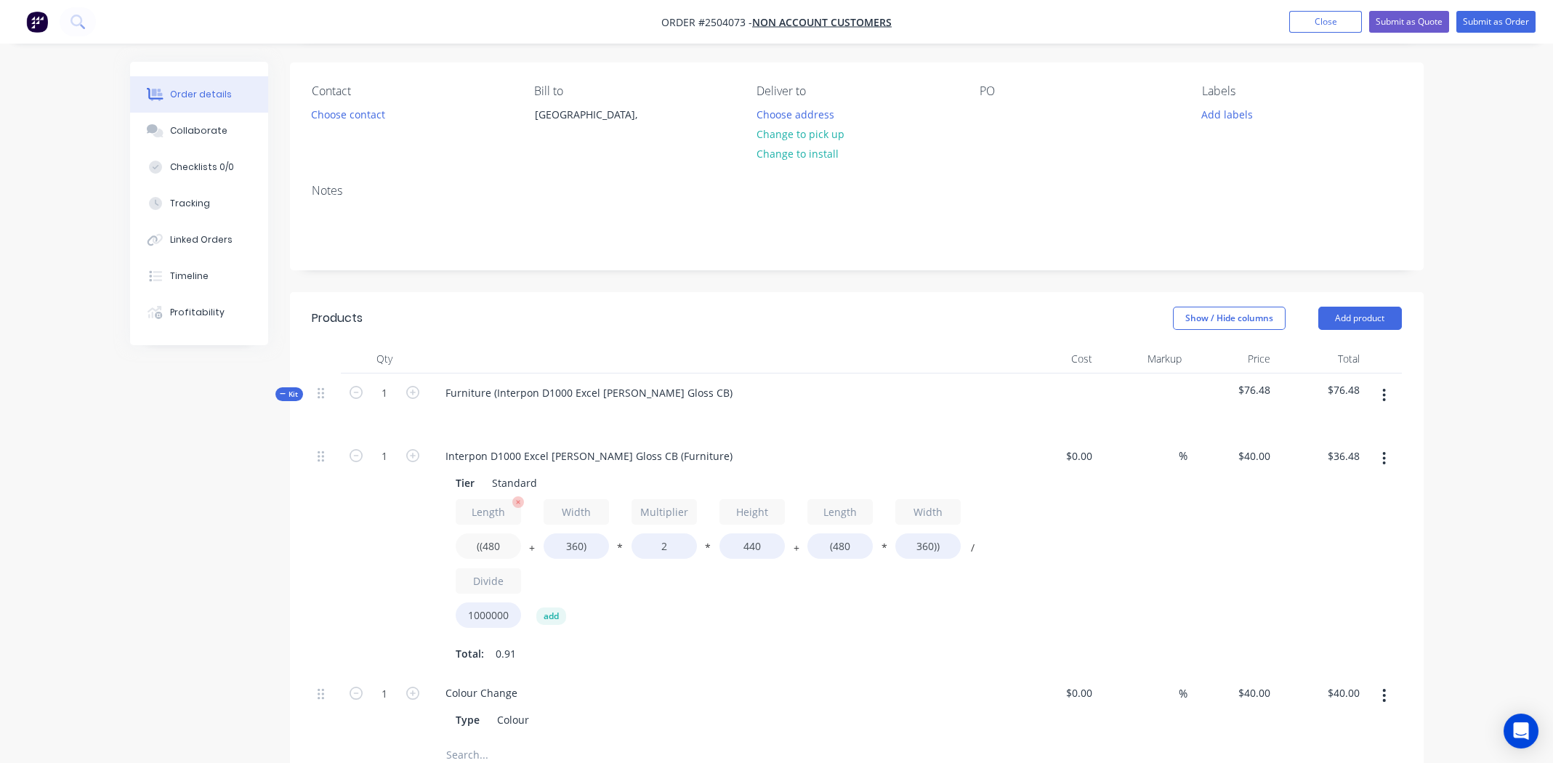
click at [496, 547] on input "((480" at bounding box center [488, 545] width 65 height 25
type input "((1160"
type input "$60.42"
click at [571, 543] on input "360)" at bounding box center [575, 545] width 65 height 25
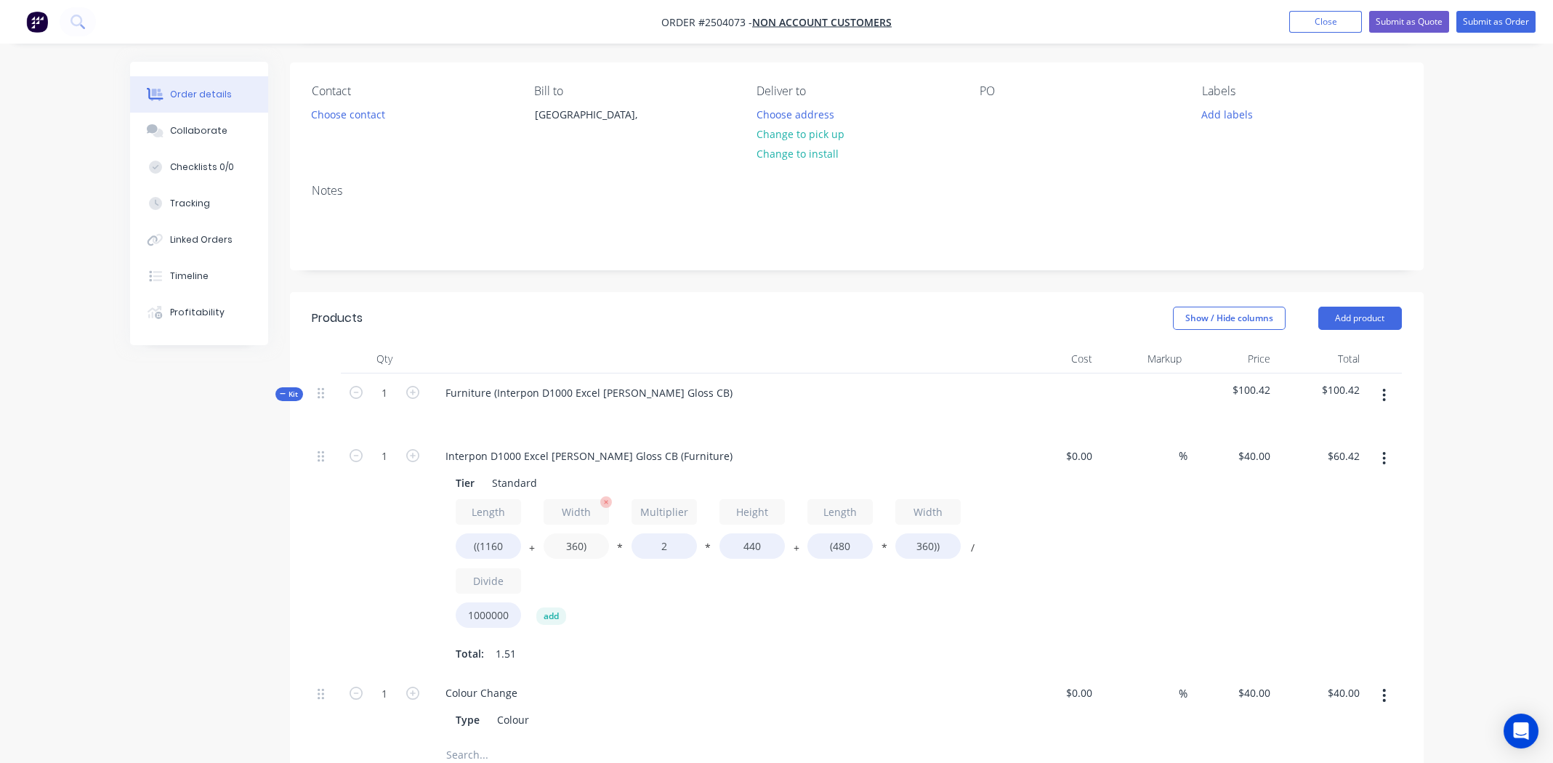
click at [571, 543] on input "360)" at bounding box center [575, 545] width 65 height 25
type input "320)"
type input "$59.01"
click at [747, 547] on input "440" at bounding box center [751, 545] width 65 height 25
click at [745, 547] on input "440" at bounding box center [751, 545] width 65 height 25
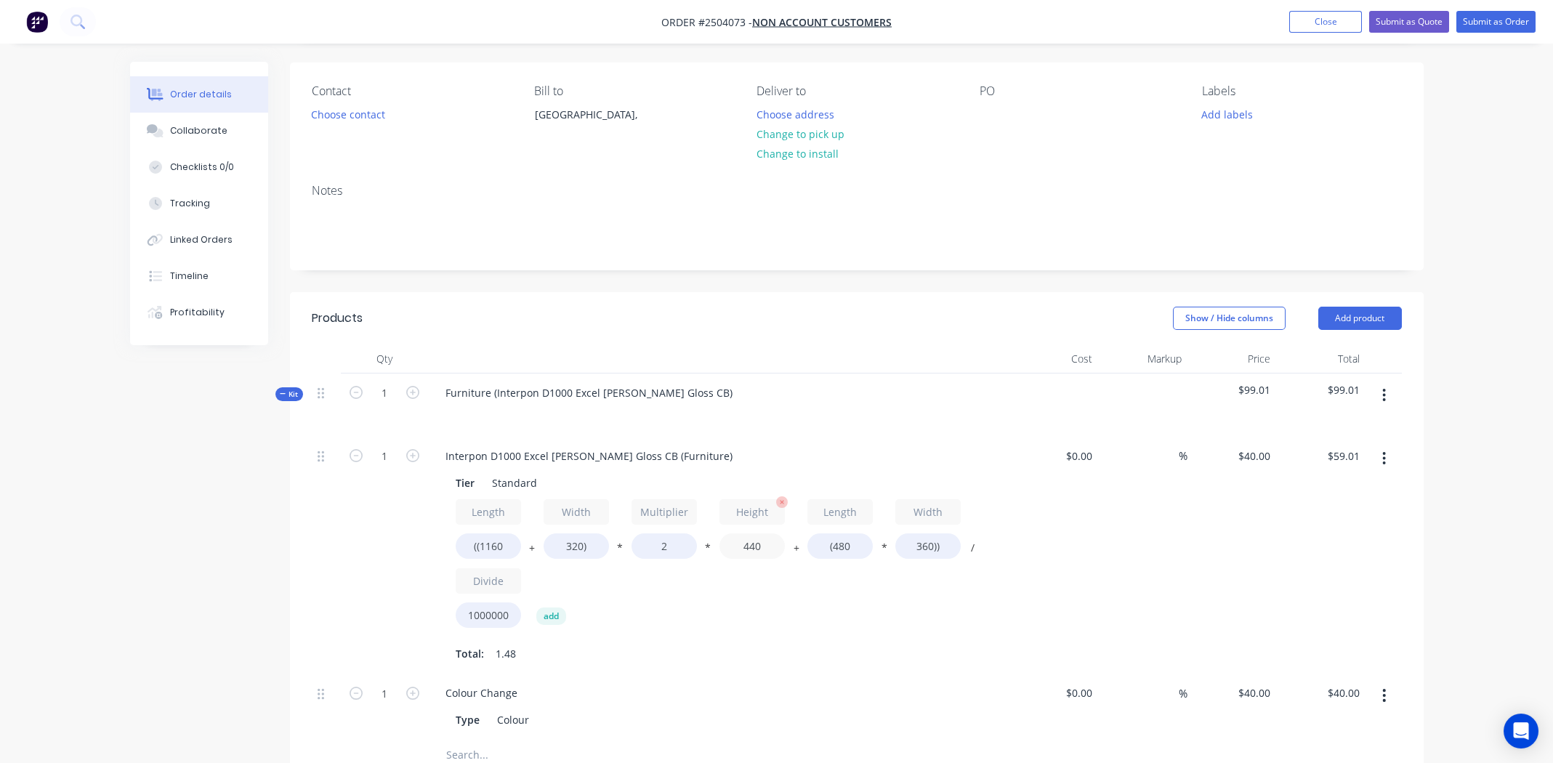
click at [748, 546] on input "440" at bounding box center [751, 545] width 65 height 25
type input "300"
type input "$42.43"
click at [837, 546] on input "(480" at bounding box center [839, 545] width 65 height 25
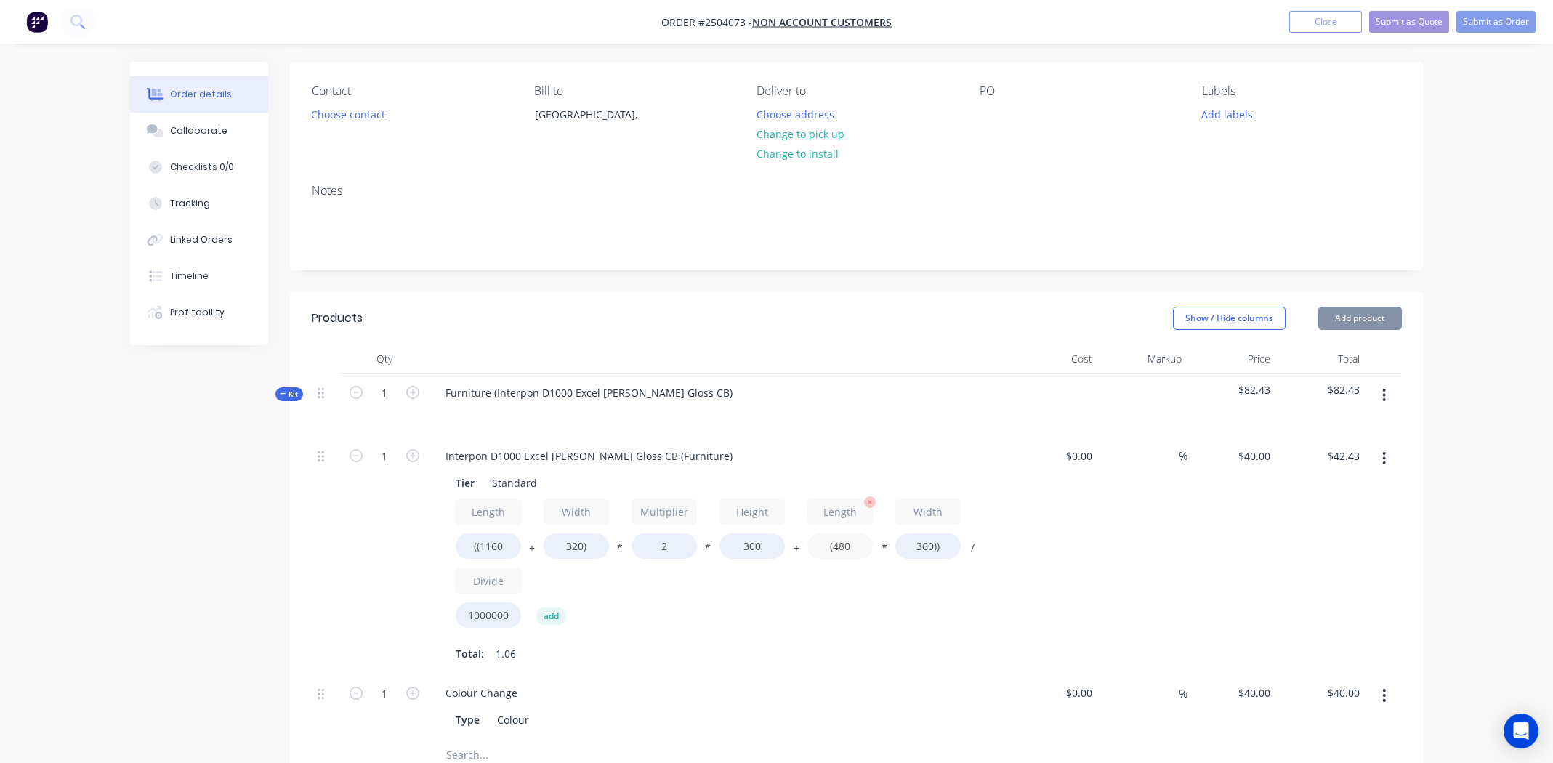
click at [837, 546] on input "(480" at bounding box center [839, 545] width 65 height 25
type input "(1160"
type input "$52.22"
click at [919, 545] on input "360))" at bounding box center [927, 545] width 65 height 25
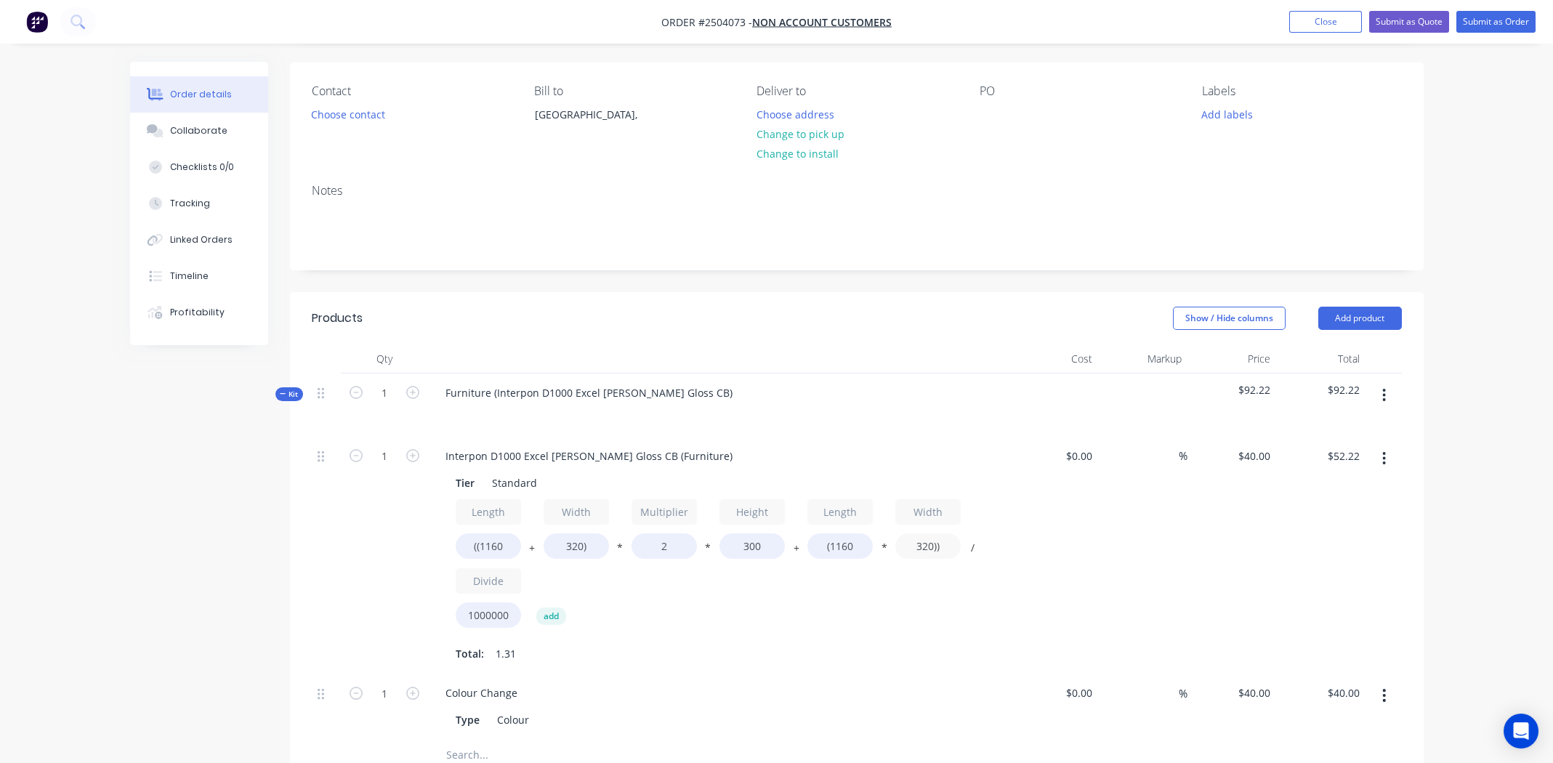
type input "320))"
type input "$50.37"
click at [825, 587] on div "Length ((1160 + Width 320) * Multiplier 2 * Height 300 + Length (1160 * Width 3…" at bounding box center [719, 566] width 526 height 135
click at [1383, 452] on icon "button" at bounding box center [1384, 458] width 3 height 13
click at [1315, 549] on div "Delete" at bounding box center [1333, 554] width 112 height 21
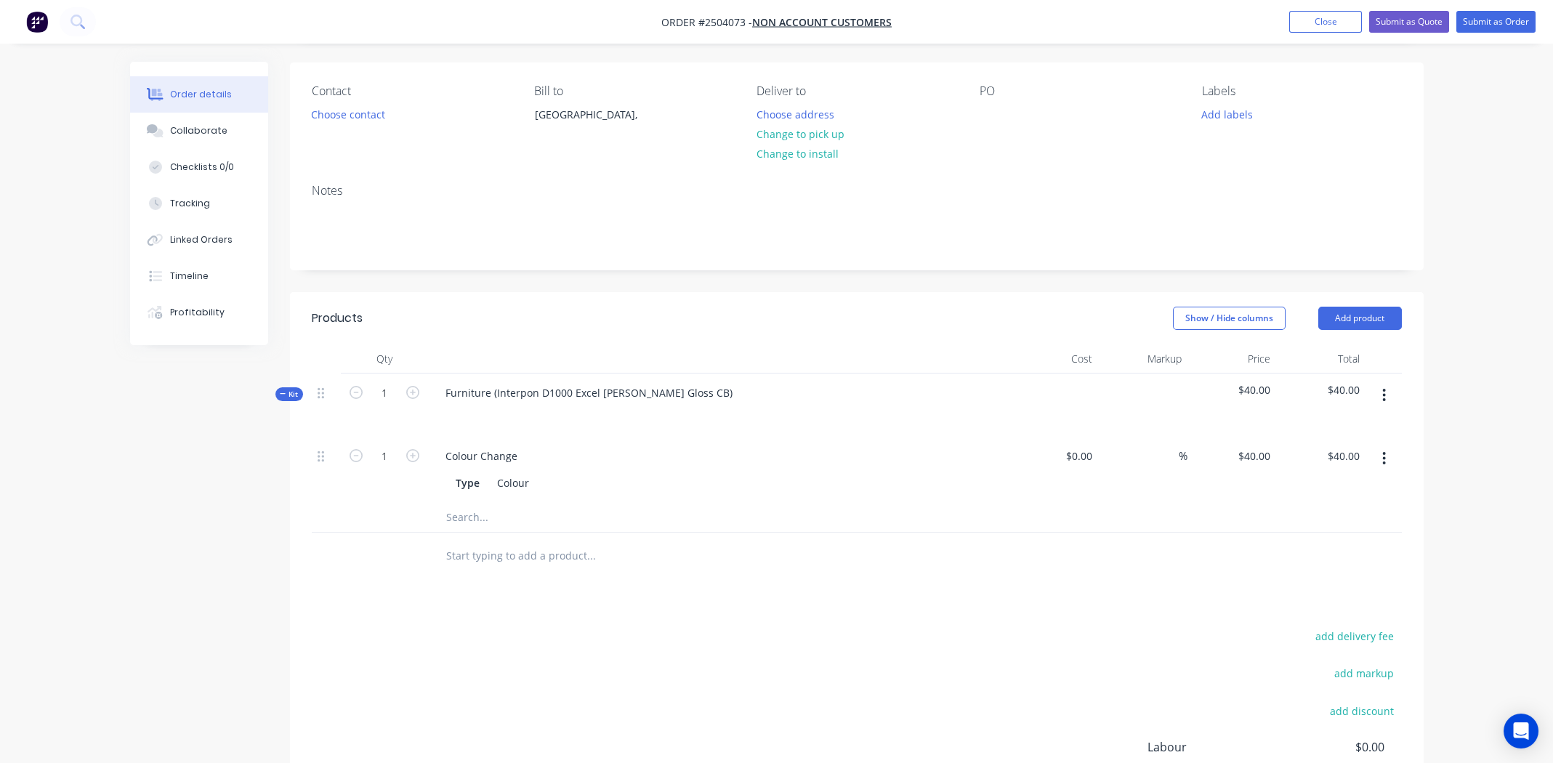
click at [1385, 394] on icon "button" at bounding box center [1384, 395] width 3 height 13
click at [1323, 432] on div "Add product to kit" at bounding box center [1333, 433] width 112 height 21
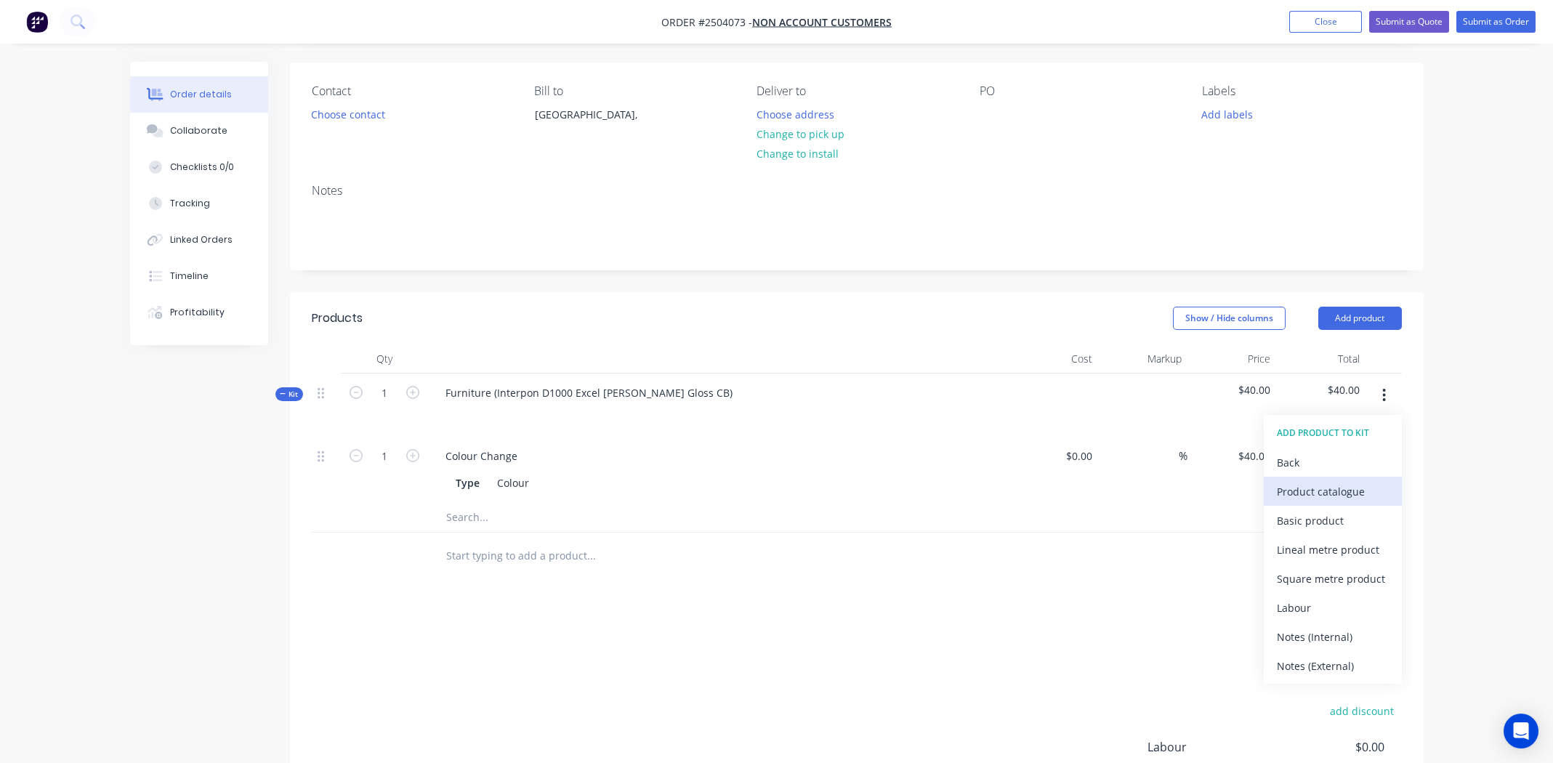
click at [1305, 497] on div "Product catalogue" at bounding box center [1333, 491] width 112 height 21
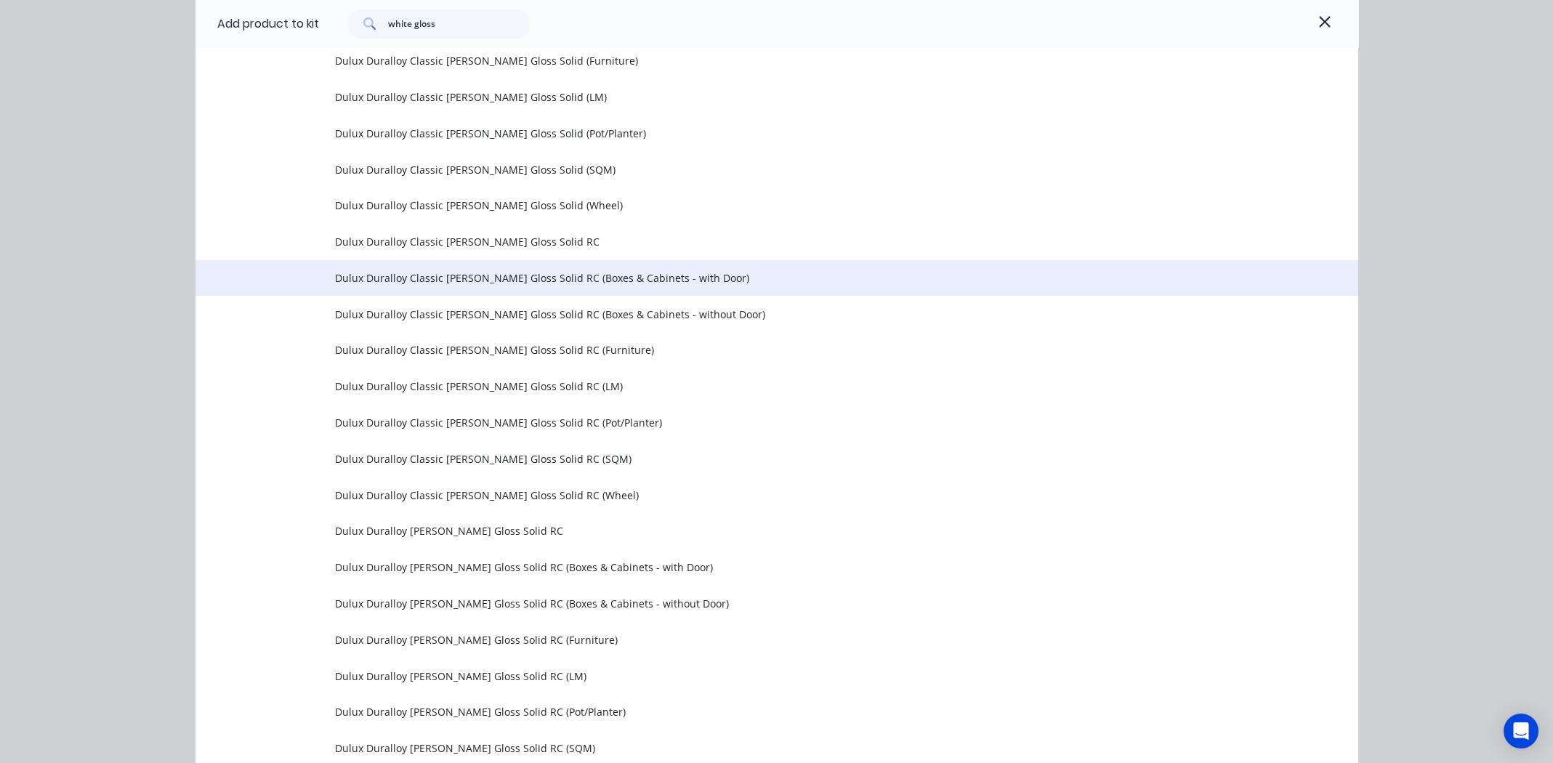
scroll to position [1162, 0]
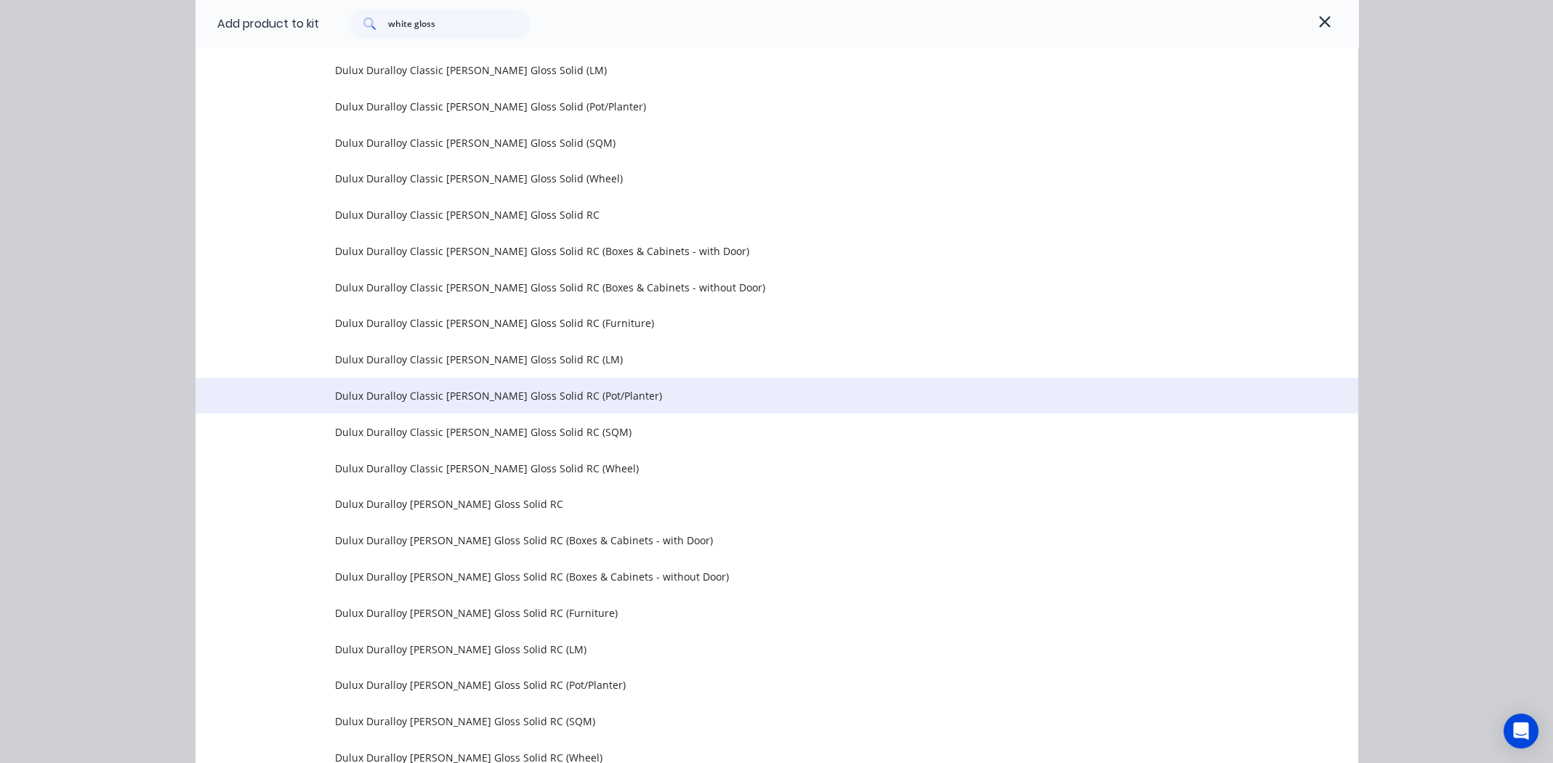
click at [410, 395] on span "Dulux Duralloy Classic Pearl White Gloss Solid RC (Pot/Planter)" at bounding box center [744, 395] width 818 height 15
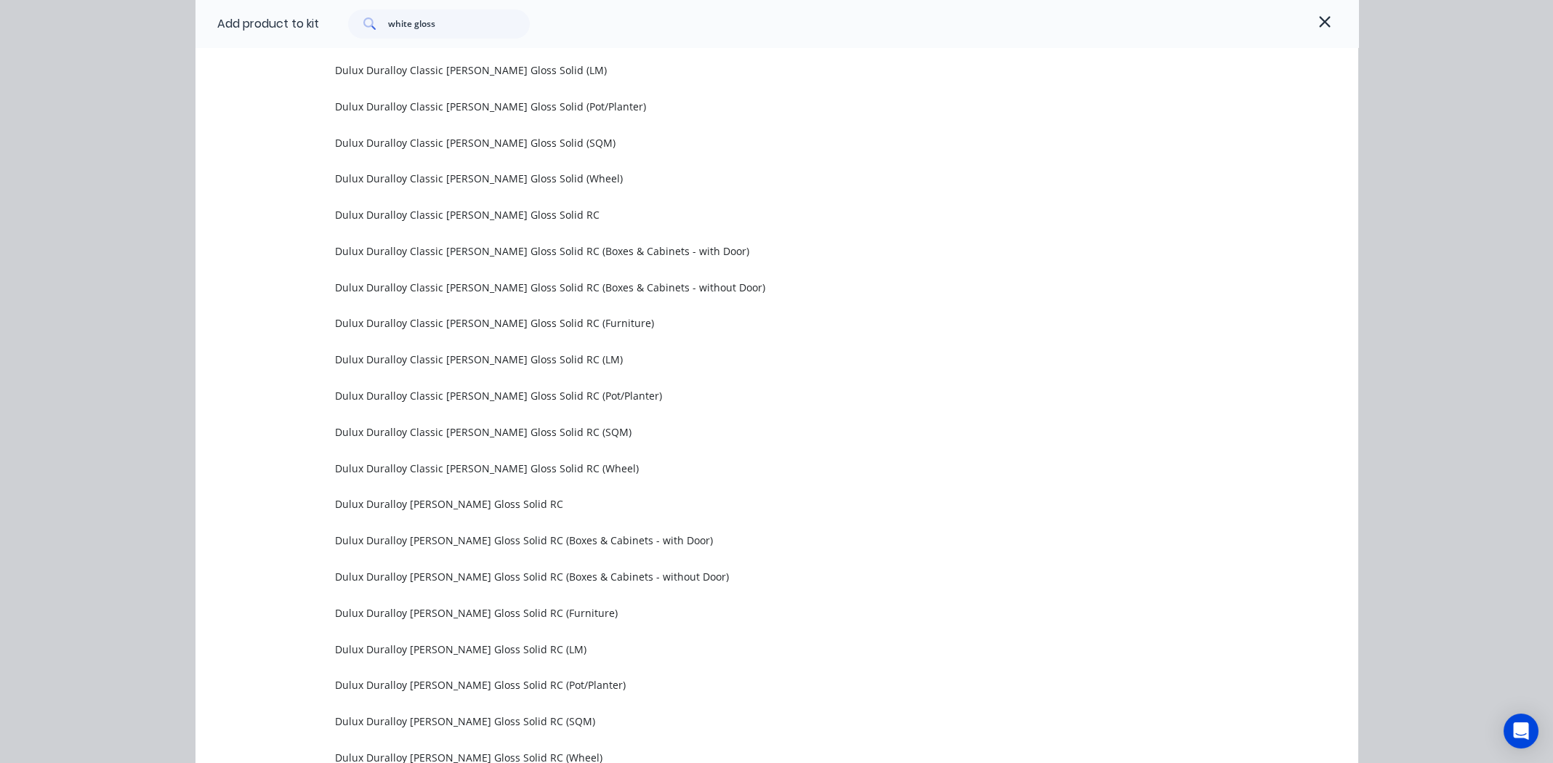
scroll to position [0, 0]
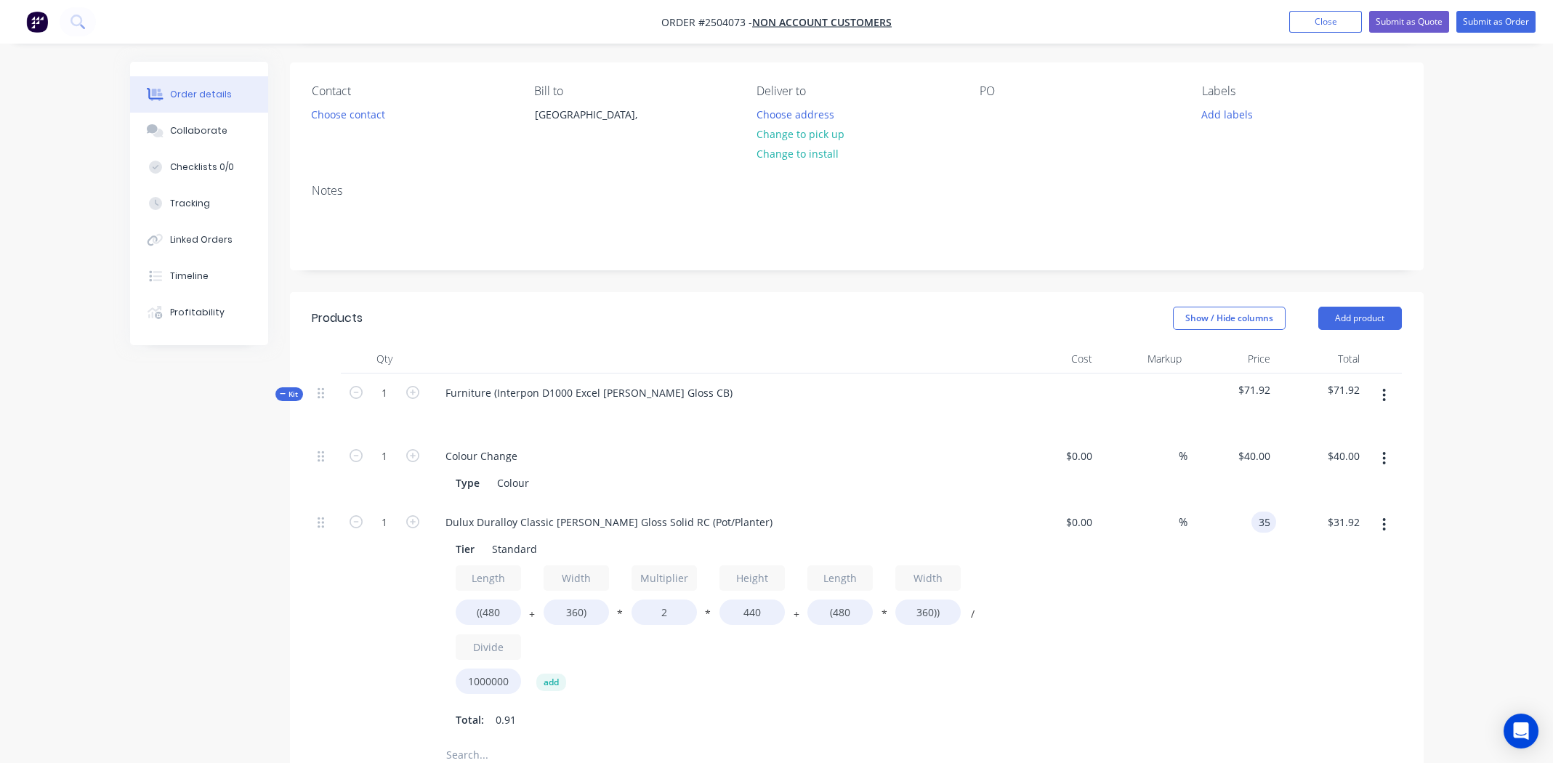
click at [1257, 520] on input "35" at bounding box center [1266, 522] width 19 height 21
type input "$40.00"
type input "$36.48"
click at [1183, 575] on div "%" at bounding box center [1142, 622] width 89 height 238
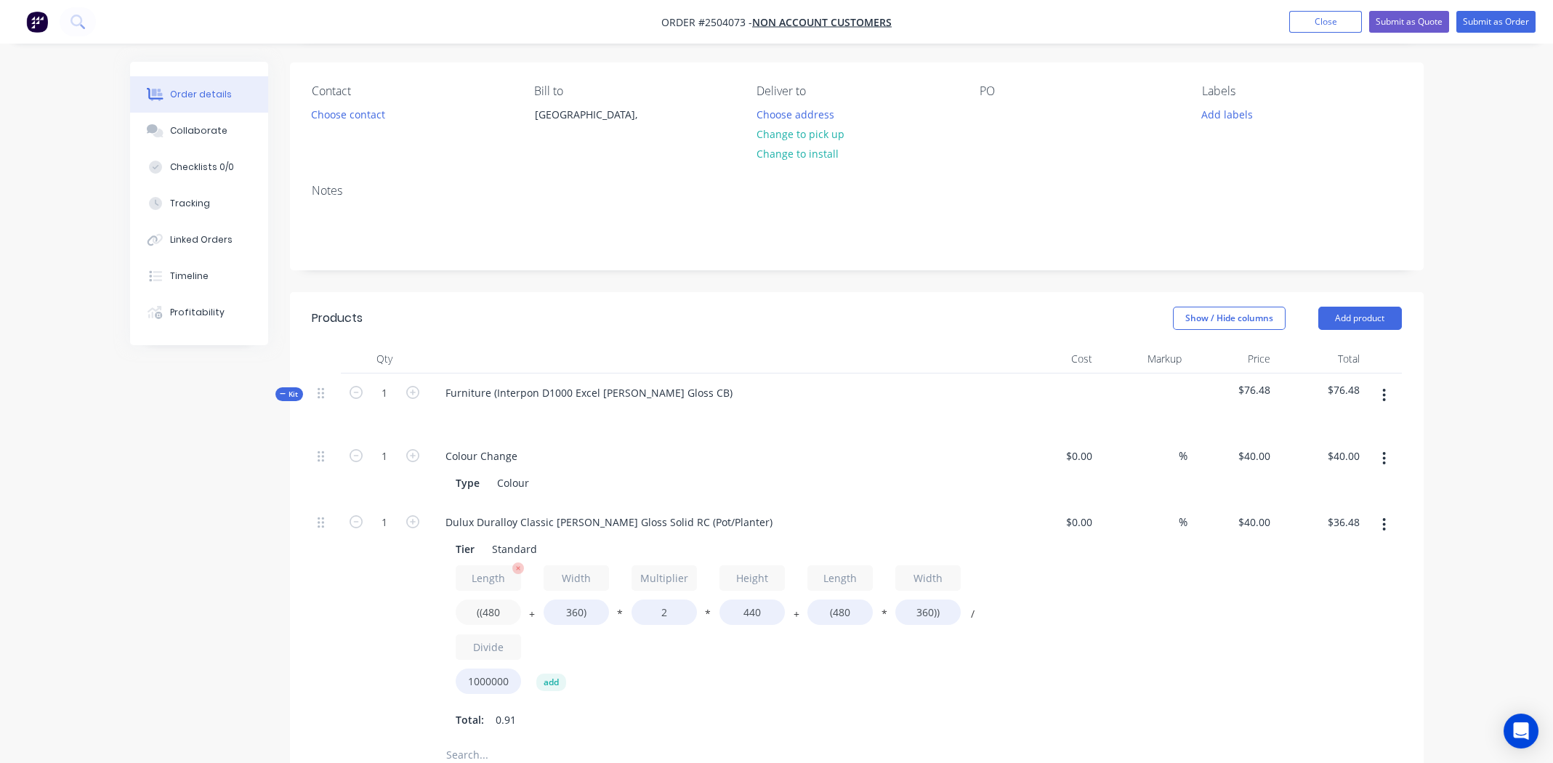
click at [485, 613] on input "((480" at bounding box center [488, 611] width 65 height 25
click at [487, 613] on input "((480" at bounding box center [488, 611] width 65 height 25
type input "((1160"
type input "$60.42"
click at [574, 605] on input "360)" at bounding box center [575, 611] width 65 height 25
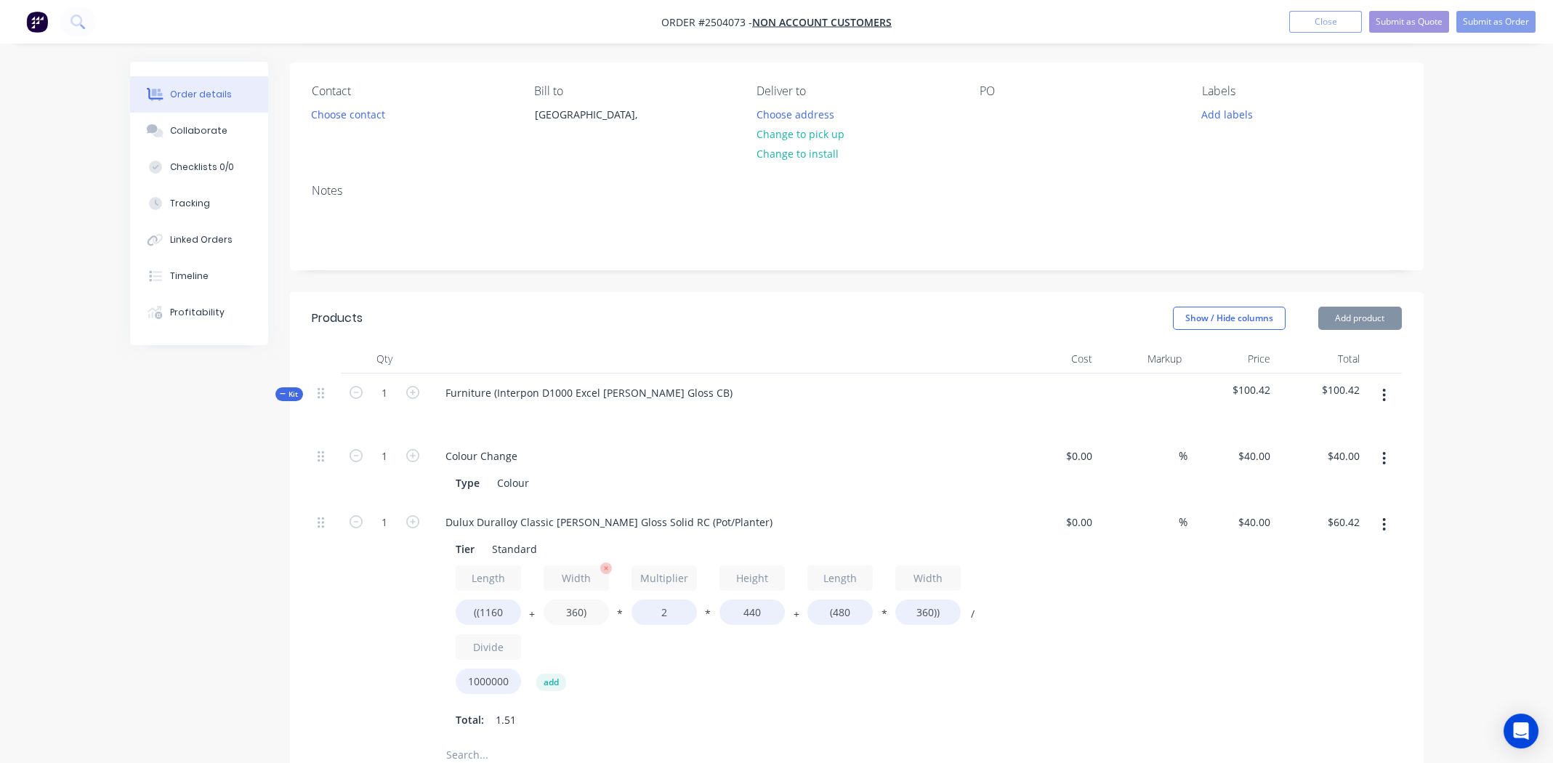
click at [574, 605] on input "360)" at bounding box center [575, 611] width 65 height 25
type input "320)"
type input "$59.01"
click at [748, 609] on input "440" at bounding box center [751, 611] width 65 height 25
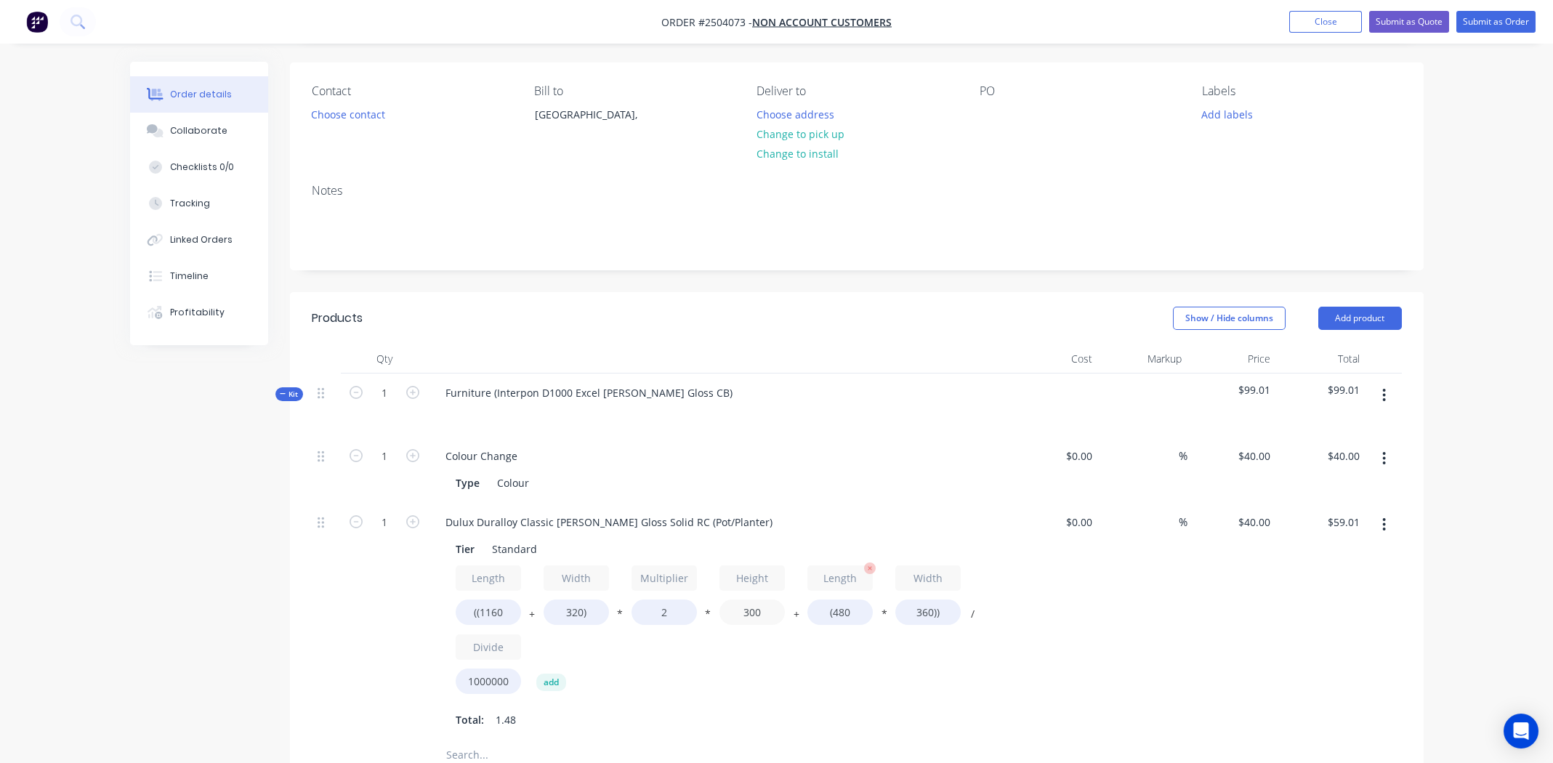
type input "300"
type input "$42.43"
click at [840, 615] on input "(480" at bounding box center [839, 611] width 65 height 25
click at [841, 615] on input "(480" at bounding box center [839, 611] width 65 height 25
type input "(1160"
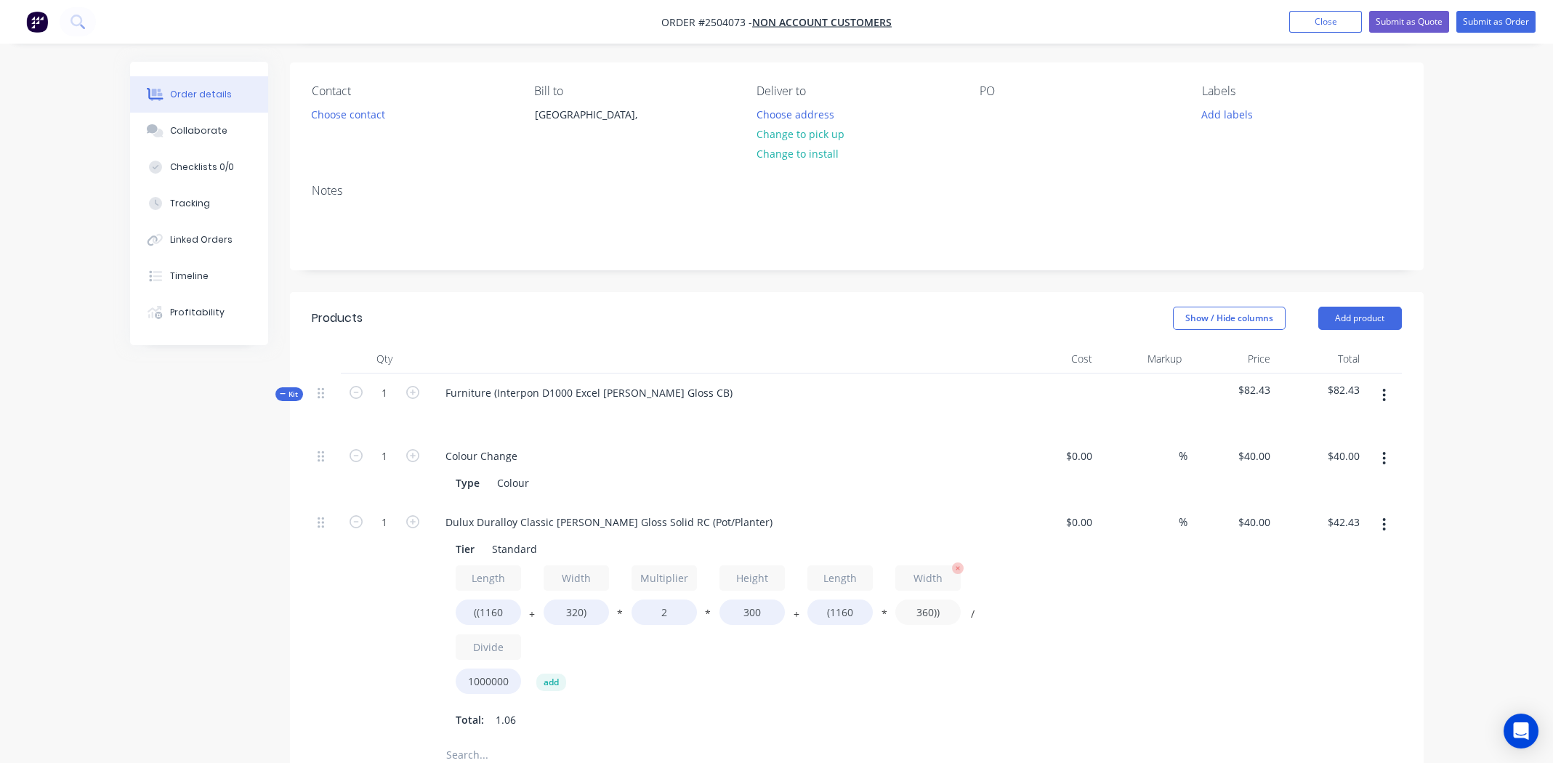
type input "$52.22"
click at [923, 614] on input "360))" at bounding box center [927, 611] width 65 height 25
type input "320))"
type input "$50.37"
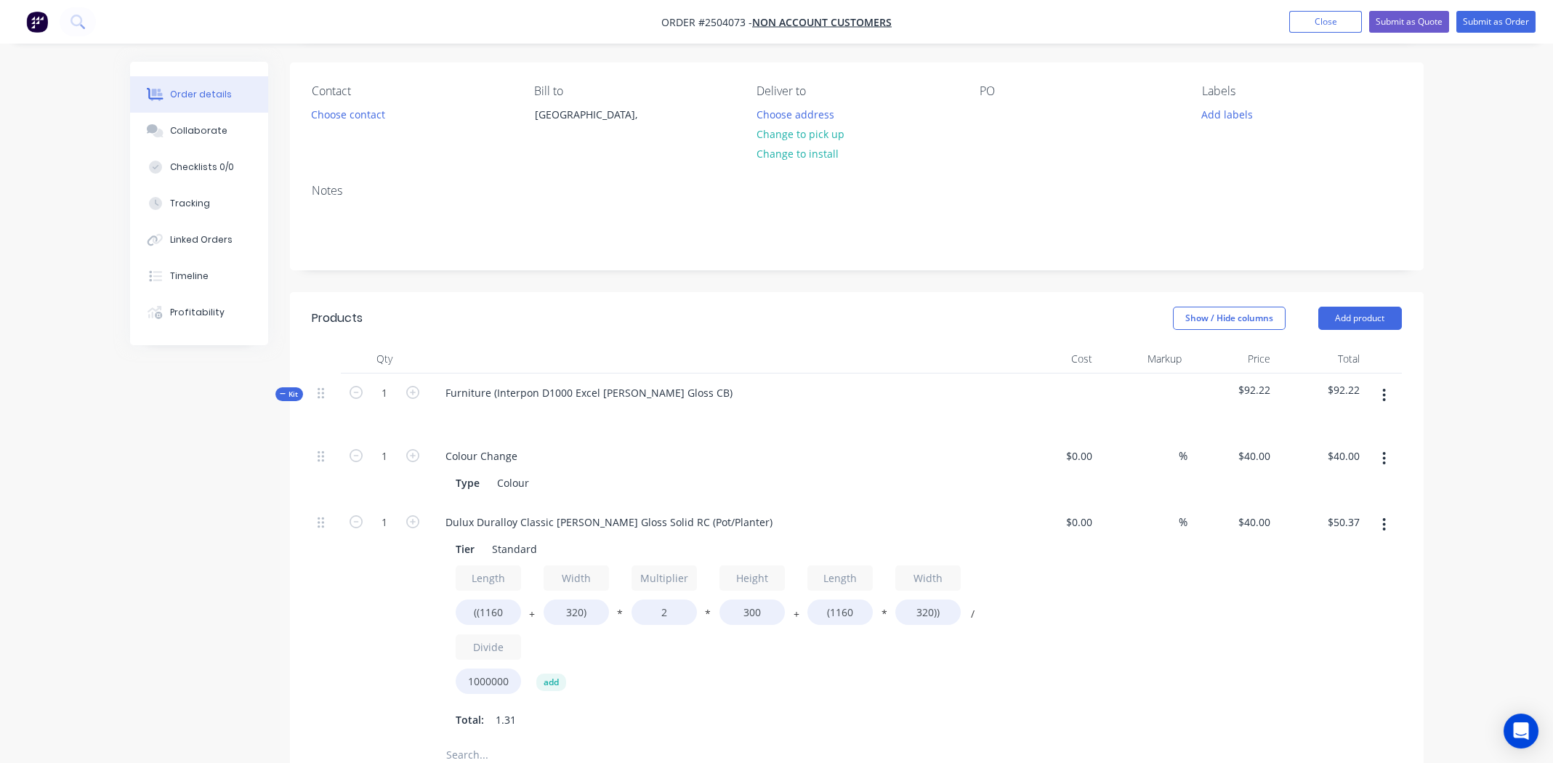
click at [1083, 600] on div "$0.00 $0.00" at bounding box center [1053, 622] width 89 height 238
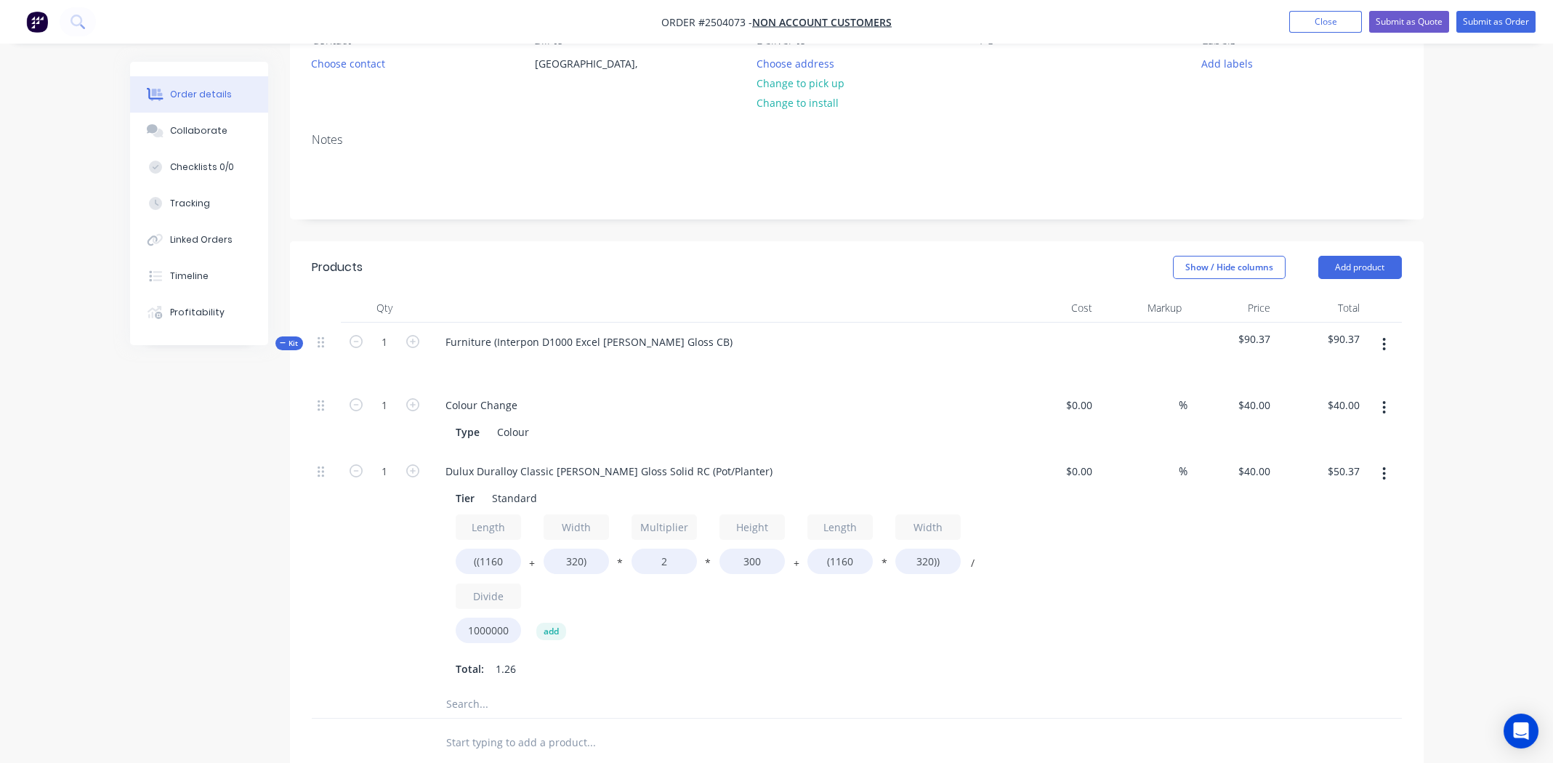
scroll to position [244, 0]
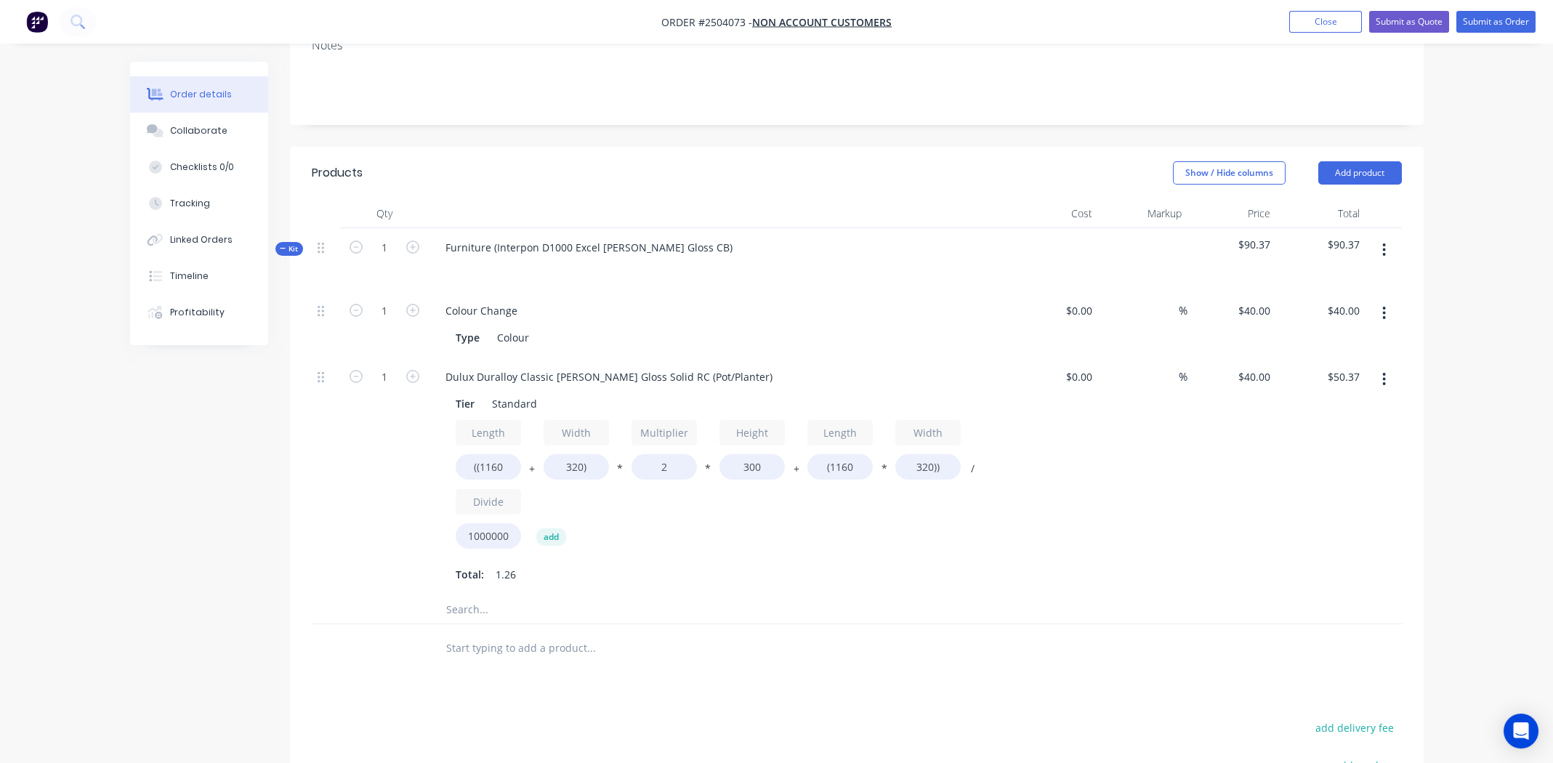
click at [799, 543] on div "Length ((1160 + Width 320) * Multiplier 2 * Height 300 + Length (1160 * Width 3…" at bounding box center [719, 487] width 526 height 135
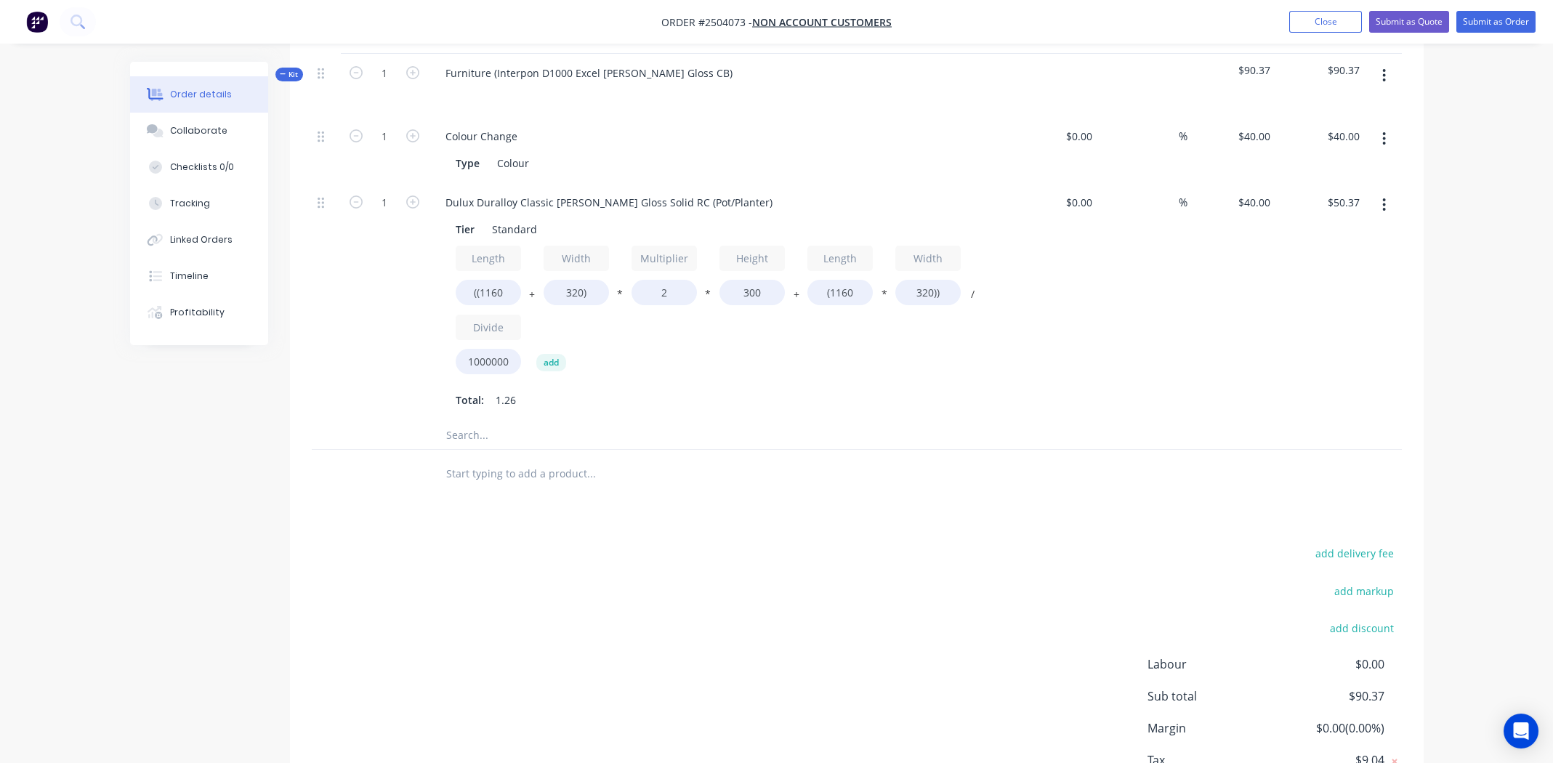
scroll to position [159, 0]
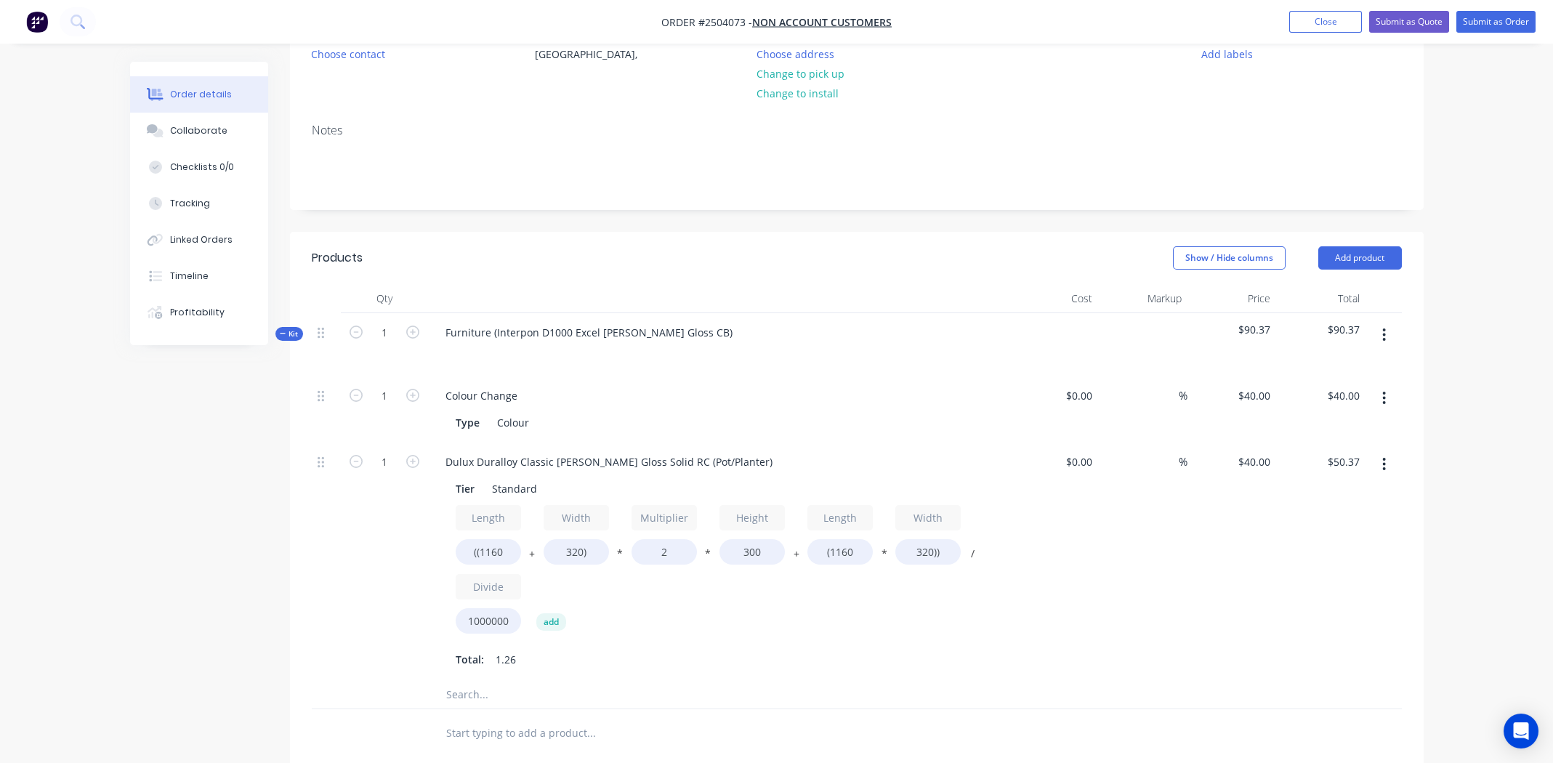
click at [1379, 332] on button "button" at bounding box center [1384, 335] width 34 height 26
click at [1330, 376] on div "Add product to kit" at bounding box center [1333, 373] width 112 height 21
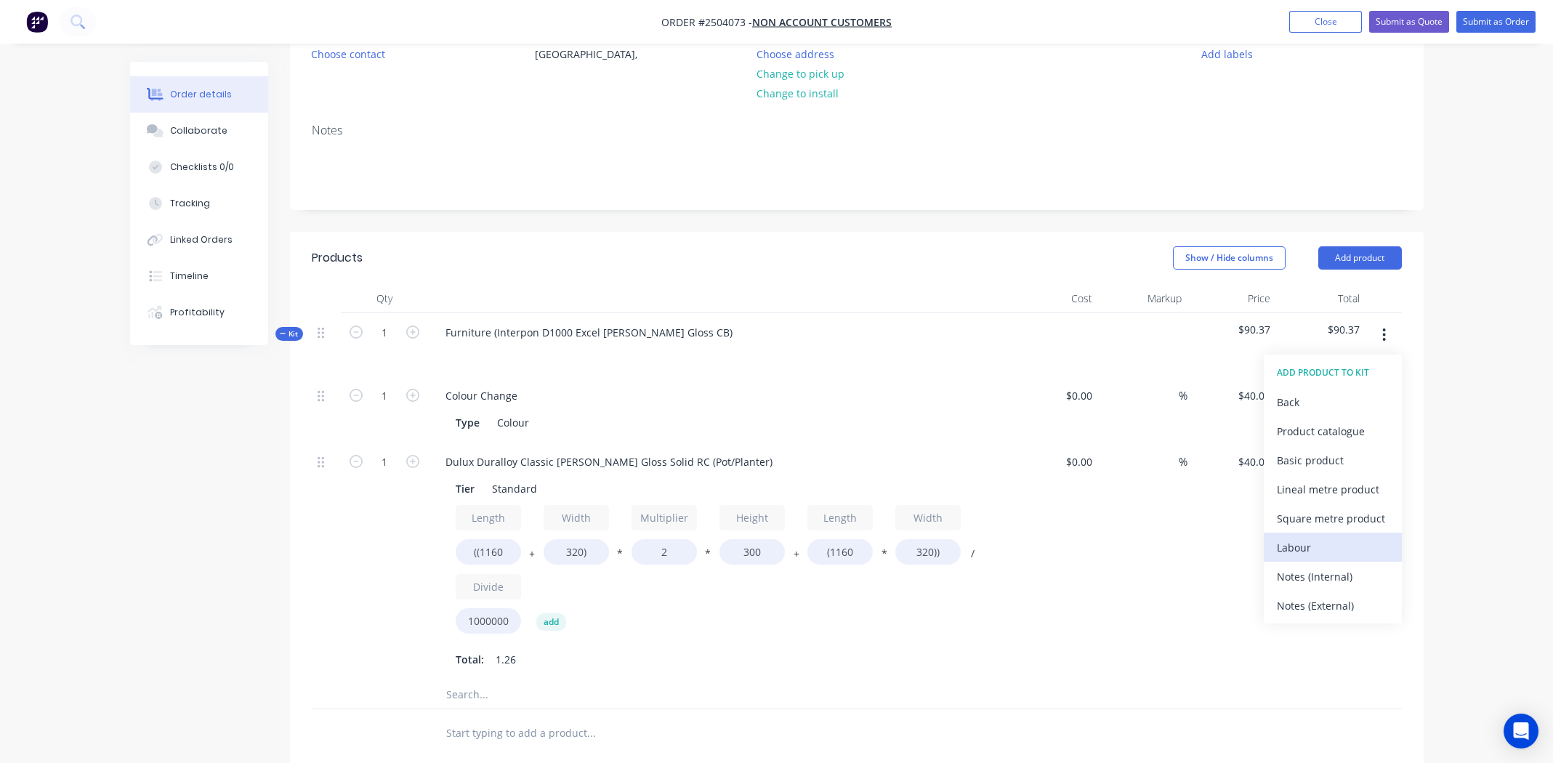
click at [1325, 540] on div "Labour" at bounding box center [1333, 547] width 112 height 21
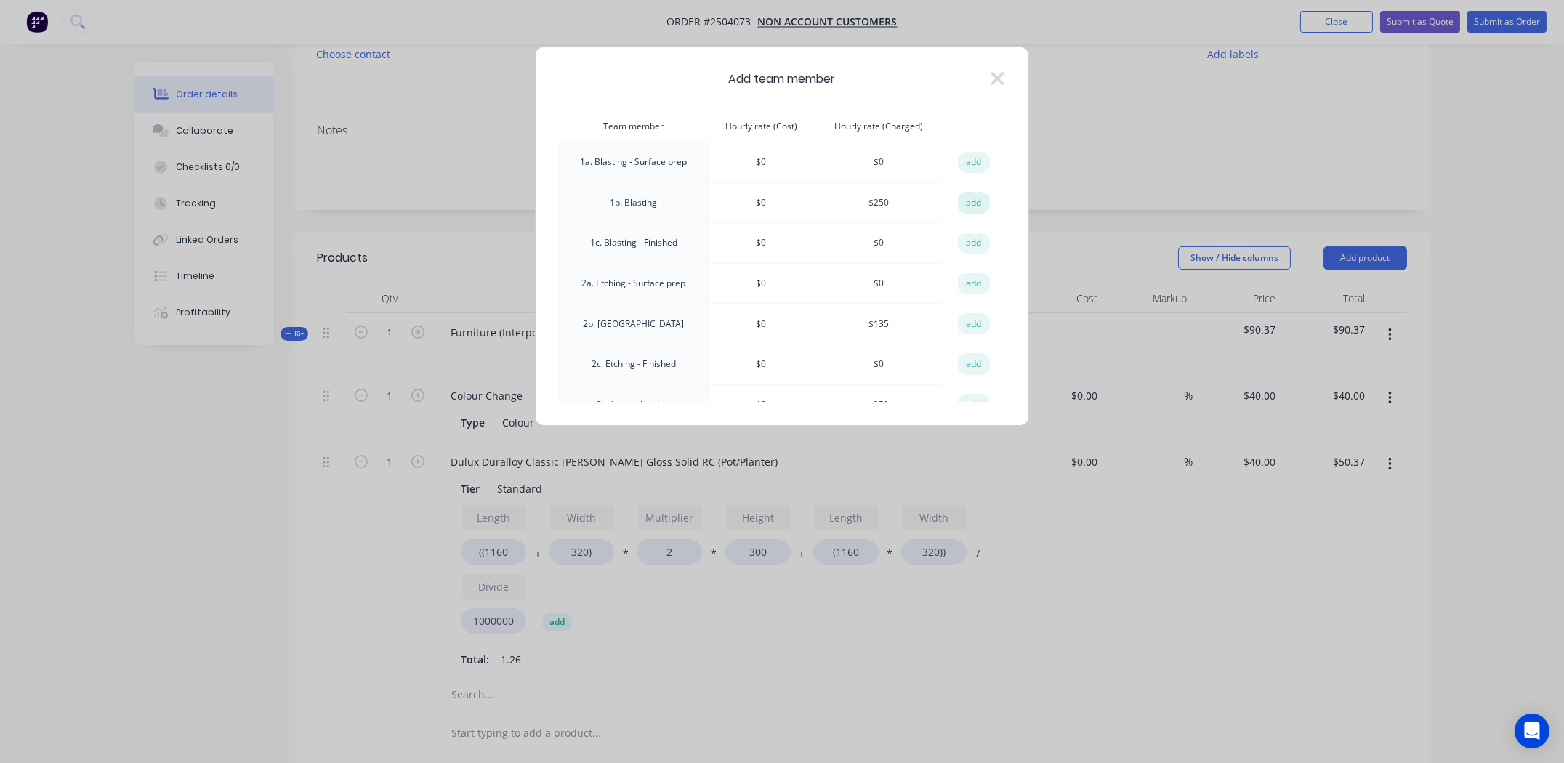
click at [980, 206] on button "add" at bounding box center [974, 203] width 32 height 22
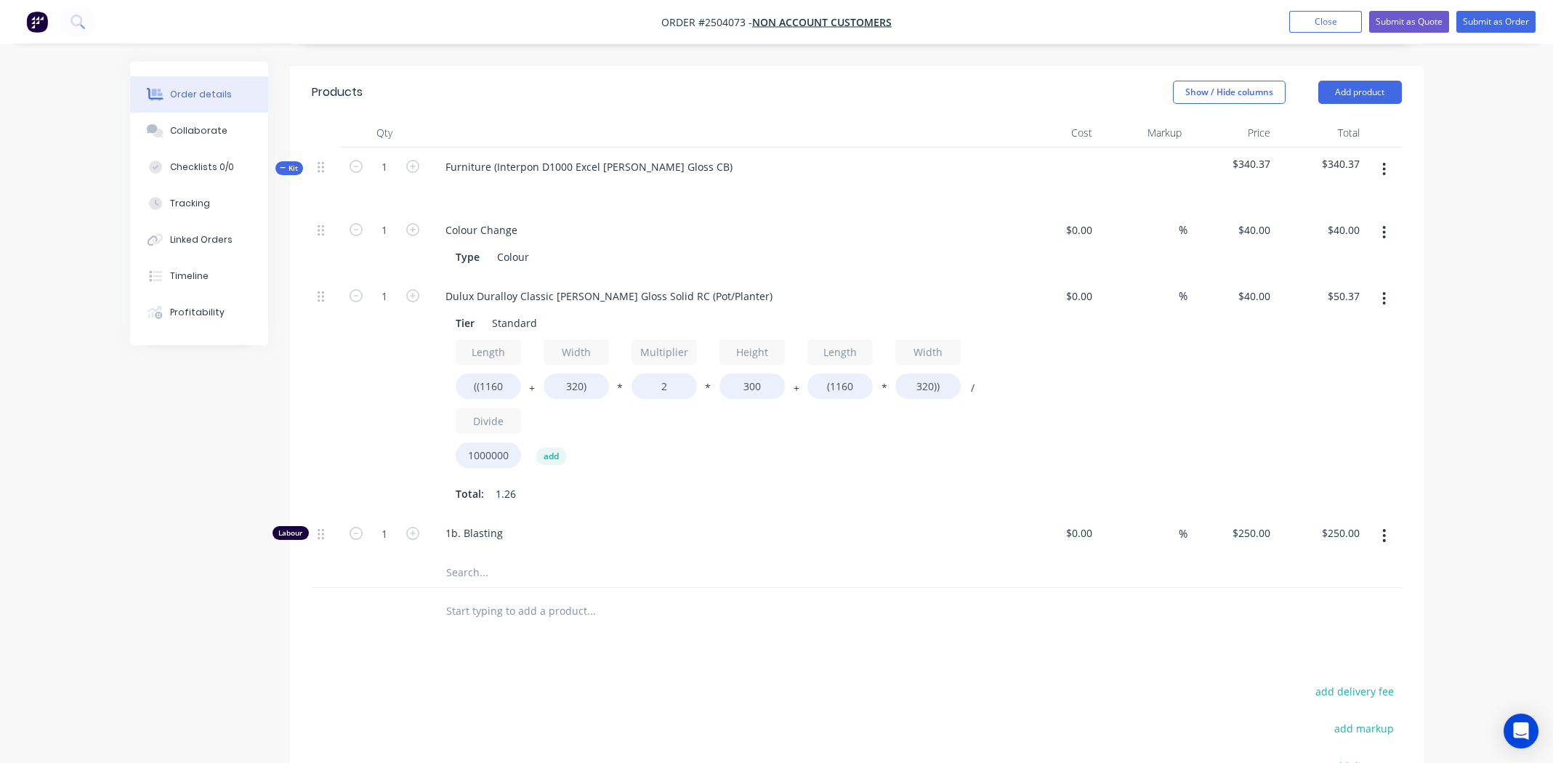
scroll to position [565, 0]
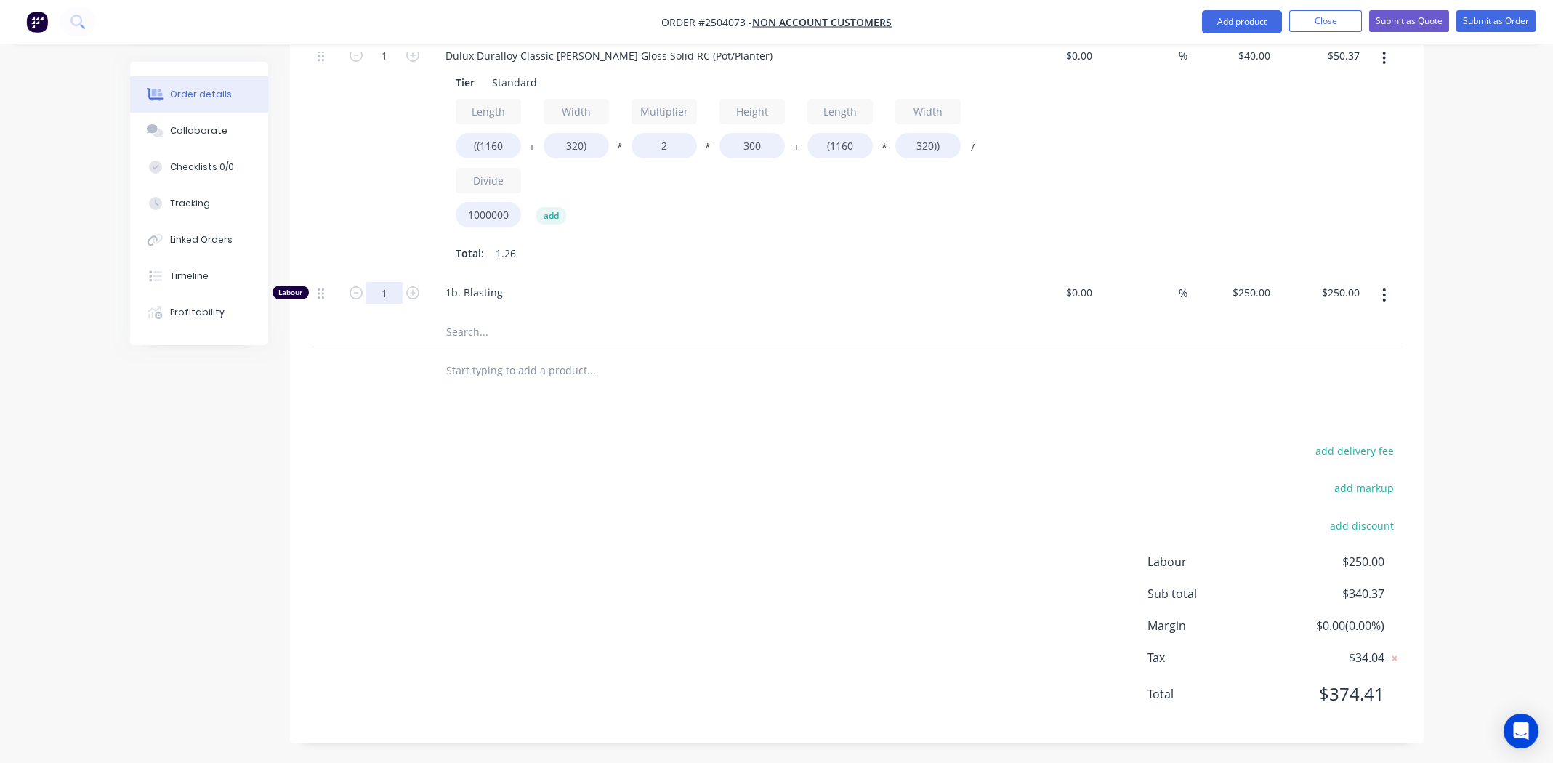
click at [373, 288] on input "1" at bounding box center [384, 293] width 38 height 22
type input "0.25"
type input "$62.50"
click at [655, 480] on div "add delivery fee add markup add discount Labour $250.00 Sub total $340.37 Margi…" at bounding box center [857, 581] width 1090 height 280
drag, startPoint x: 707, startPoint y: 467, endPoint x: 806, endPoint y: 466, distance: 98.8
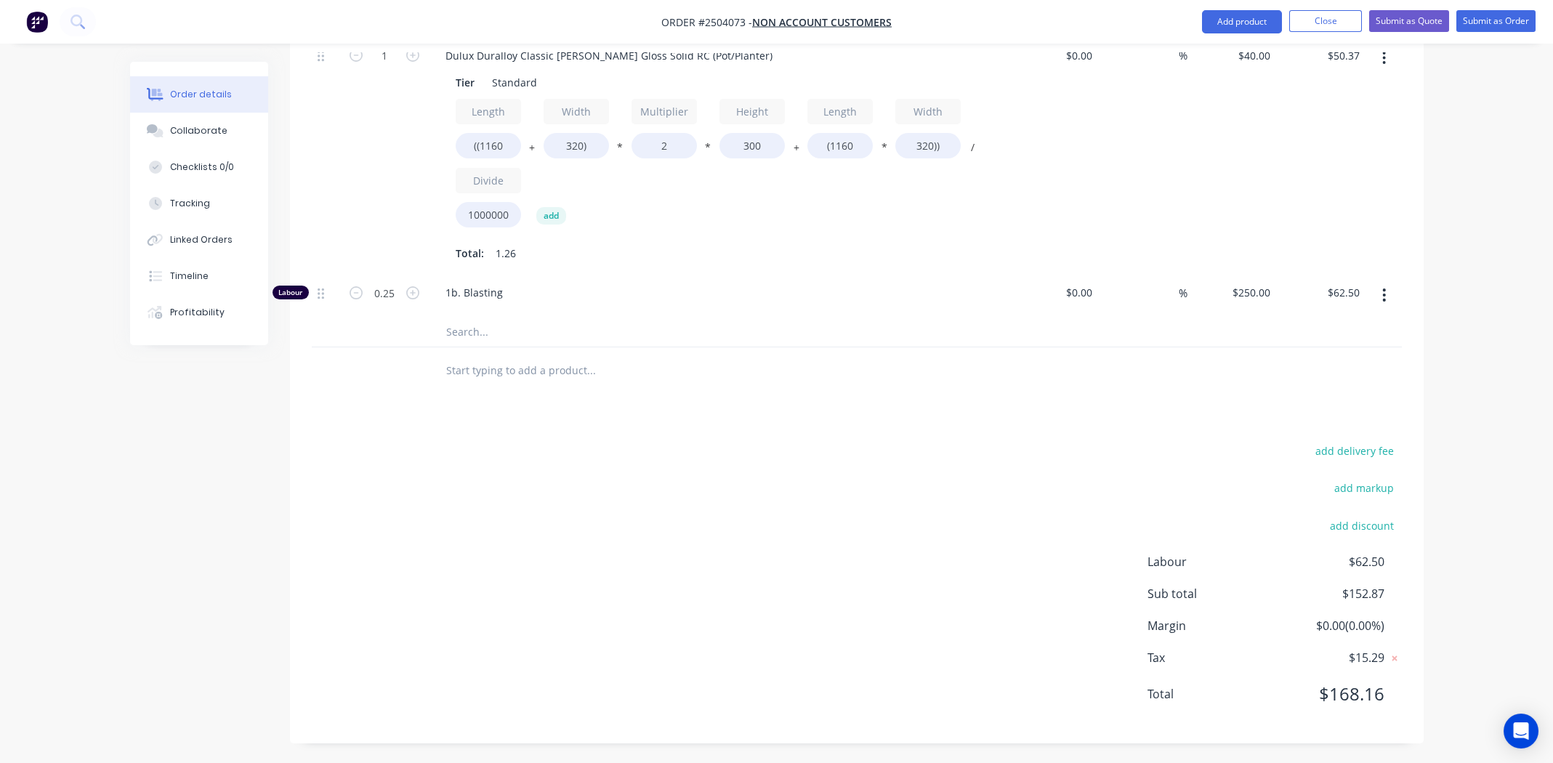
click at [711, 467] on div "add delivery fee add markup add discount Labour $62.50 Sub total $152.87 Margin…" at bounding box center [857, 581] width 1090 height 280
drag, startPoint x: 1496, startPoint y: 19, endPoint x: 1487, endPoint y: 27, distance: 12.4
click at [1495, 19] on button "Submit as Order" at bounding box center [1495, 21] width 79 height 22
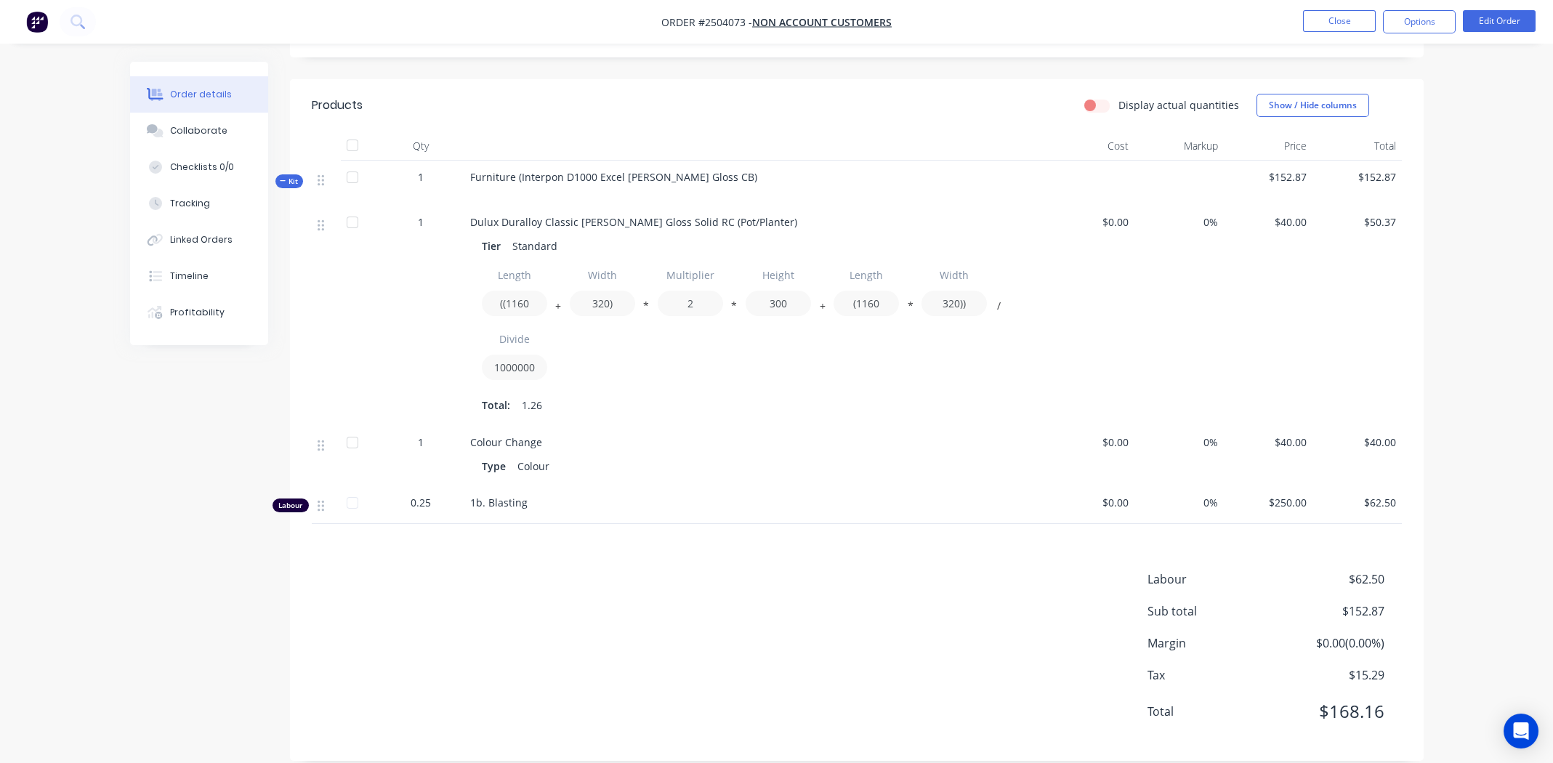
scroll to position [330, 0]
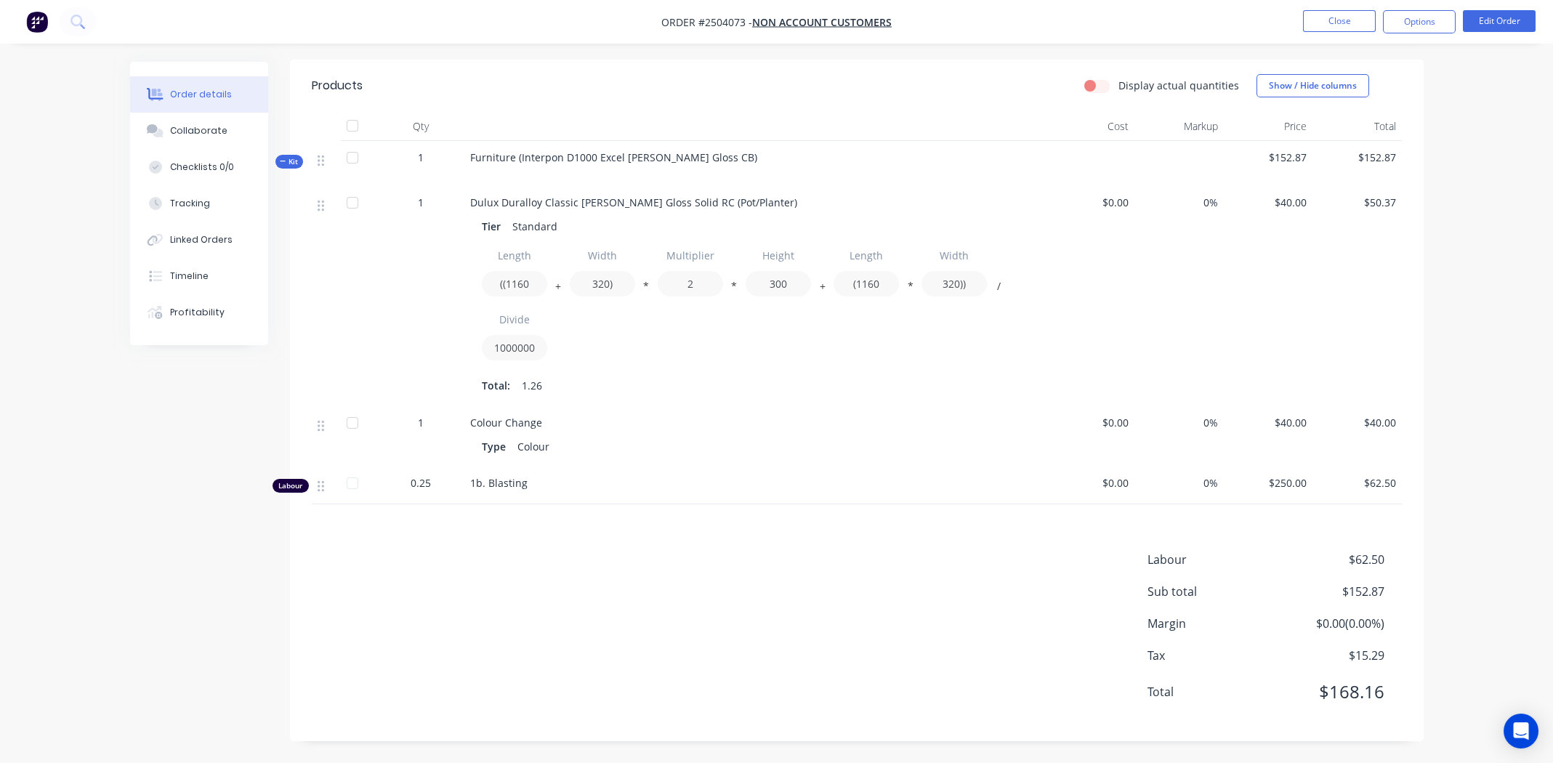
click at [799, 416] on div "Colour Change" at bounding box center [755, 422] width 570 height 15
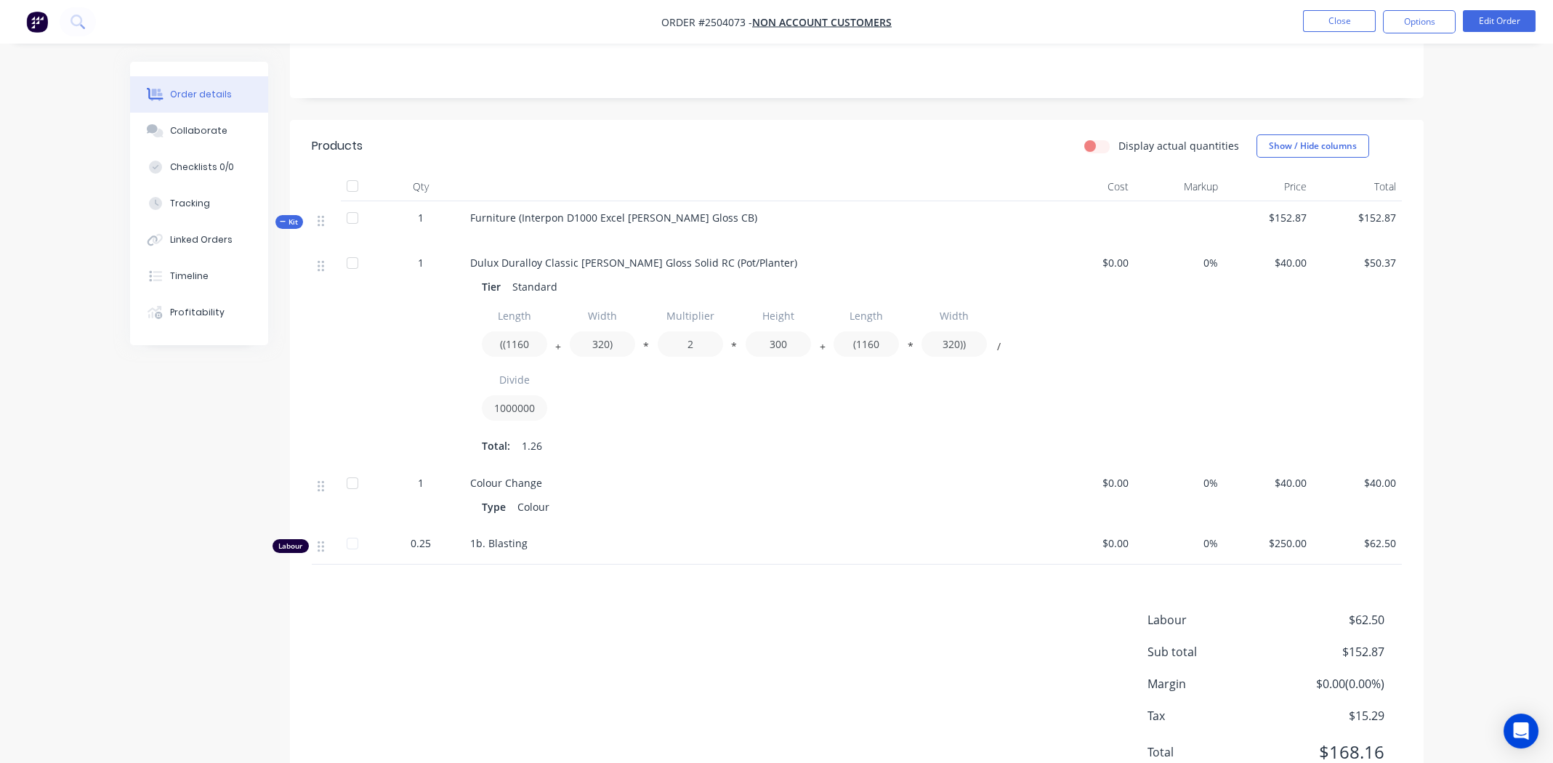
scroll to position [185, 0]
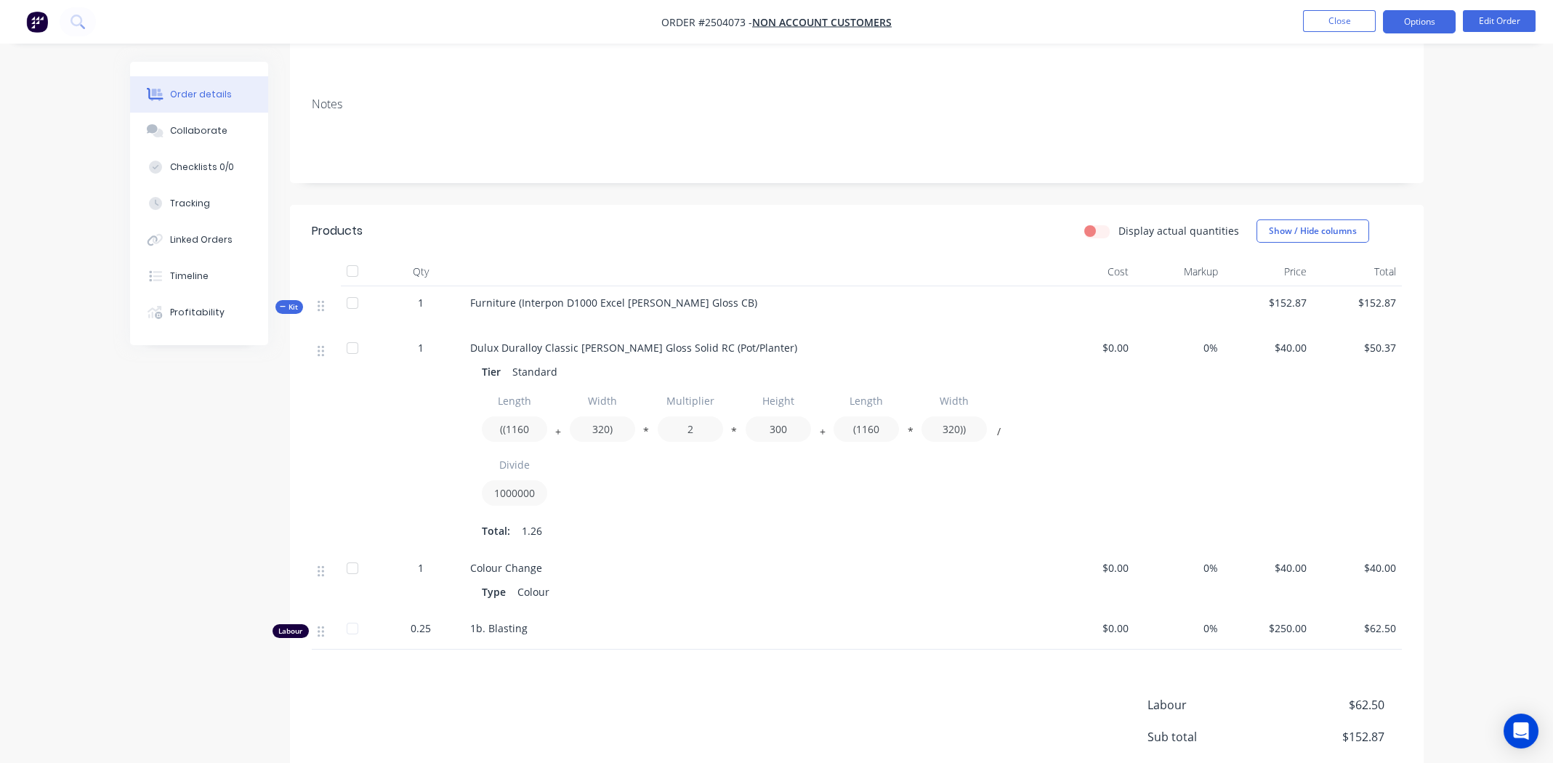
click at [1414, 21] on button "Options" at bounding box center [1419, 21] width 73 height 23
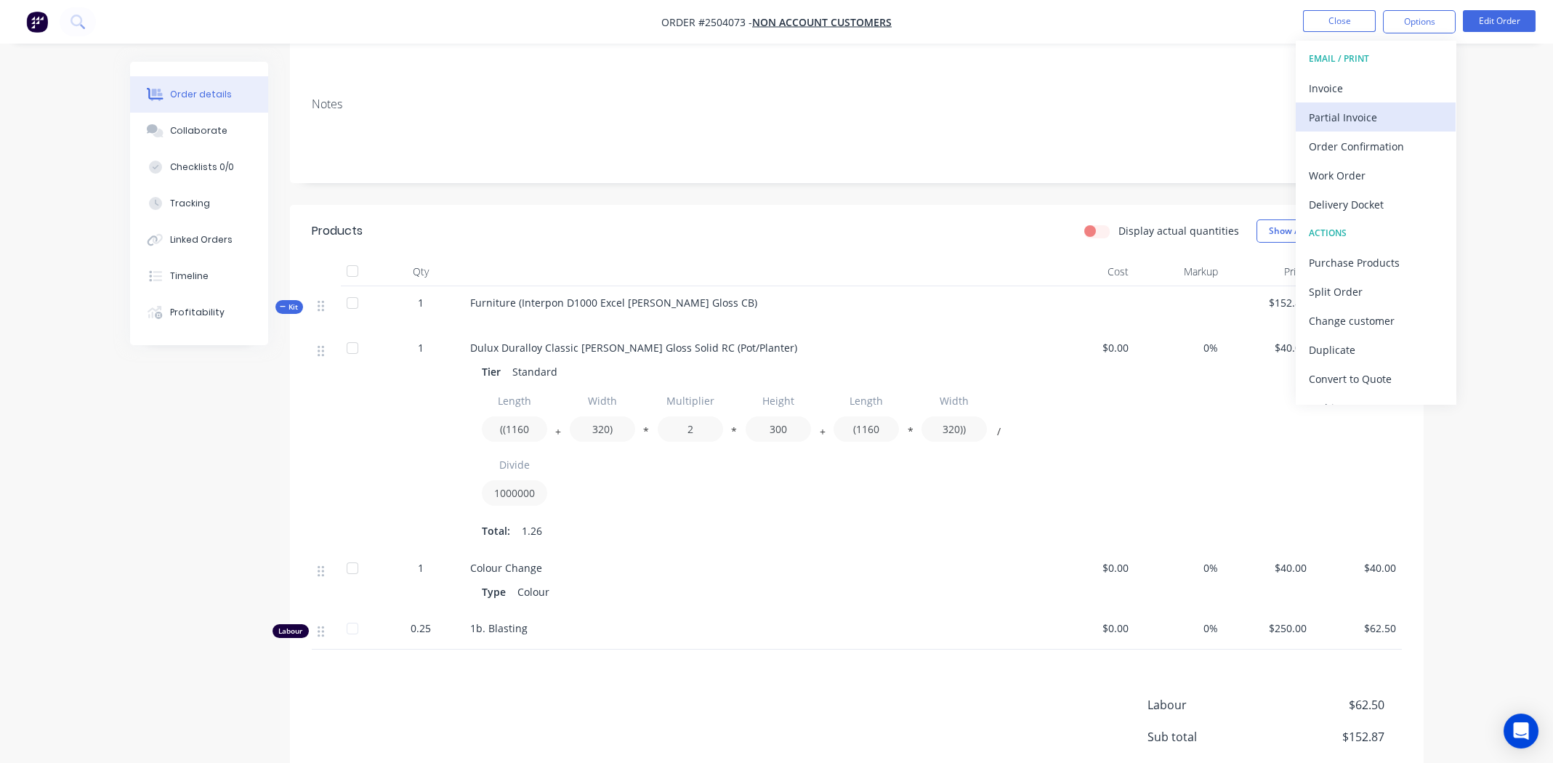
click at [1357, 109] on div "Partial Invoice" at bounding box center [1376, 117] width 134 height 21
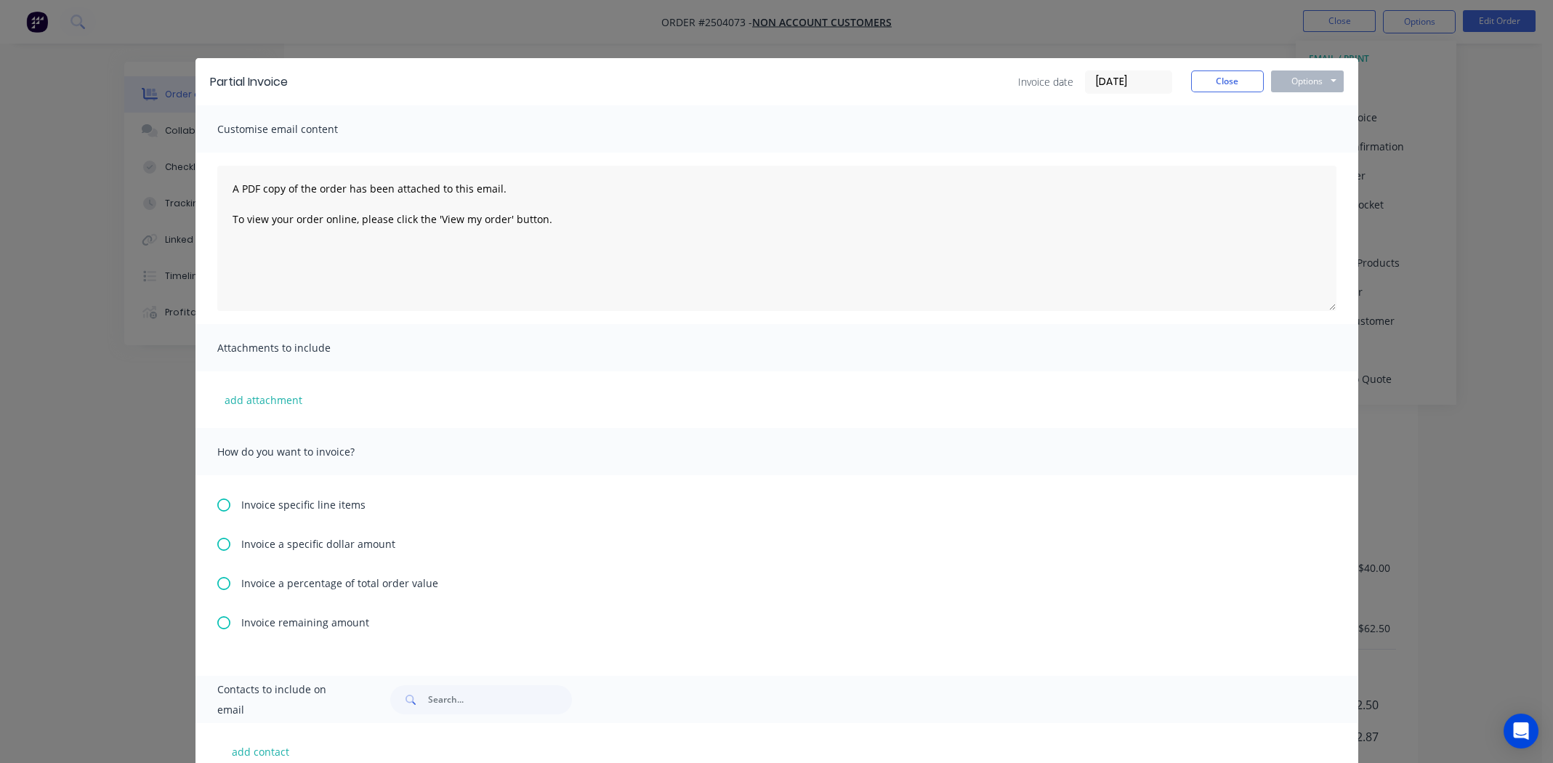
click at [217, 581] on icon at bounding box center [223, 583] width 13 height 13
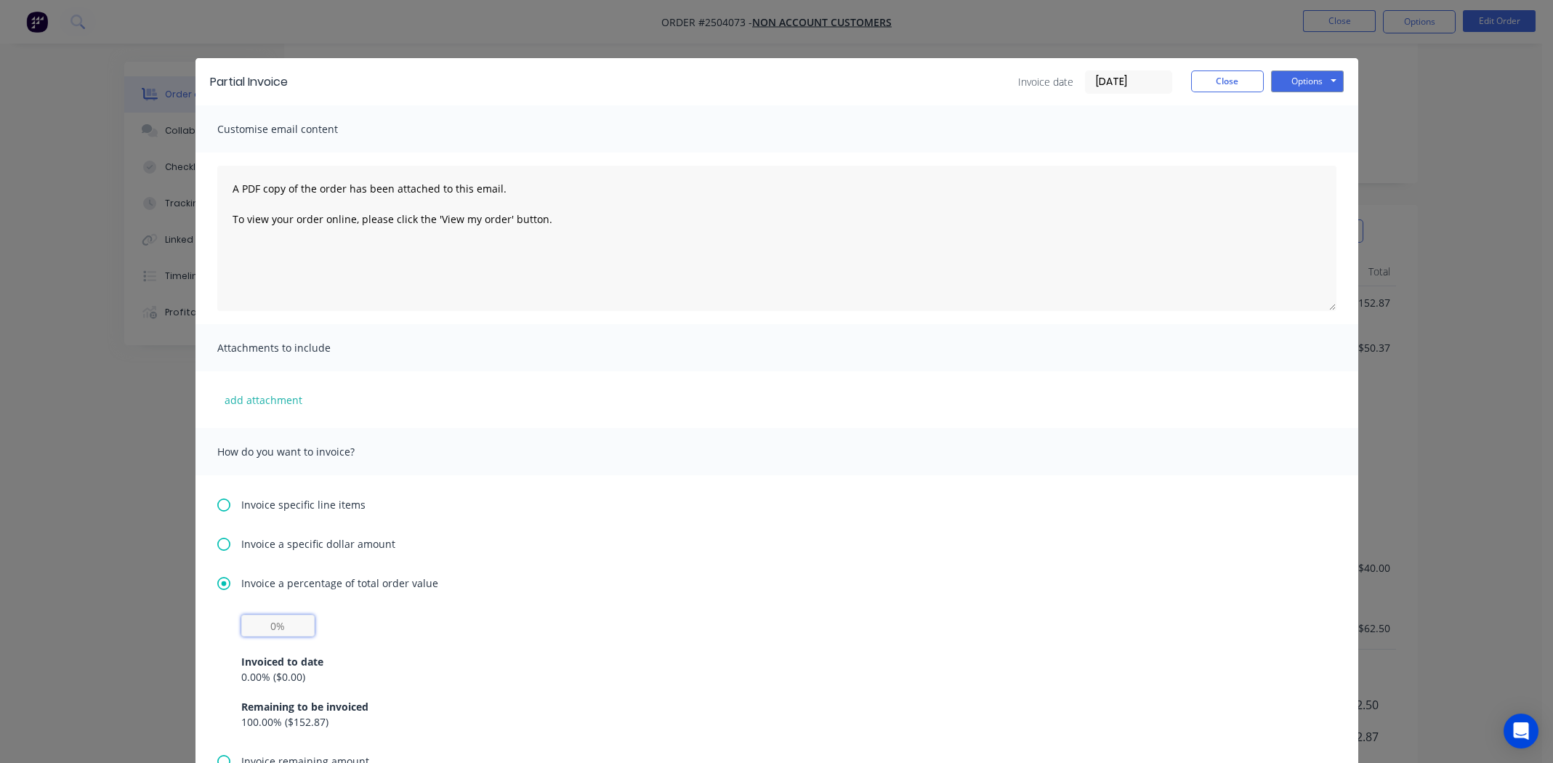
click at [259, 626] on input "text" at bounding box center [277, 626] width 73 height 22
type input "50%"
click at [845, 545] on div "Invoice a specific dollar amount" at bounding box center [776, 543] width 1119 height 15
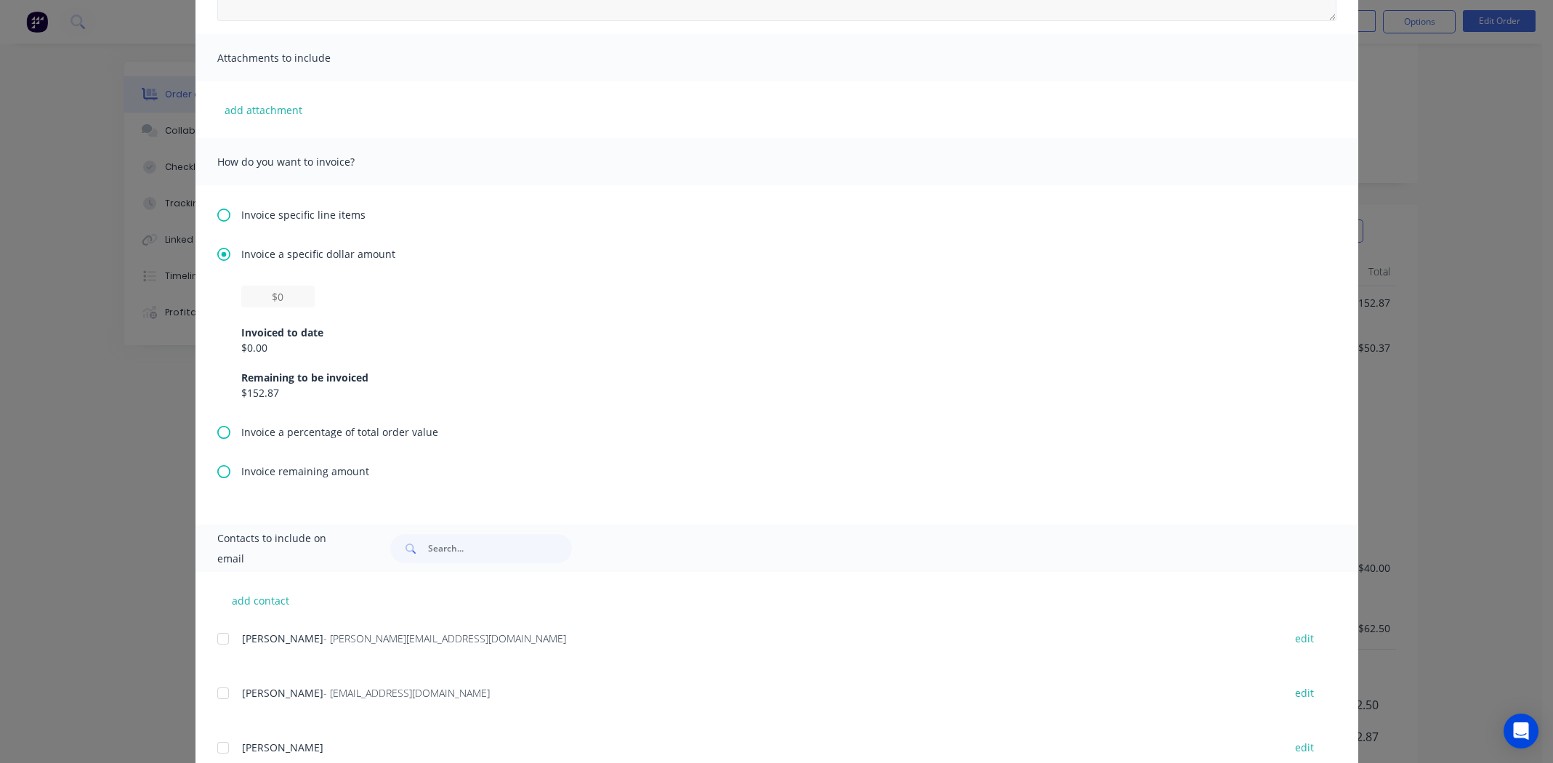
scroll to position [72, 0]
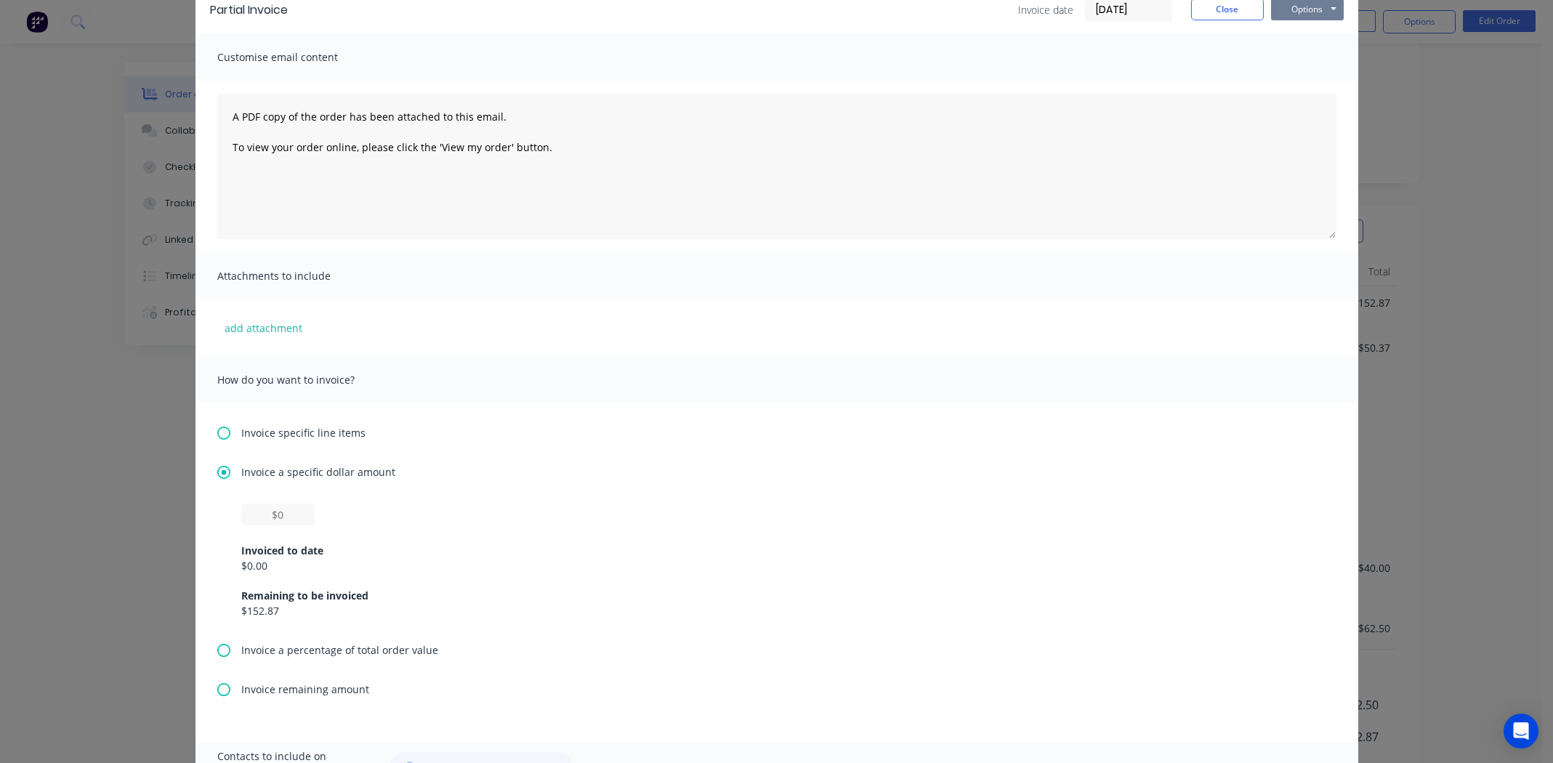
click at [1303, 11] on button "Options" at bounding box center [1307, 10] width 73 height 22
click at [1302, 60] on button "Print" at bounding box center [1317, 59] width 93 height 24
drag, startPoint x: 271, startPoint y: 512, endPoint x: 283, endPoint y: 520, distance: 14.1
click at [271, 512] on input "text" at bounding box center [277, 515] width 73 height 22
type input "$50"
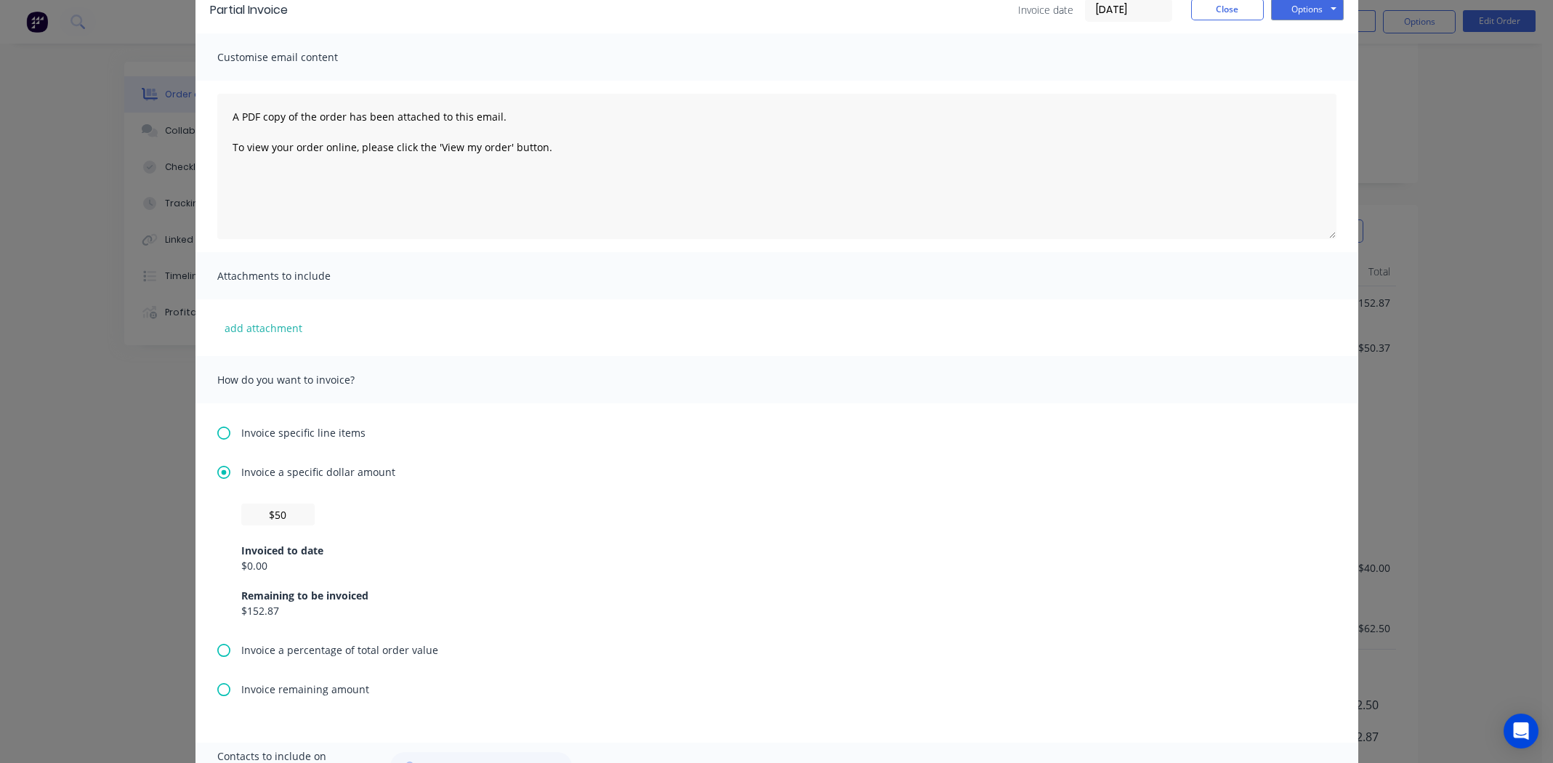
click at [604, 501] on div "Invoice a specific dollar amount $50 Invoiced to date $0.00 Remaining to be inv…" at bounding box center [776, 553] width 1119 height 178
click at [222, 469] on icon at bounding box center [223, 472] width 13 height 13
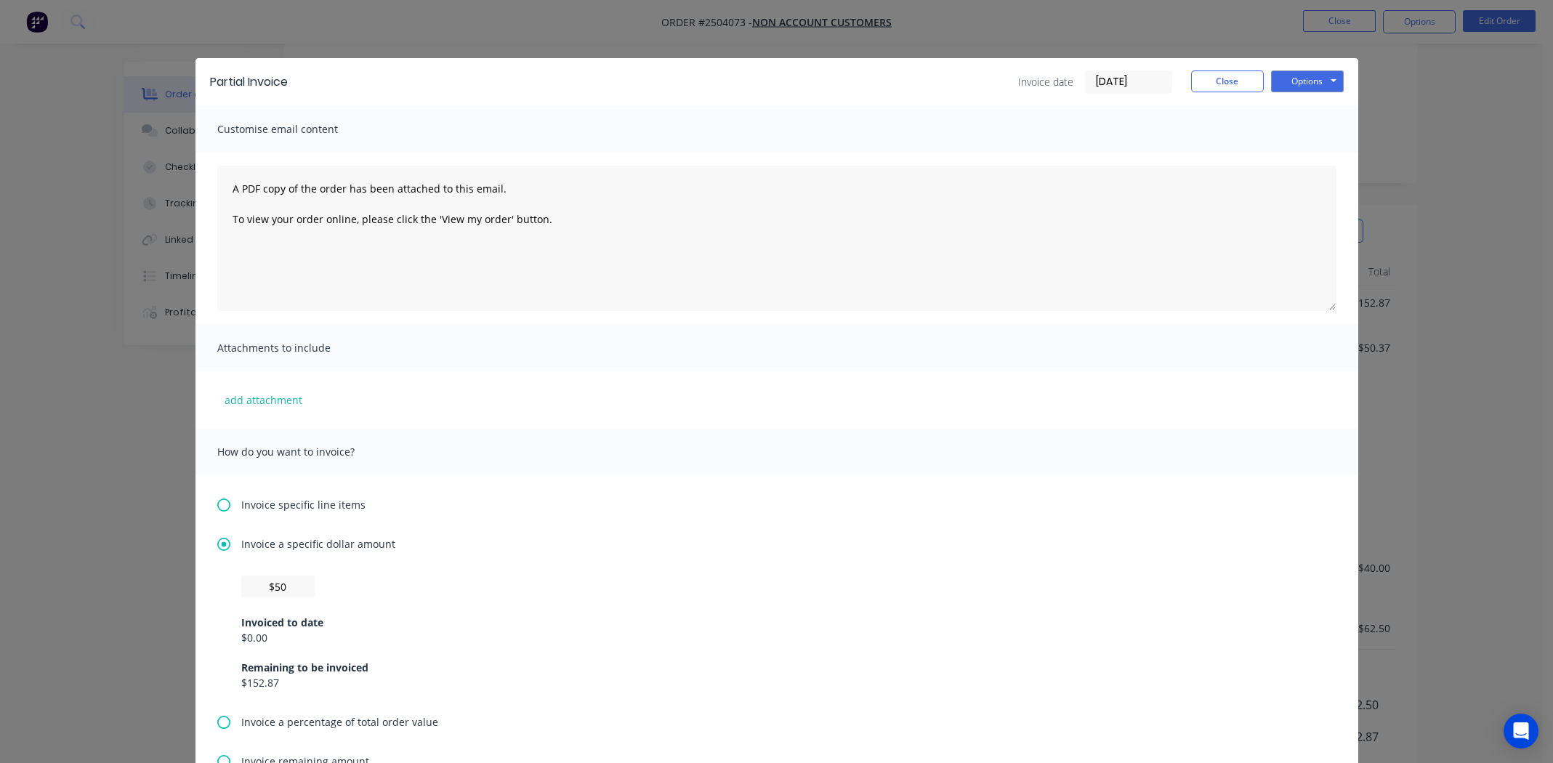
click at [217, 543] on icon at bounding box center [223, 544] width 13 height 13
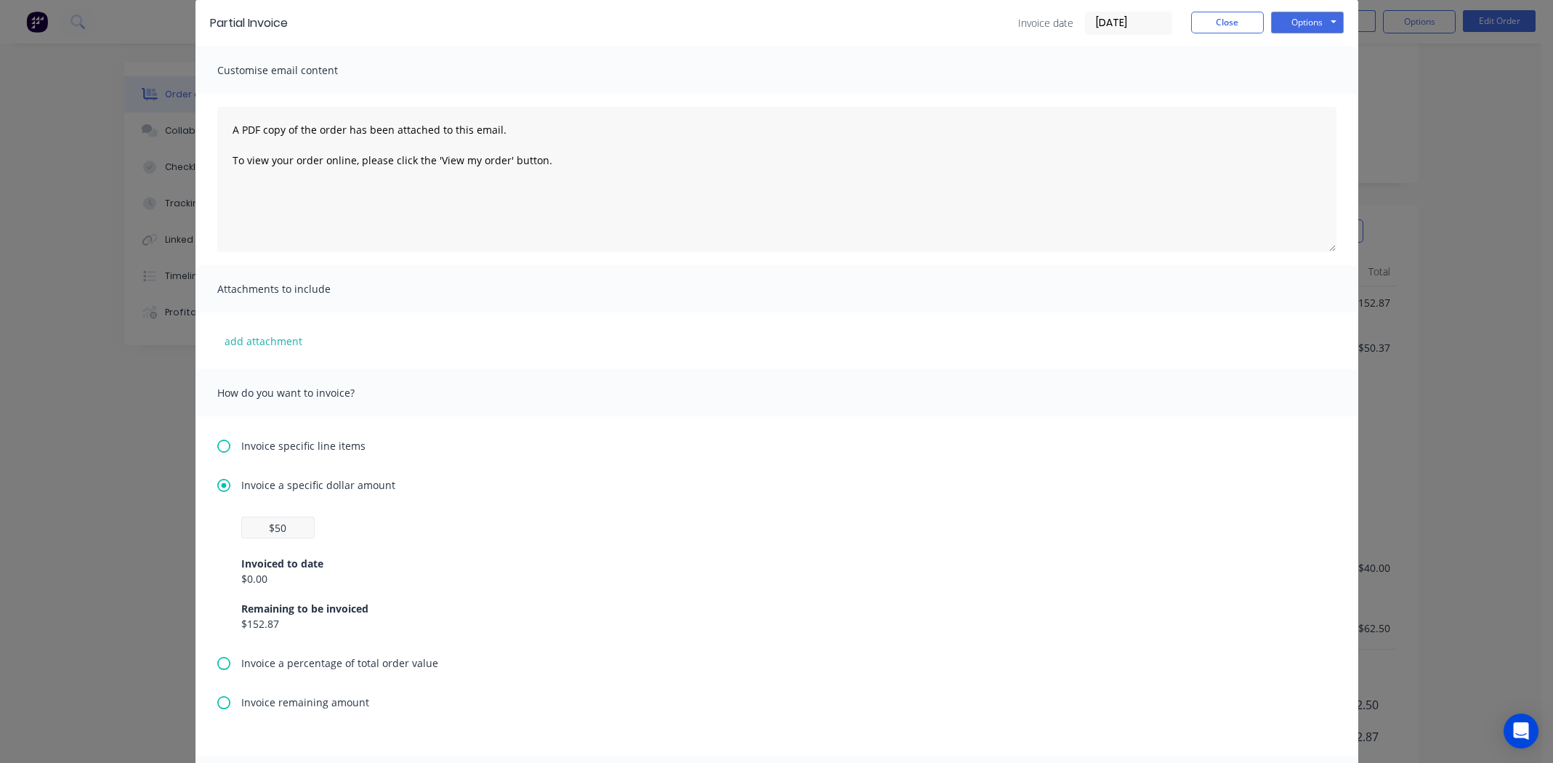
scroll to position [145, 0]
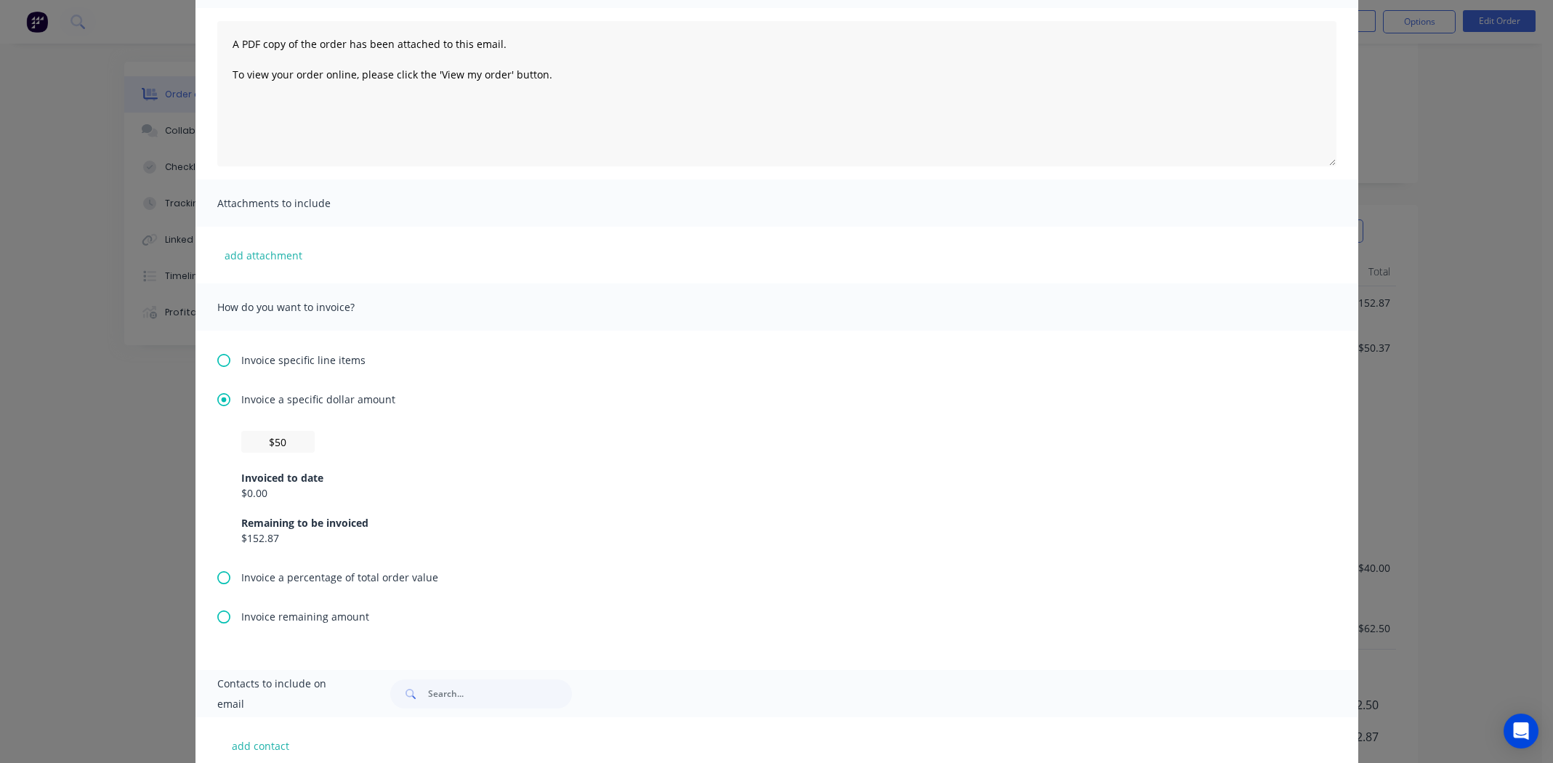
click at [219, 573] on icon at bounding box center [223, 577] width 13 height 13
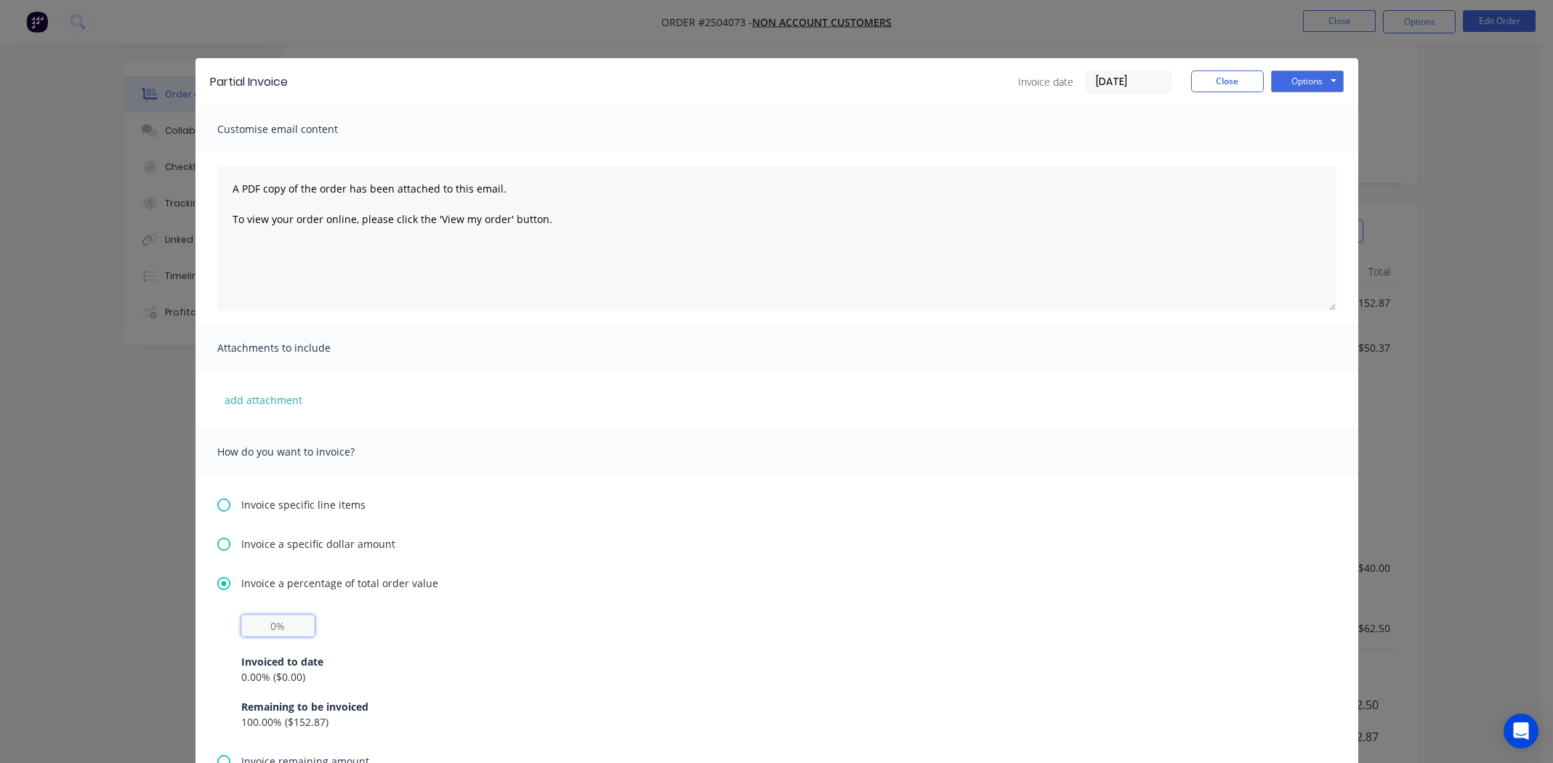
click at [260, 626] on input "text" at bounding box center [277, 626] width 73 height 22
type input "50%"
click at [718, 619] on div "50% Invoiced to date 0.00 % ( $0.00 ) Remaining to be invoiced 100.00 % ( $152.…" at bounding box center [776, 672] width 1071 height 115
click at [1298, 78] on button "Options" at bounding box center [1307, 81] width 73 height 22
click at [1307, 123] on button "Print" at bounding box center [1317, 131] width 93 height 24
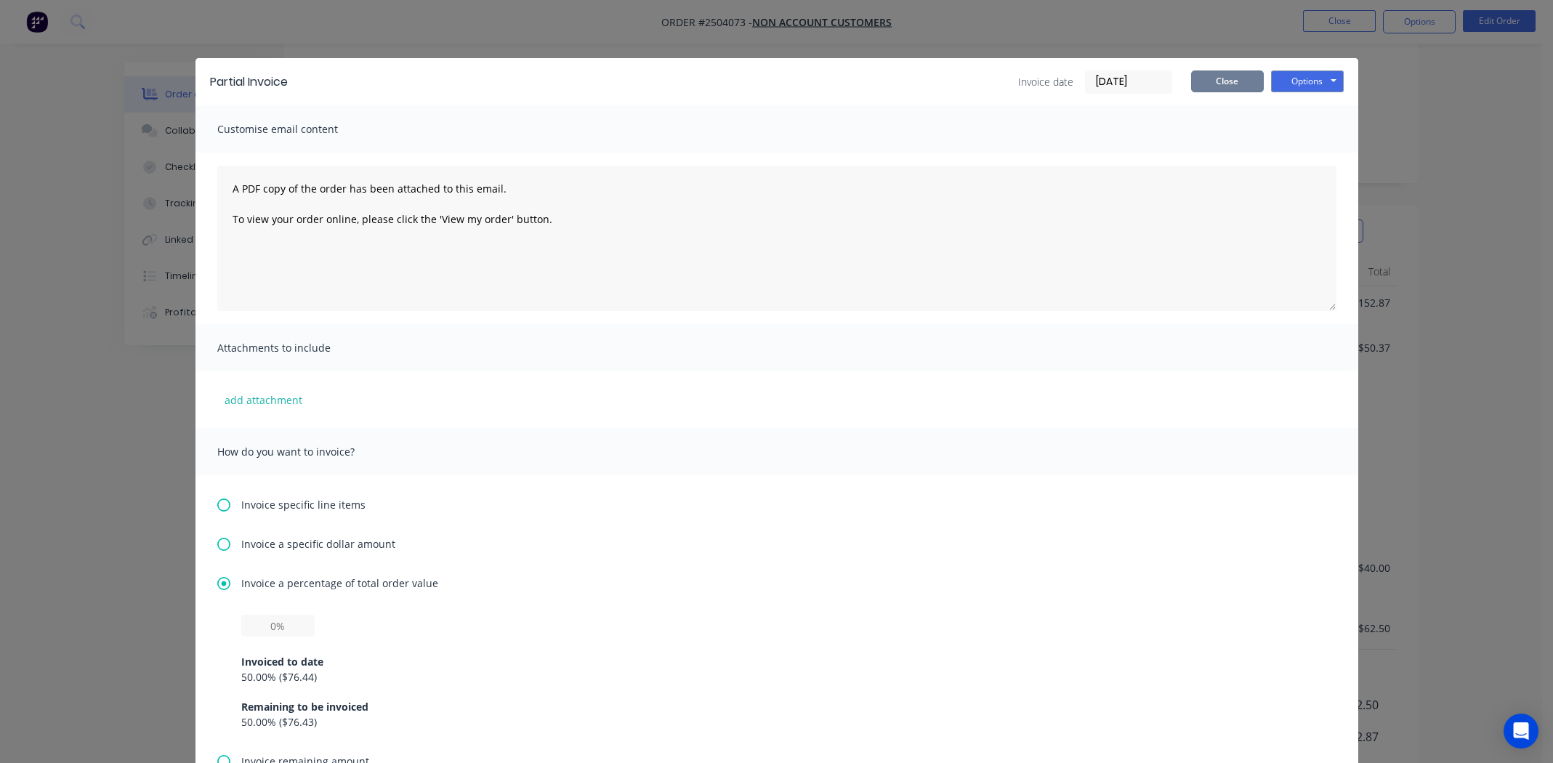
click at [1227, 78] on button "Close" at bounding box center [1227, 81] width 73 height 22
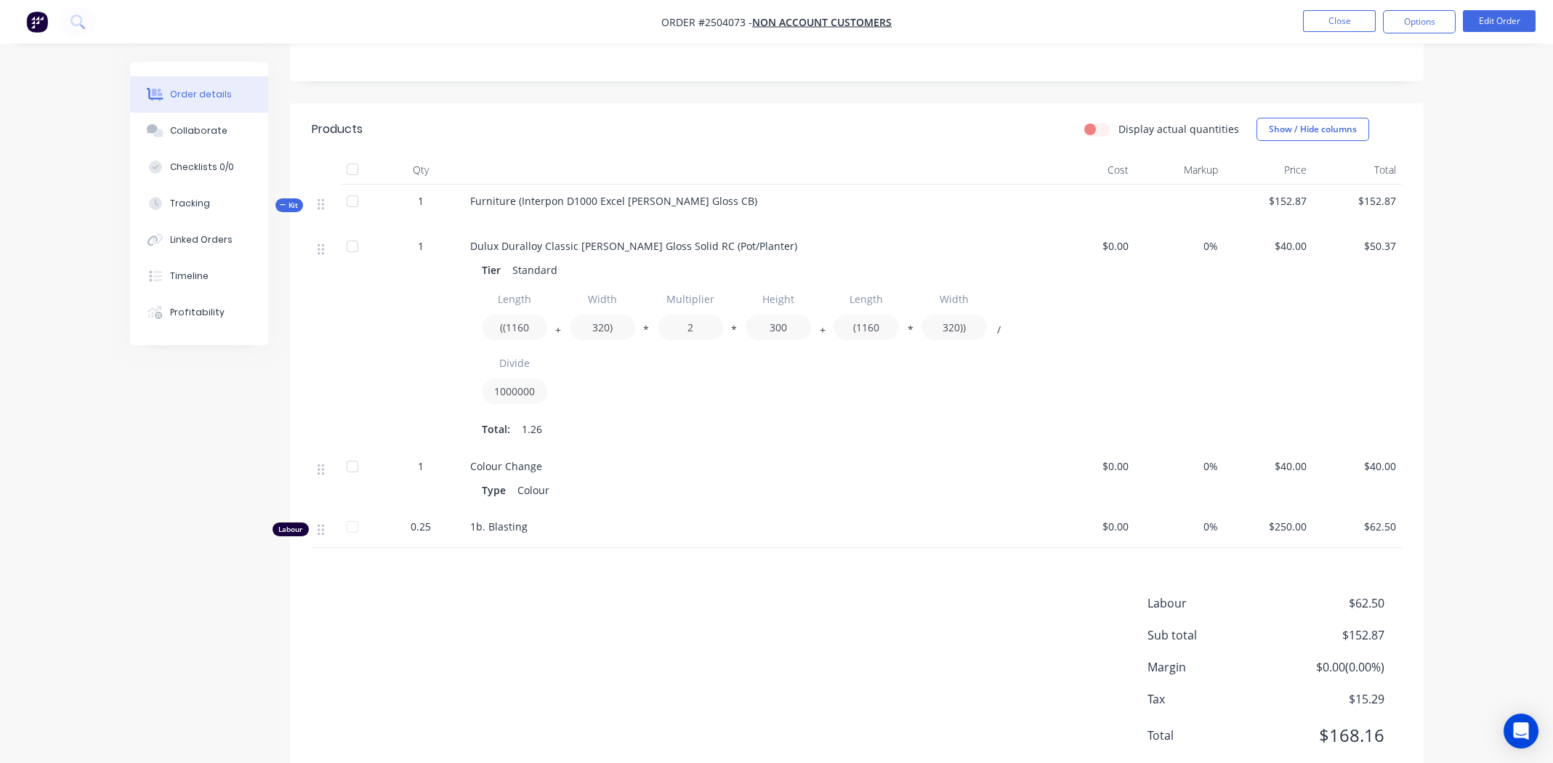
scroll to position [330, 0]
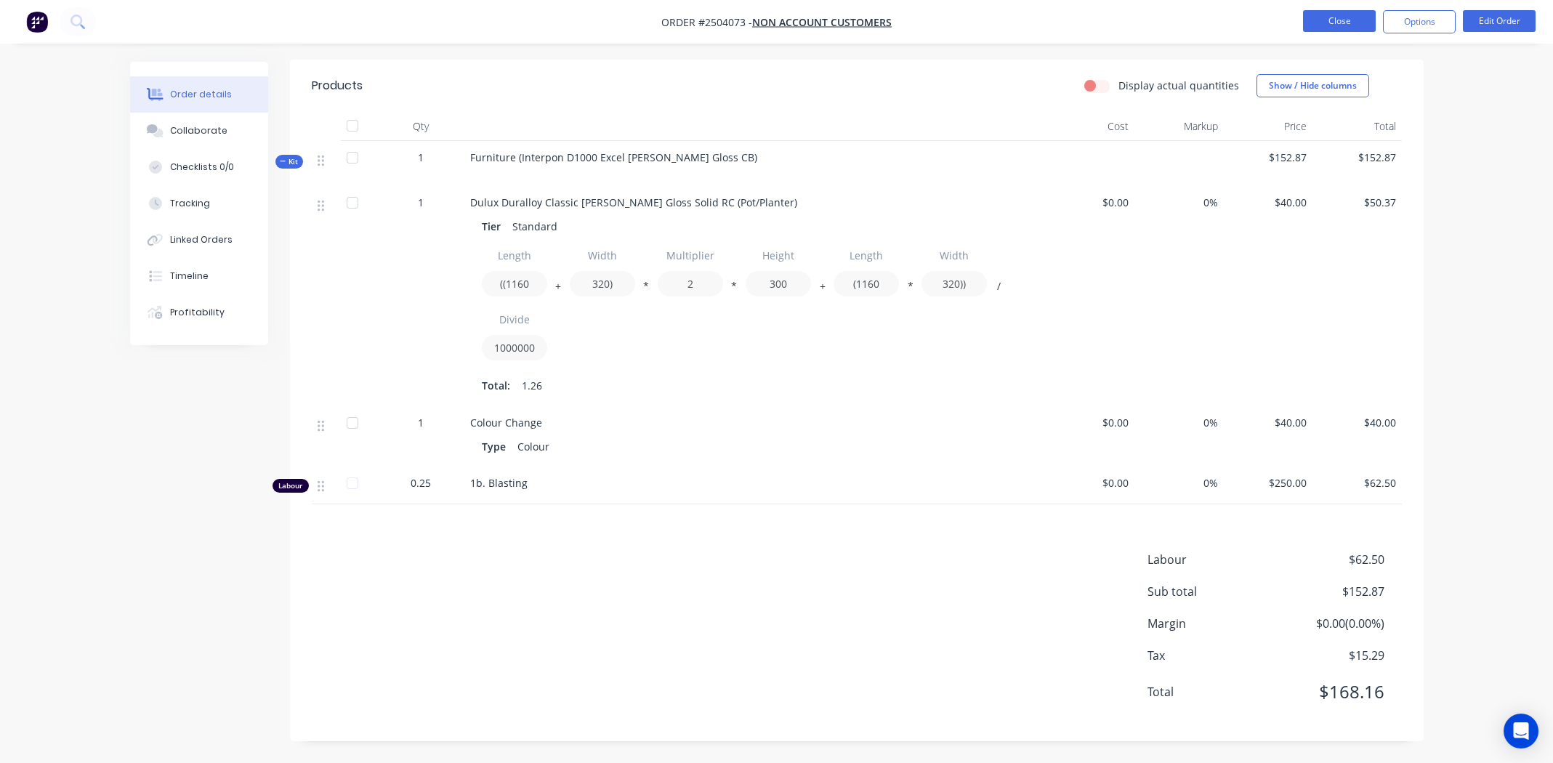
click at [1338, 23] on button "Close" at bounding box center [1339, 21] width 73 height 22
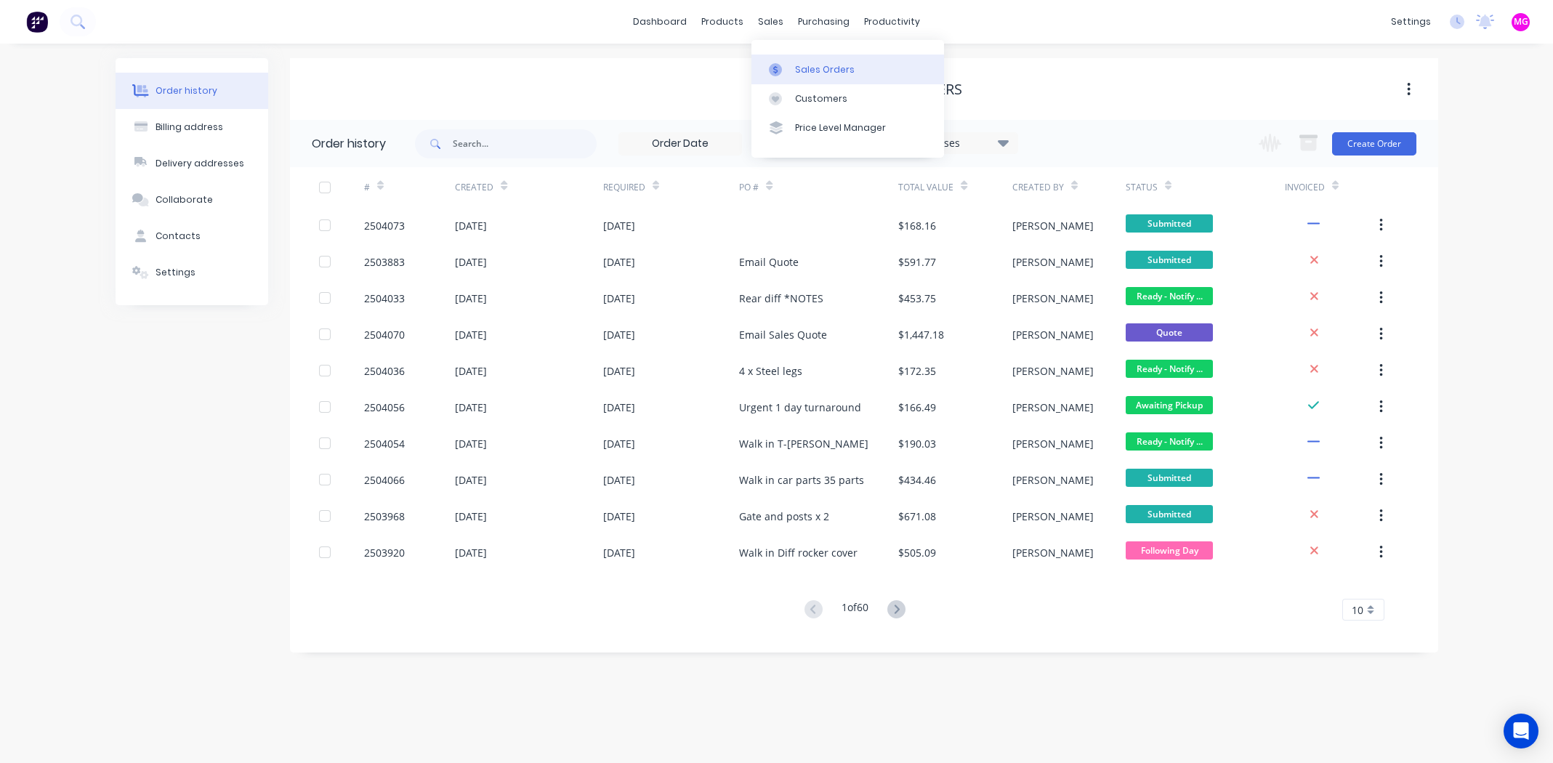
click at [830, 57] on link "Sales Orders" at bounding box center [847, 68] width 193 height 29
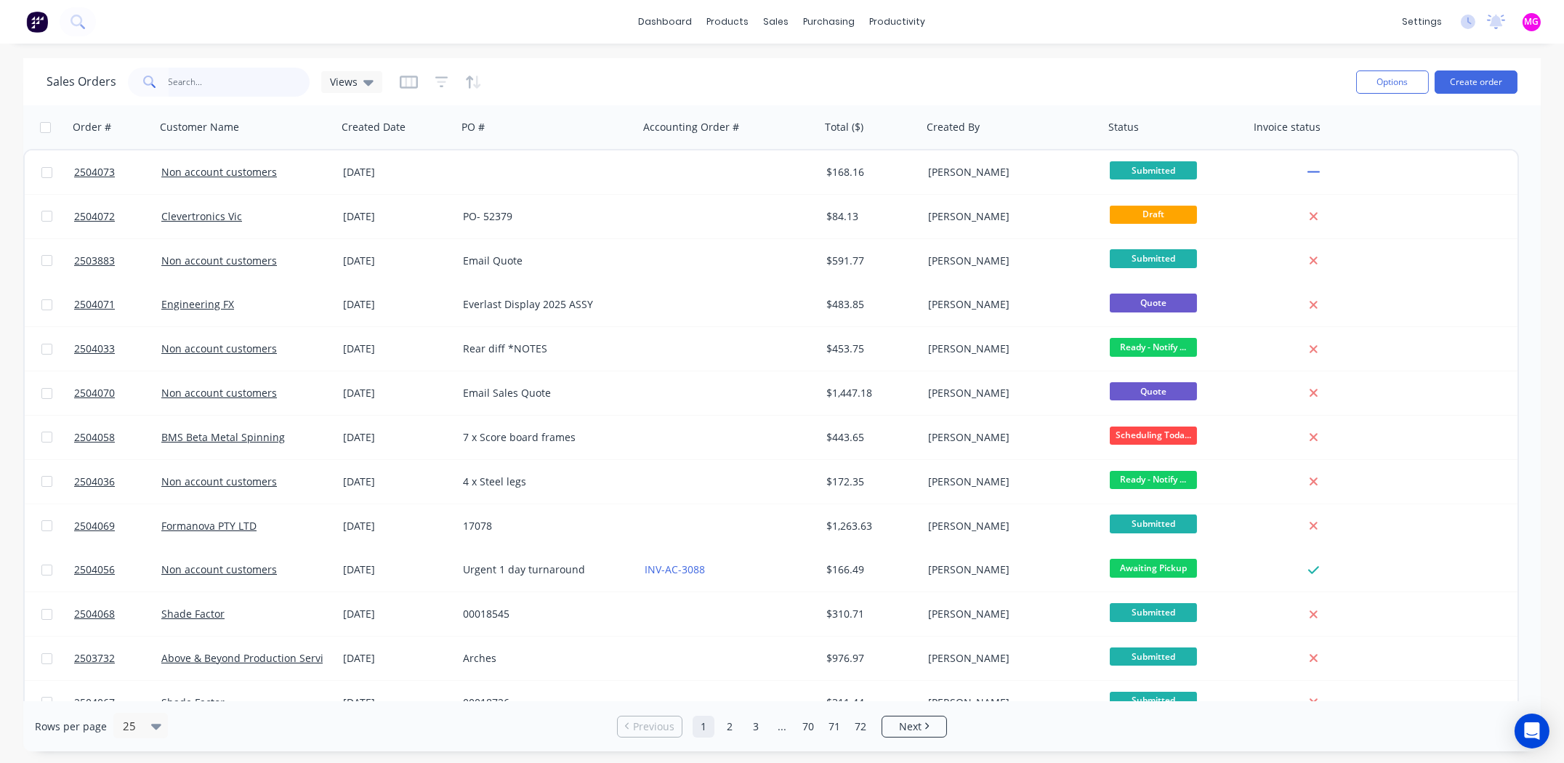
click at [198, 82] on input "text" at bounding box center [240, 82] width 142 height 29
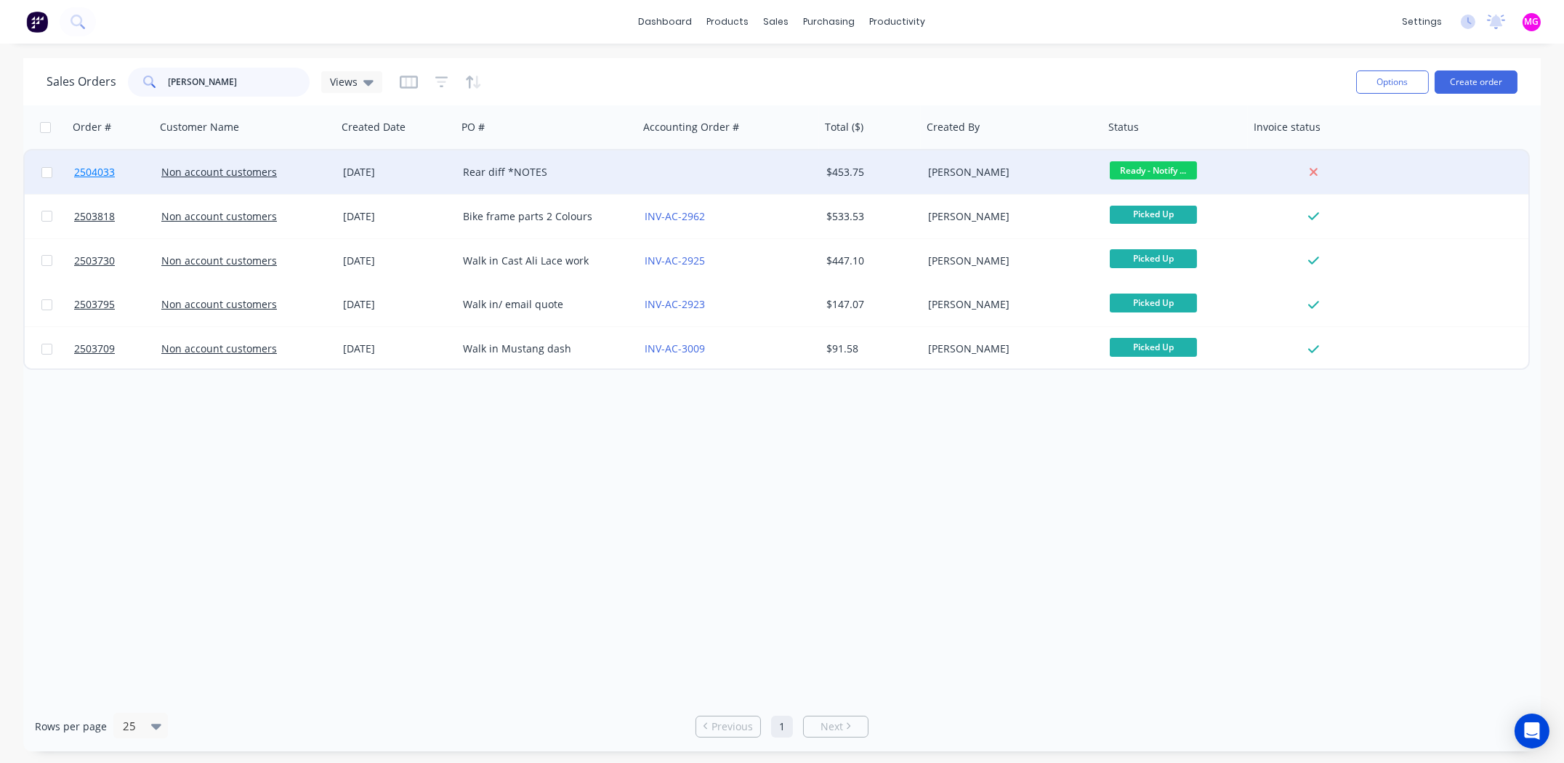
type input "leo"
click at [99, 171] on span "2504033" at bounding box center [94, 172] width 41 height 15
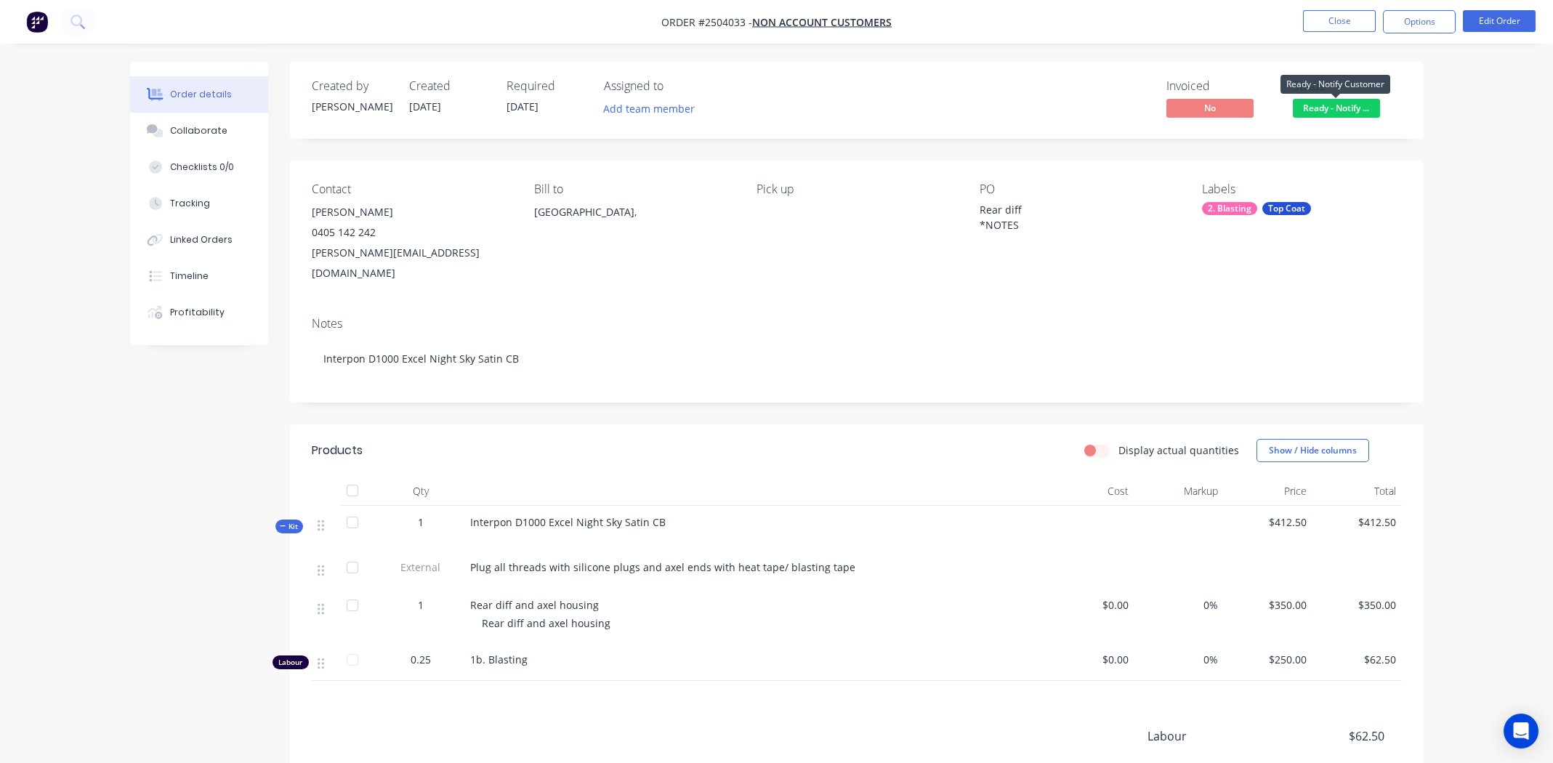
click at [1344, 110] on span "Ready - Notify ..." at bounding box center [1336, 108] width 87 height 18
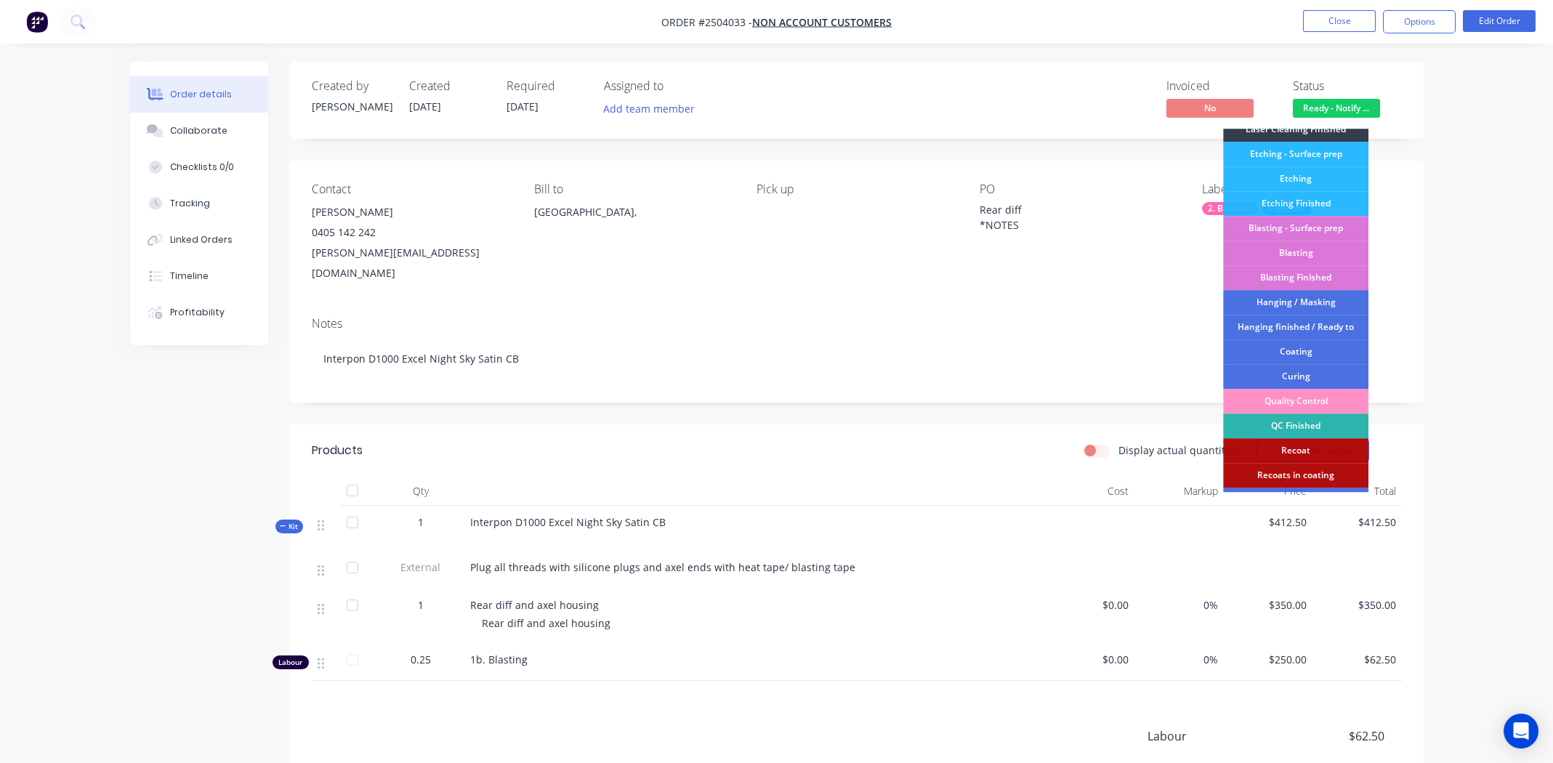
scroll to position [310, 0]
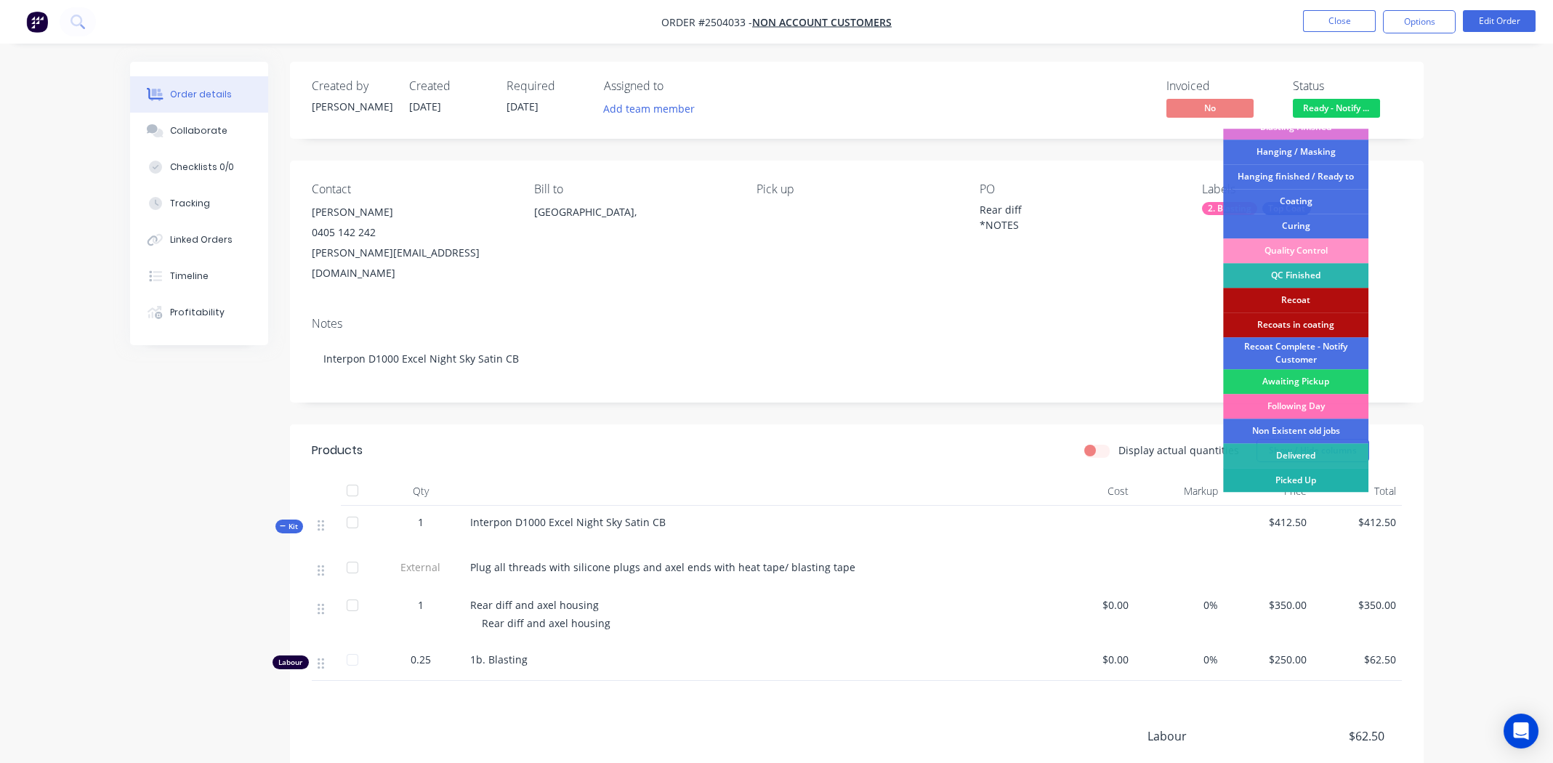
click at [1307, 474] on div "Picked Up" at bounding box center [1295, 480] width 145 height 25
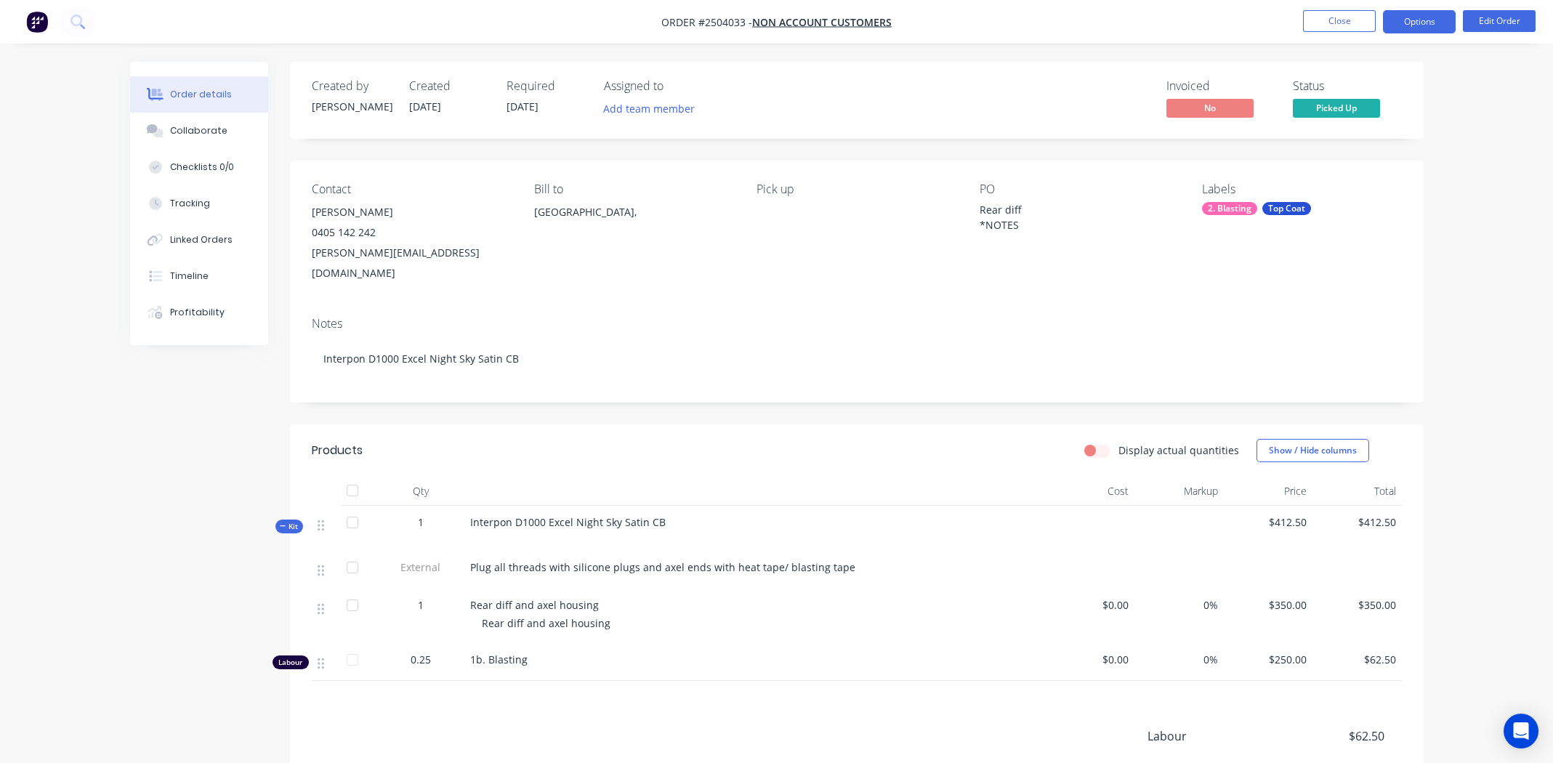
click at [1418, 11] on button "Options" at bounding box center [1419, 21] width 73 height 23
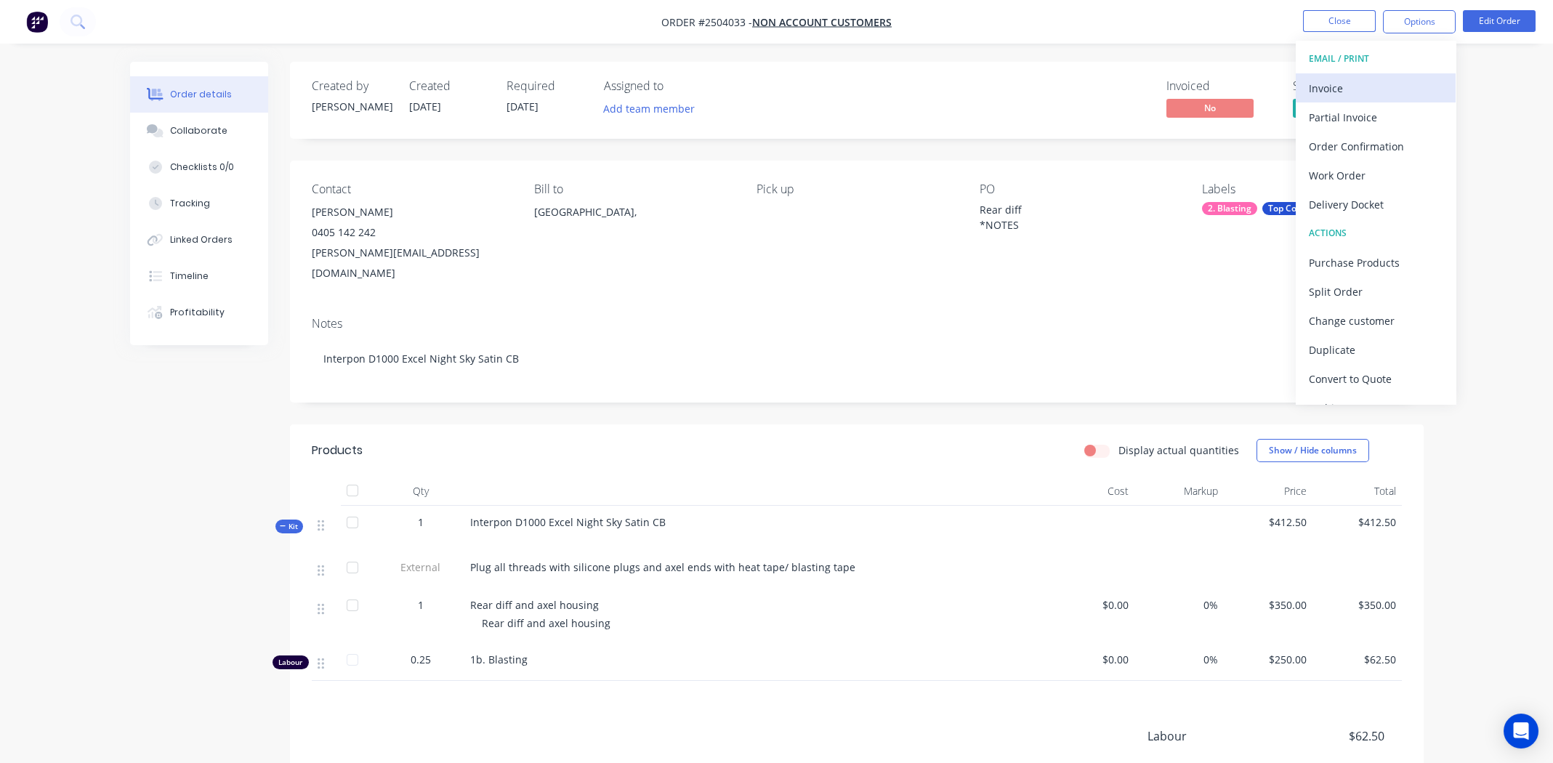
click at [1367, 80] on div "Invoice" at bounding box center [1376, 88] width 134 height 21
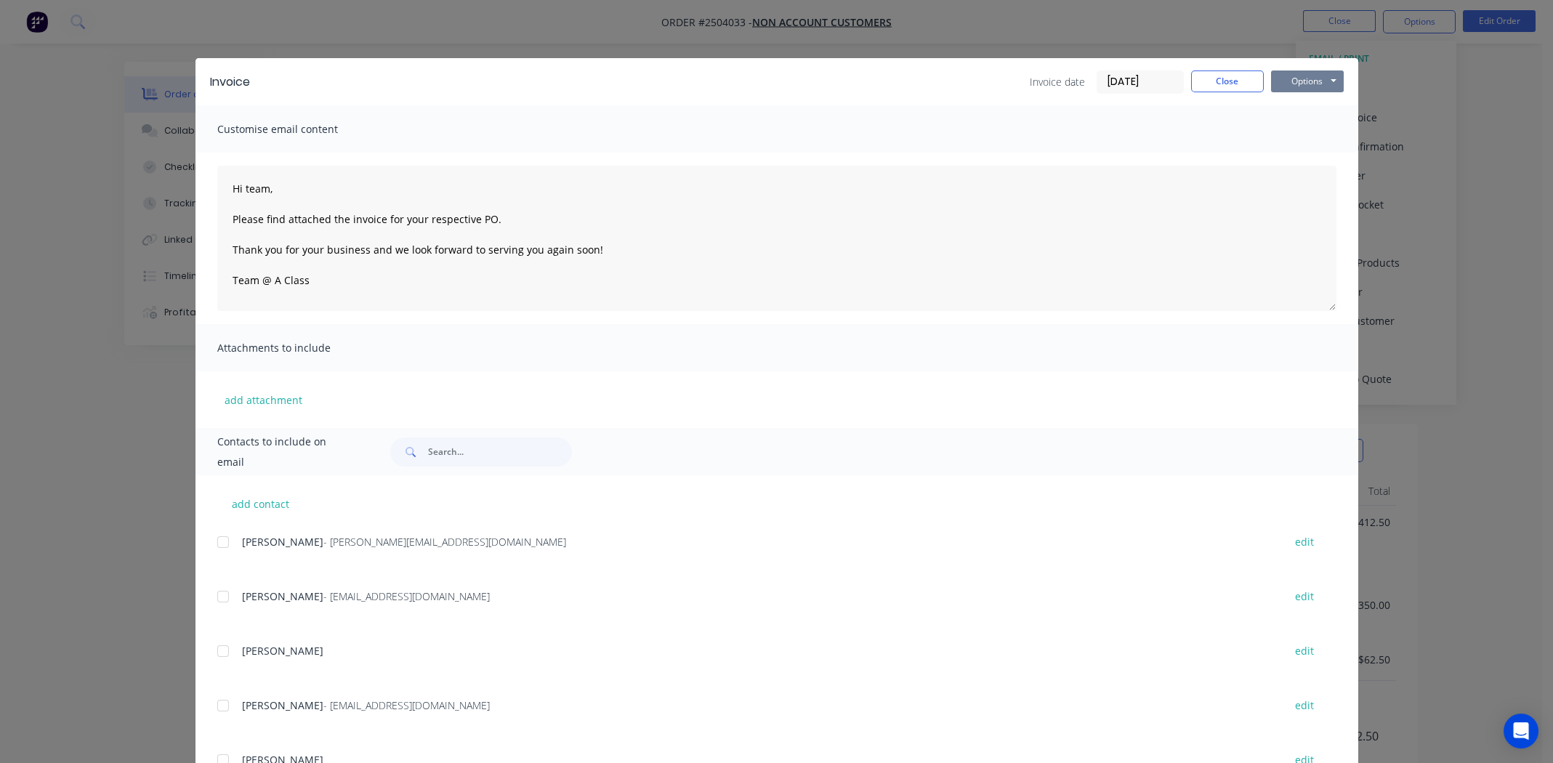
click at [1290, 73] on button "Options" at bounding box center [1307, 81] width 73 height 22
click at [1317, 131] on button "Print" at bounding box center [1317, 131] width 93 height 24
click at [1236, 73] on button "Close" at bounding box center [1227, 81] width 73 height 22
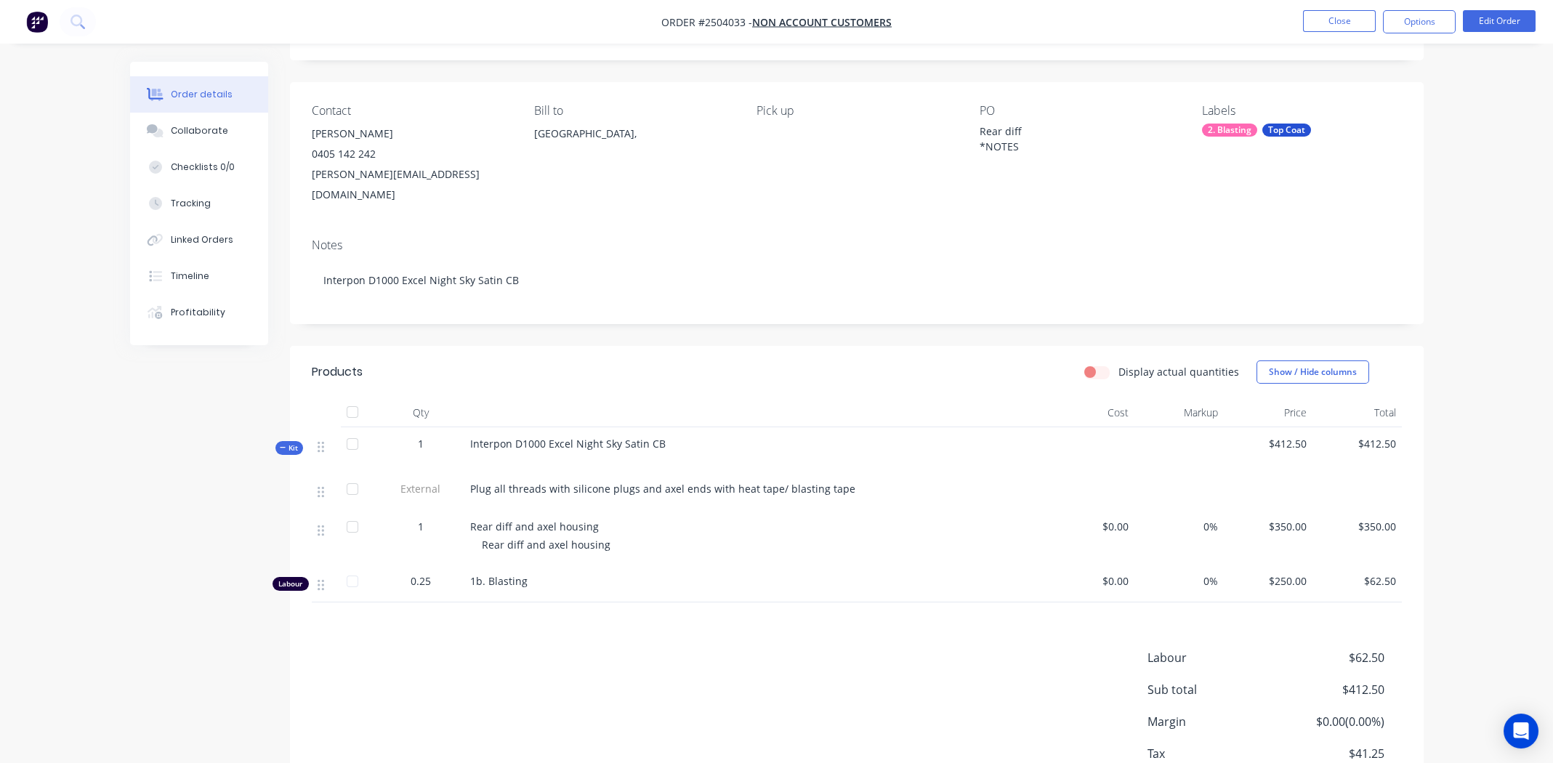
scroll to position [158, 0]
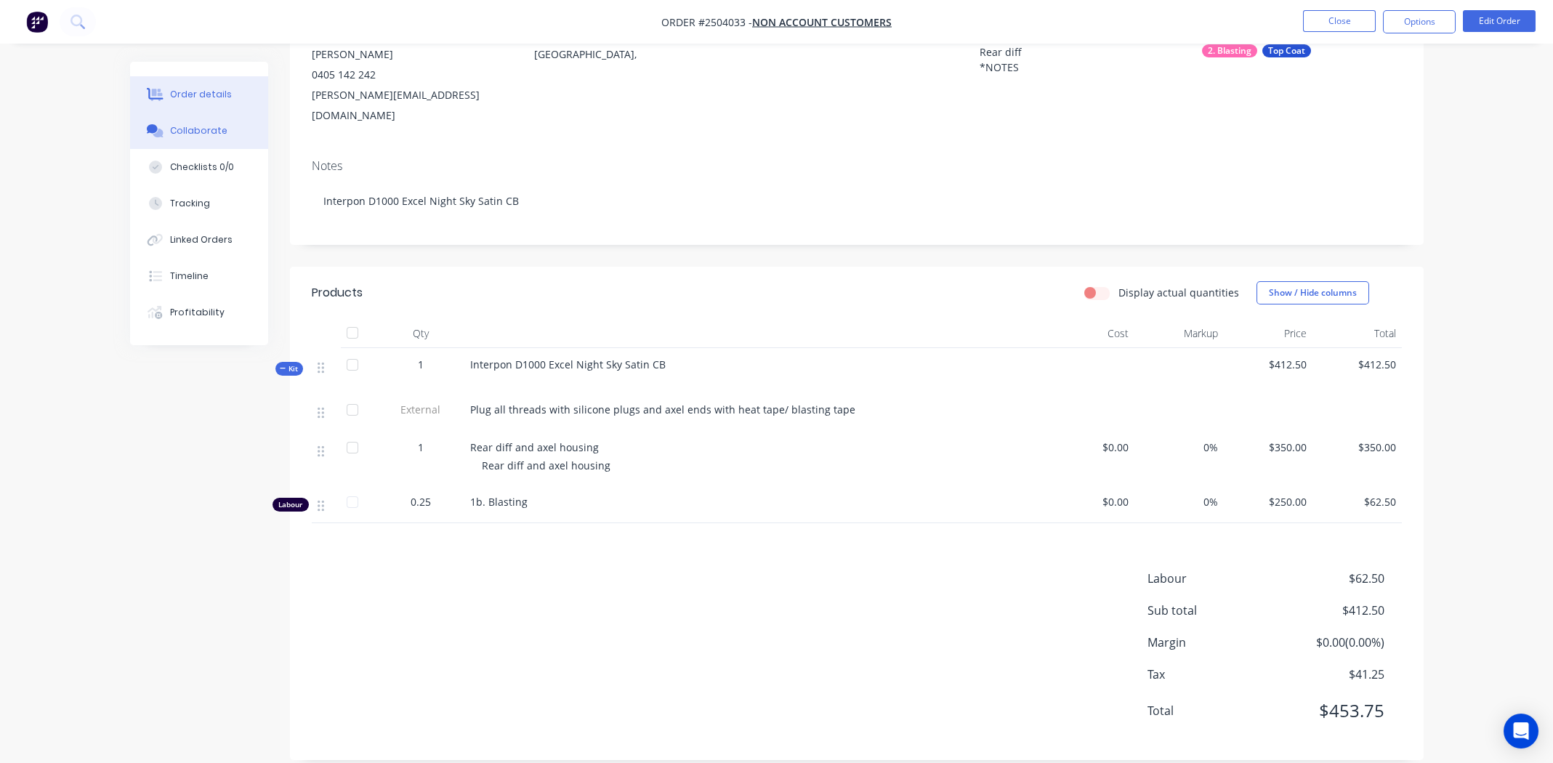
click at [188, 124] on div "Collaborate" at bounding box center [198, 130] width 57 height 13
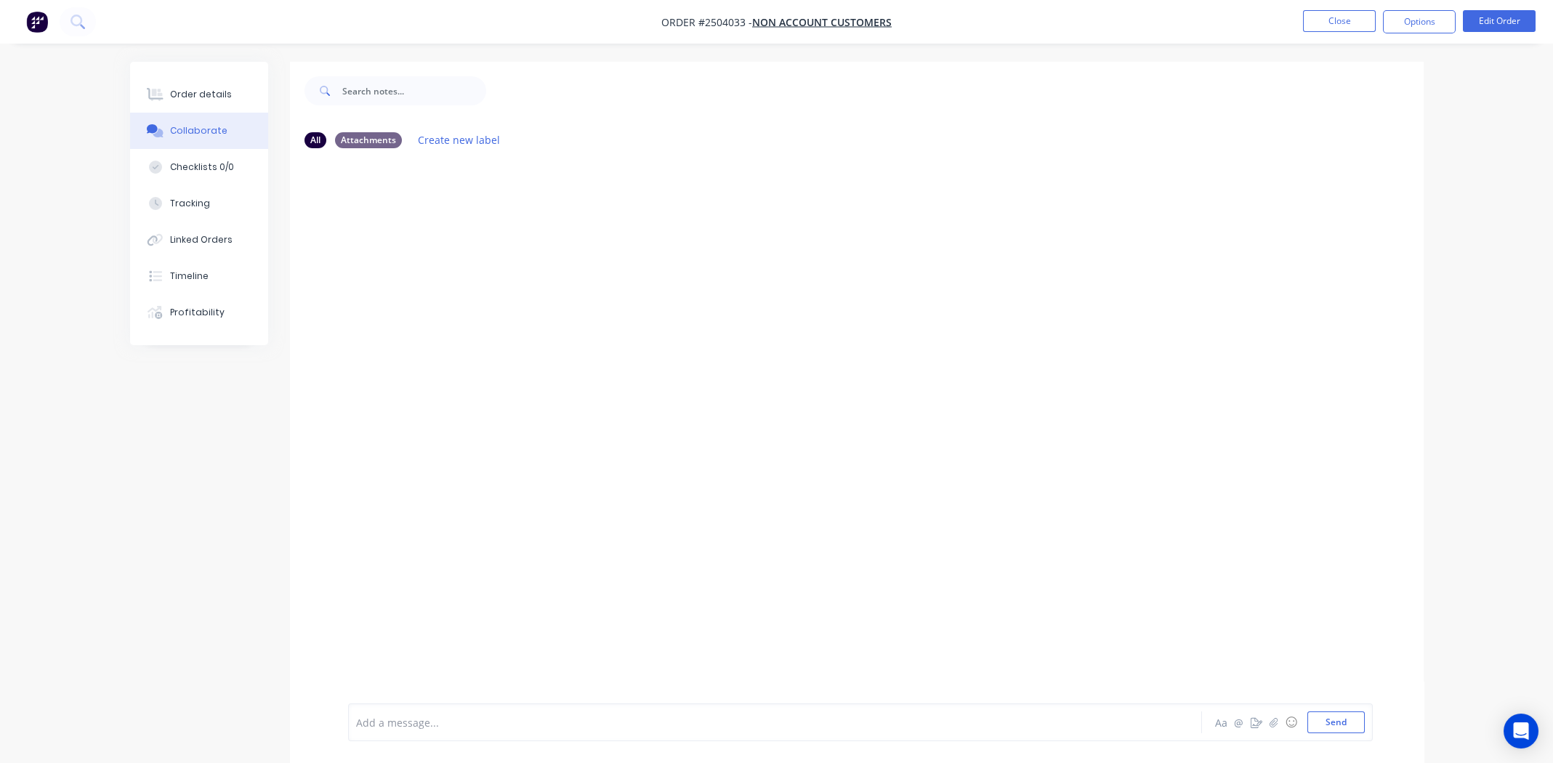
click at [611, 721] on div at bounding box center [735, 722] width 756 height 15
click at [432, 217] on div "Paid in cash Labels Edit Delete" at bounding box center [575, 217] width 454 height 29
click at [435, 217] on icon "button" at bounding box center [434, 218] width 4 height 17
click at [461, 239] on button "Edit" at bounding box center [486, 245] width 92 height 24
click at [435, 214] on icon "button" at bounding box center [433, 217] width 3 height 13
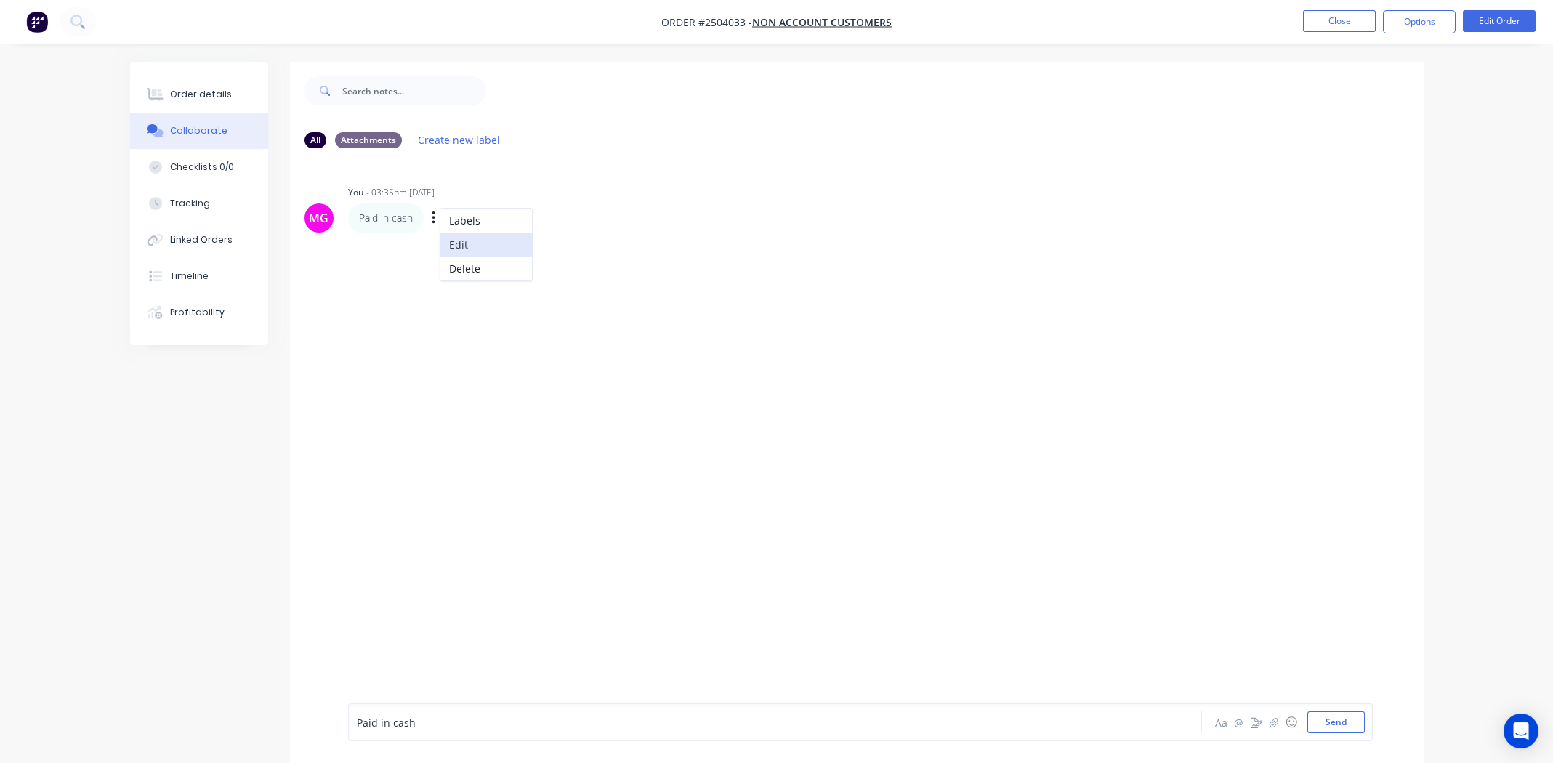
click at [460, 239] on button "Edit" at bounding box center [486, 245] width 92 height 24
click at [455, 729] on div "Paid in cash" at bounding box center [735, 722] width 756 height 15
click at [1335, 719] on button "Send" at bounding box center [1335, 722] width 57 height 22
click at [191, 88] on div "Order details" at bounding box center [201, 94] width 62 height 13
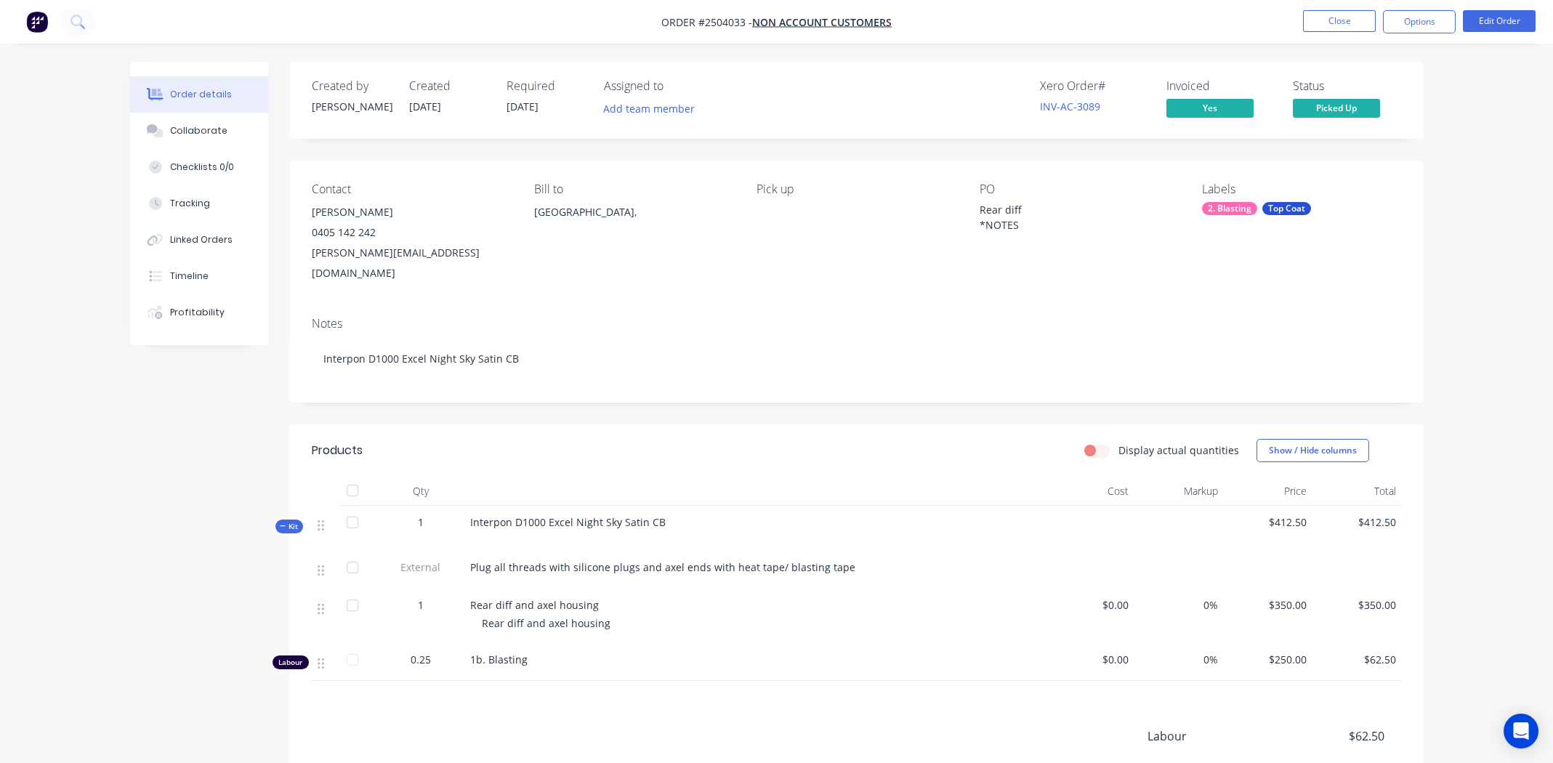
click at [685, 267] on div "Contact Leo Banks 0405 142 242 leo@musclecarfactory.com.au Bill to Australia, P…" at bounding box center [856, 233] width 1133 height 145
click at [1341, 13] on button "Close" at bounding box center [1339, 21] width 73 height 22
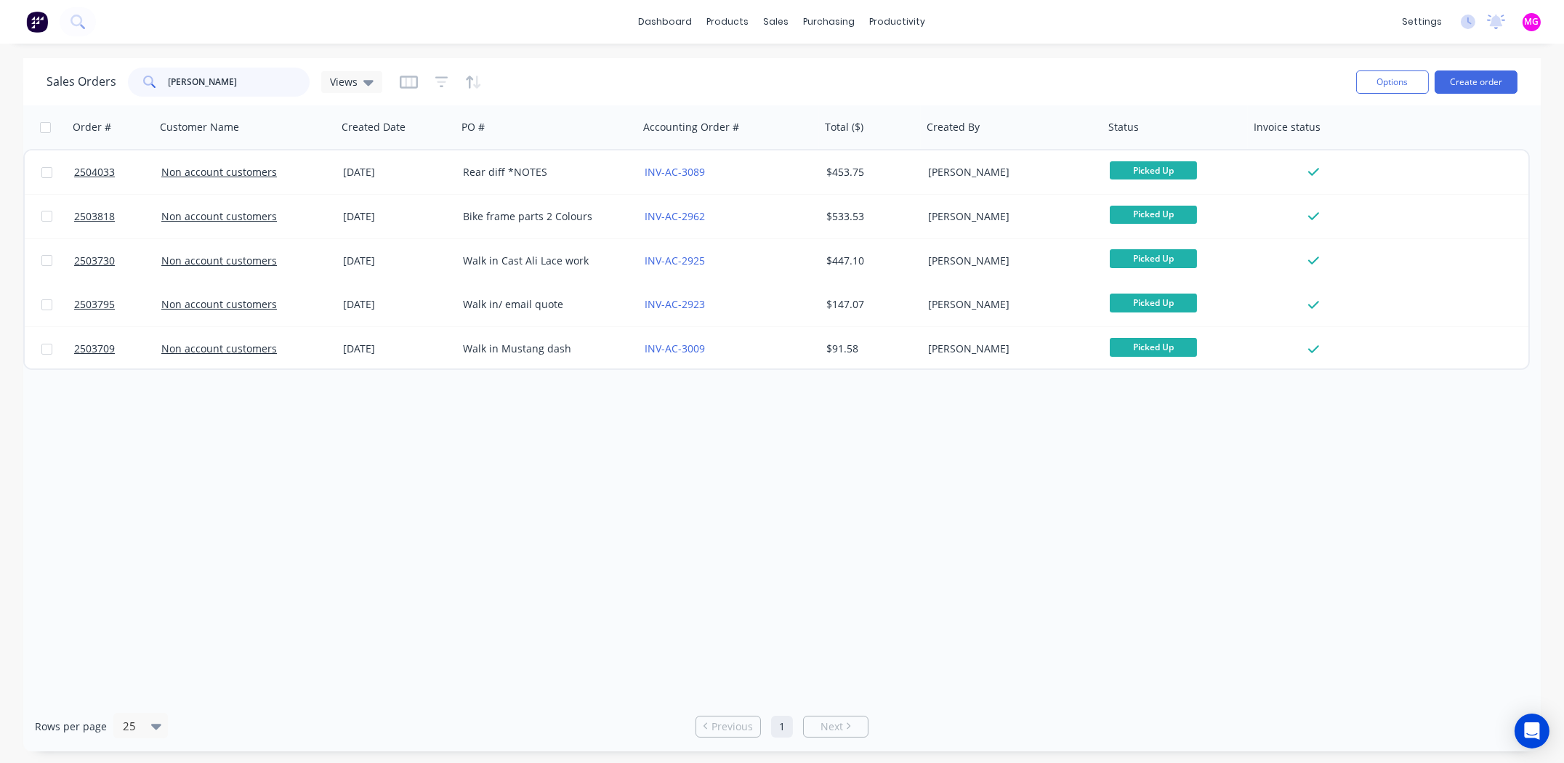
click at [193, 78] on input "leo" at bounding box center [240, 82] width 142 height 29
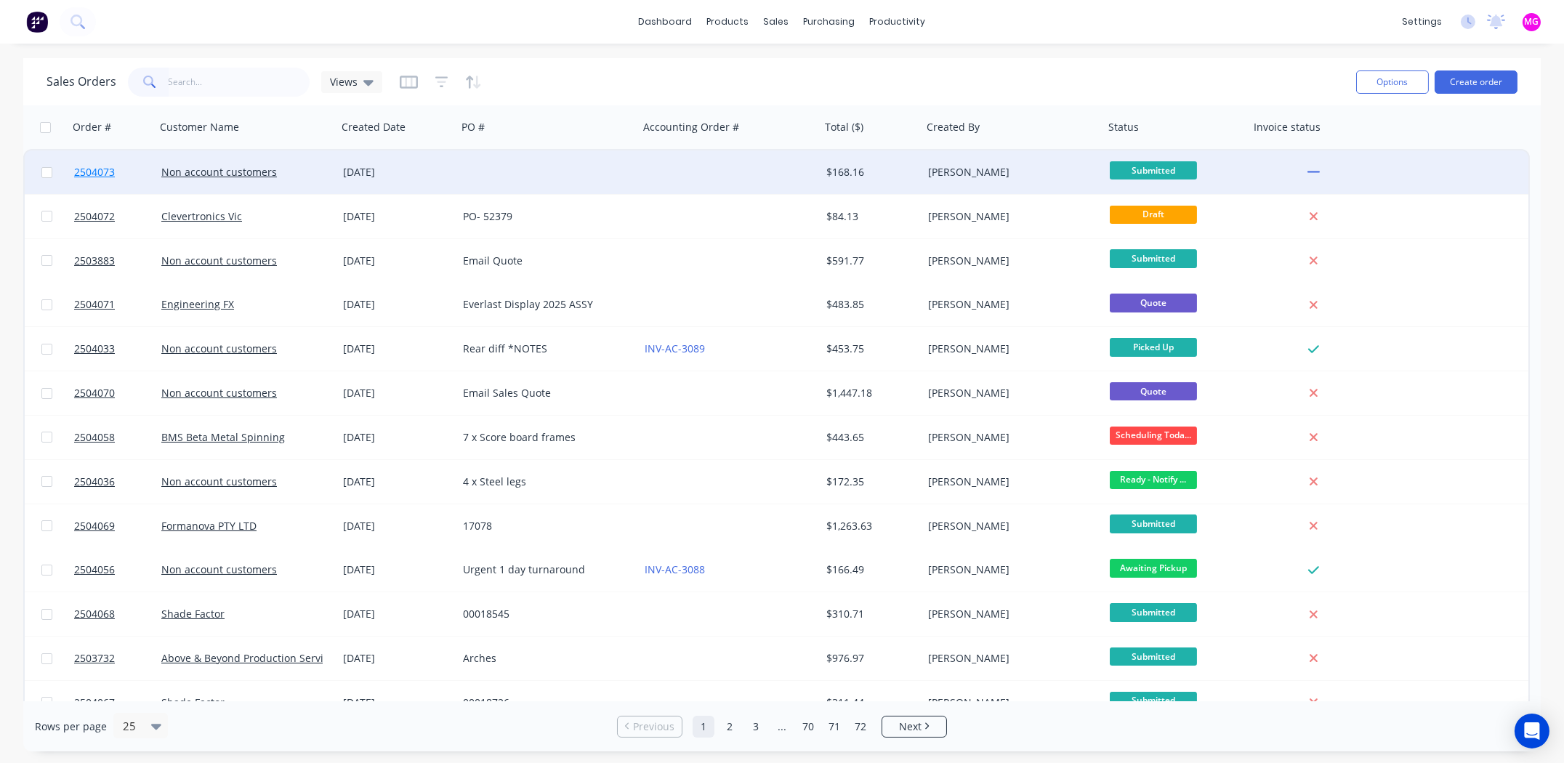
click at [107, 169] on span "2504073" at bounding box center [94, 172] width 41 height 15
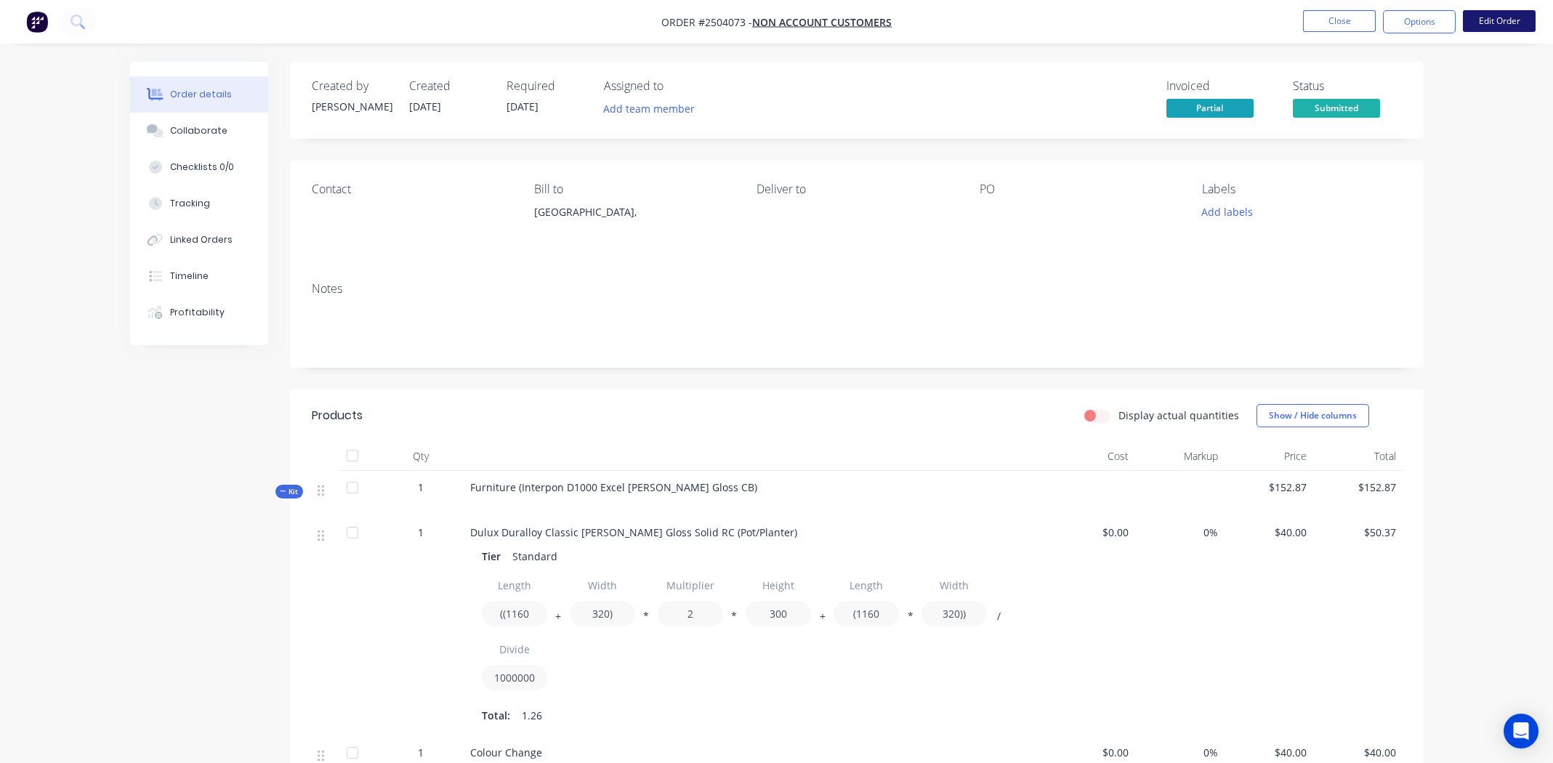
click at [1495, 18] on button "Edit Order" at bounding box center [1499, 21] width 73 height 22
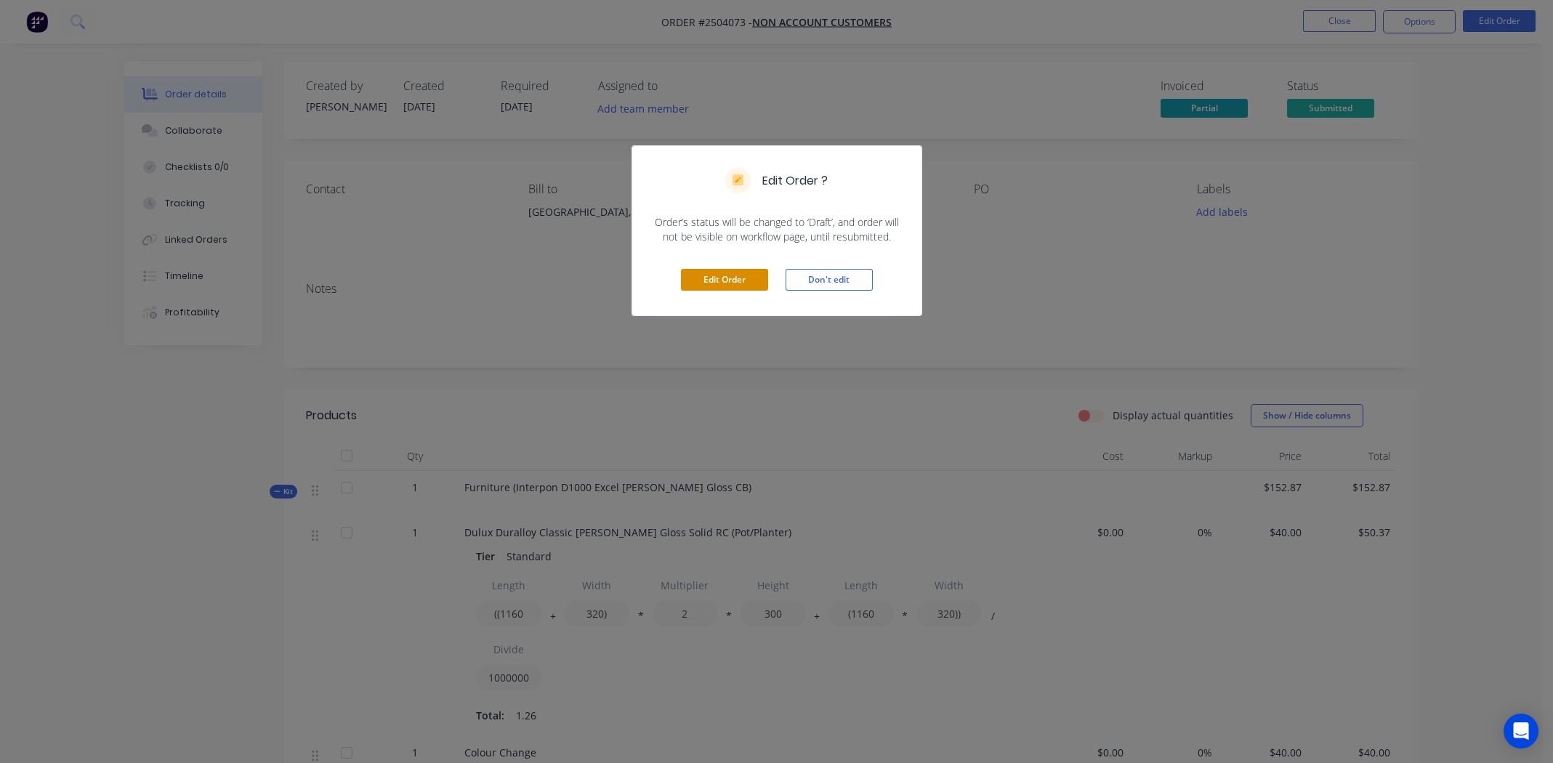
click at [734, 273] on button "Edit Order" at bounding box center [724, 280] width 87 height 22
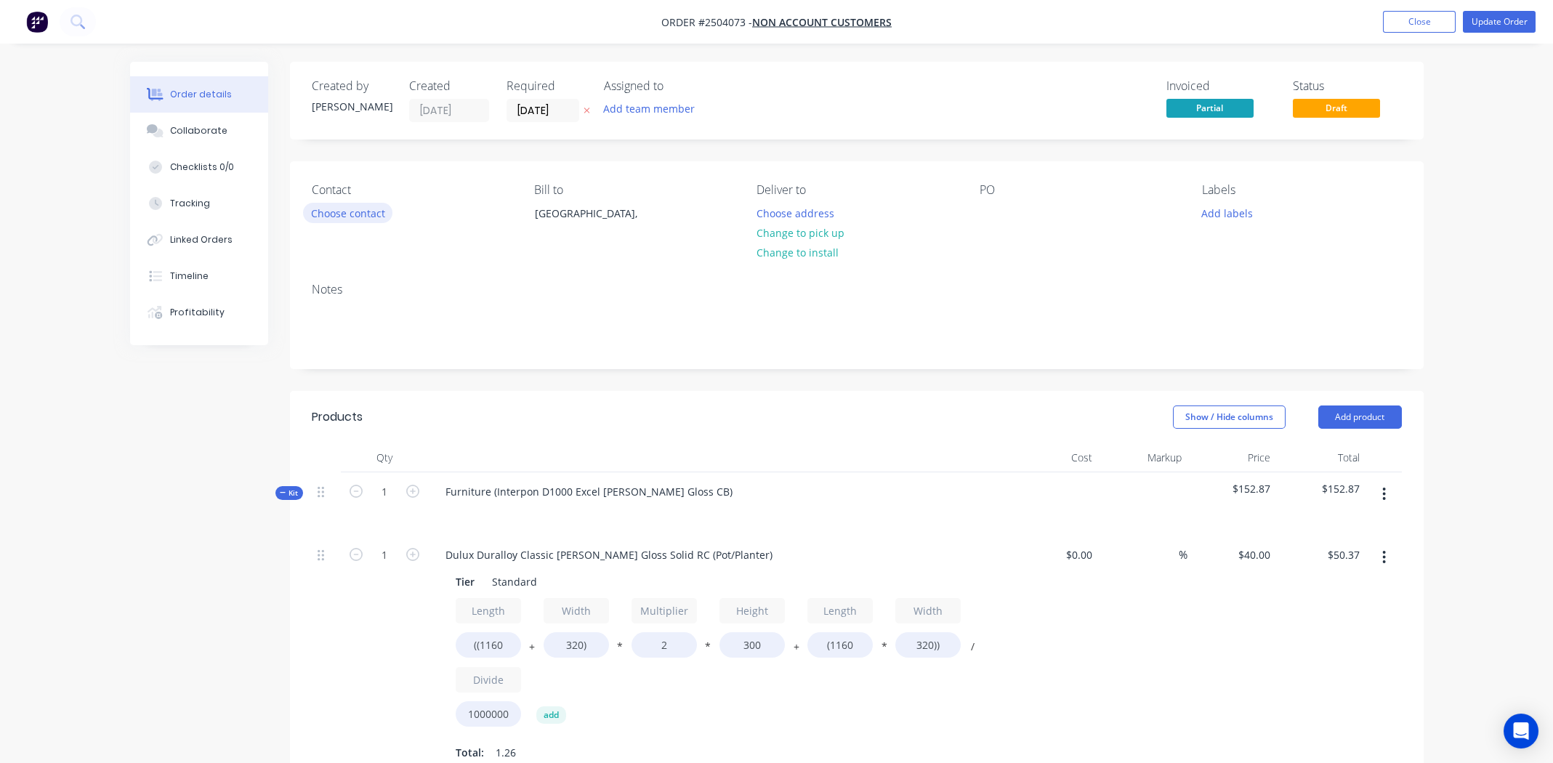
click at [344, 211] on button "Choose contact" at bounding box center [347, 213] width 89 height 20
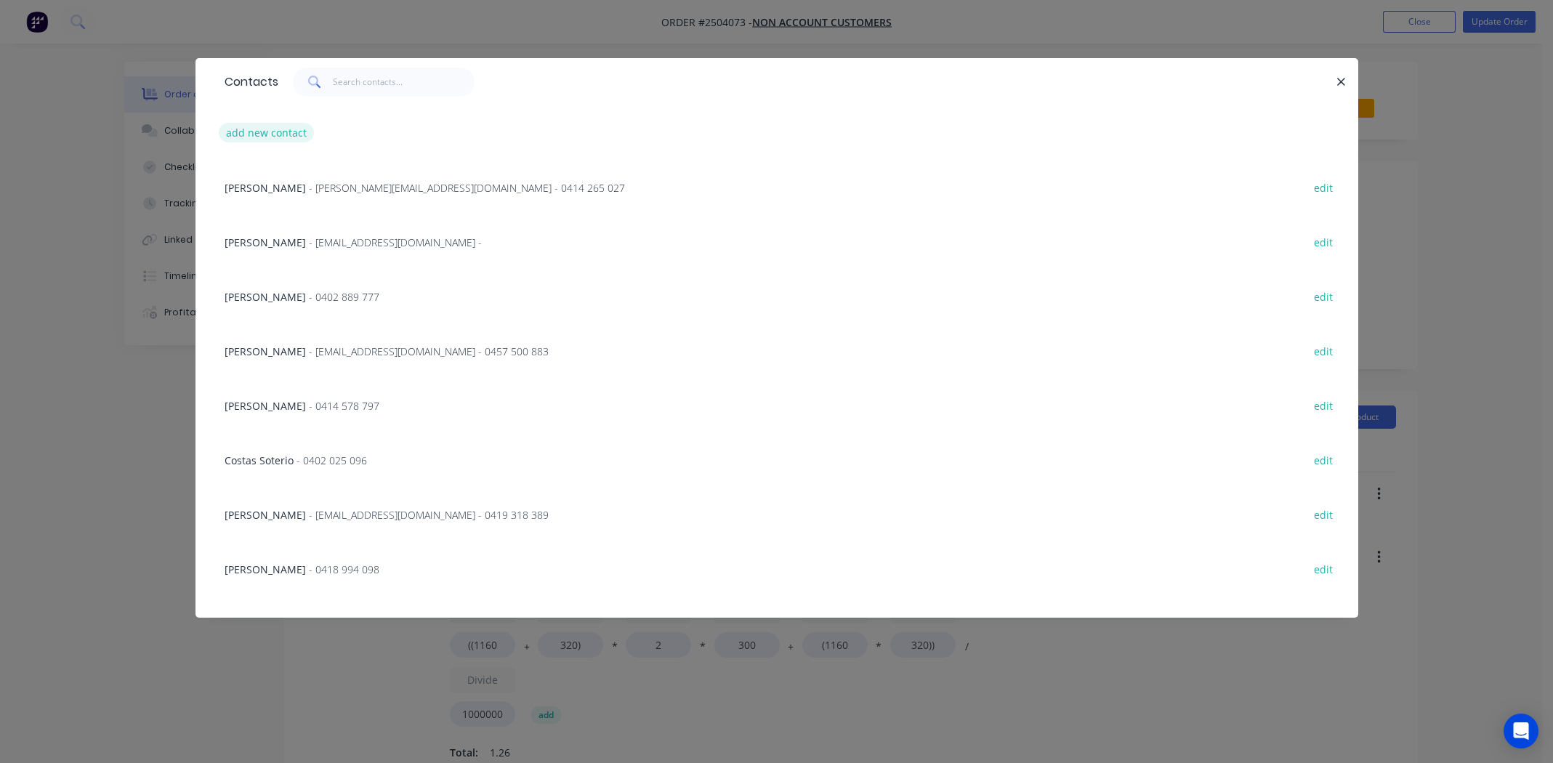
click at [275, 126] on button "add new contact" at bounding box center [267, 133] width 96 height 20
select select "AU"
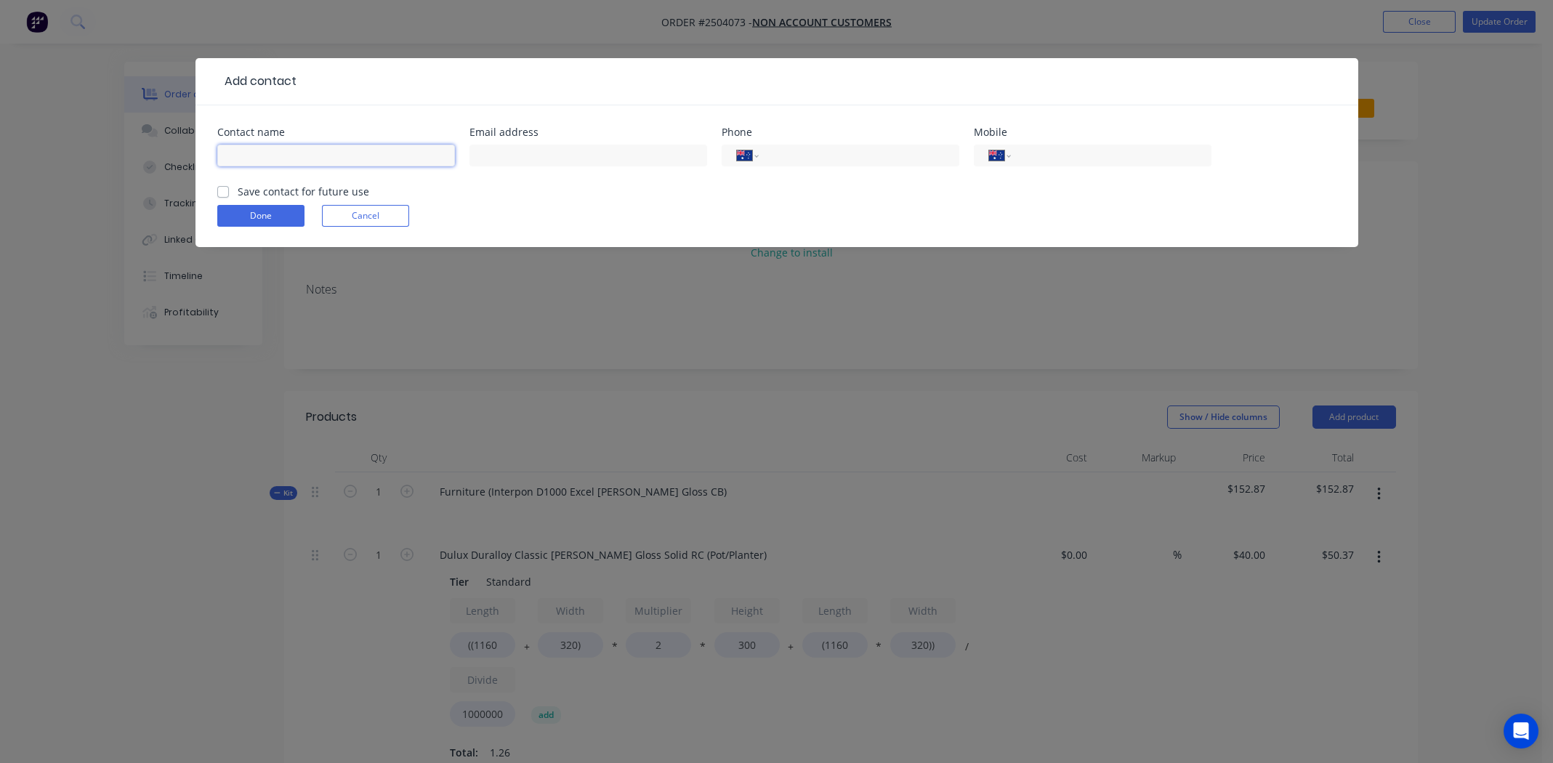
click at [273, 156] on input "text" at bounding box center [336, 156] width 238 height 22
type input "Anthony Seca"
click at [508, 163] on input "text" at bounding box center [588, 156] width 238 height 22
type input "amsservices@icloud.com"
click at [1027, 155] on input "tel" at bounding box center [1108, 155] width 174 height 17
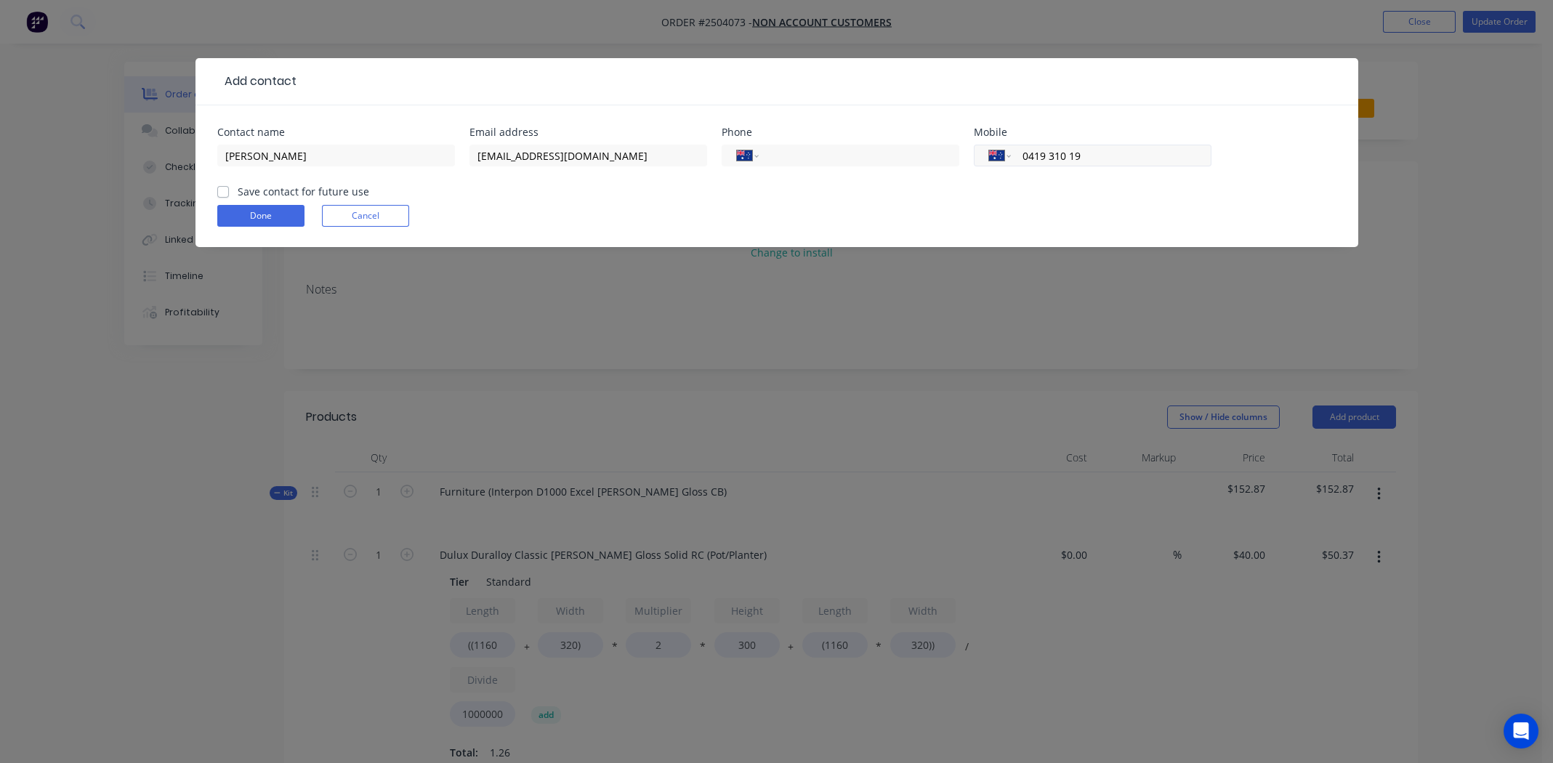
type input "0419 310 190"
click button "Done" at bounding box center [260, 216] width 87 height 22
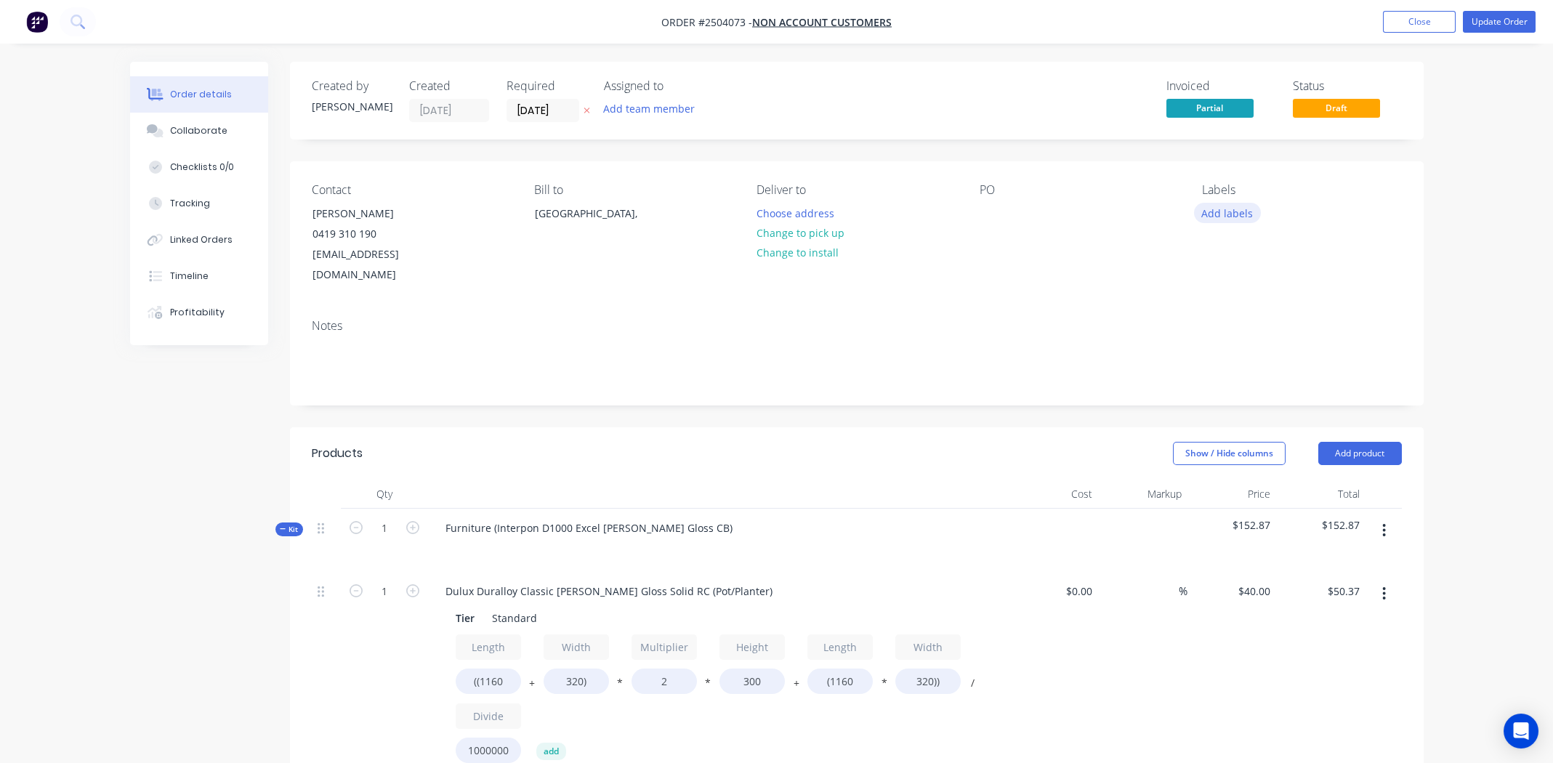
click at [1229, 216] on button "Add labels" at bounding box center [1227, 213] width 67 height 20
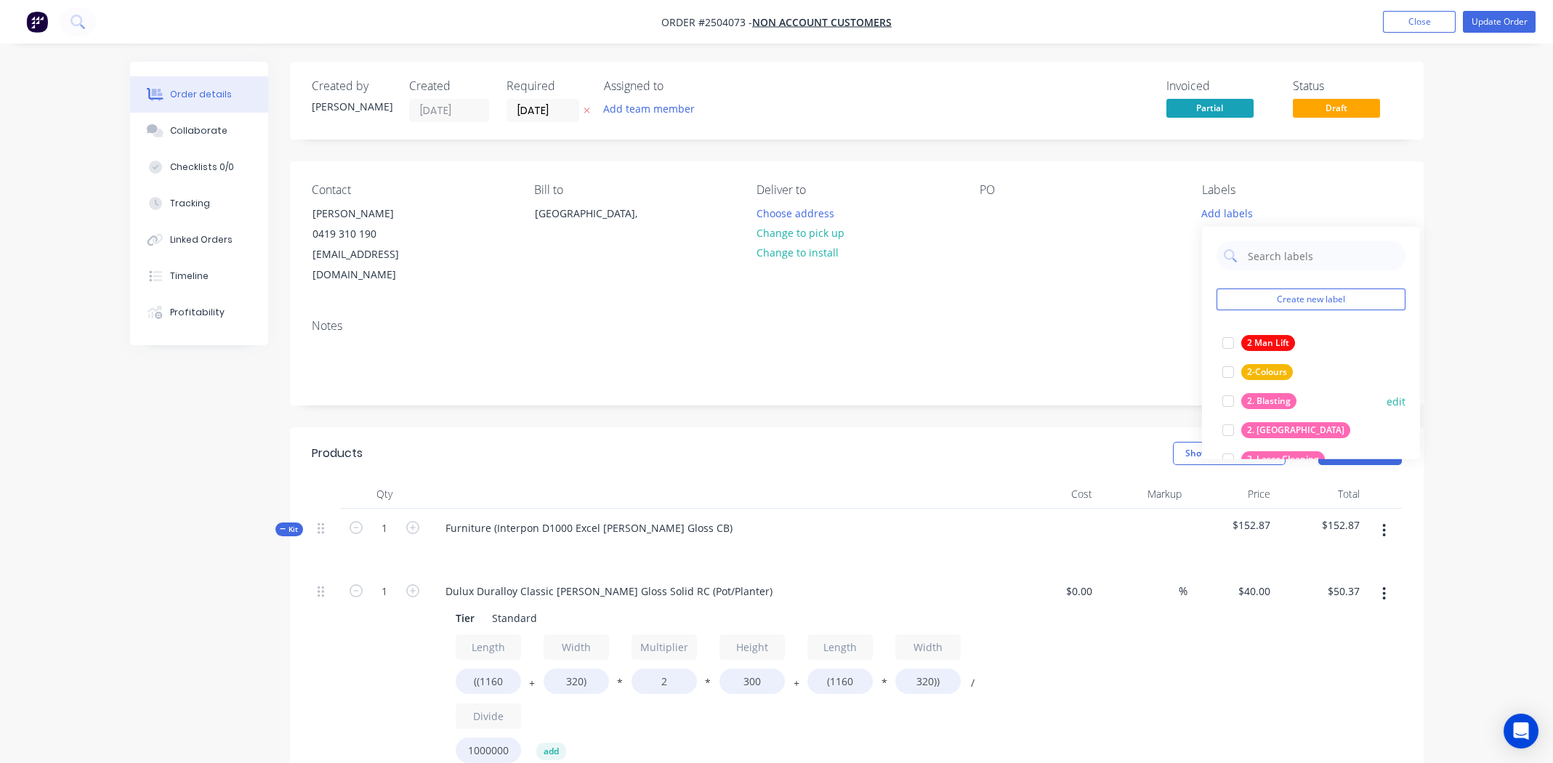
click at [1227, 404] on div at bounding box center [1227, 401] width 29 height 29
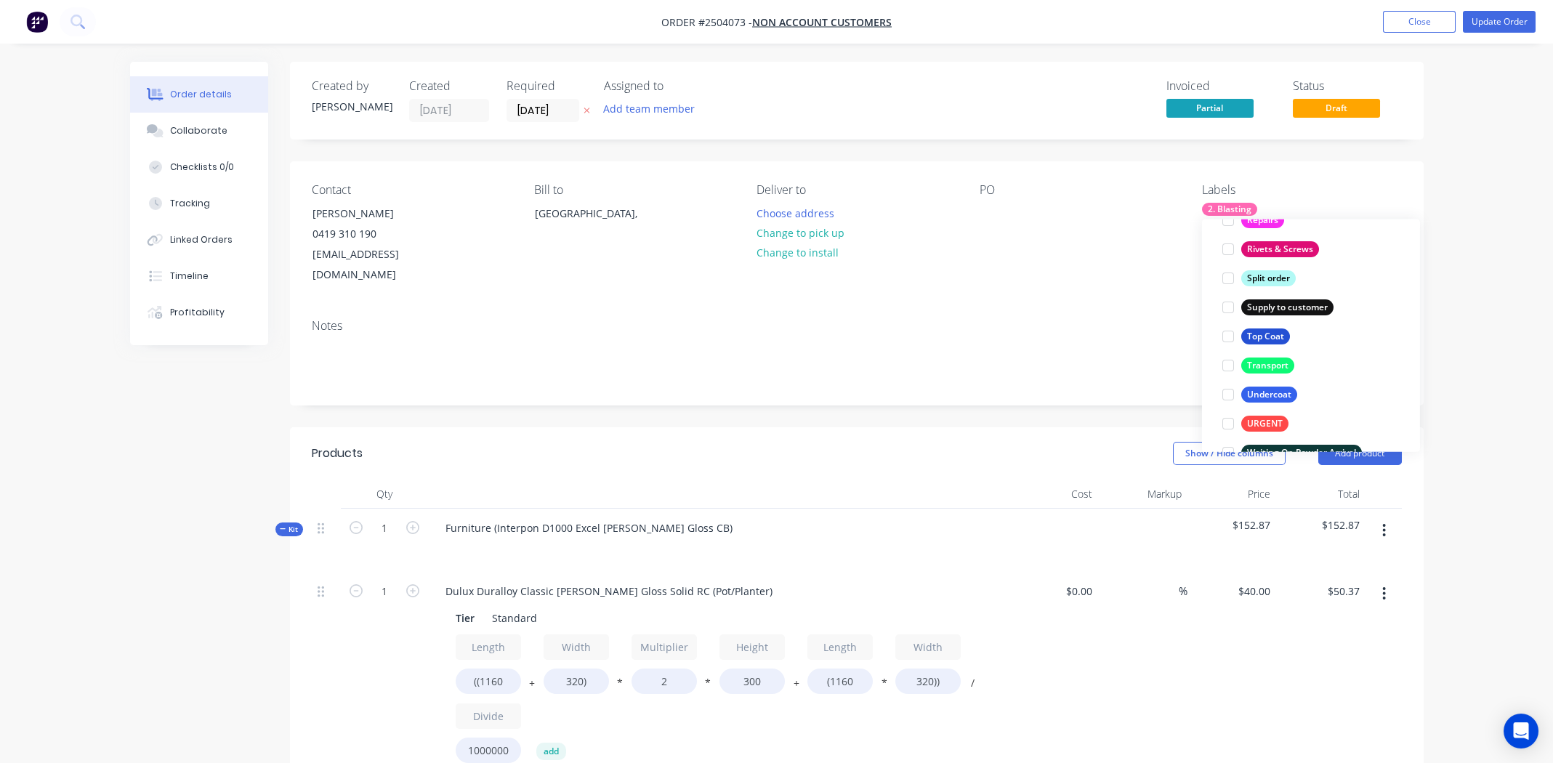
scroll to position [1074, 0]
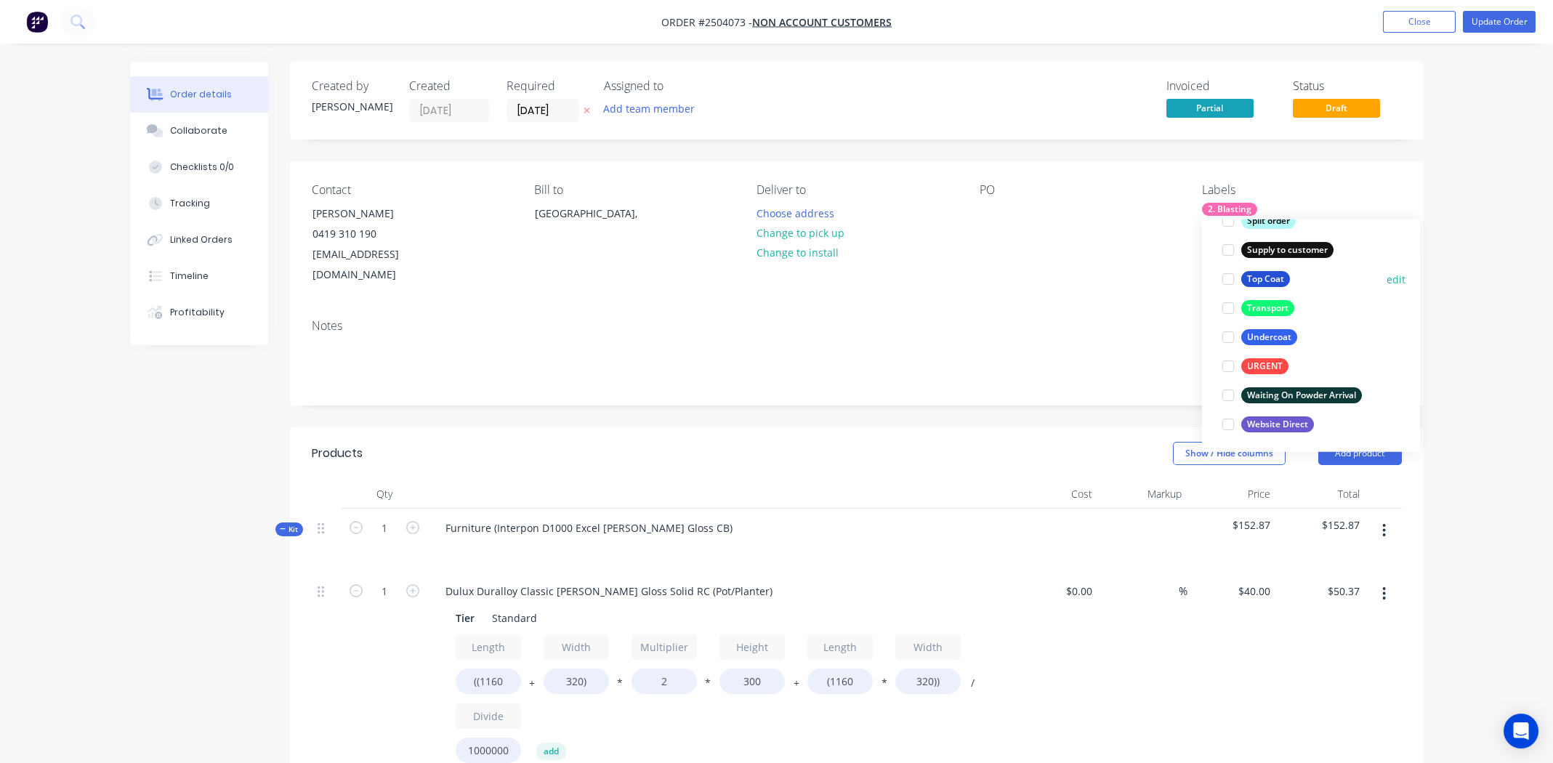
click at [1230, 278] on div at bounding box center [1227, 278] width 29 height 29
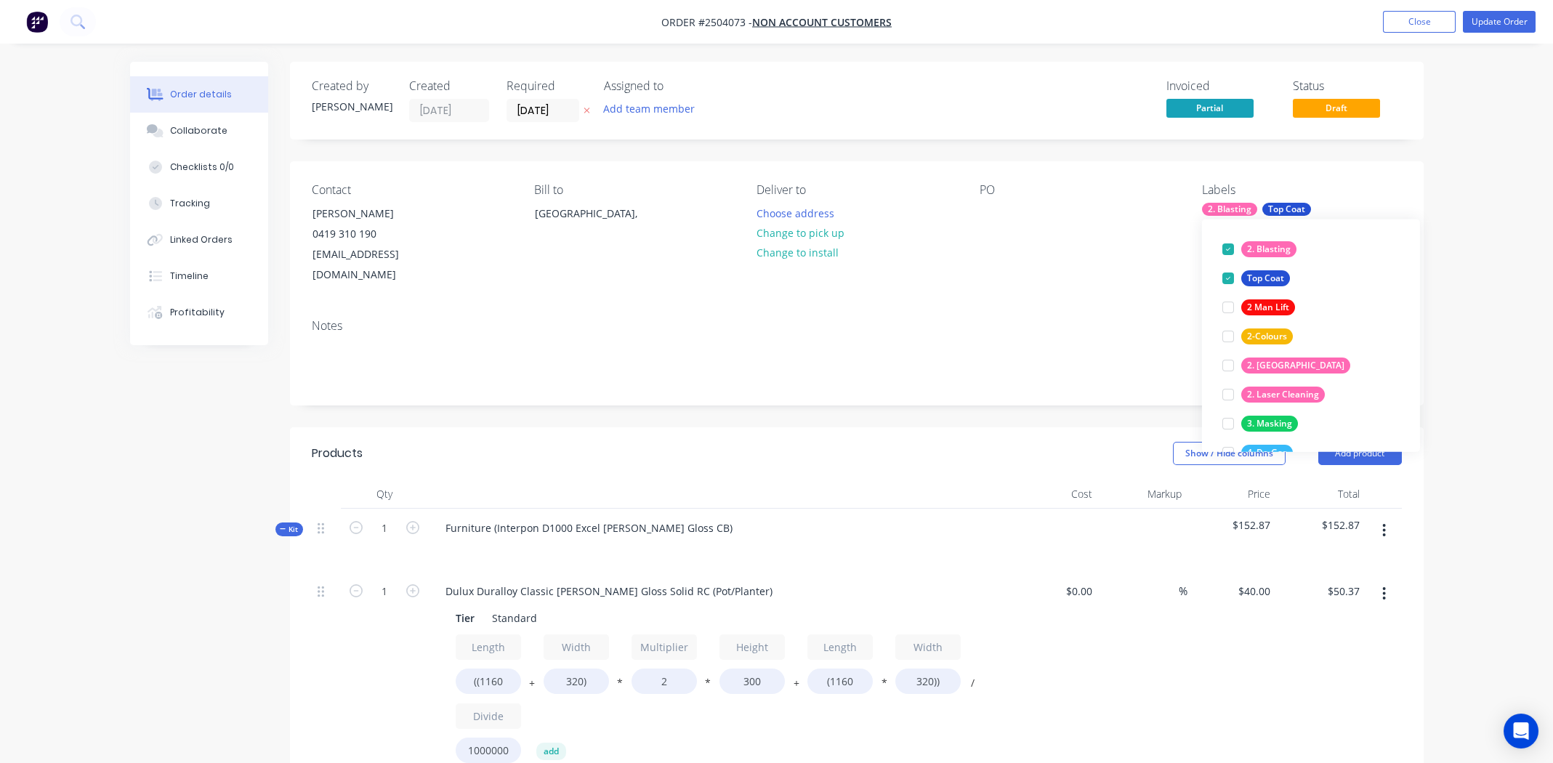
click at [1101, 273] on div "Contact Anthony Seca 0419 310 190 amsservices@icloud.com Bill to Australia, Del…" at bounding box center [856, 234] width 1133 height 146
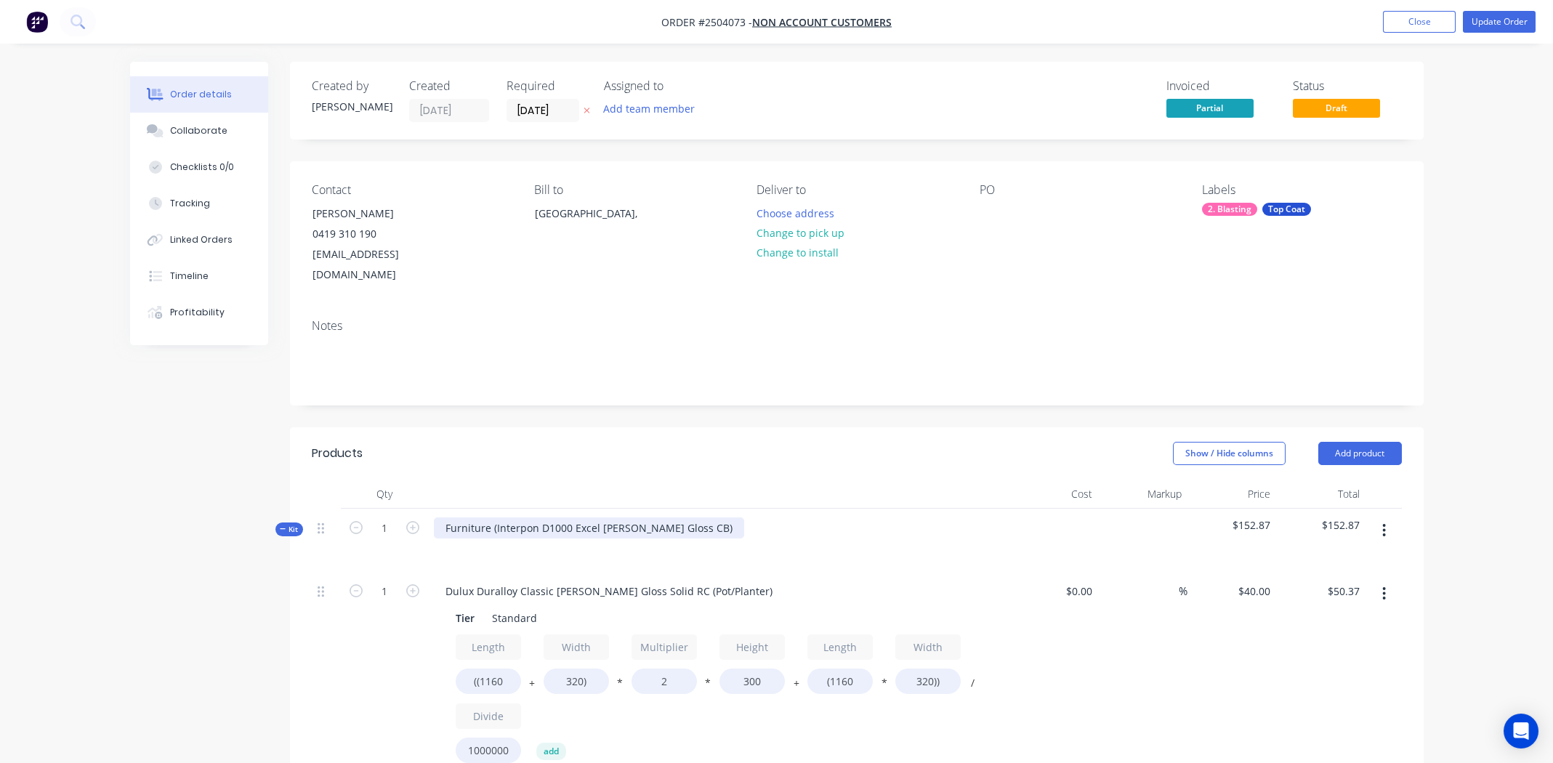
click at [705, 517] on div "Furniture (Interpon D1000 Excel Pearl White Gloss CB)" at bounding box center [589, 527] width 310 height 21
click at [544, 517] on div "Interpon D1000 Excel Pearl White Gloss CB" at bounding box center [562, 527] width 256 height 21
copy div "Interpon D1000 Excel Pearl White Gloss CB"
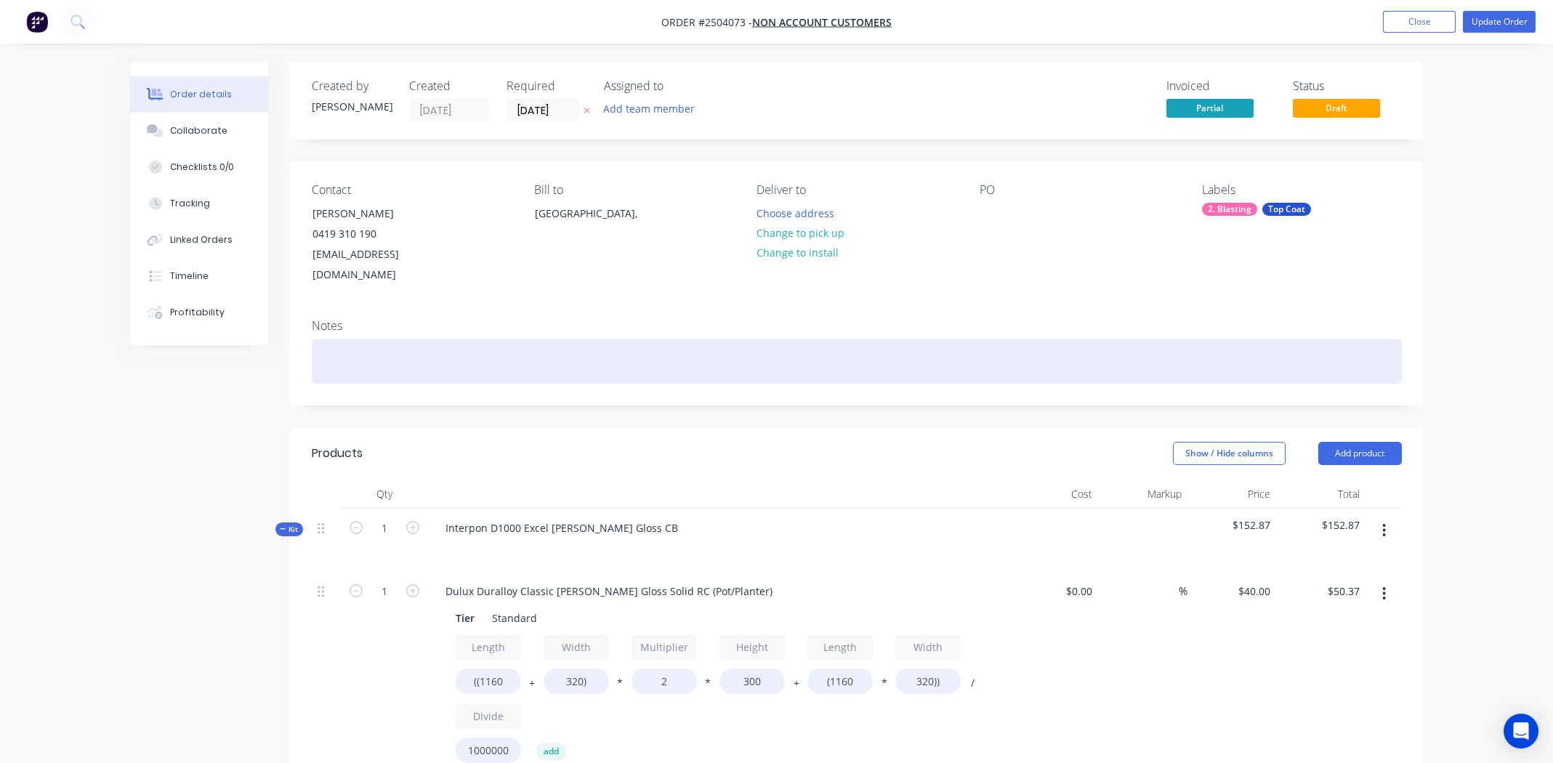
click at [398, 342] on div at bounding box center [857, 361] width 1090 height 44
paste div
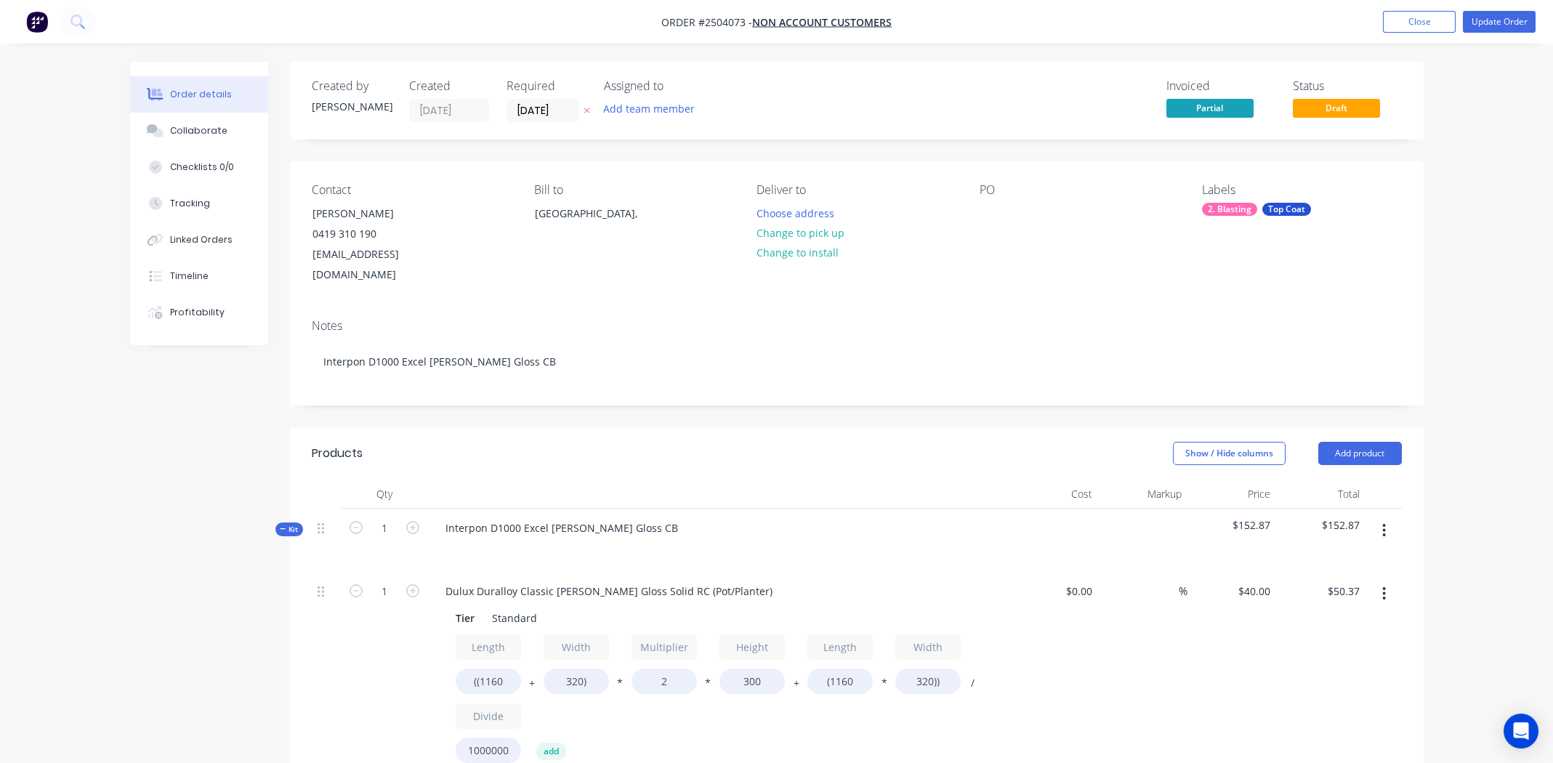
click at [1386, 522] on icon "button" at bounding box center [1384, 530] width 4 height 16
click at [1329, 558] on div "Add product to kit" at bounding box center [1333, 568] width 112 height 21
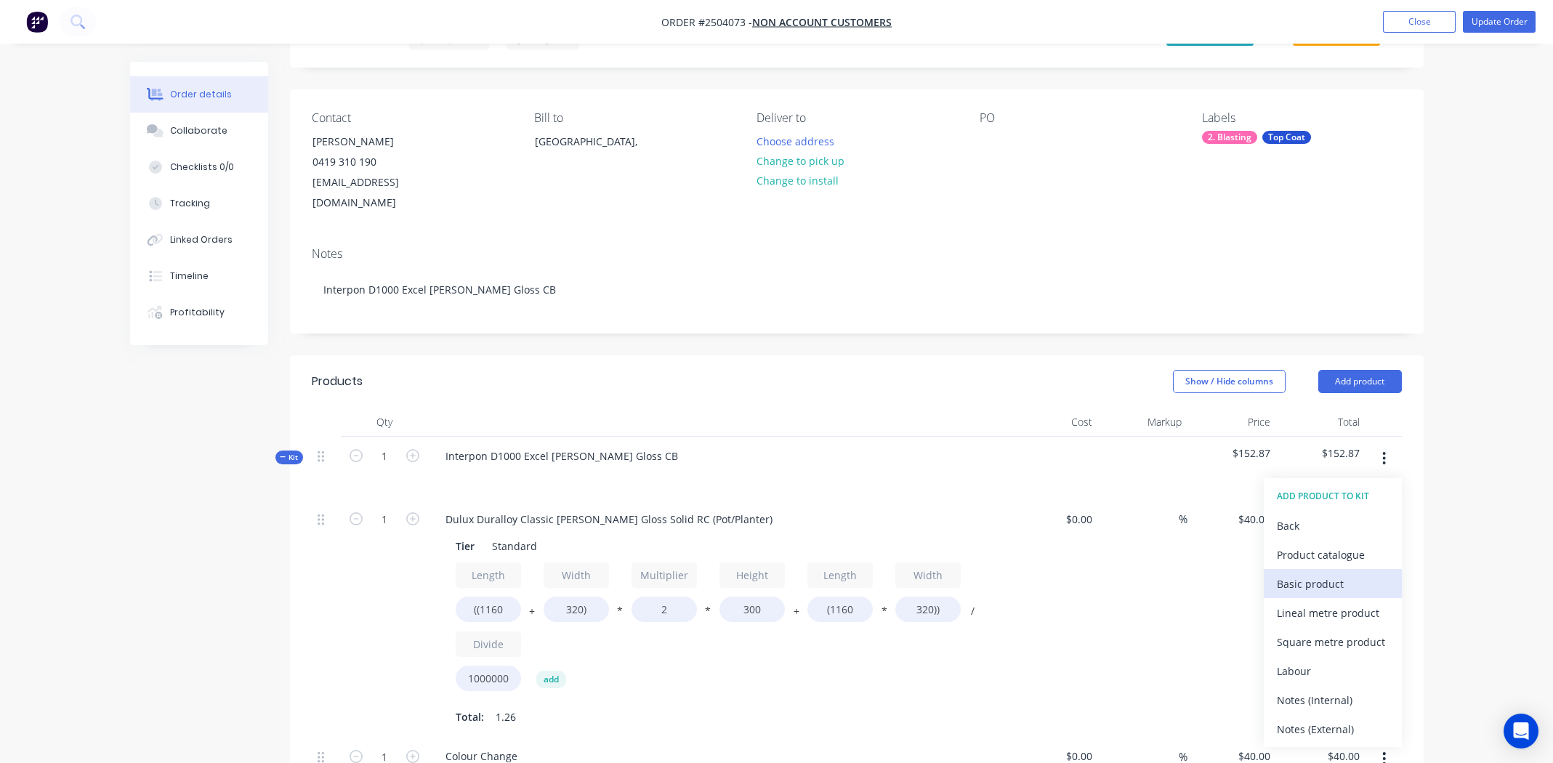
scroll to position [436, 0]
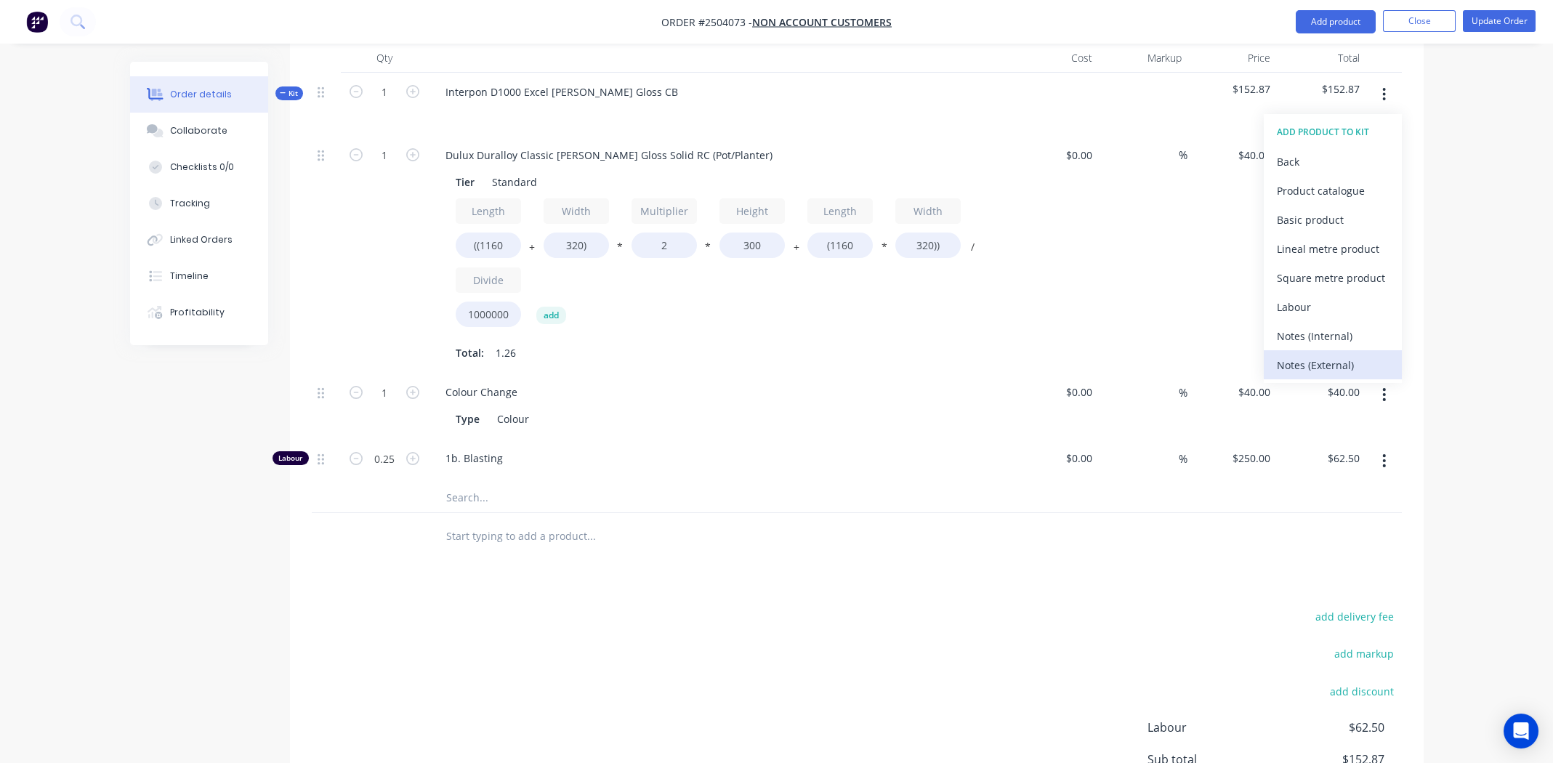
click at [1297, 355] on div "Notes (External)" at bounding box center [1333, 365] width 112 height 21
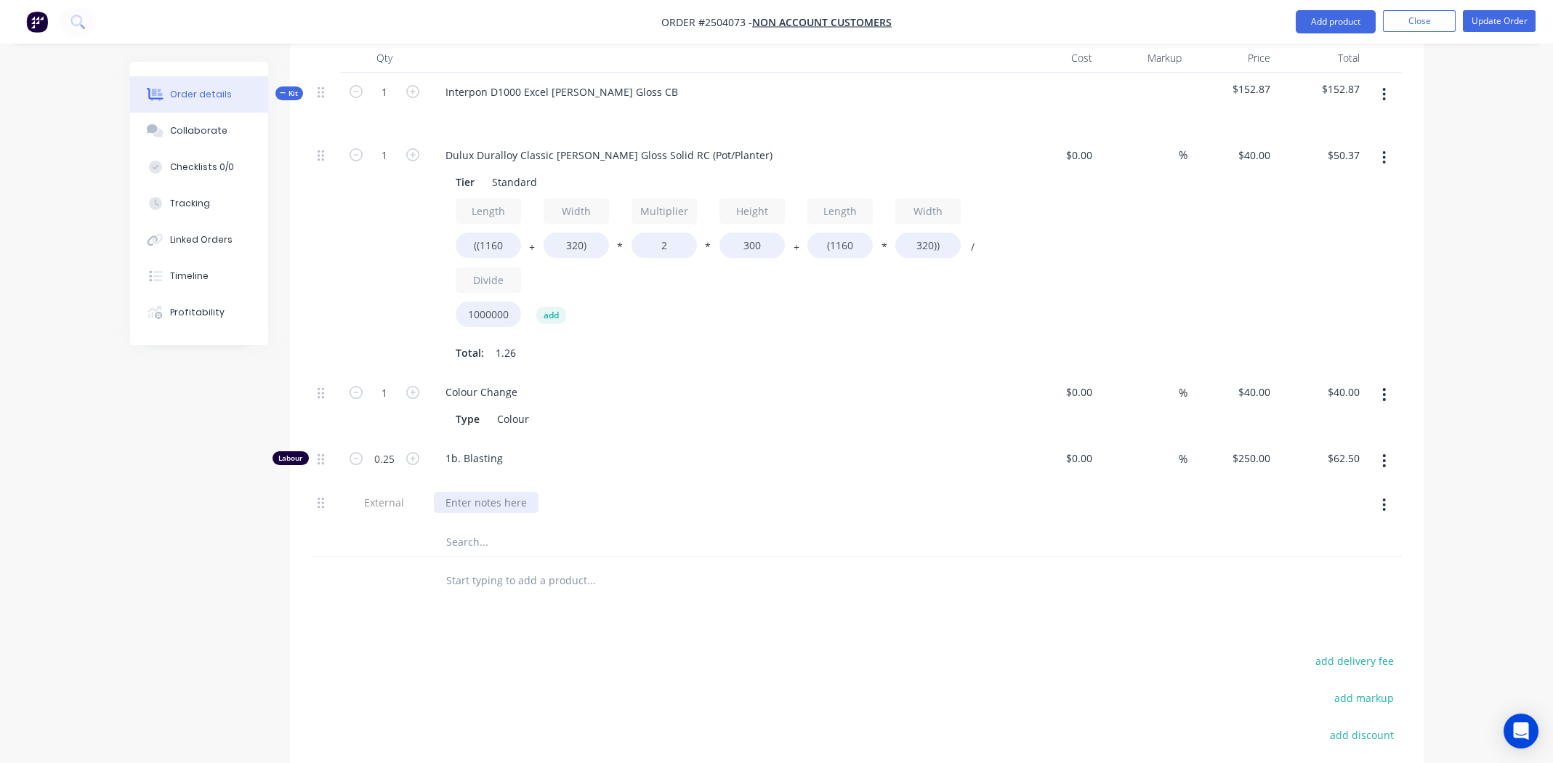
click at [482, 492] on div at bounding box center [486, 502] width 105 height 21
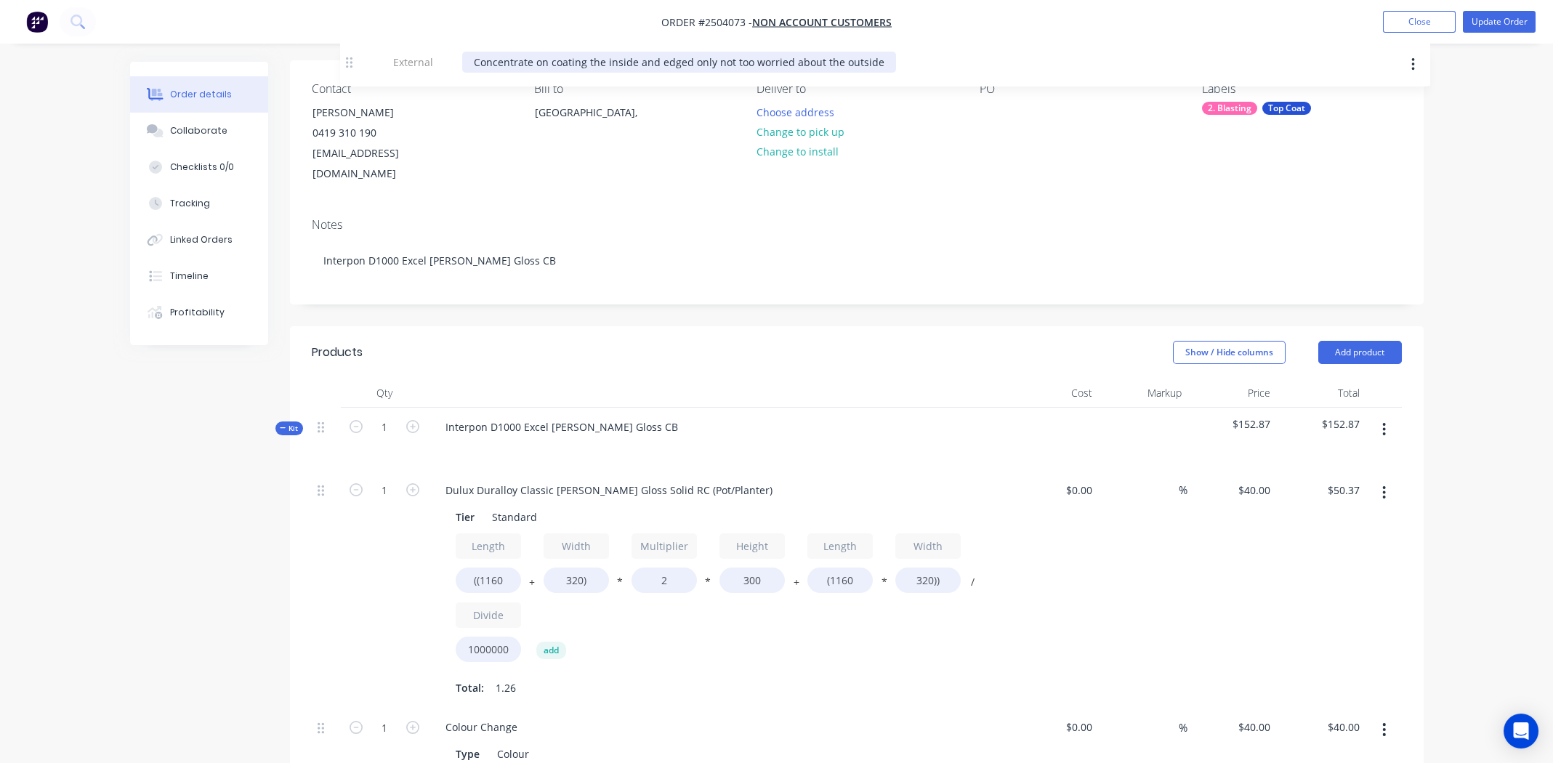
scroll to position [98, 0]
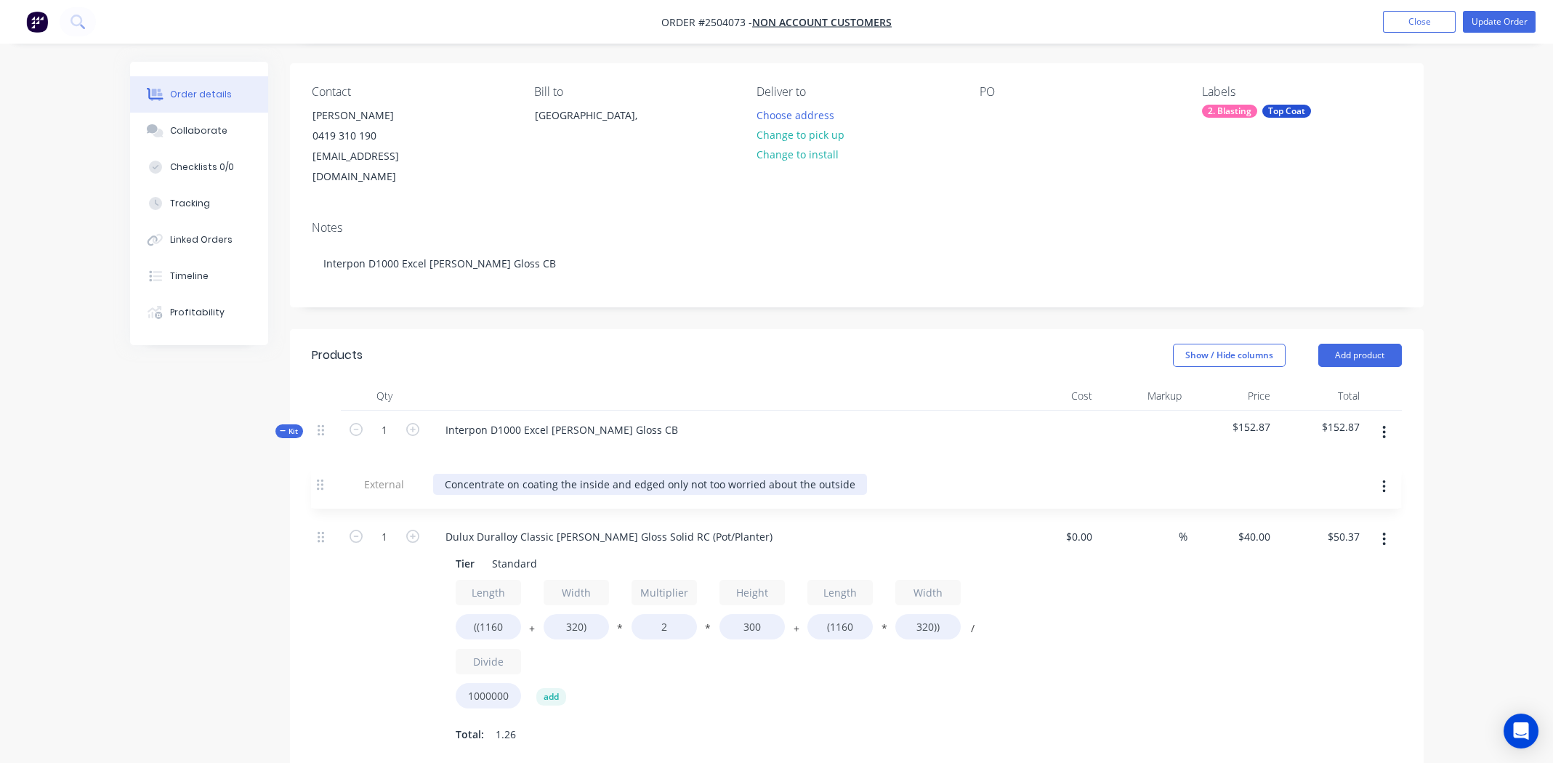
click at [317, 474] on div "1 Dulux Duralloy Classic Pearl White Gloss Solid RC (Pot/Planter) Tier Standard…" at bounding box center [857, 669] width 1090 height 391
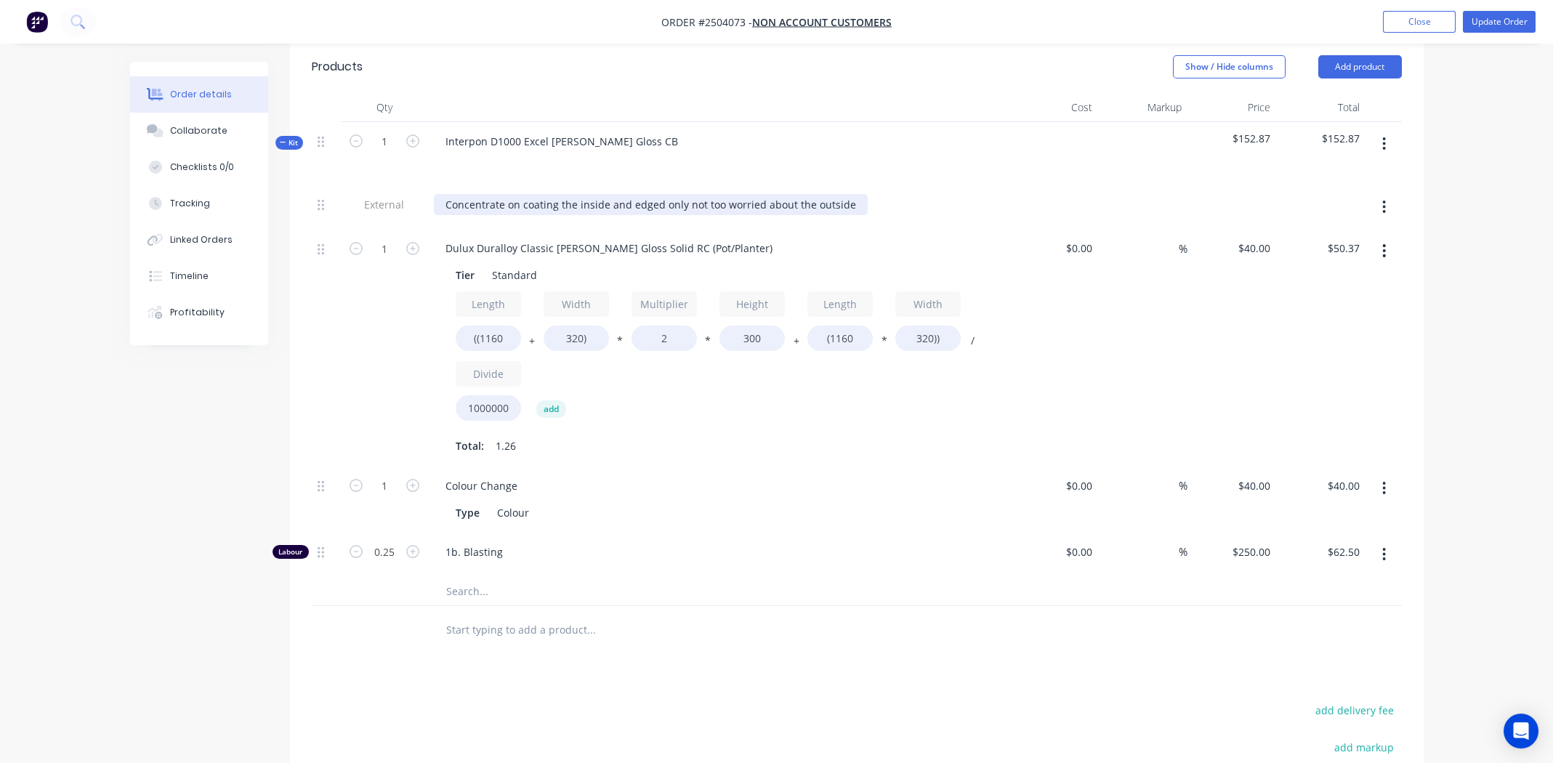
scroll to position [389, 0]
drag, startPoint x: 1012, startPoint y: 563, endPoint x: 1141, endPoint y: 485, distance: 150.3
click at [1012, 574] on div at bounding box center [857, 589] width 1090 height 30
click at [1514, 19] on button "Update Order" at bounding box center [1499, 22] width 73 height 22
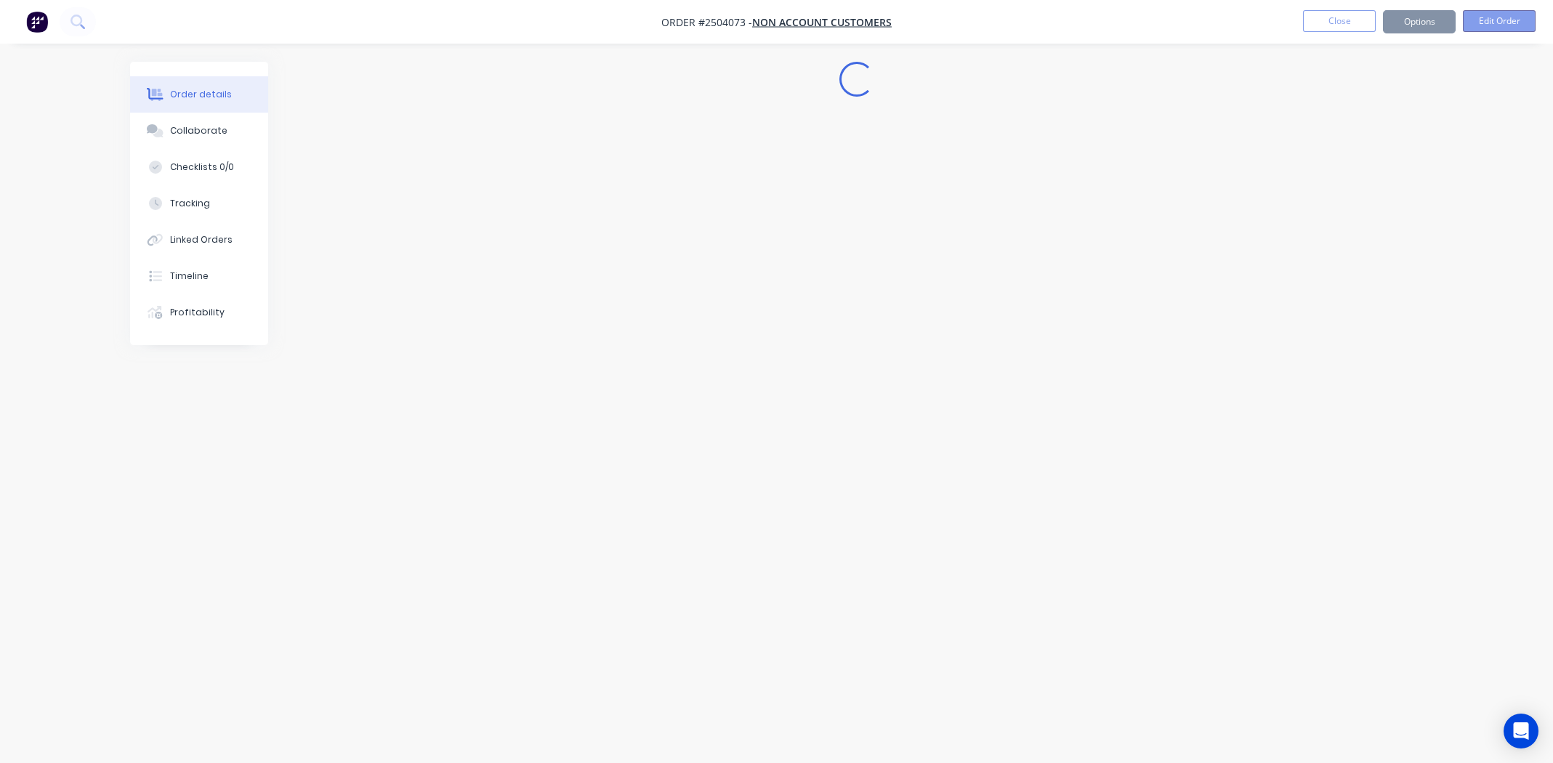
scroll to position [0, 0]
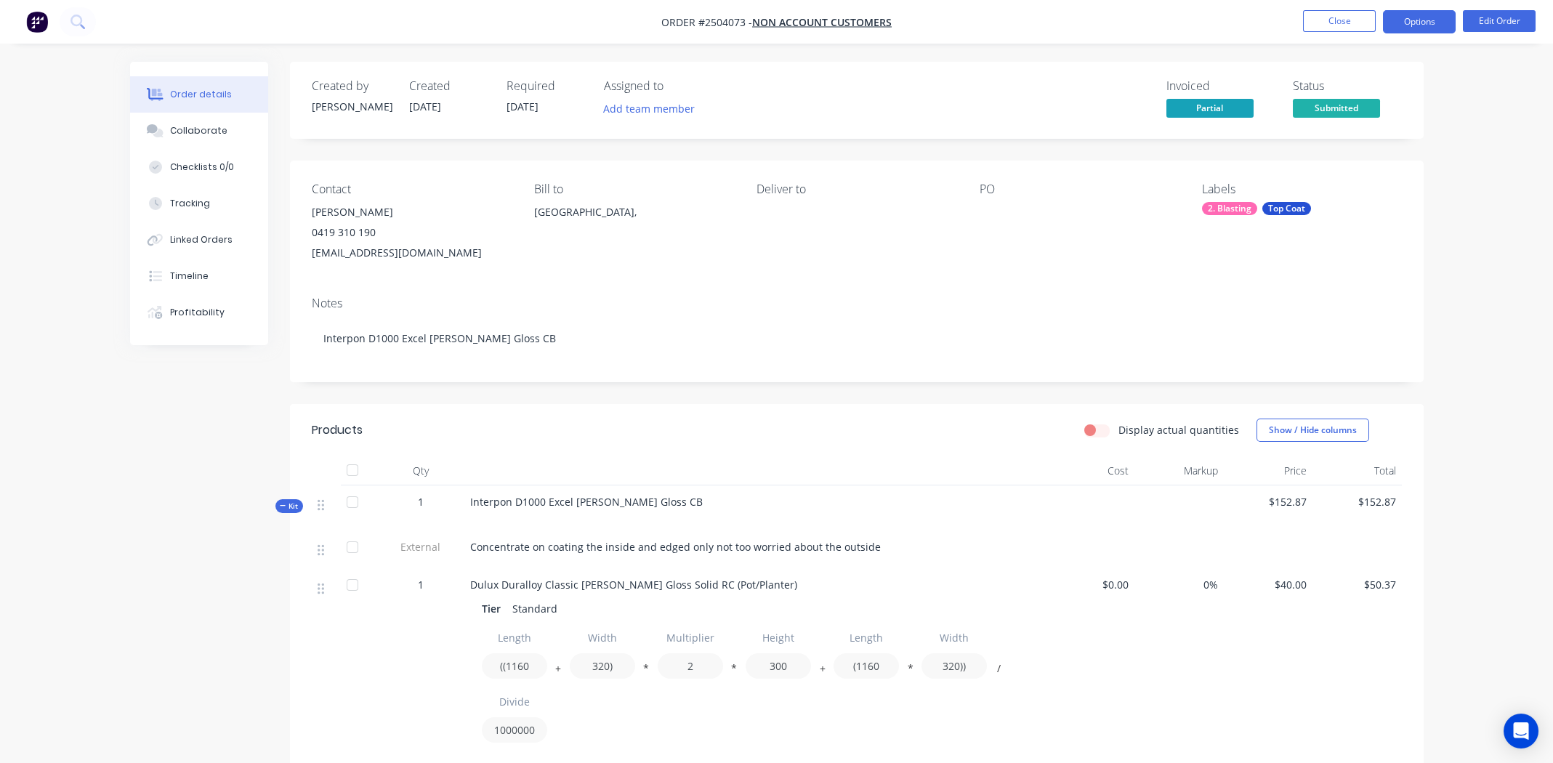
click at [1407, 22] on button "Options" at bounding box center [1419, 21] width 73 height 23
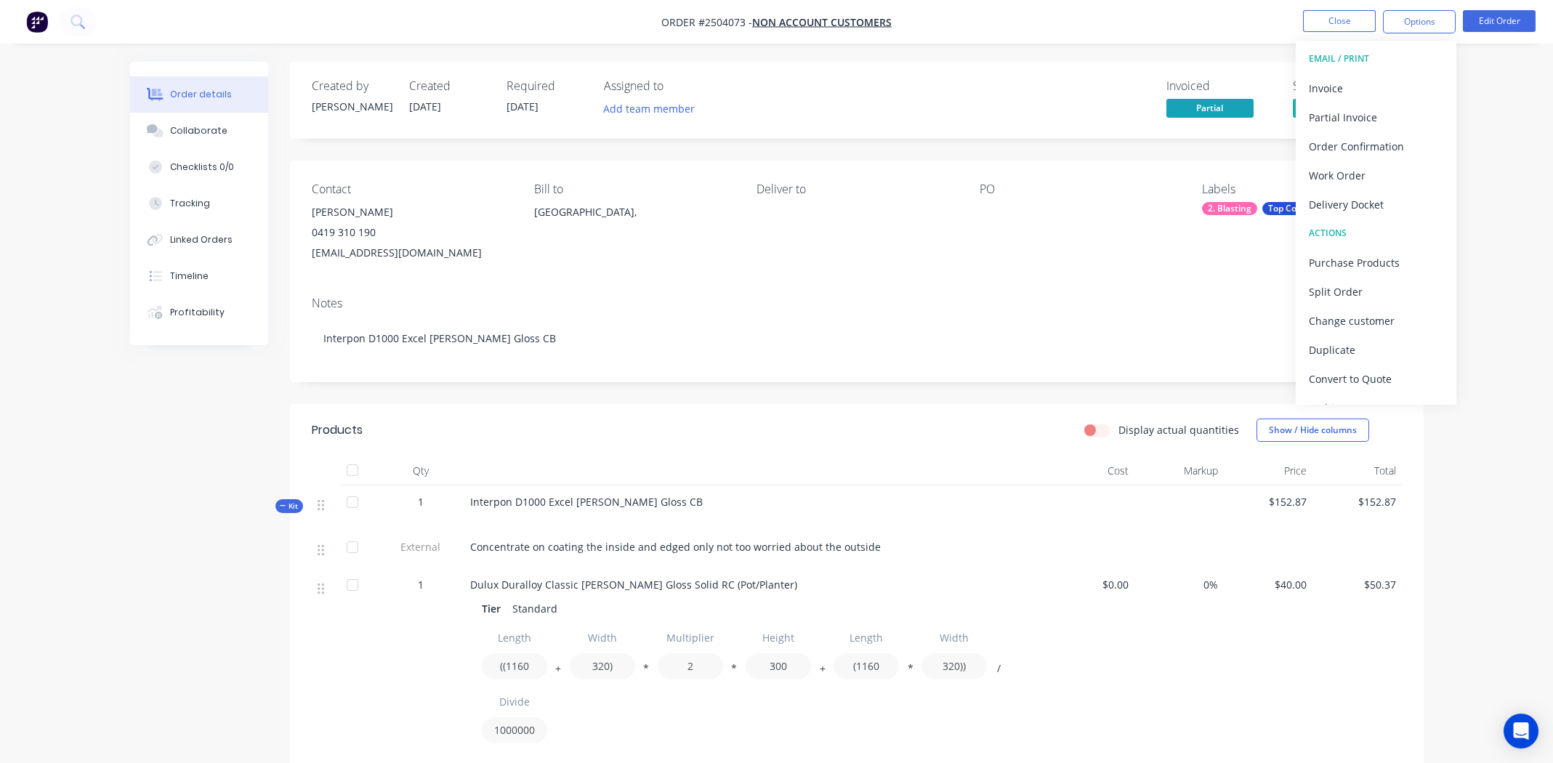
click at [1143, 19] on nav "Order #2504073 - Non account customers Close Options EMAIL / PRINT Invoice Part…" at bounding box center [776, 22] width 1553 height 44
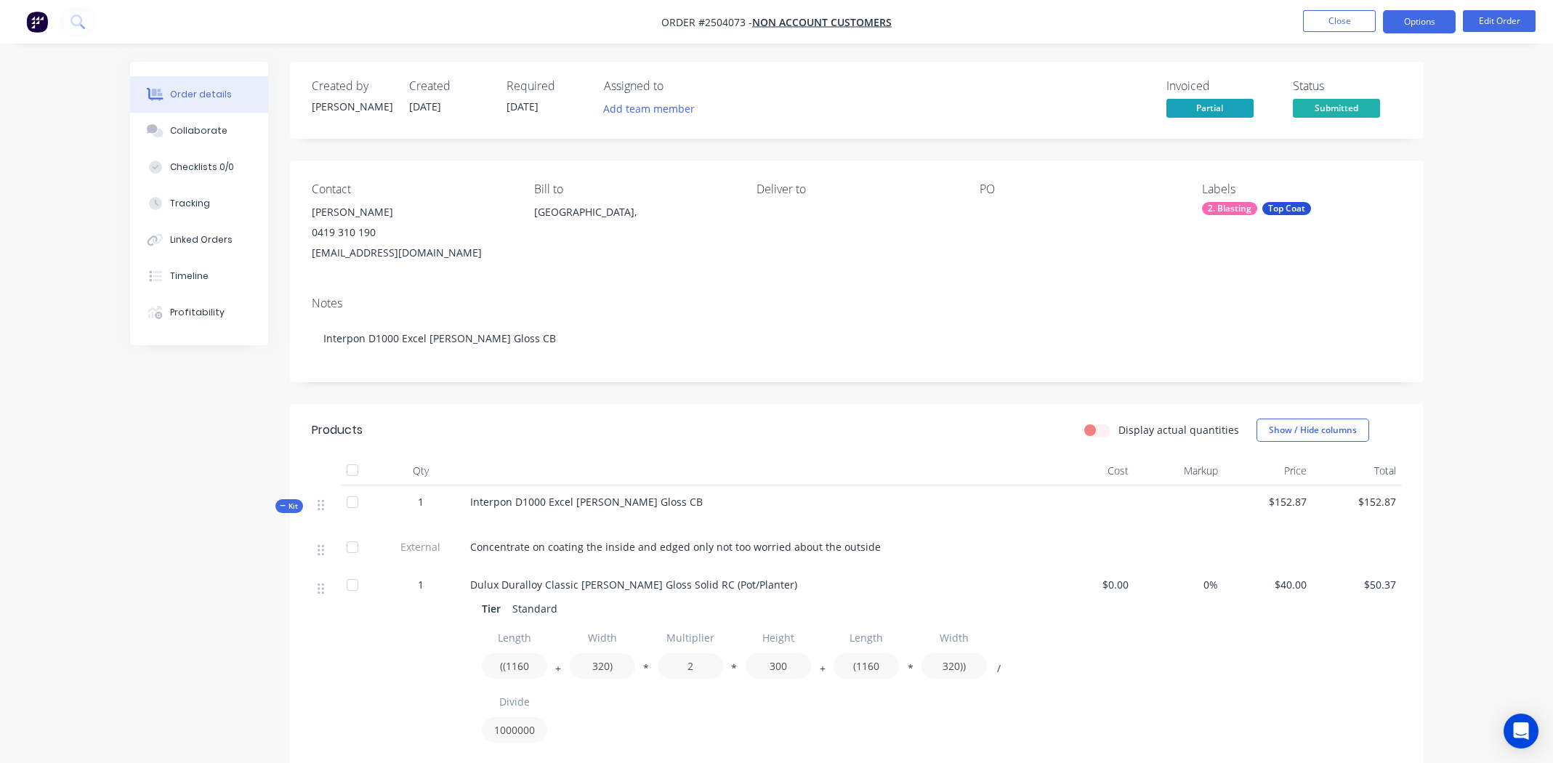
click at [1418, 15] on button "Options" at bounding box center [1419, 21] width 73 height 23
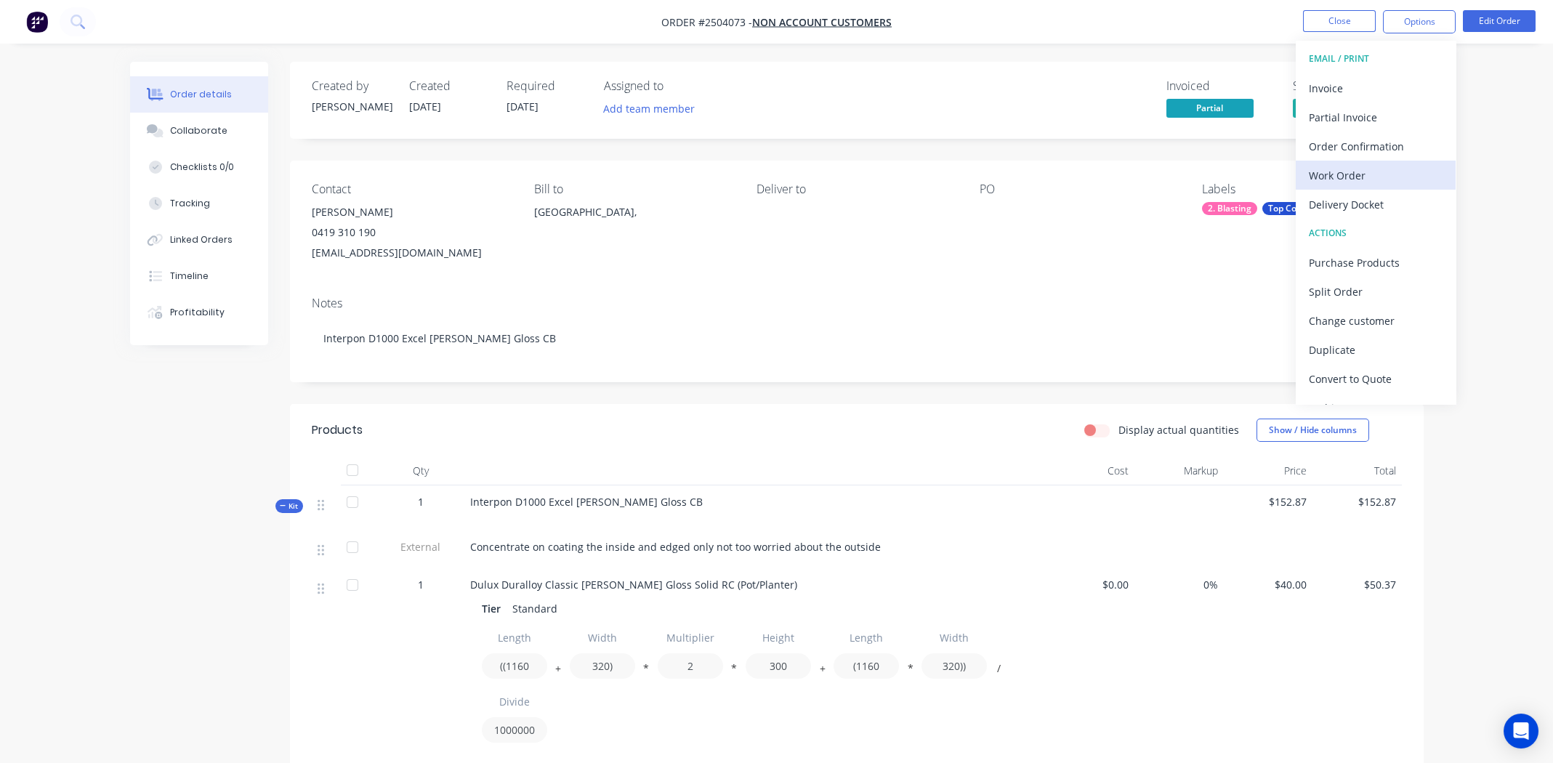
click at [1342, 176] on div "Work Order" at bounding box center [1376, 175] width 134 height 21
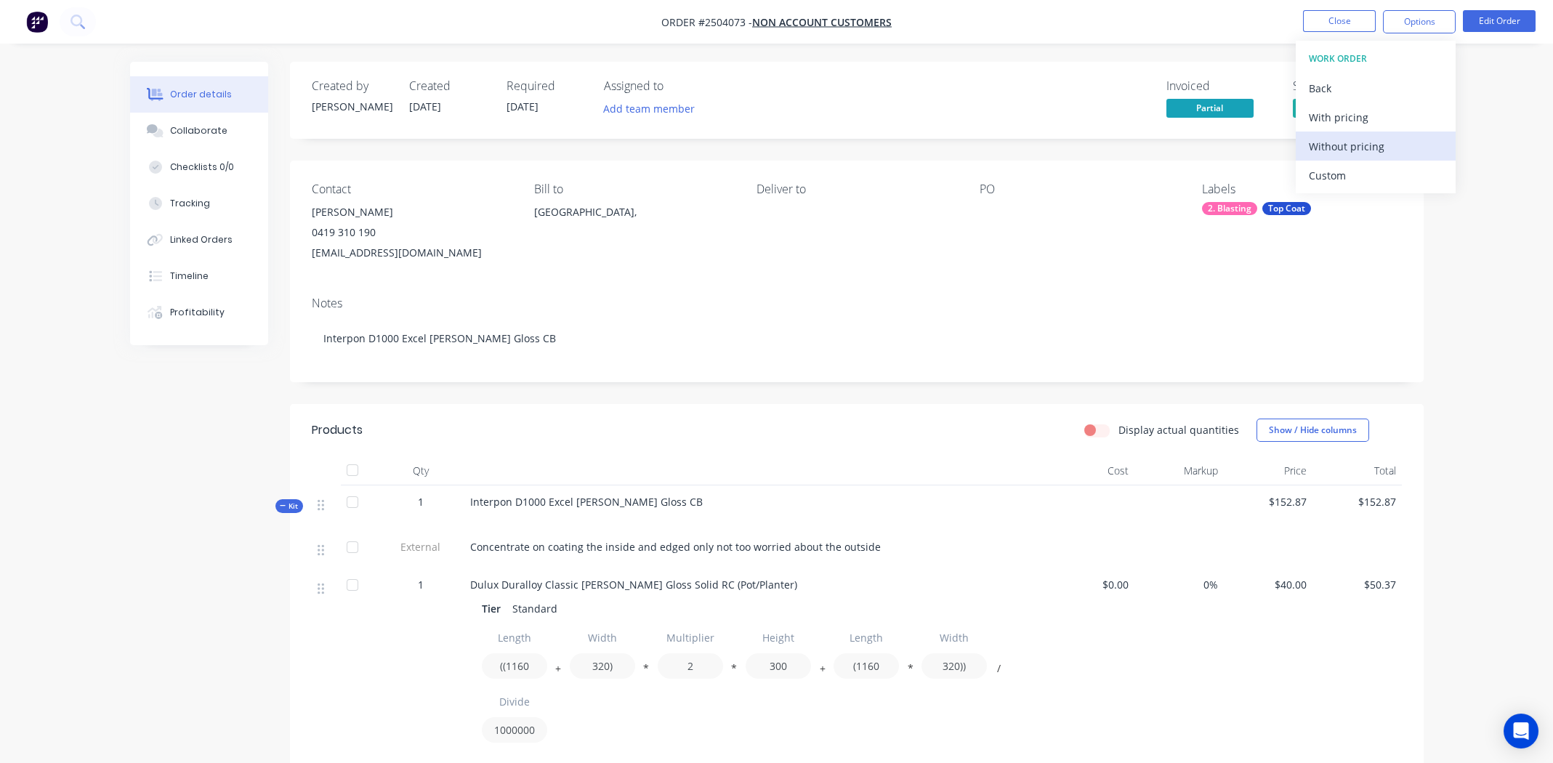
click at [1338, 148] on div "Without pricing" at bounding box center [1376, 146] width 134 height 21
click at [1051, 124] on div "Created by Michael Created 09/09/25 Required 09/09/25 Assigned to Add team memb…" at bounding box center [856, 100] width 1133 height 77
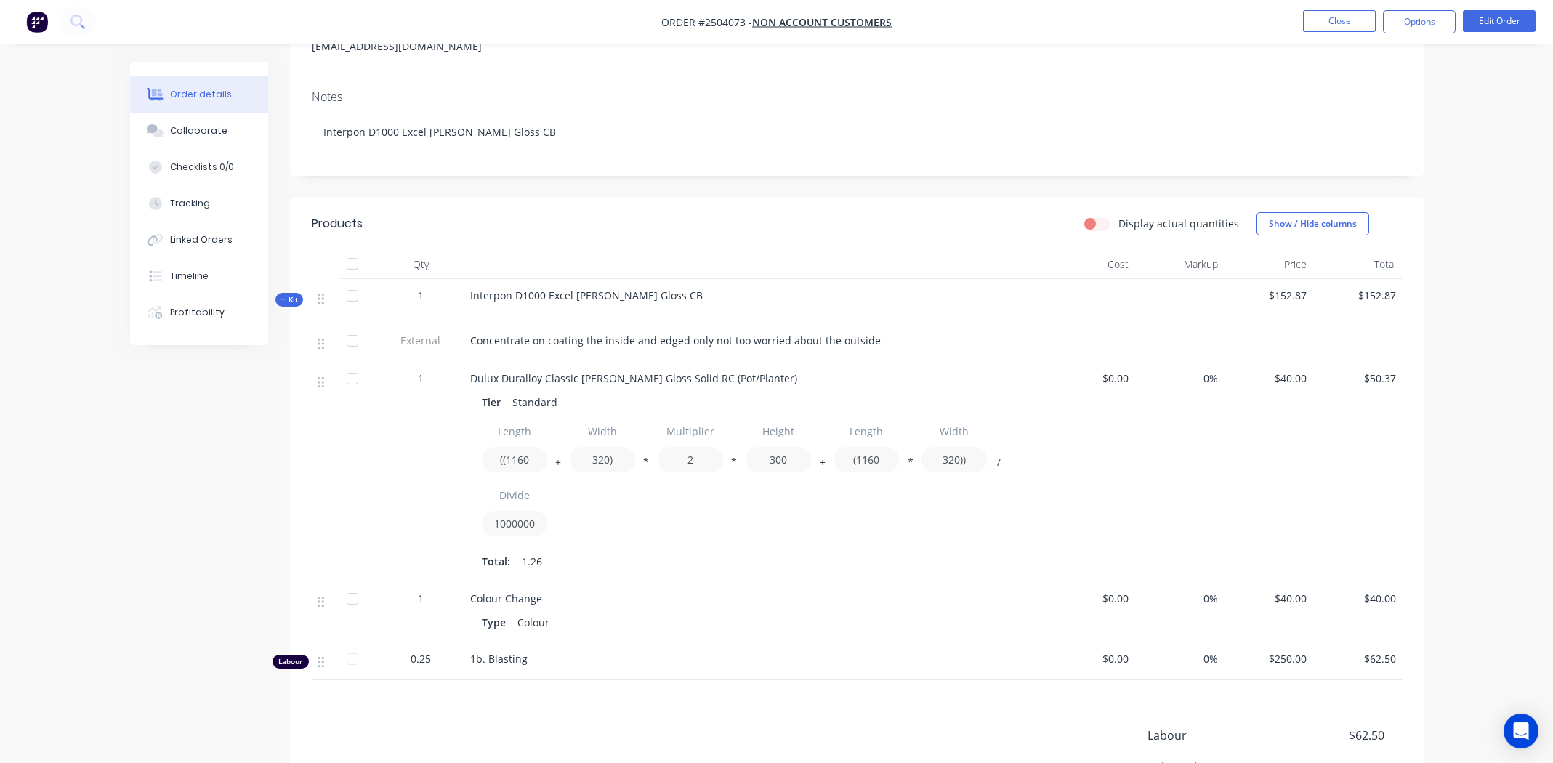
scroll to position [383, 0]
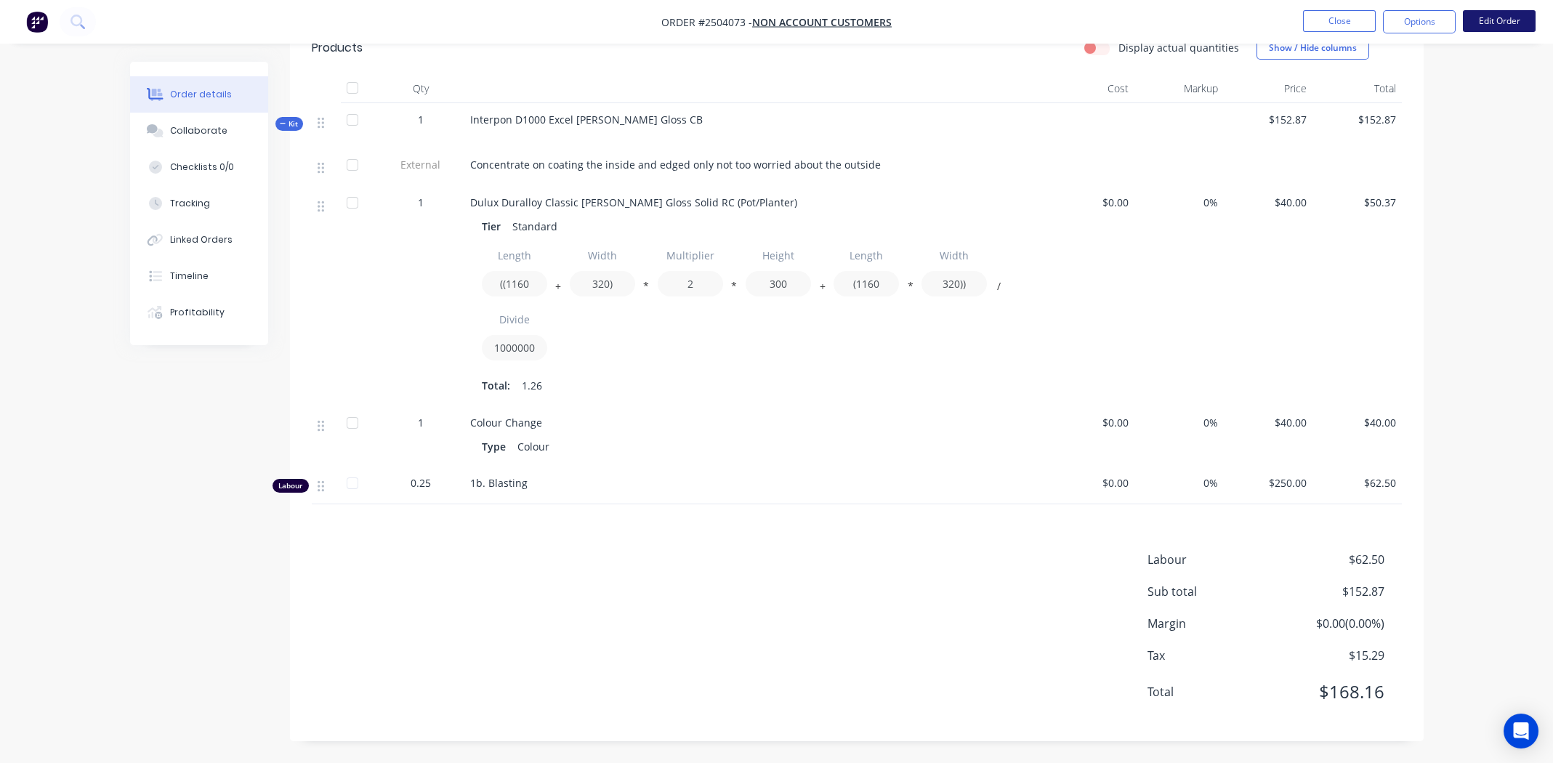
click at [1495, 22] on button "Edit Order" at bounding box center [1499, 21] width 73 height 22
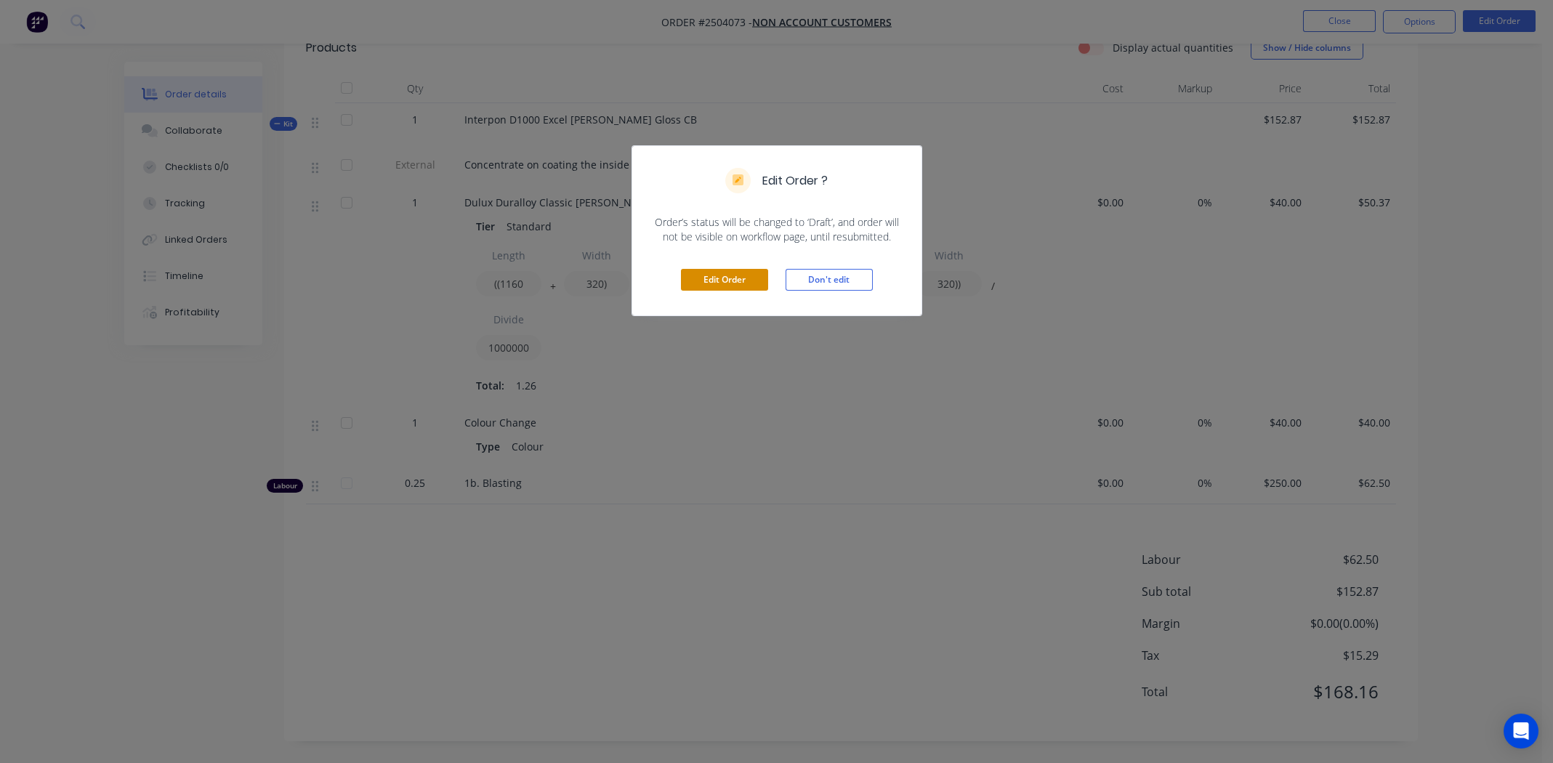
click at [719, 277] on button "Edit Order" at bounding box center [724, 280] width 87 height 22
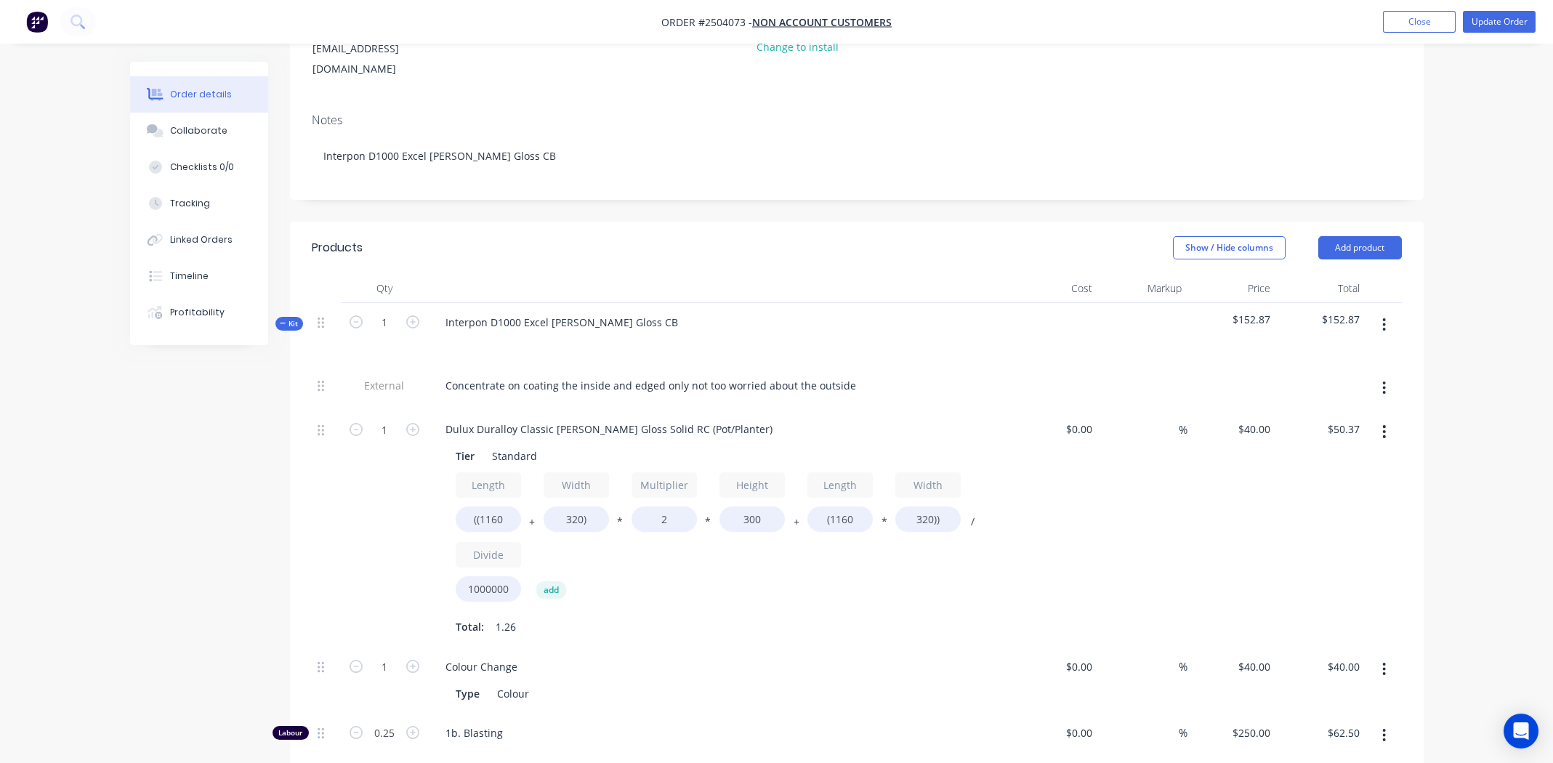
scroll to position [218, 0]
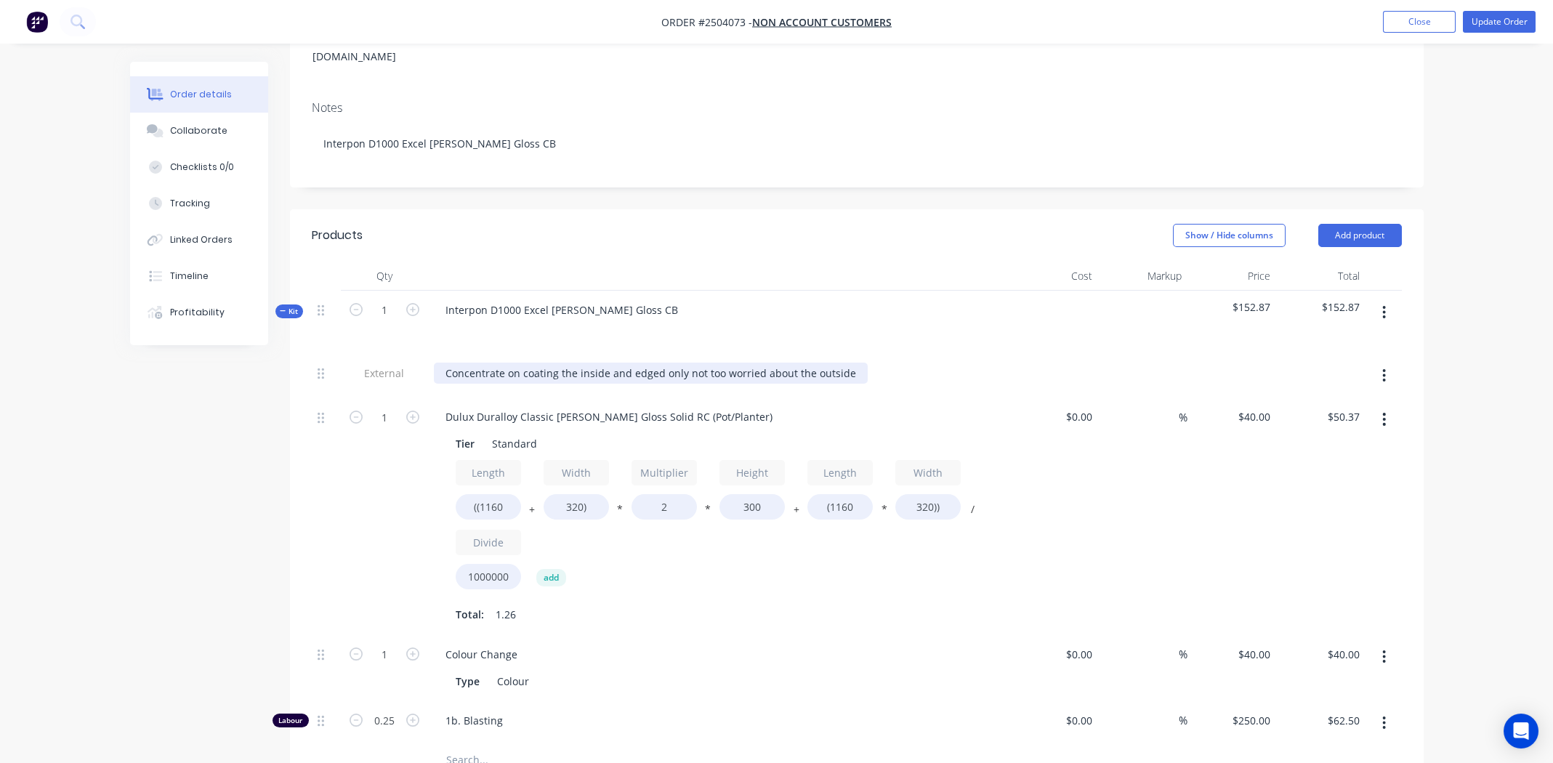
click at [841, 363] on div "Concentrate on coating the inside and edged only not too worried about the outs…" at bounding box center [651, 373] width 434 height 21
click at [1384, 368] on icon "button" at bounding box center [1384, 376] width 4 height 16
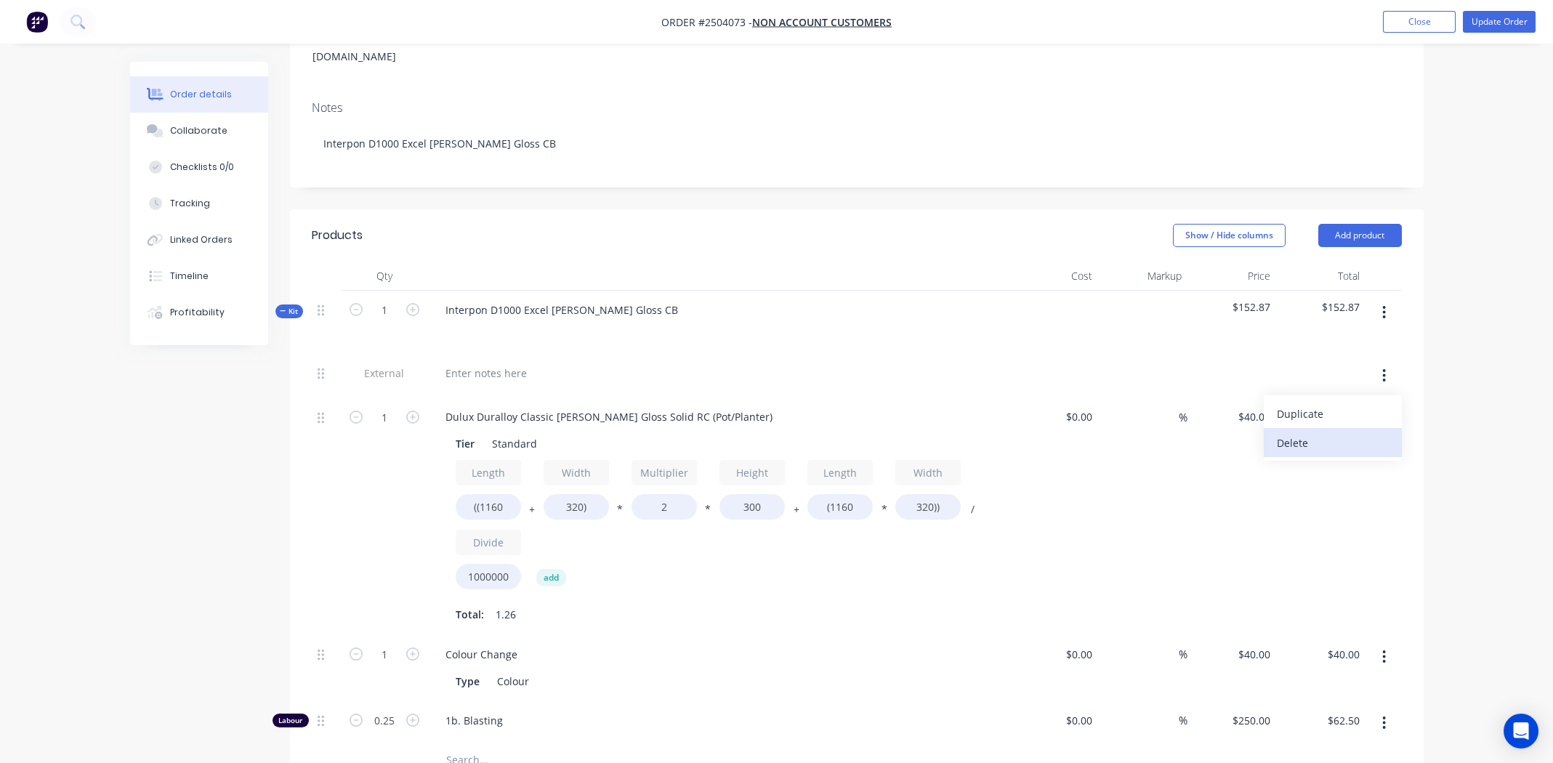
click at [1312, 432] on div "Delete" at bounding box center [1333, 442] width 112 height 21
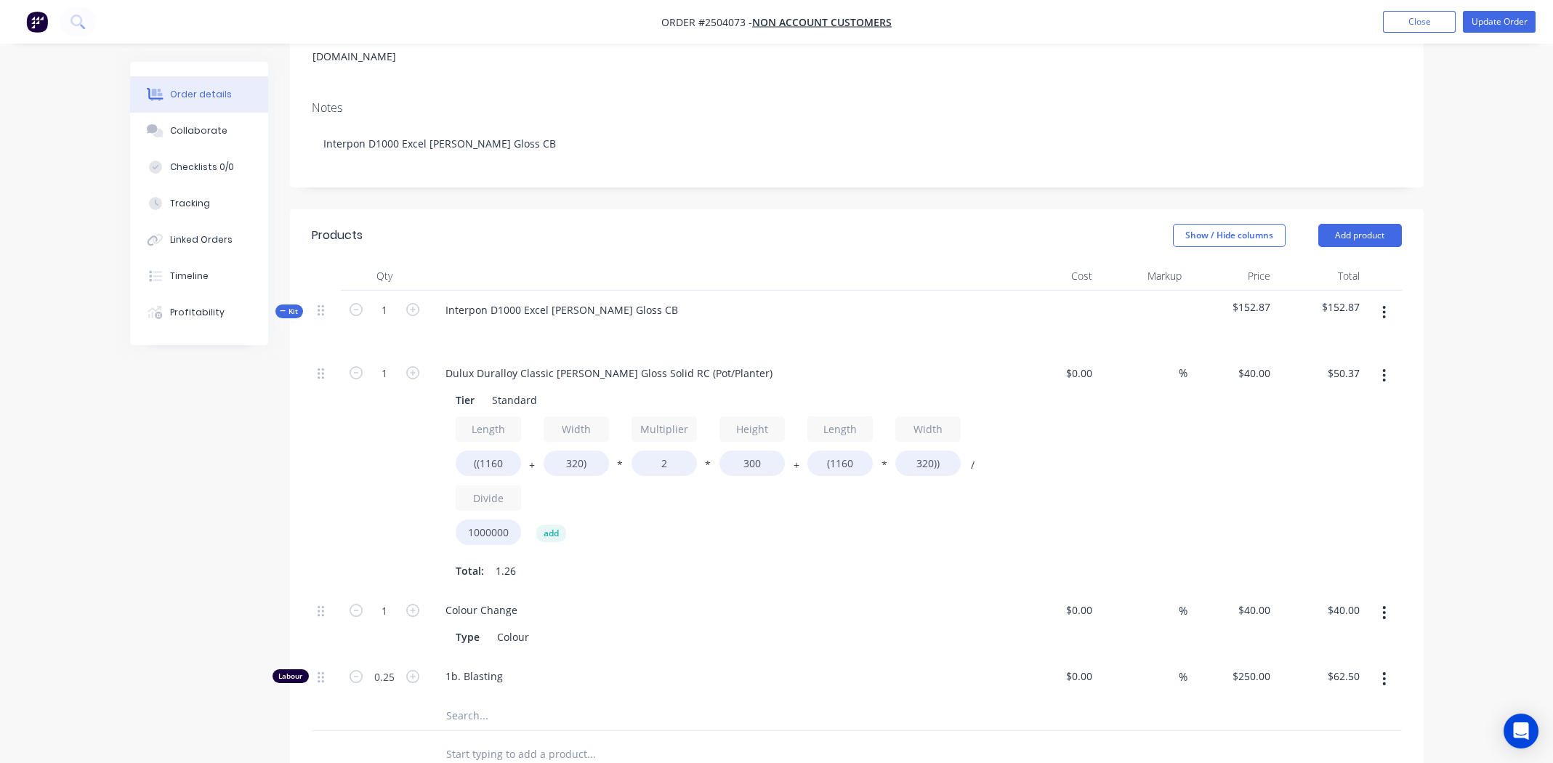
click at [858, 501] on div "Length ((1160 + Width 320) * Multiplier 2 * Height 300 + Length (1160 * Width 3…" at bounding box center [719, 483] width 526 height 135
click at [1491, 22] on button "Update Order" at bounding box center [1499, 22] width 73 height 22
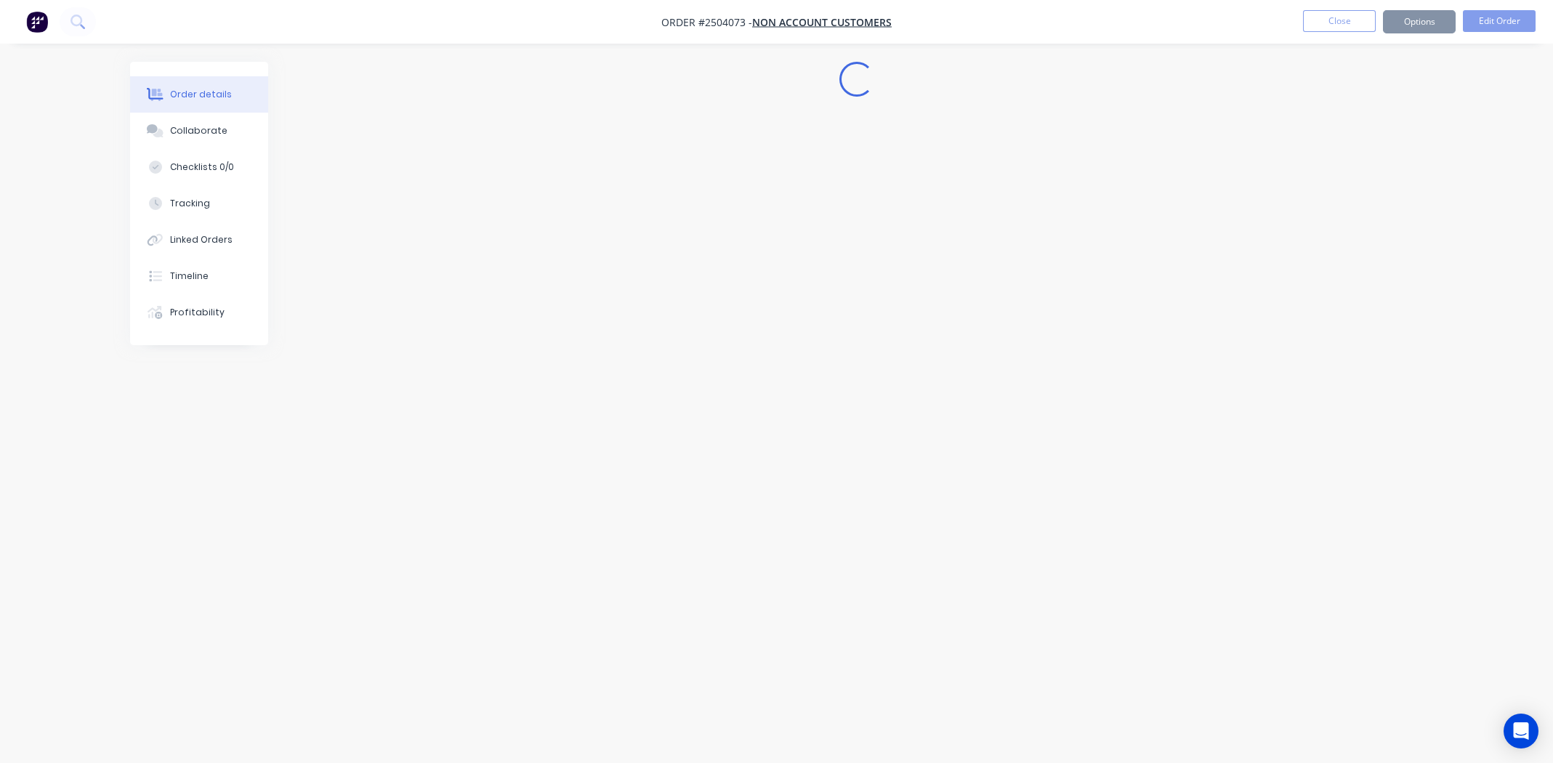
scroll to position [0, 0]
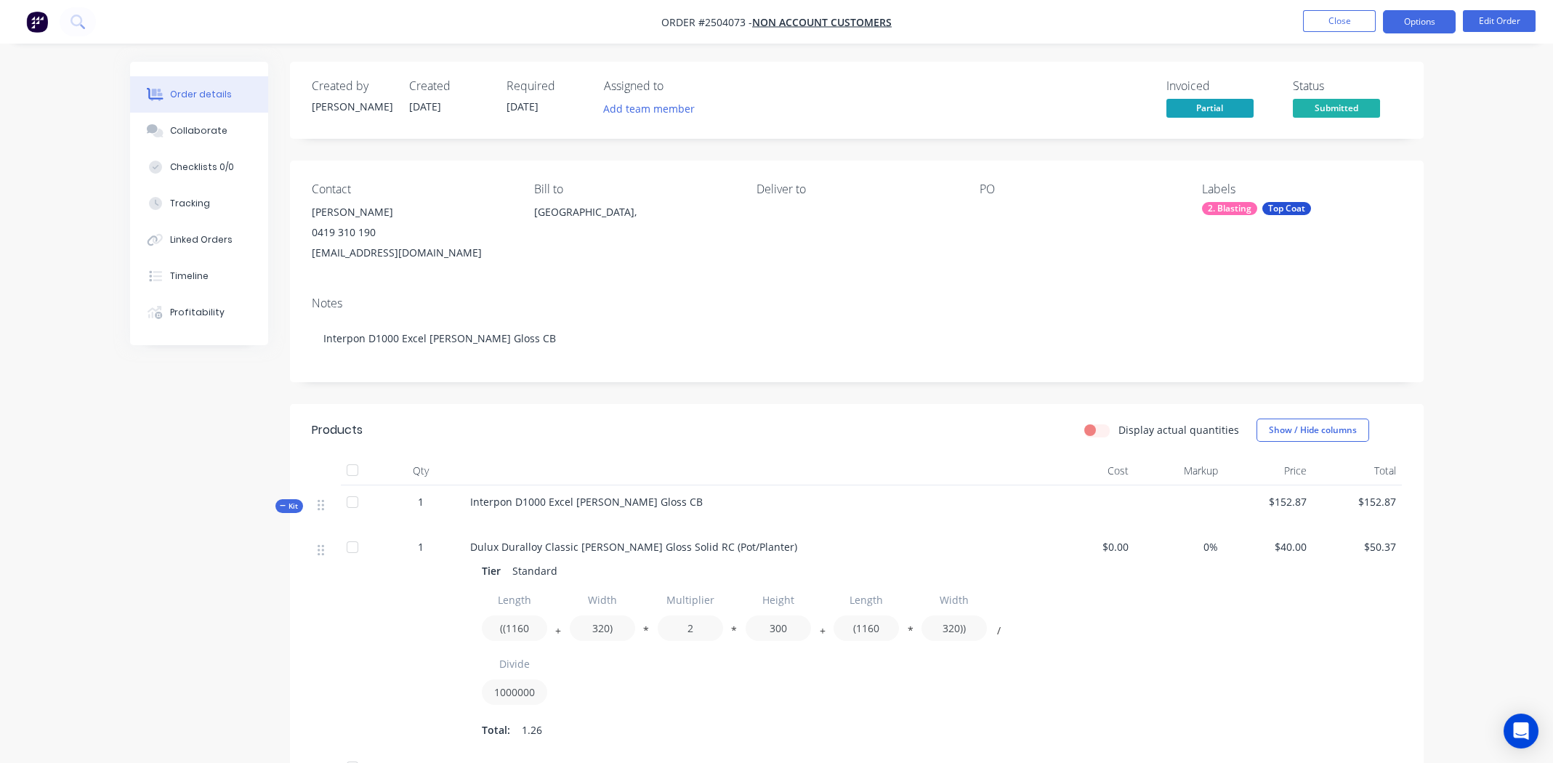
click at [1422, 19] on button "Options" at bounding box center [1419, 21] width 73 height 23
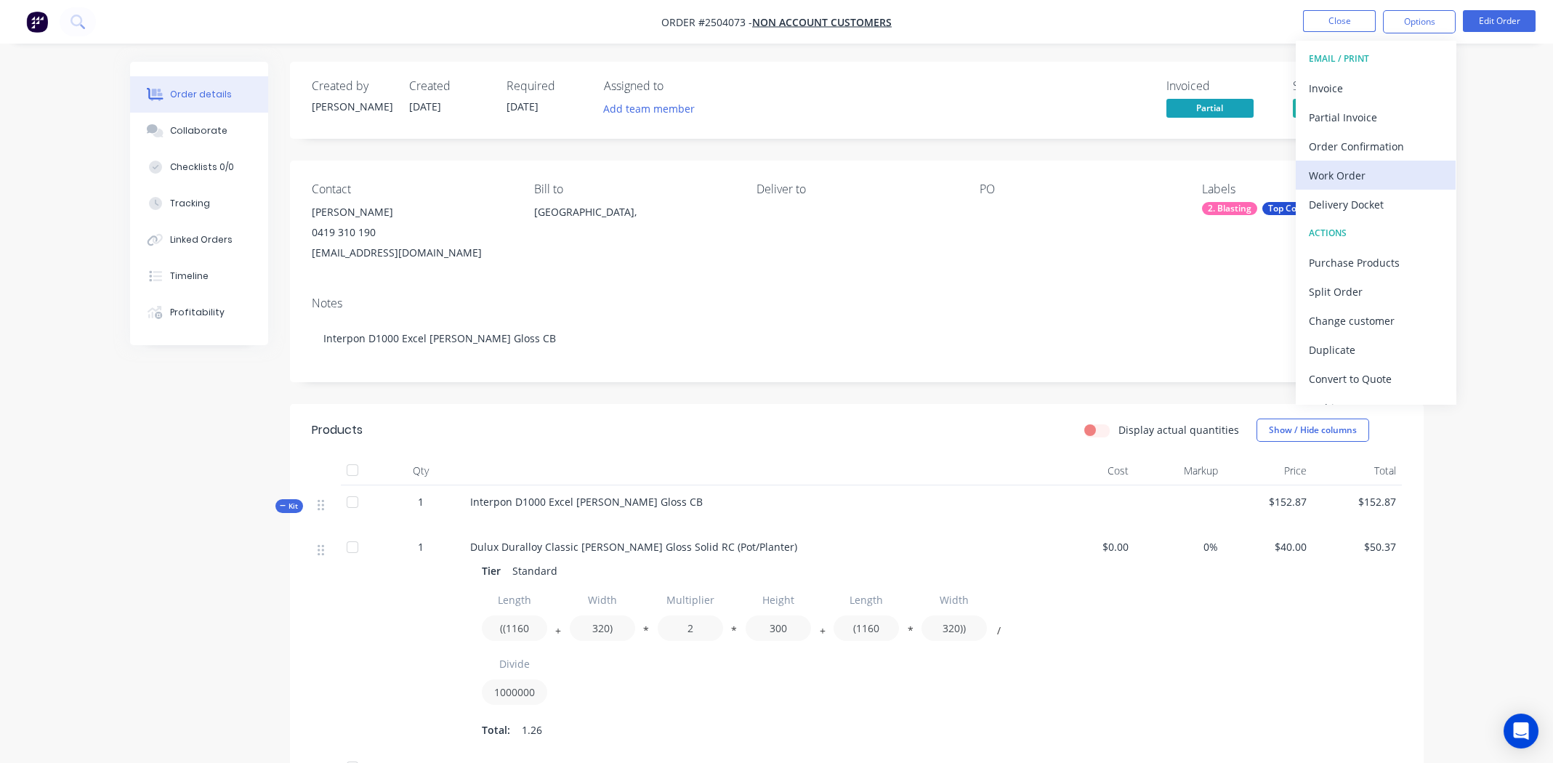
click at [1339, 170] on div "Work Order" at bounding box center [1376, 175] width 134 height 21
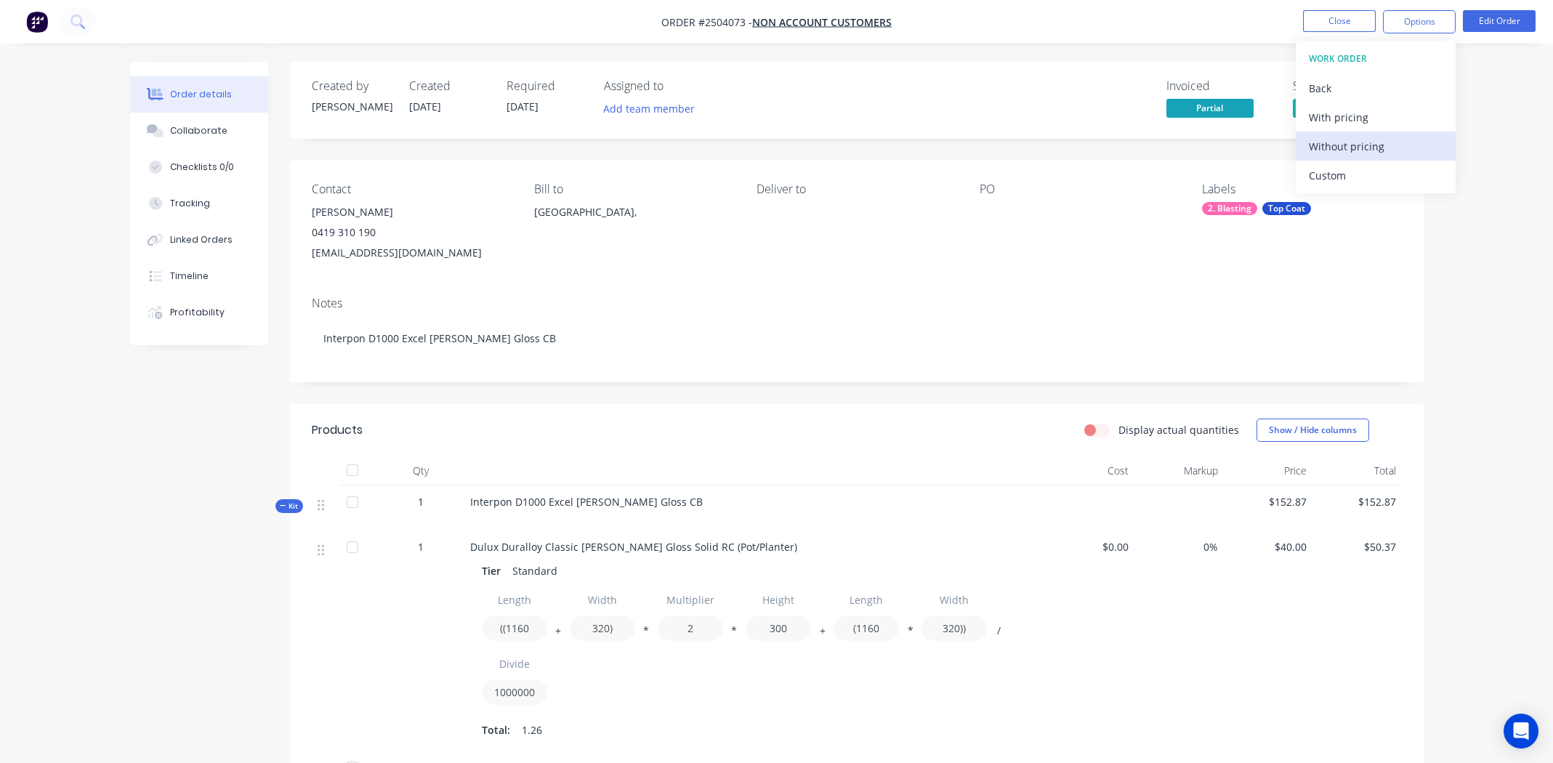
click at [1334, 145] on div "Without pricing" at bounding box center [1376, 146] width 134 height 21
click at [1319, 20] on button "Close" at bounding box center [1339, 21] width 73 height 22
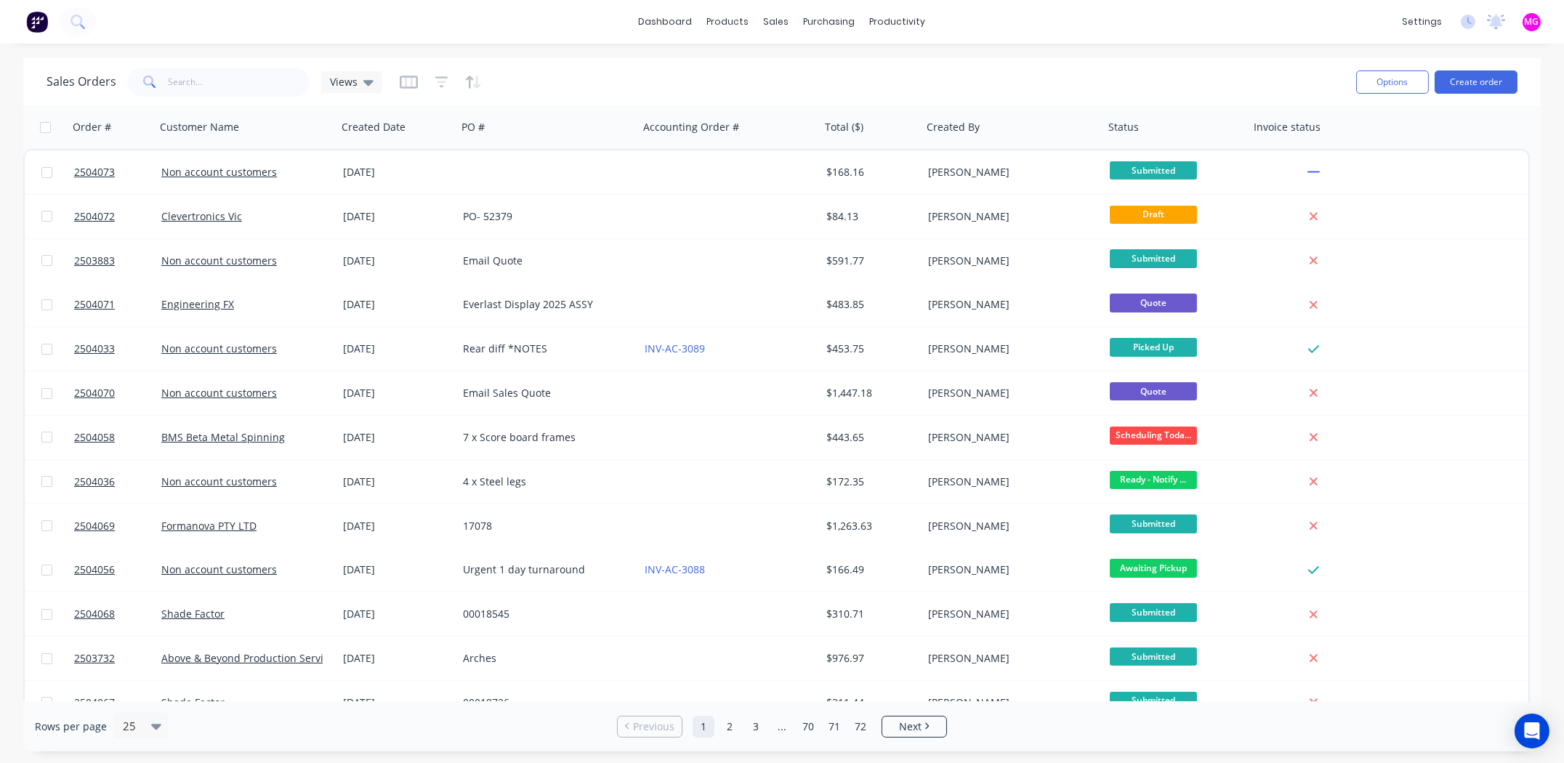
click at [1079, 52] on div "dashboard products sales purchasing productivity dashboard products Product Cat…" at bounding box center [782, 381] width 1564 height 763
click at [1078, 70] on div "Sales Orders Views" at bounding box center [696, 82] width 1298 height 36
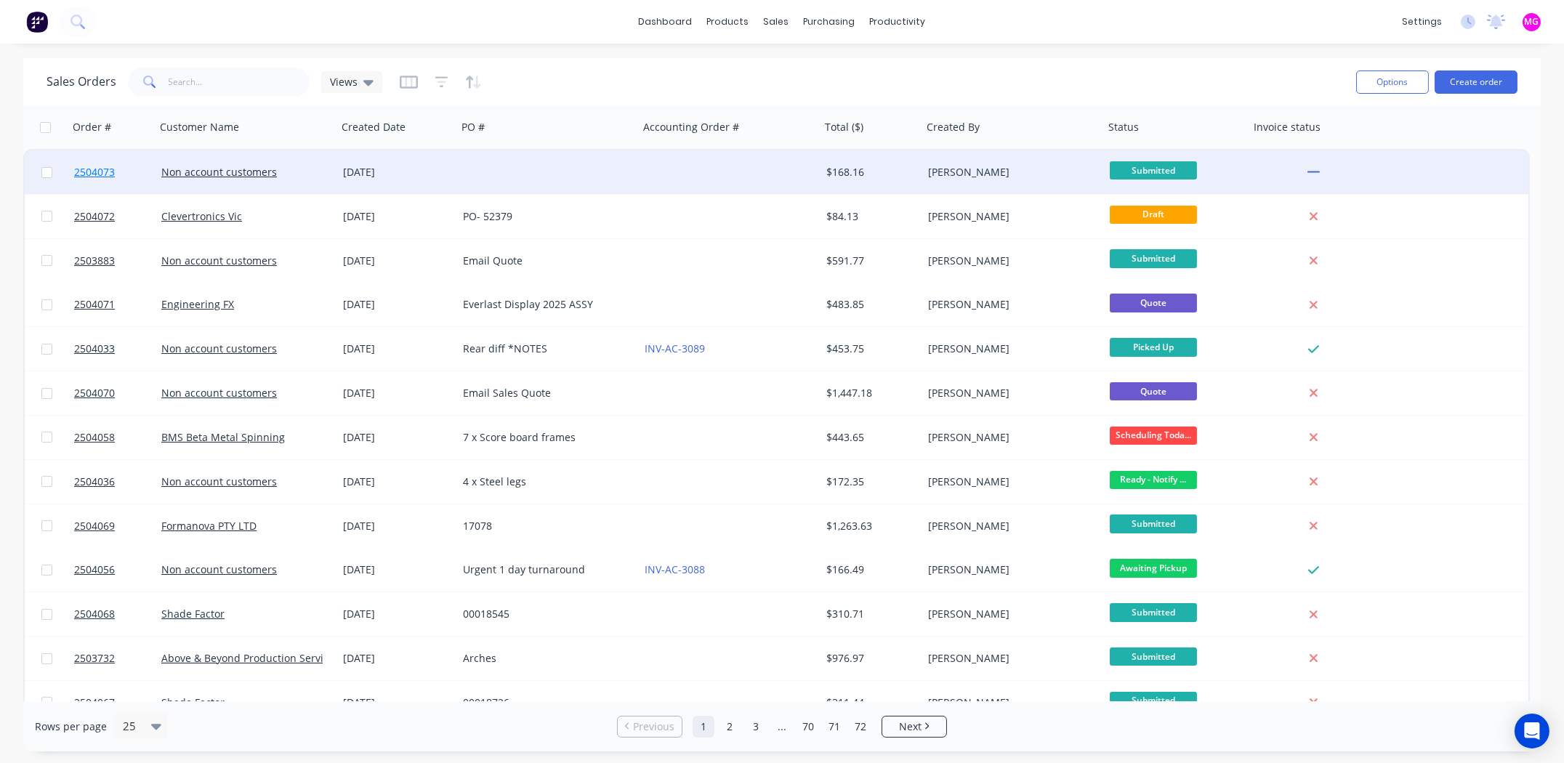
click at [97, 168] on span "2504073" at bounding box center [94, 172] width 41 height 15
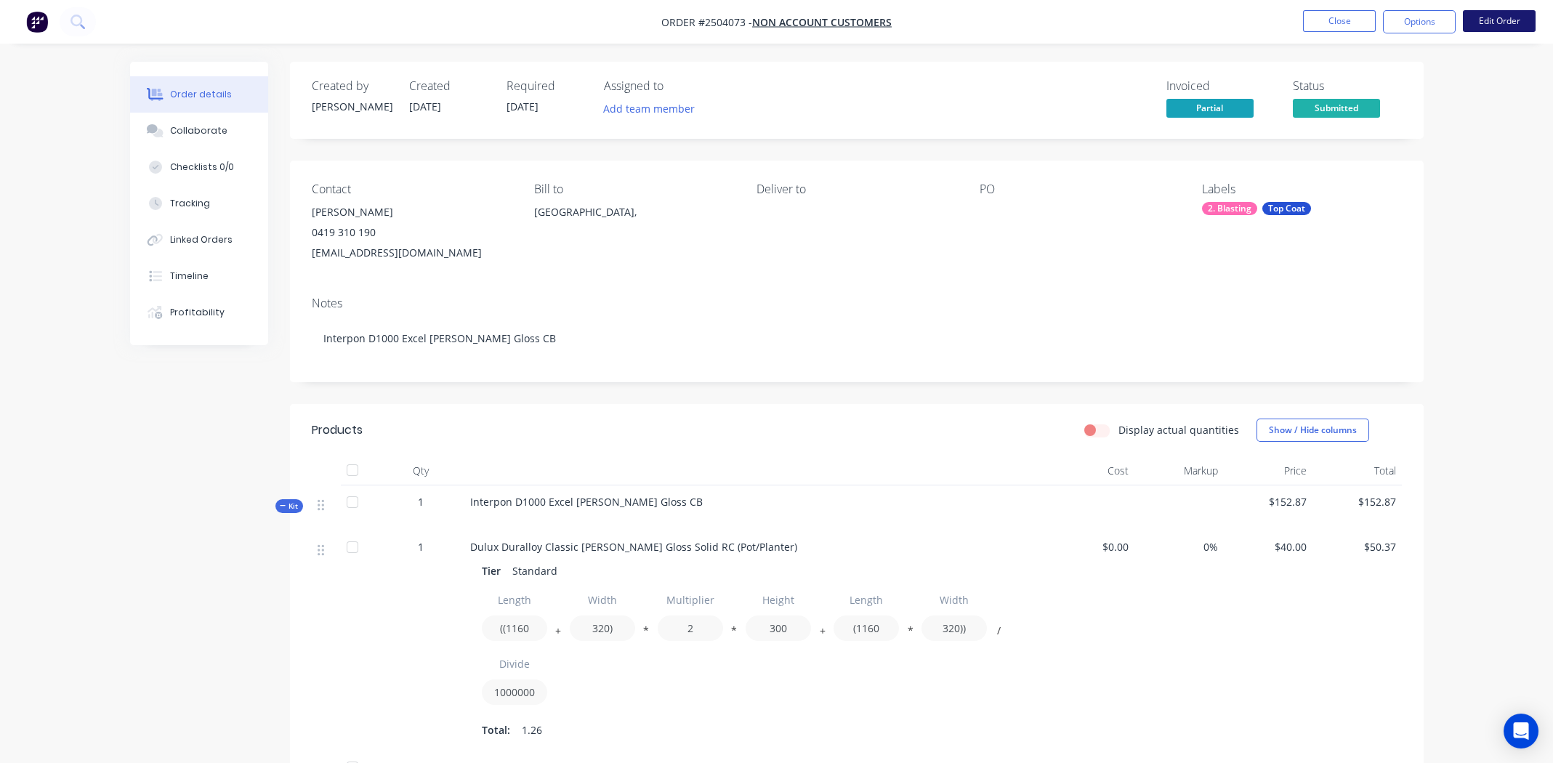
click at [1512, 16] on button "Edit Order" at bounding box center [1499, 21] width 73 height 22
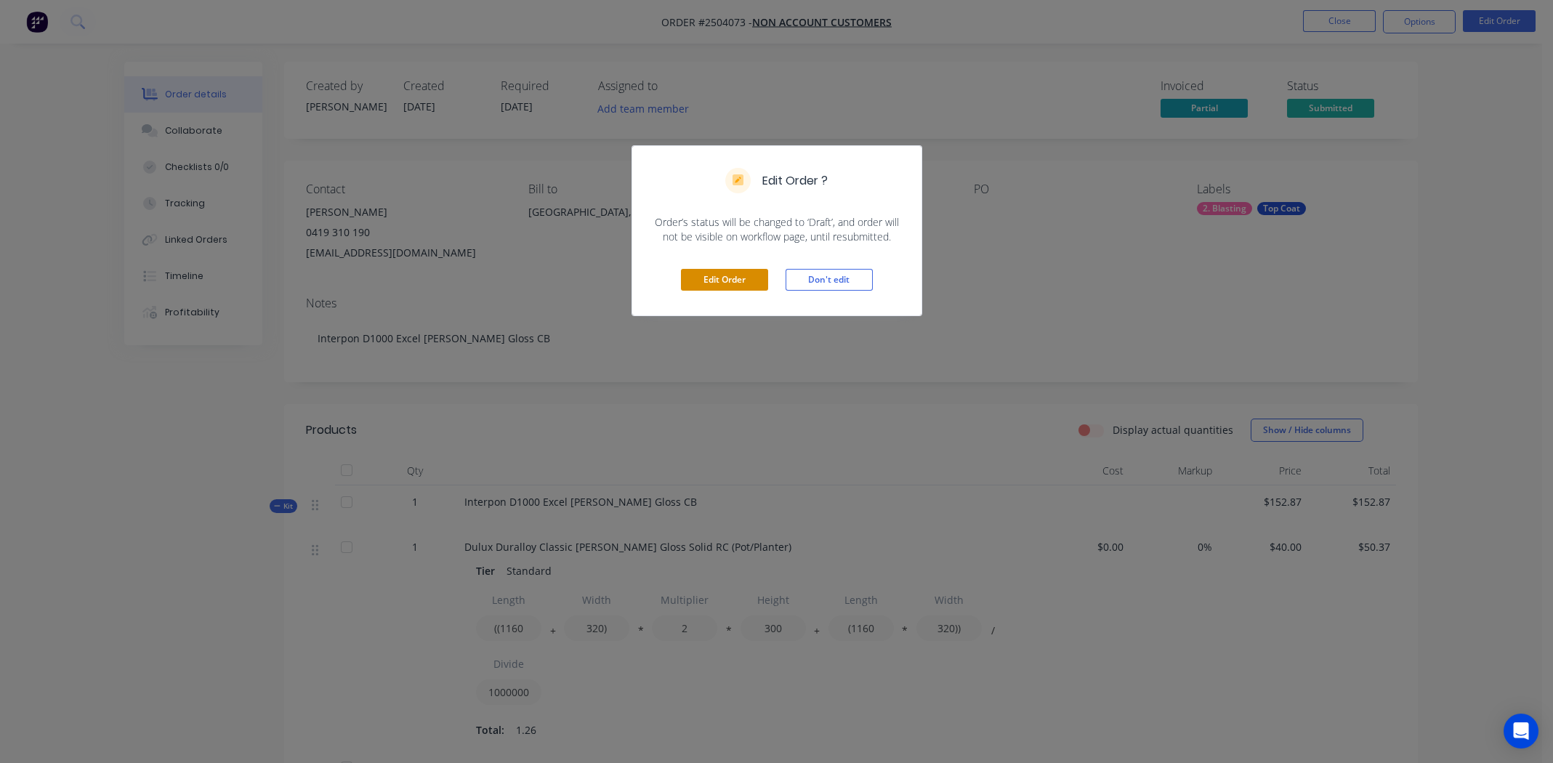
click at [707, 276] on button "Edit Order" at bounding box center [724, 280] width 87 height 22
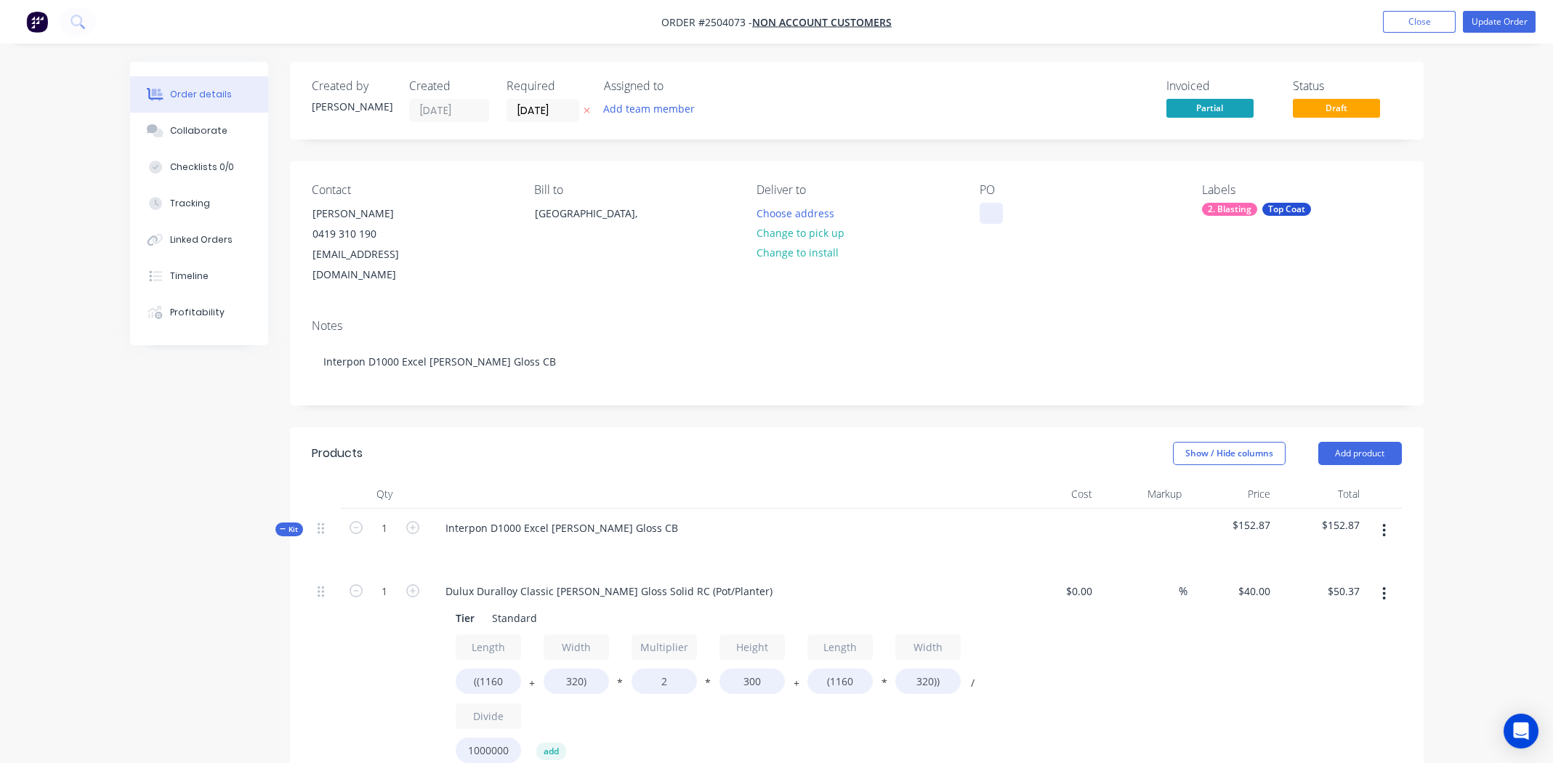
click at [987, 206] on div at bounding box center [990, 213] width 23 height 21
click at [1499, 23] on button "Update Order" at bounding box center [1499, 22] width 73 height 22
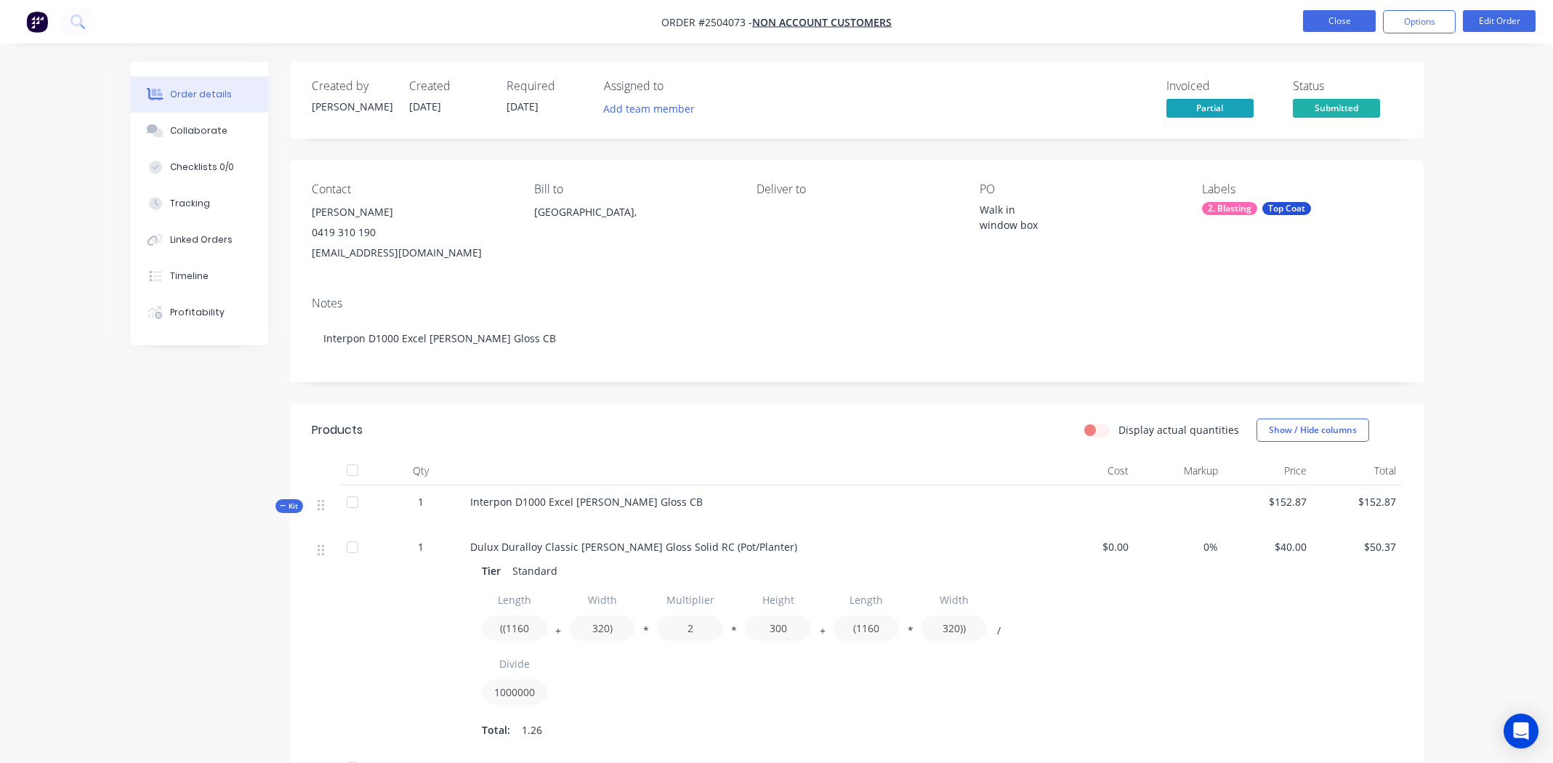
click at [1317, 15] on button "Close" at bounding box center [1339, 21] width 73 height 22
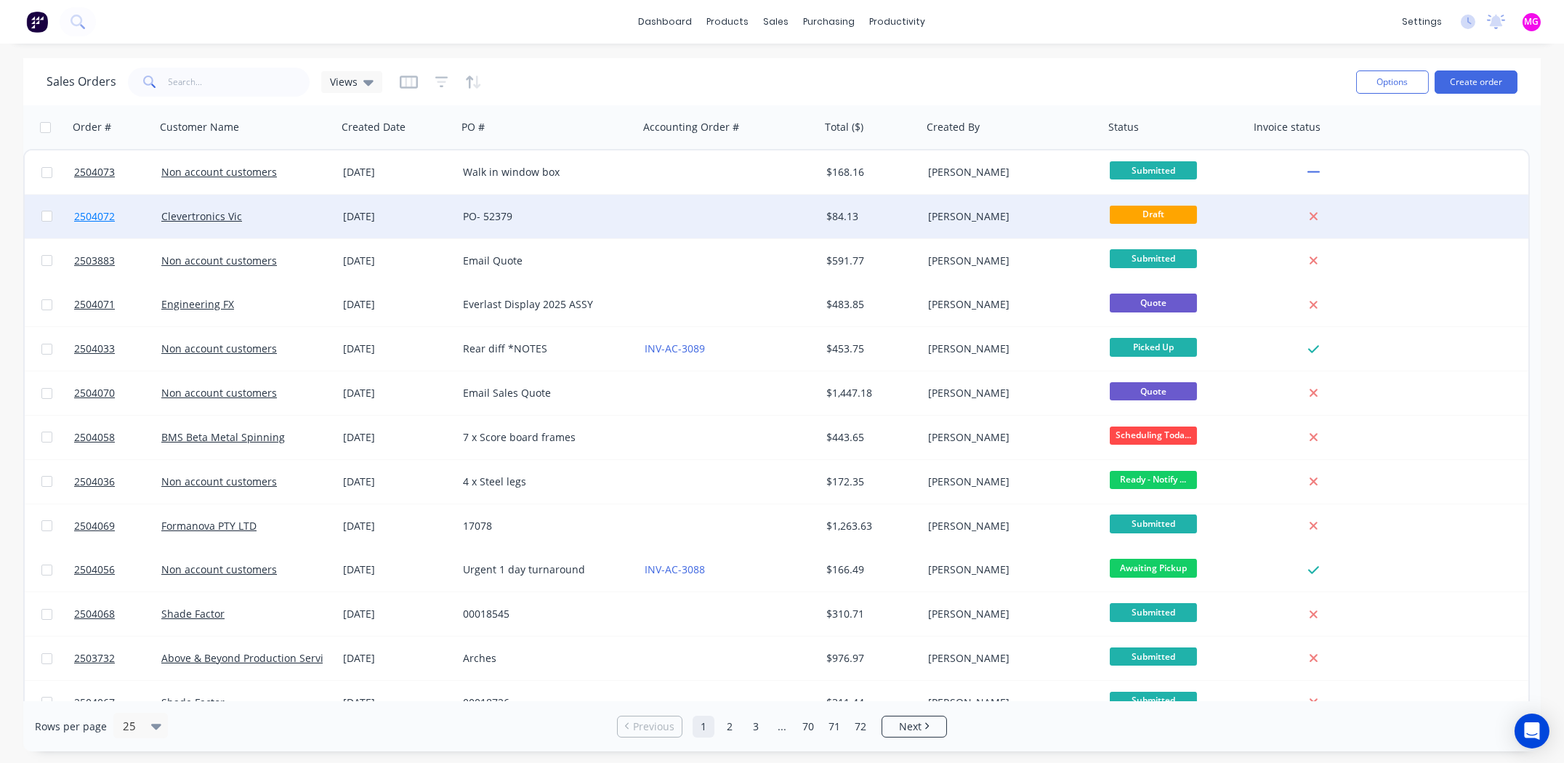
click at [88, 216] on span "2504072" at bounding box center [94, 216] width 41 height 15
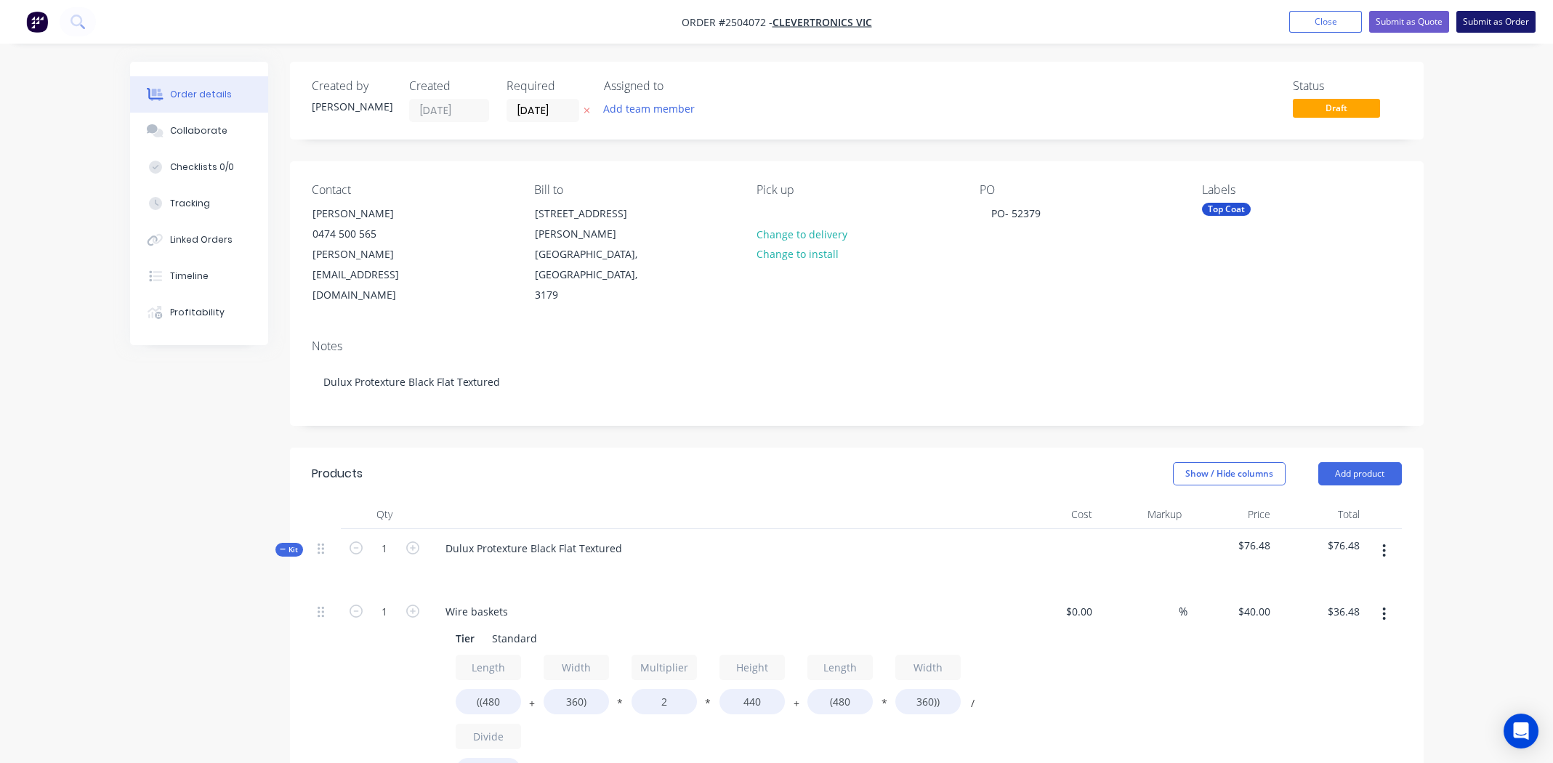
click at [1490, 20] on button "Submit as Order" at bounding box center [1495, 22] width 79 height 22
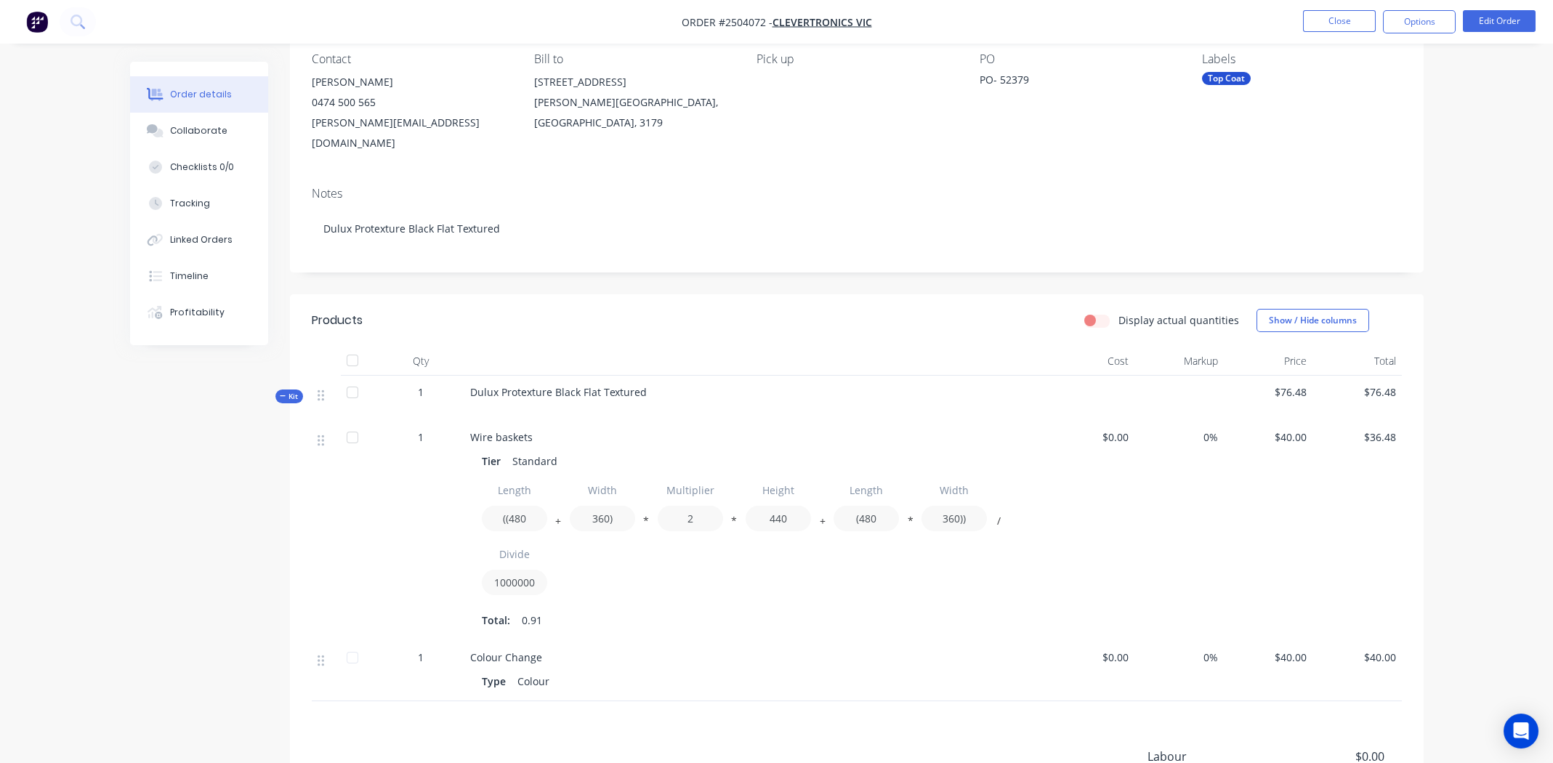
scroll to position [306, 0]
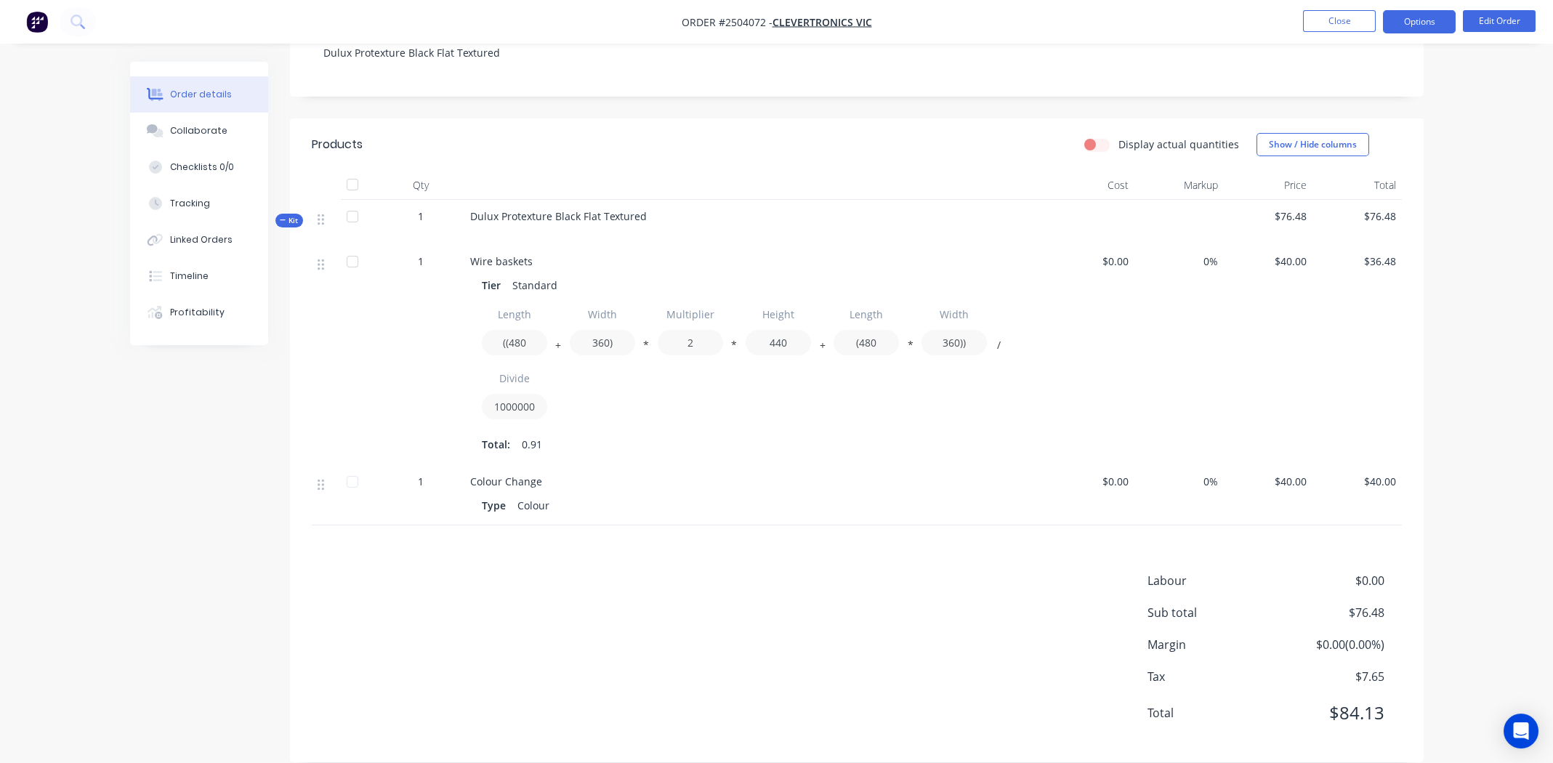
click at [1407, 19] on button "Options" at bounding box center [1419, 21] width 73 height 23
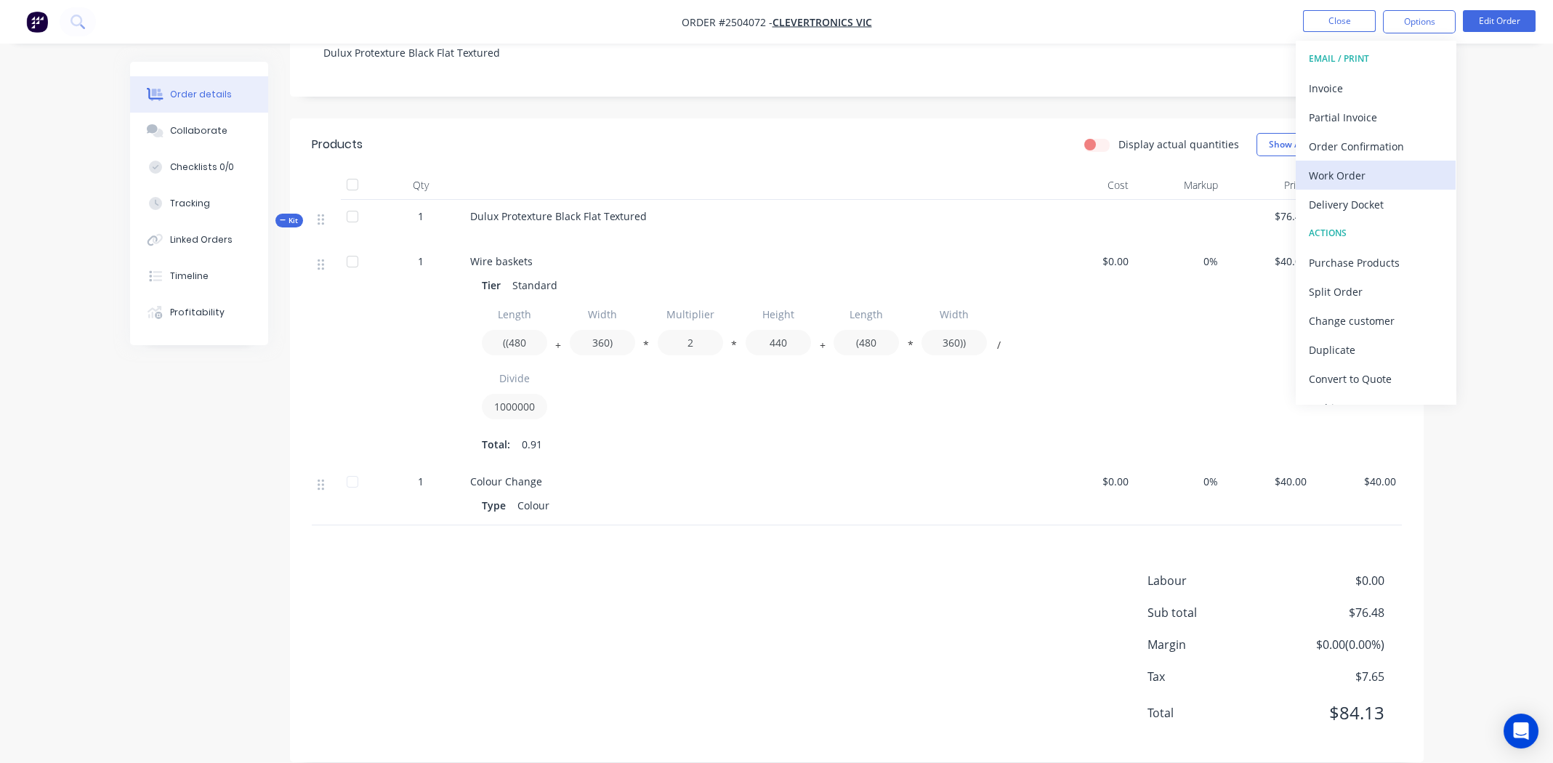
click at [1356, 172] on div "Work Order" at bounding box center [1376, 175] width 134 height 21
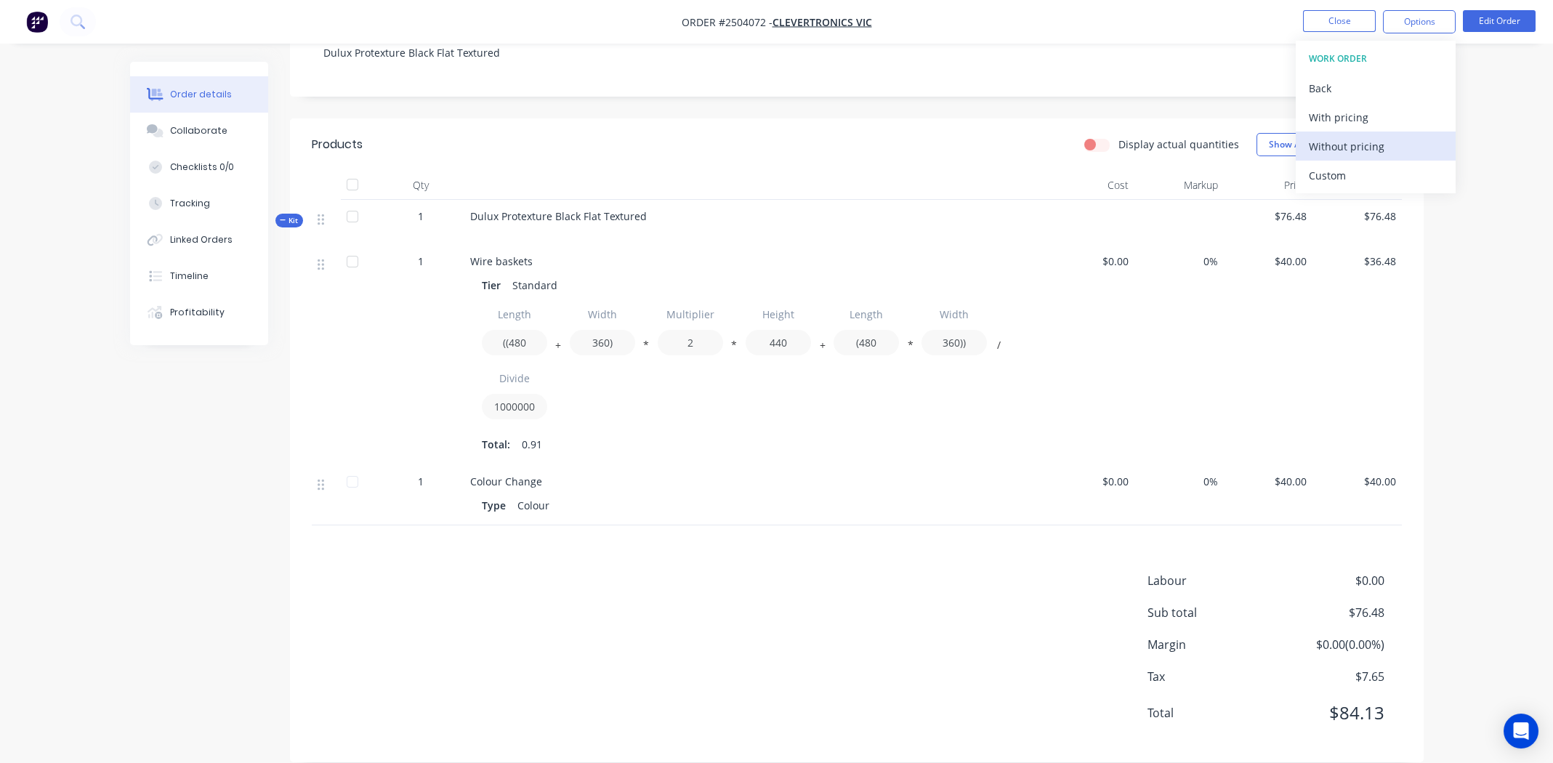
click at [1354, 148] on div "Without pricing" at bounding box center [1376, 146] width 134 height 21
click at [1330, 27] on button "Close" at bounding box center [1339, 21] width 73 height 22
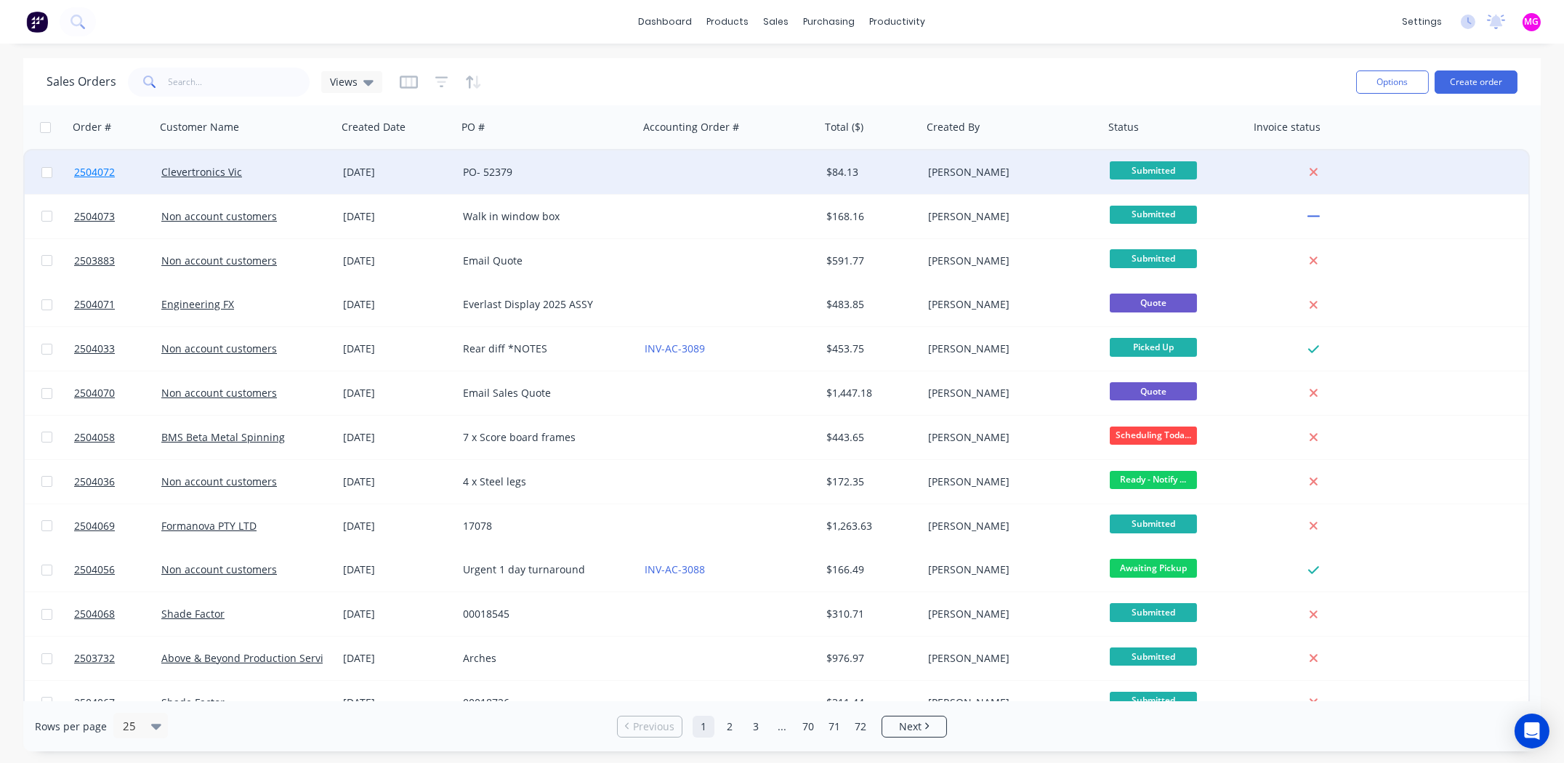
click at [90, 174] on span "2504072" at bounding box center [94, 172] width 41 height 15
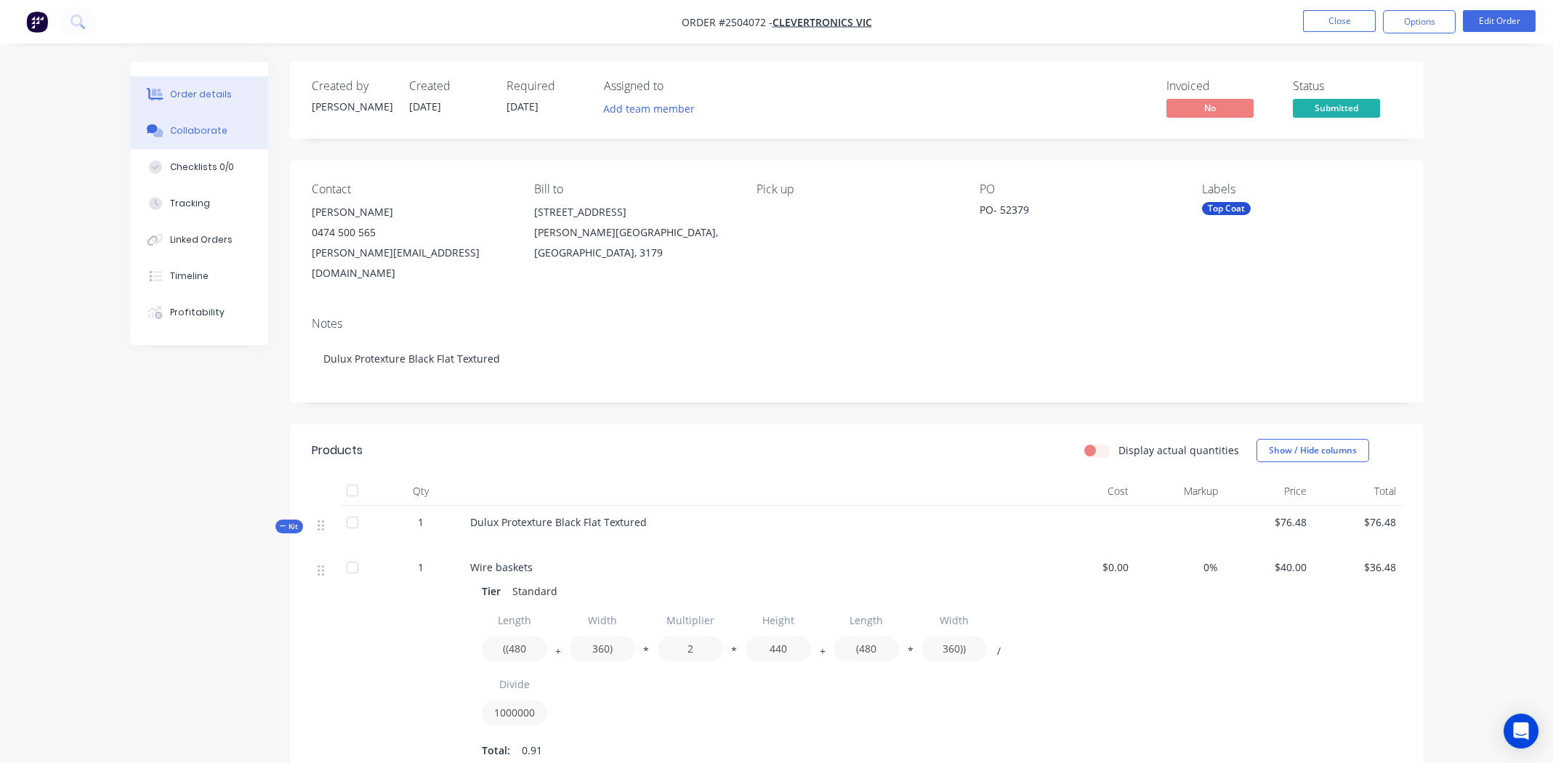
click at [189, 122] on button "Collaborate" at bounding box center [199, 131] width 138 height 36
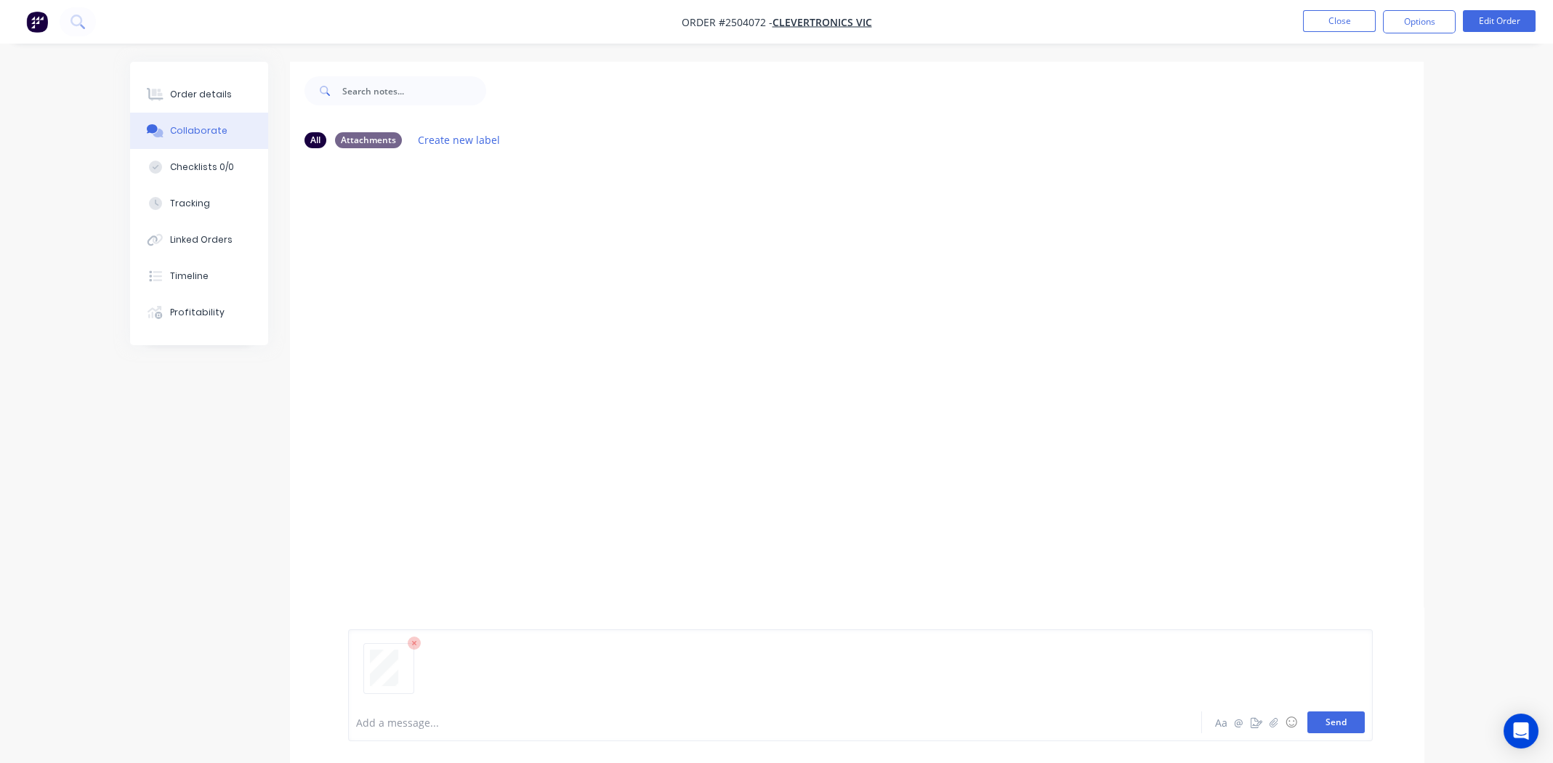
click at [1331, 723] on button "Send" at bounding box center [1335, 722] width 57 height 22
click at [171, 94] on div "Order details" at bounding box center [201, 94] width 62 height 13
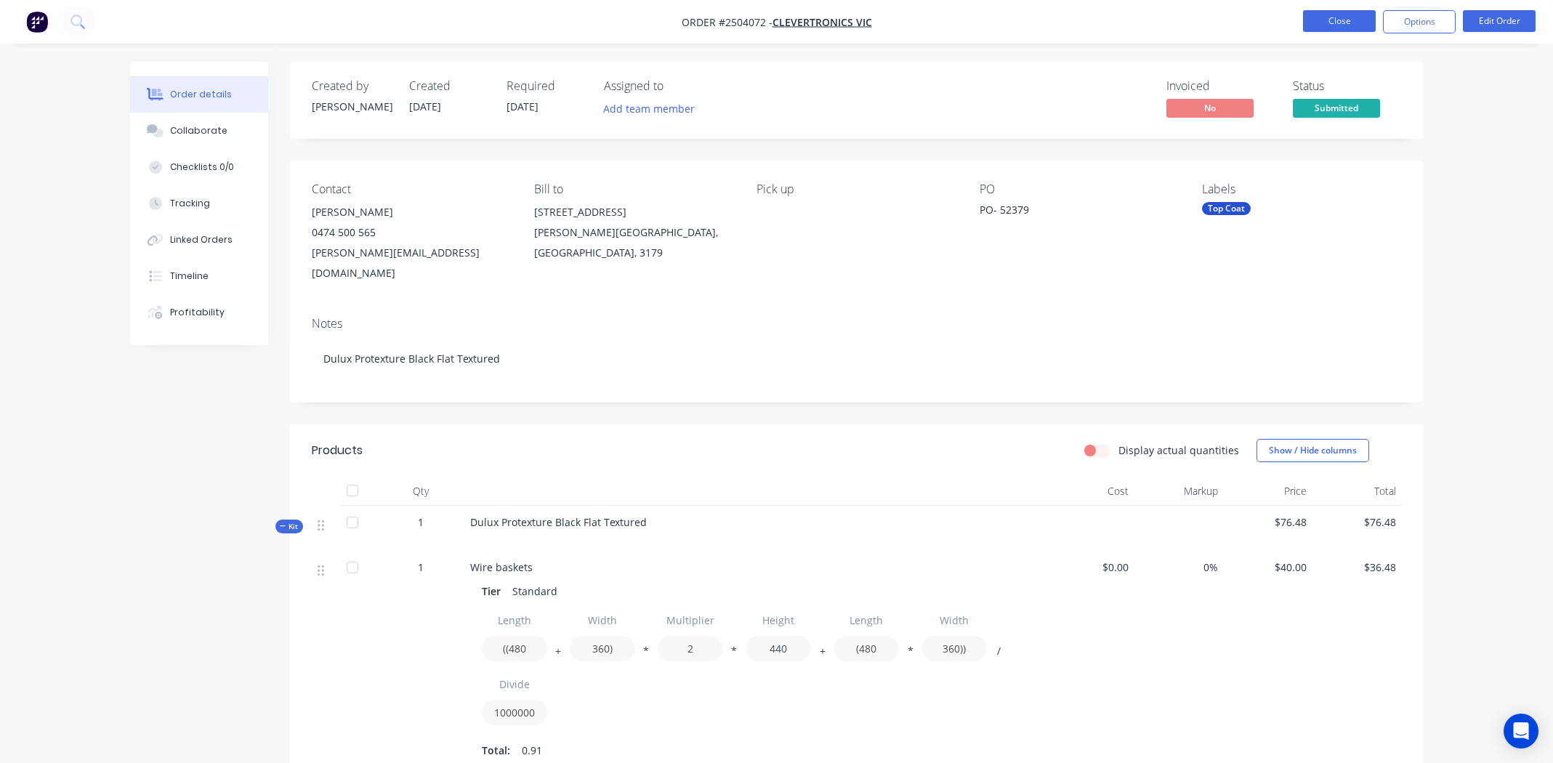
click at [1329, 17] on button "Close" at bounding box center [1339, 21] width 73 height 22
